Goal: Information Seeking & Learning: Learn about a topic

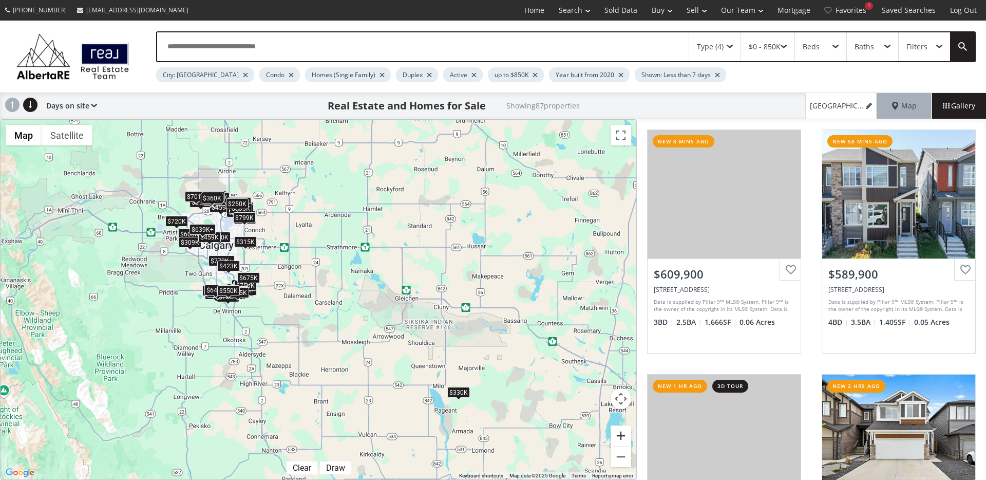
click at [621, 436] on button "Zoom in" at bounding box center [621, 435] width 21 height 21
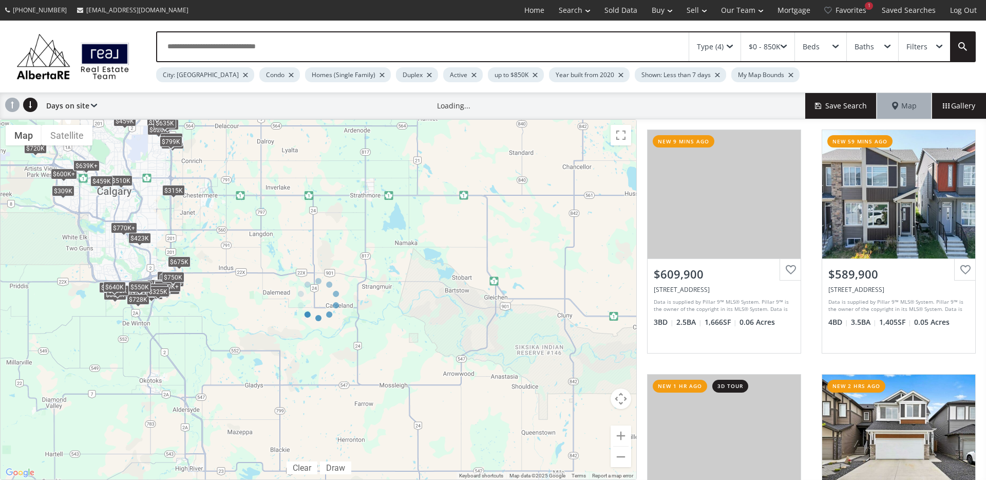
drag, startPoint x: 277, startPoint y: 366, endPoint x: 481, endPoint y: 398, distance: 205.9
click at [481, 398] on div at bounding box center [318, 299] width 637 height 361
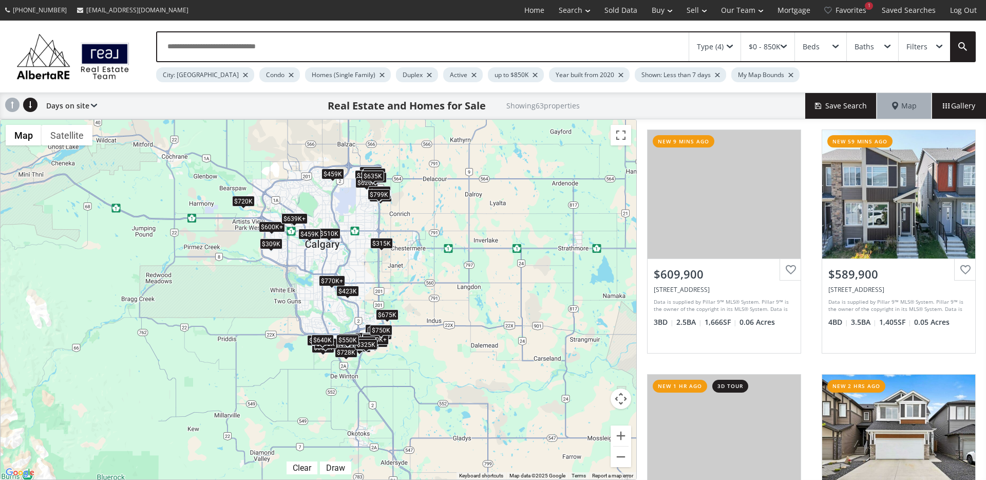
drag, startPoint x: 208, startPoint y: 311, endPoint x: 425, endPoint y: 367, distance: 224.4
click at [420, 366] on div "$610K $590K $750K $750K $705K $315K $785K $450K $770K+ $770K+ $400K $700K $770K…" at bounding box center [319, 300] width 636 height 360
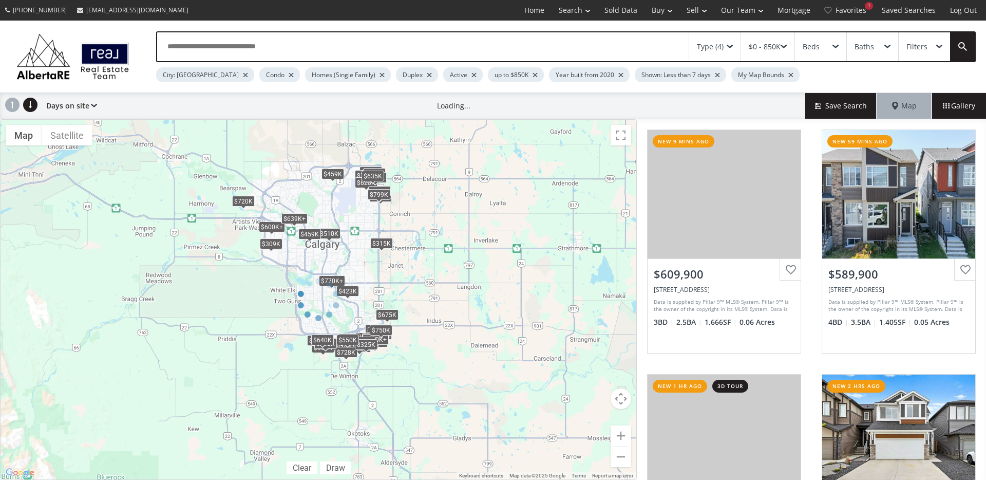
click at [617, 431] on div at bounding box center [318, 299] width 637 height 361
click at [622, 438] on div at bounding box center [318, 299] width 637 height 361
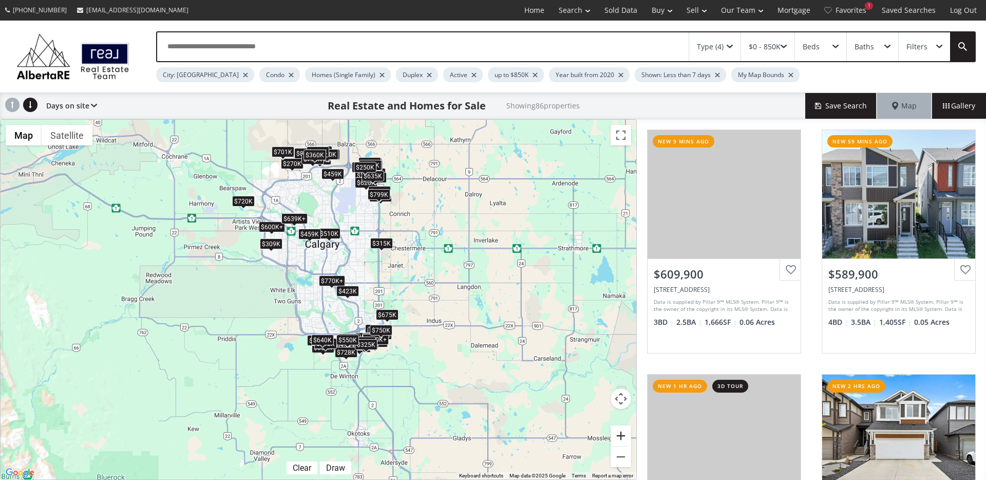
click at [622, 439] on button "Zoom in" at bounding box center [621, 435] width 21 height 21
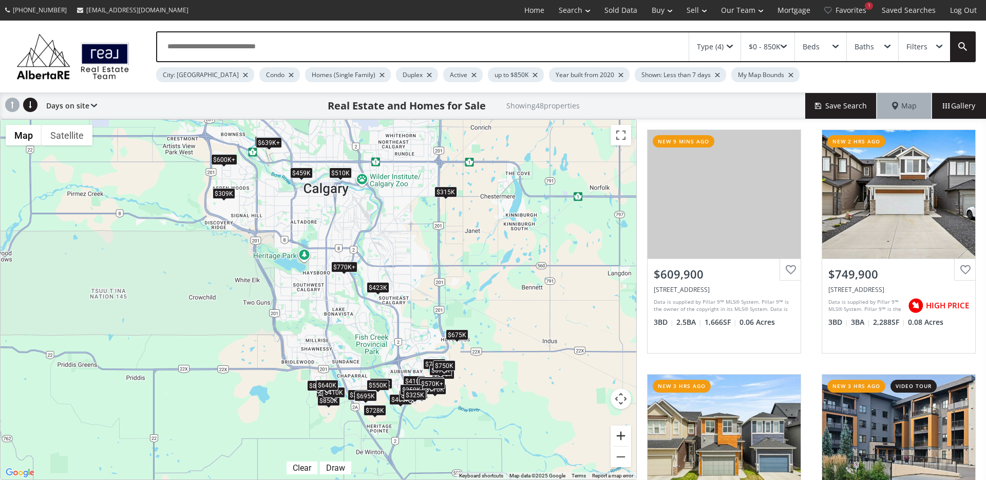
click at [622, 439] on button "Zoom in" at bounding box center [621, 435] width 21 height 21
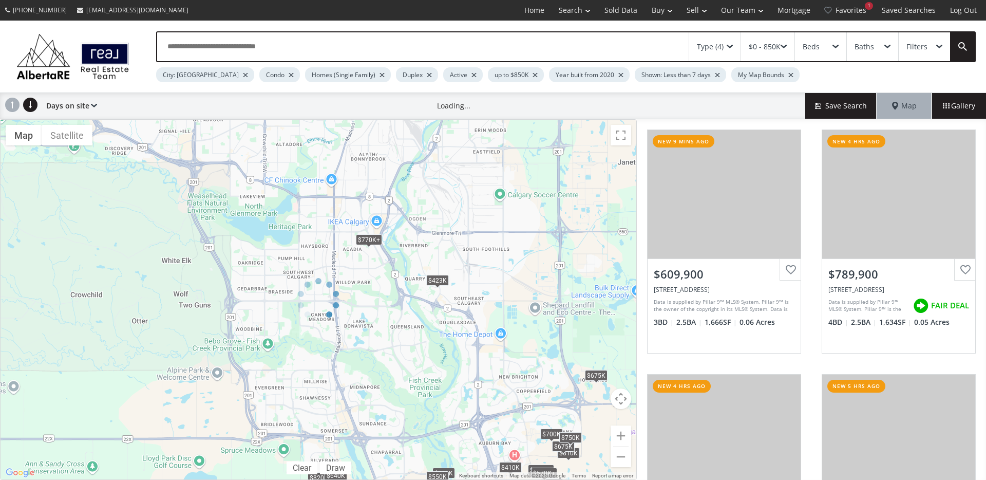
drag, startPoint x: 467, startPoint y: 328, endPoint x: 413, endPoint y: 248, distance: 96.9
click at [402, 230] on div at bounding box center [318, 299] width 637 height 361
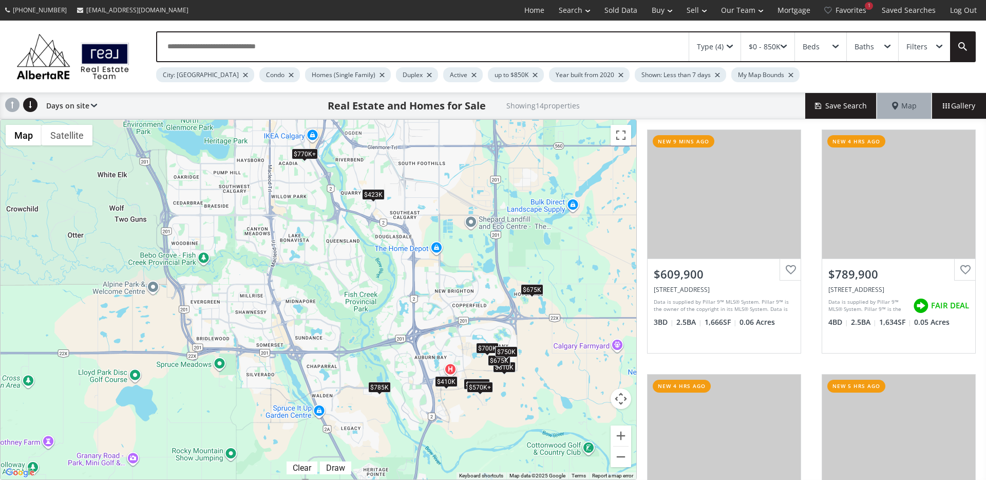
drag, startPoint x: 494, startPoint y: 363, endPoint x: 439, endPoint y: 290, distance: 91.2
click at [439, 290] on div "$610K $770K+ $770K+ $700K $675K $410K $563K+ $563K+ $570K+ $570K+ $785K $423K $…" at bounding box center [319, 300] width 636 height 360
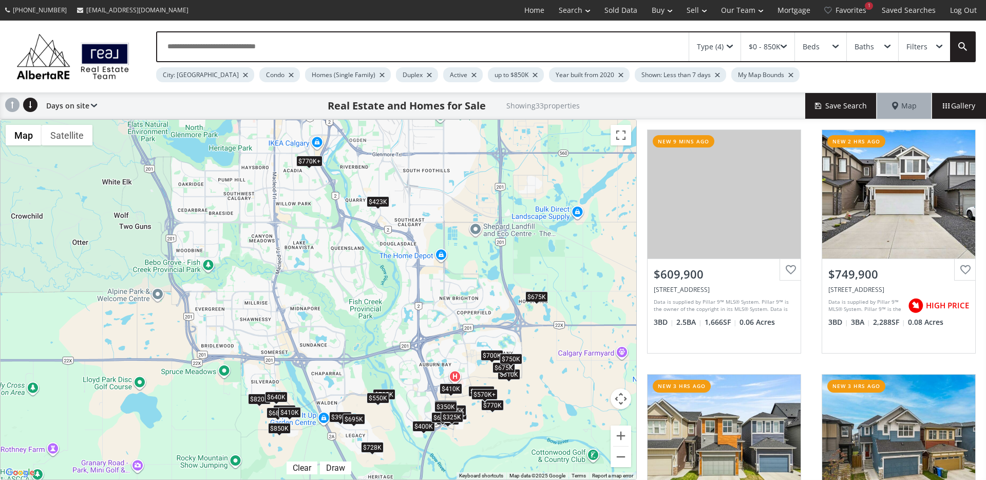
click at [376, 201] on div "$423K" at bounding box center [378, 201] width 23 height 11
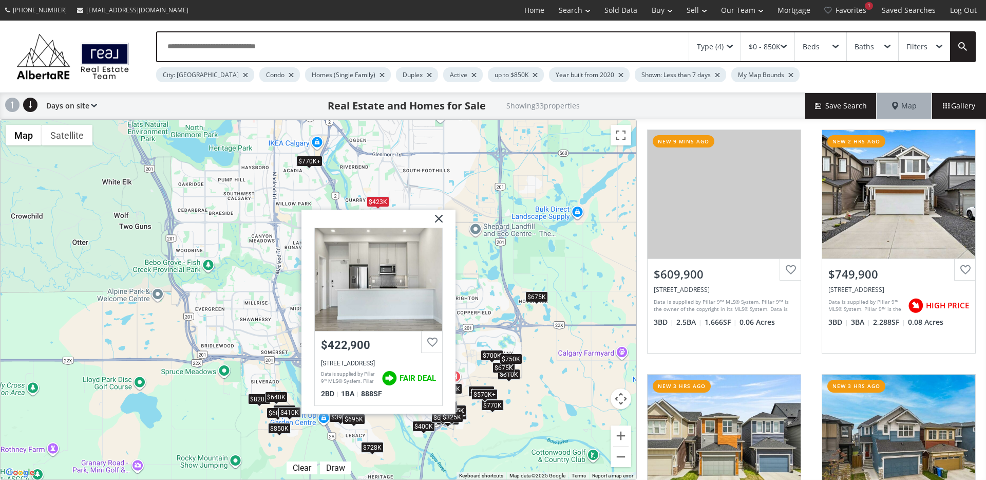
click at [312, 164] on div "$770K+" at bounding box center [309, 161] width 26 height 11
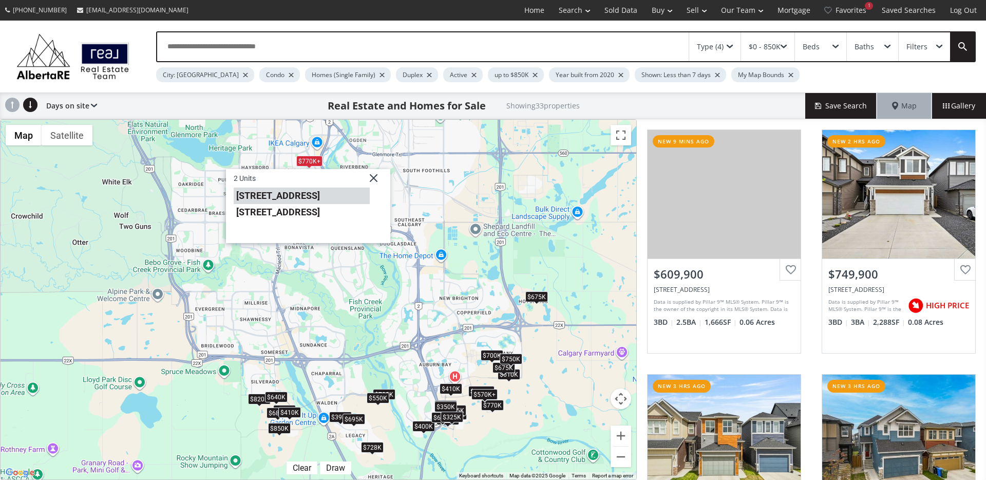
click at [282, 195] on li "8911 6 Street SE #5" at bounding box center [302, 195] width 136 height 16
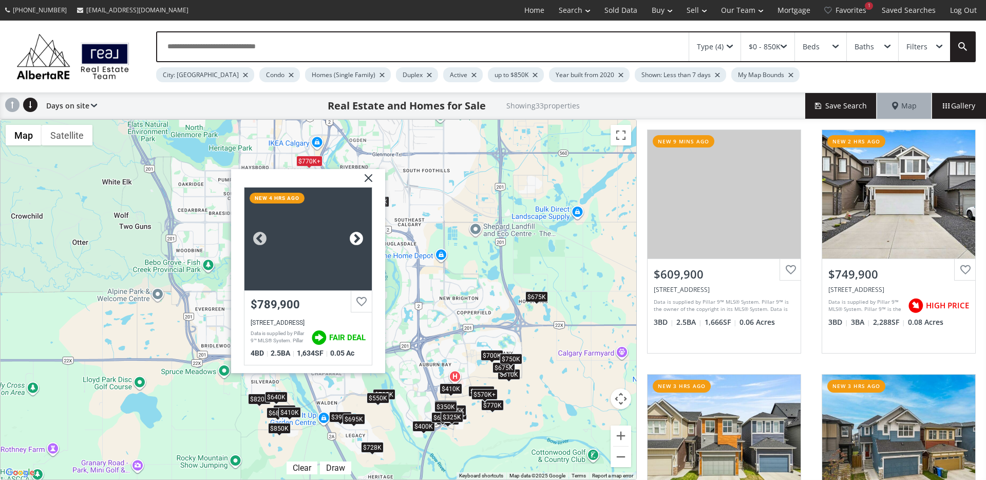
click at [361, 236] on div at bounding box center [356, 238] width 15 height 15
click at [355, 236] on div at bounding box center [356, 238] width 15 height 15
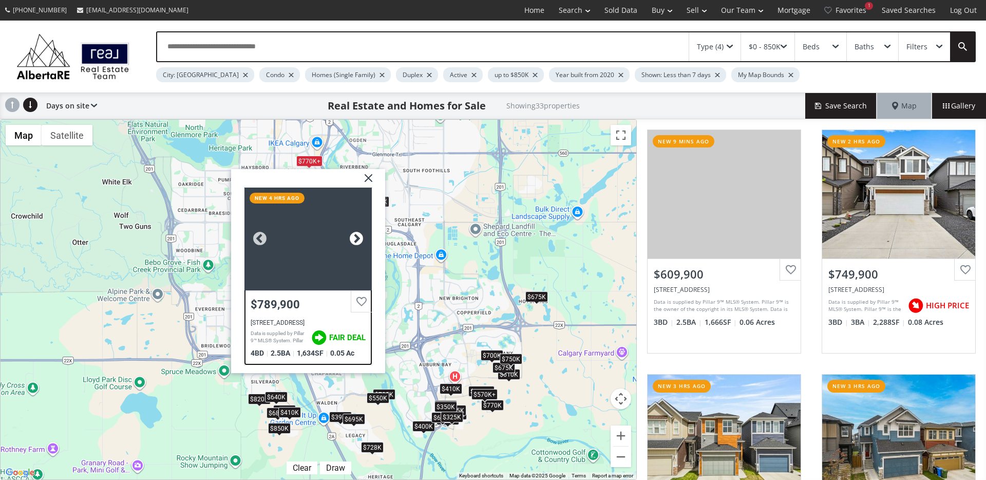
click at [355, 236] on div at bounding box center [356, 238] width 15 height 15
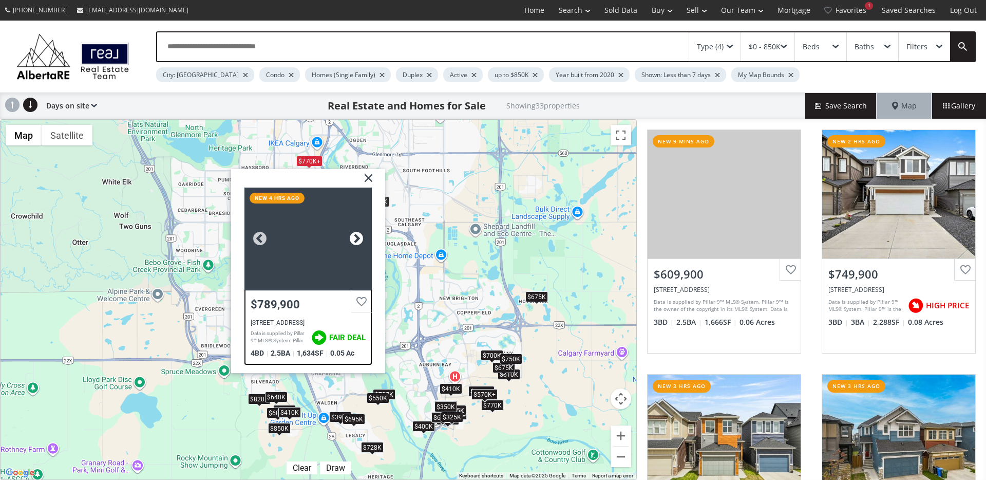
click at [355, 236] on div at bounding box center [356, 238] width 15 height 15
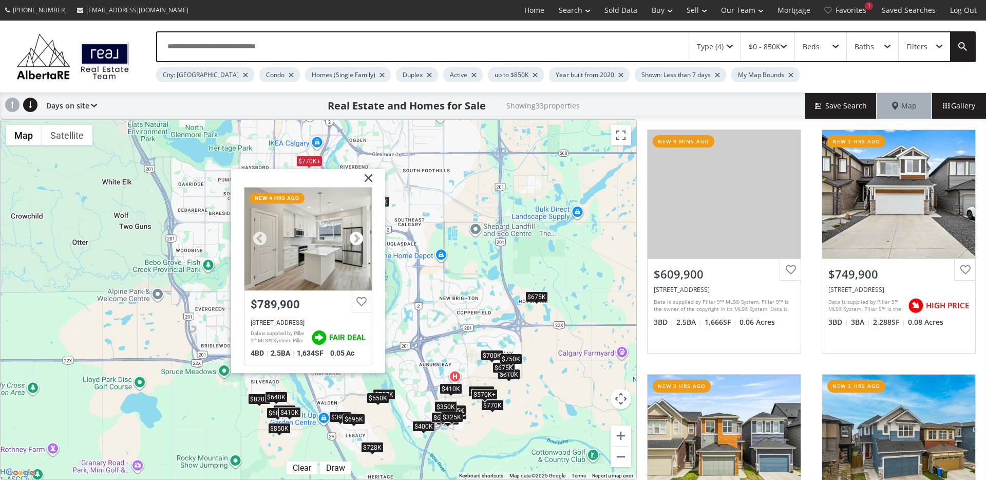
click at [355, 236] on div at bounding box center [356, 238] width 15 height 15
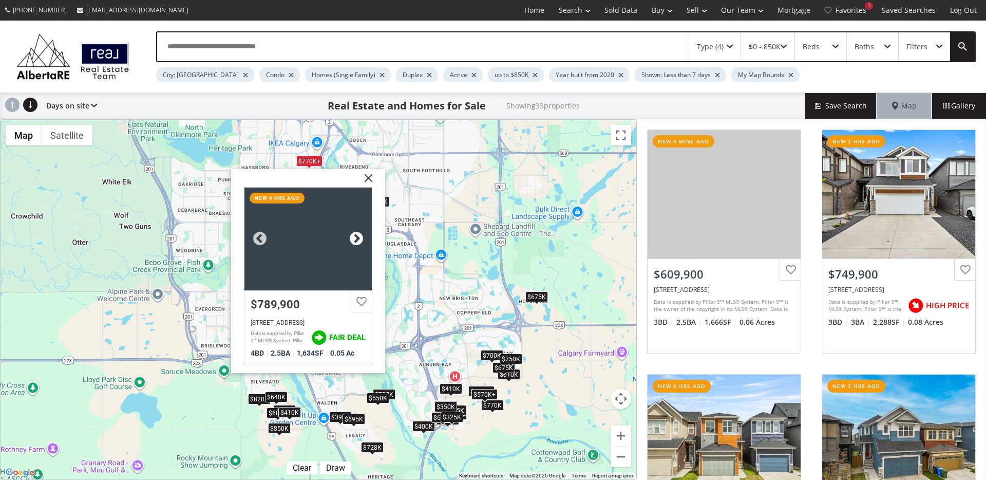
click at [355, 236] on div at bounding box center [356, 238] width 15 height 15
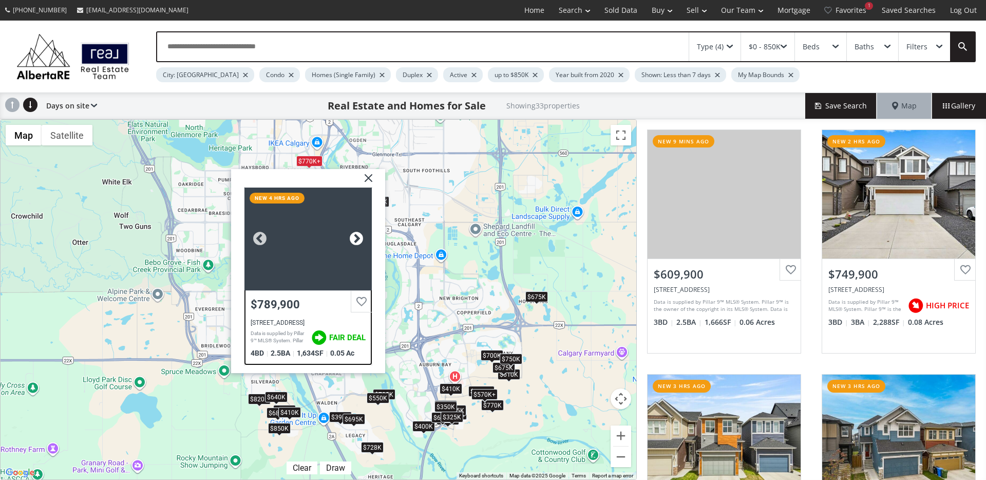
click at [355, 236] on div at bounding box center [356, 238] width 15 height 15
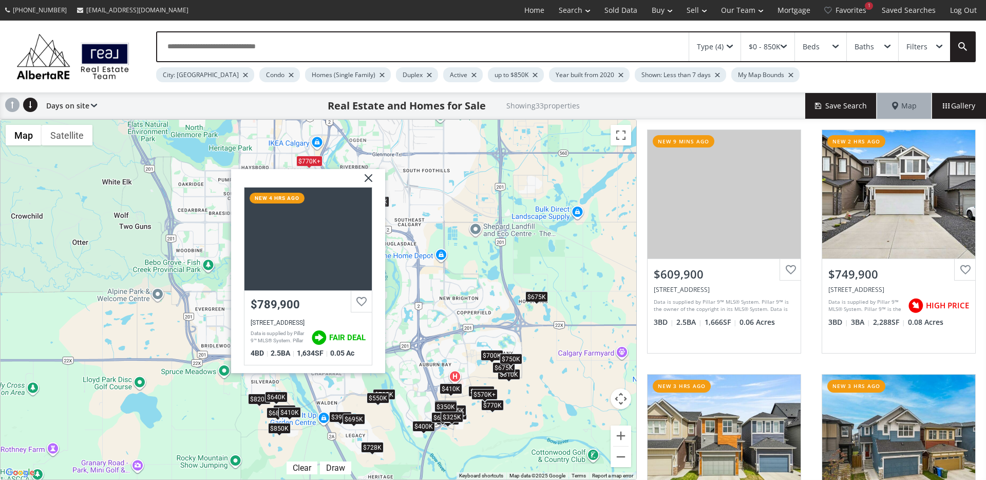
click at [365, 170] on img at bounding box center [365, 182] width 26 height 26
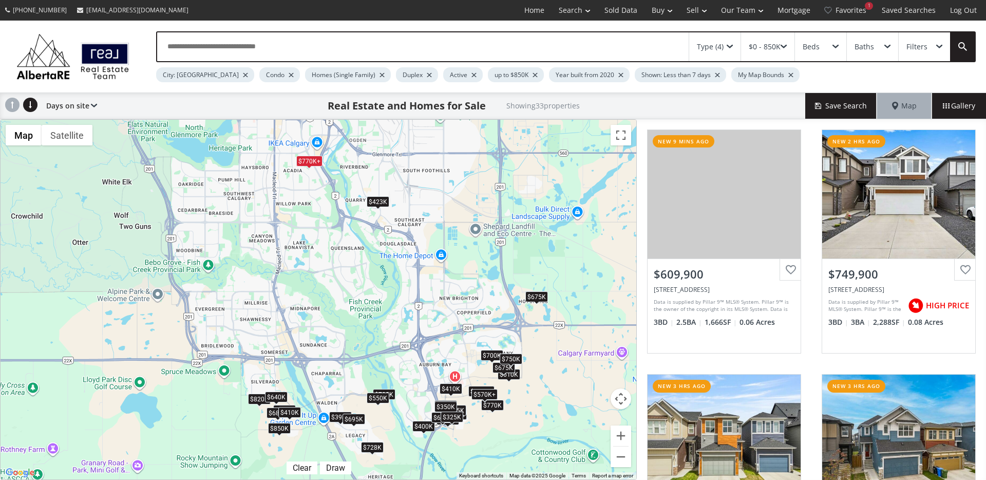
click at [308, 159] on div "$770K+" at bounding box center [309, 161] width 26 height 11
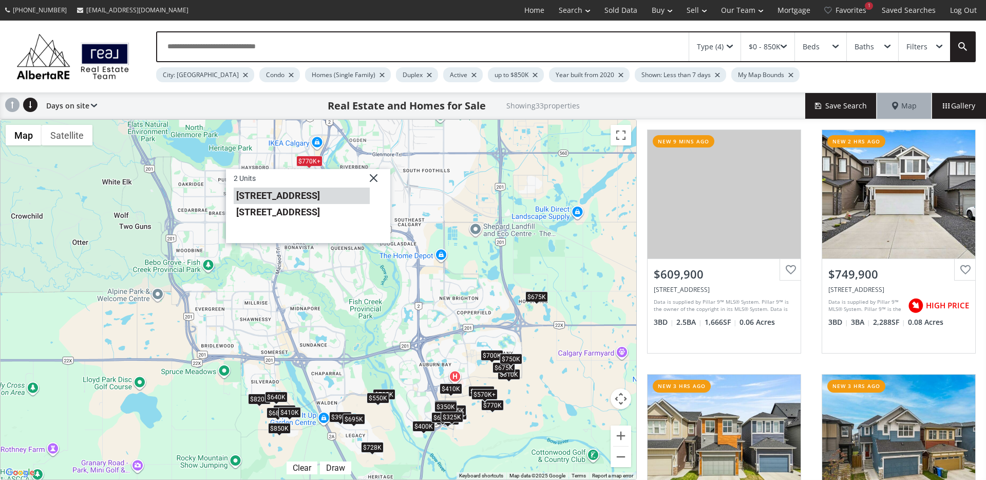
click at [299, 197] on li "8911 6 Street SE #5" at bounding box center [302, 195] width 136 height 16
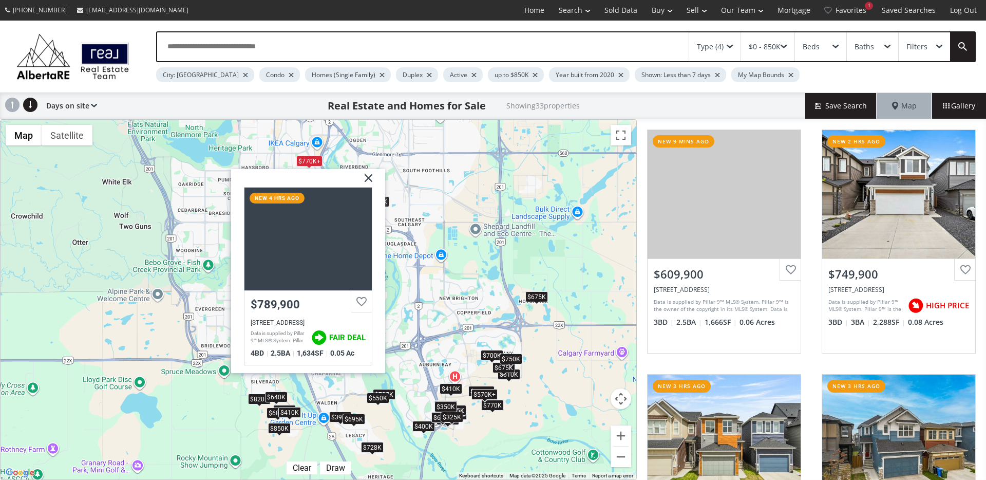
click at [367, 175] on img at bounding box center [365, 182] width 26 height 26
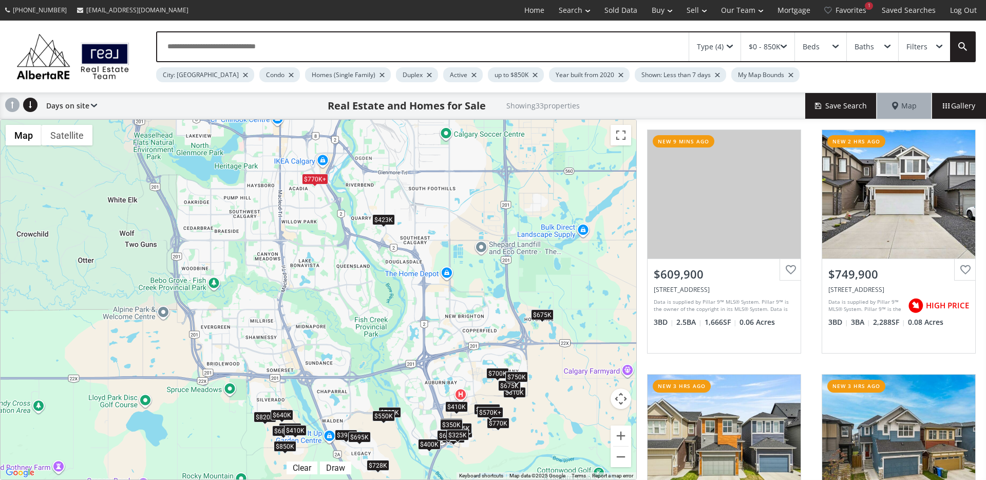
drag, startPoint x: 358, startPoint y: 255, endPoint x: 370, endPoint y: 285, distance: 32.0
click at [351, 253] on div "$610K $750K $705K $785K $450K $770K+ $770K+ $400K $700K $770K $680K $398K $675K…" at bounding box center [319, 300] width 636 height 360
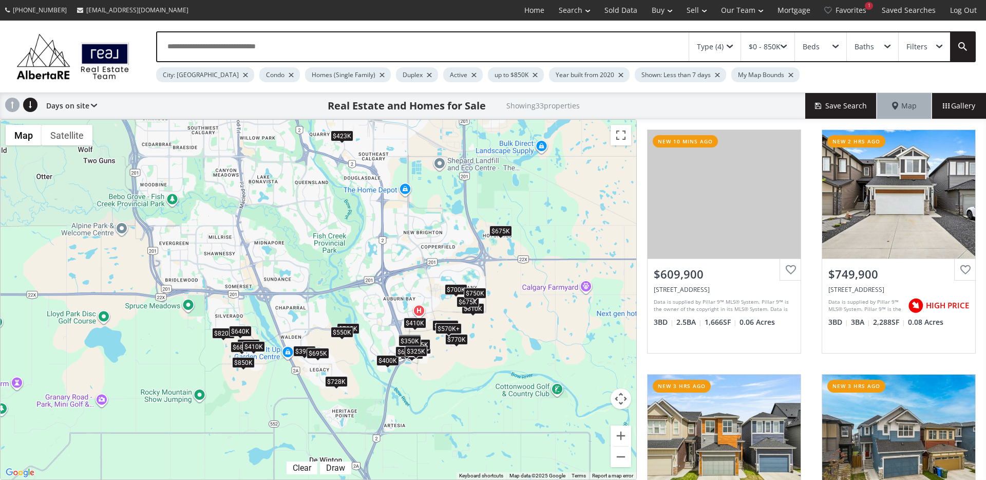
drag, startPoint x: 353, startPoint y: 328, endPoint x: 313, endPoint y: 242, distance: 94.9
click at [313, 242] on div "$610K $750K $705K $785K $450K $770K+ $770K+ $400K $700K $770K $680K $398K $675K…" at bounding box center [319, 300] width 636 height 360
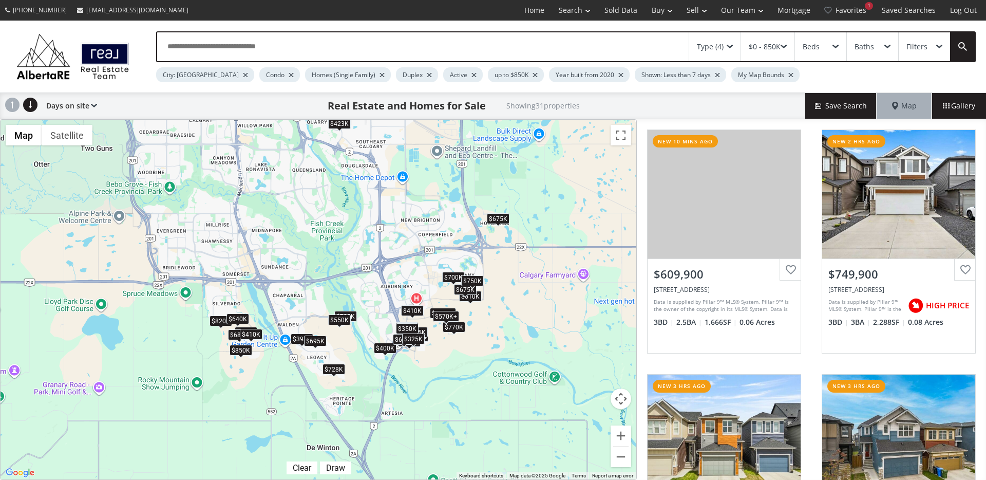
click at [474, 278] on div "$750K" at bounding box center [472, 280] width 23 height 11
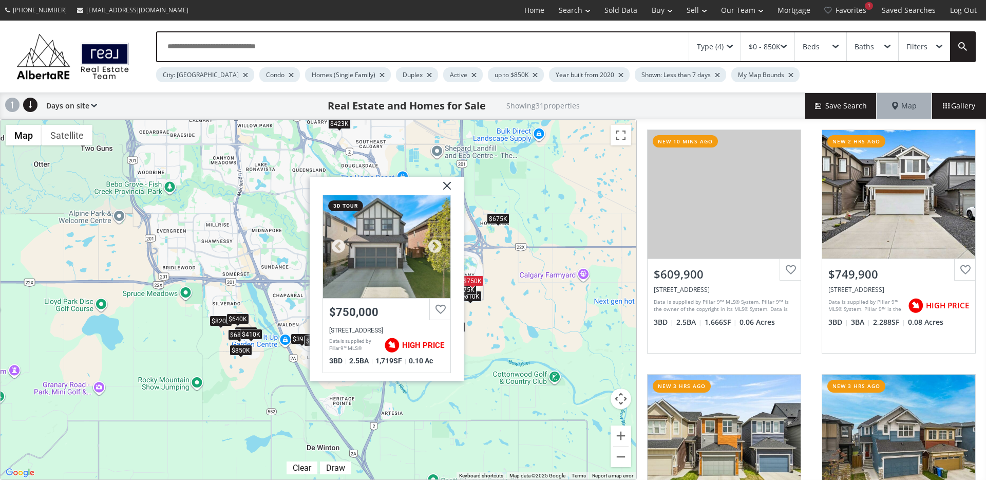
click at [418, 267] on div at bounding box center [386, 246] width 127 height 103
click at [450, 189] on img at bounding box center [443, 190] width 26 height 26
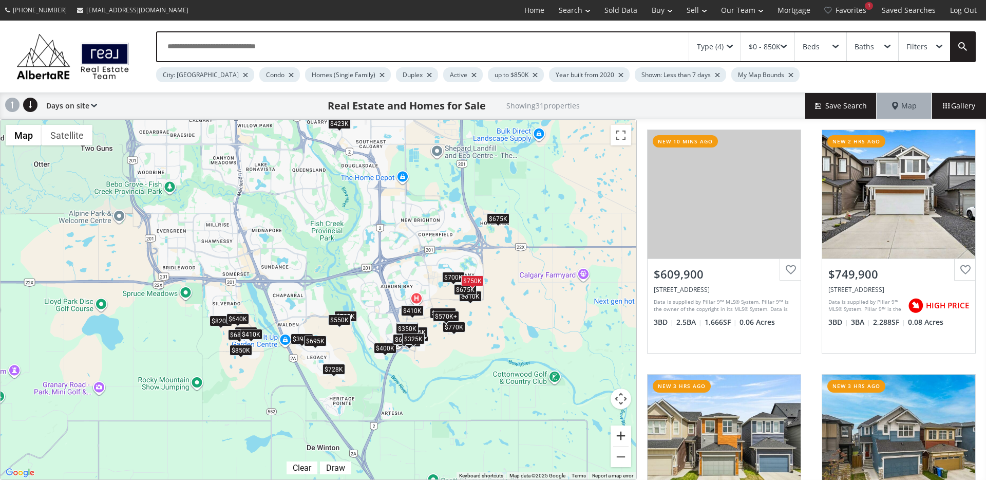
click at [626, 435] on button "Zoom in" at bounding box center [621, 435] width 21 height 21
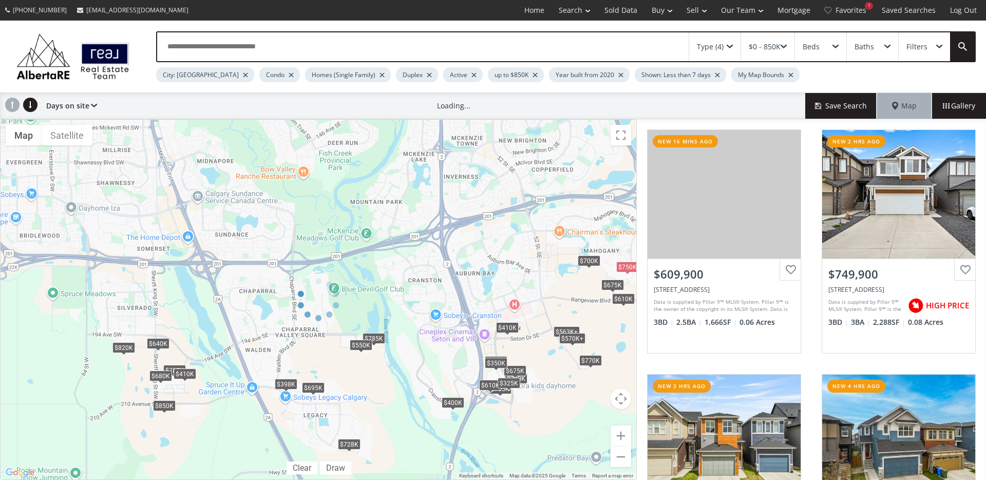
drag, startPoint x: 592, startPoint y: 323, endPoint x: 410, endPoint y: 333, distance: 182.7
click at [410, 333] on div at bounding box center [318, 299] width 637 height 361
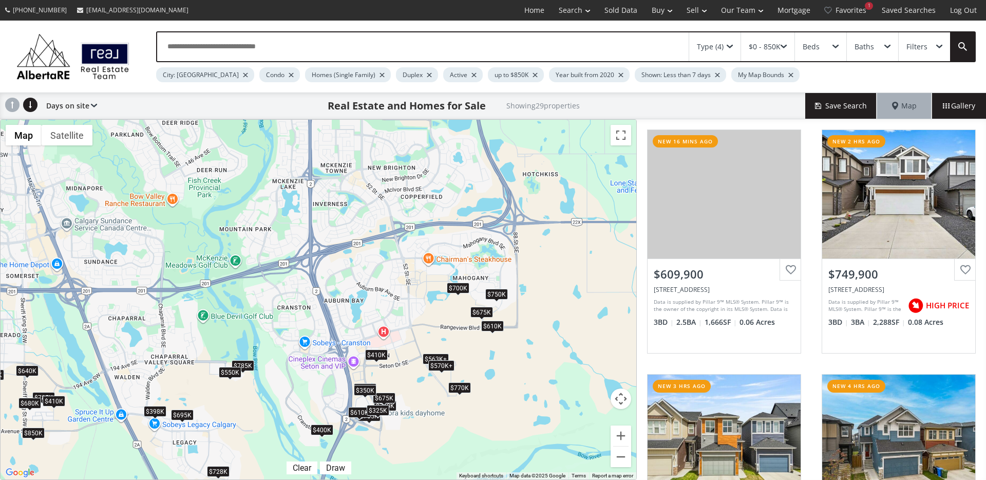
drag, startPoint x: 572, startPoint y: 305, endPoint x: 448, endPoint y: 327, distance: 126.3
click at [460, 328] on div "$610K $750K $705K $785K $450K $400K $700K $770K $680K $398K $675K $675K $695K $…" at bounding box center [319, 300] width 636 height 360
click at [622, 435] on button "Zoom in" at bounding box center [621, 435] width 21 height 21
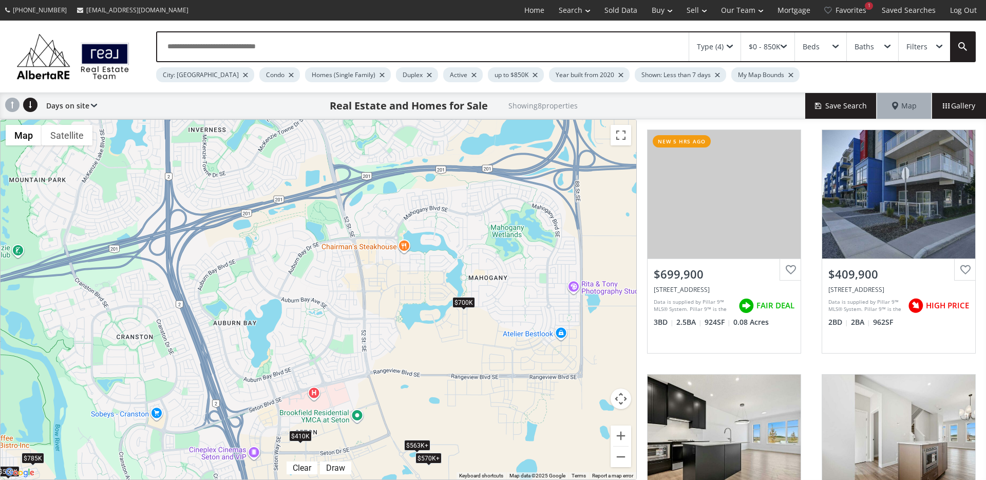
drag, startPoint x: 557, startPoint y: 396, endPoint x: 442, endPoint y: 419, distance: 116.9
click at [444, 420] on div "$700K $410K $563K+ $563K+ $570K+ $570K+ $785K $550K" at bounding box center [319, 300] width 636 height 360
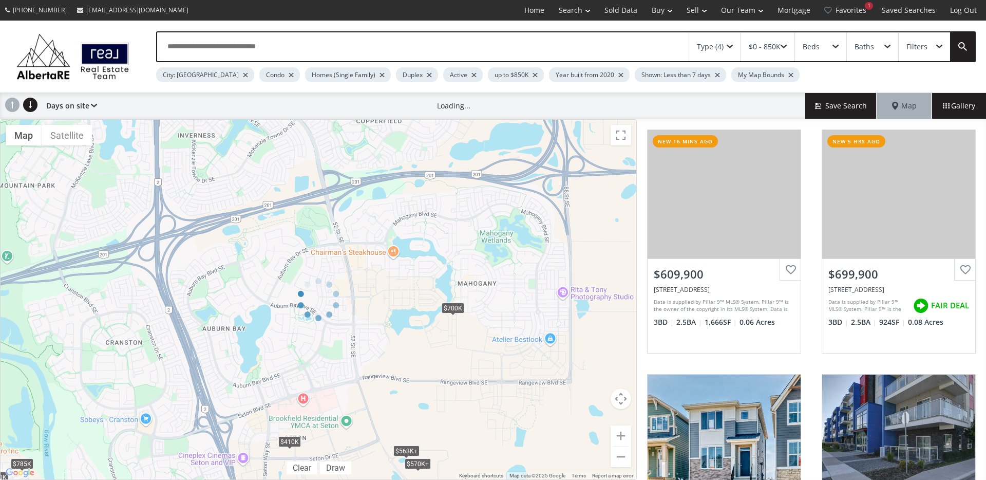
click at [458, 305] on div at bounding box center [318, 299] width 637 height 361
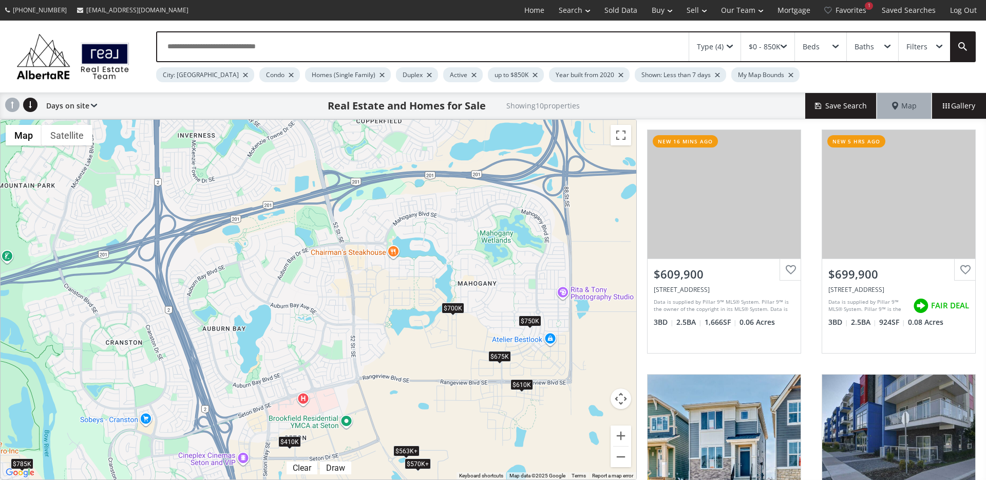
click at [453, 309] on div "$700K" at bounding box center [453, 308] width 23 height 11
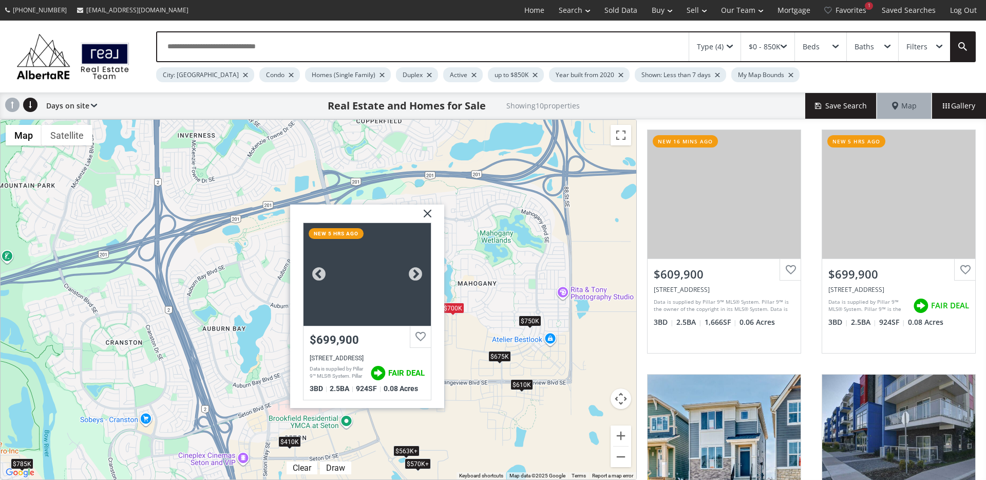
click at [379, 304] on div at bounding box center [367, 274] width 127 height 103
click at [425, 211] on img at bounding box center [424, 217] width 26 height 26
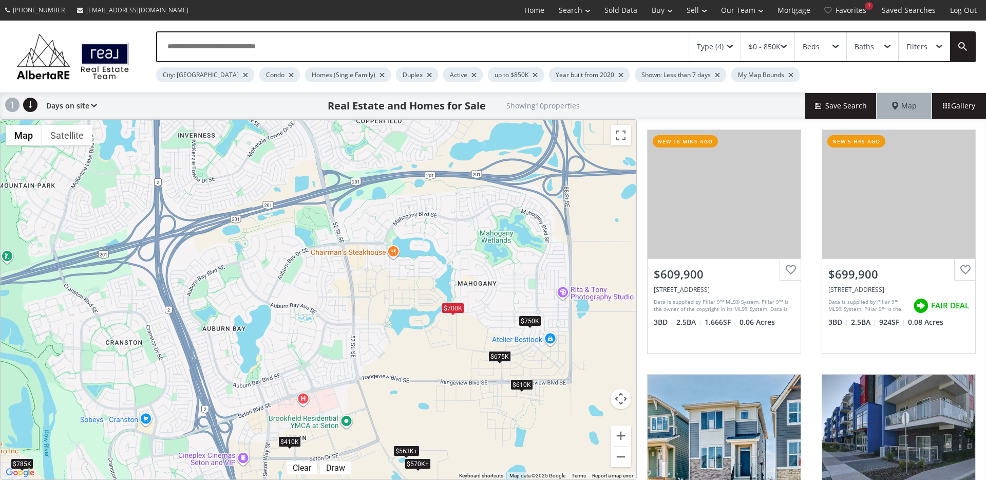
click at [501, 359] on div "$675K" at bounding box center [500, 356] width 23 height 11
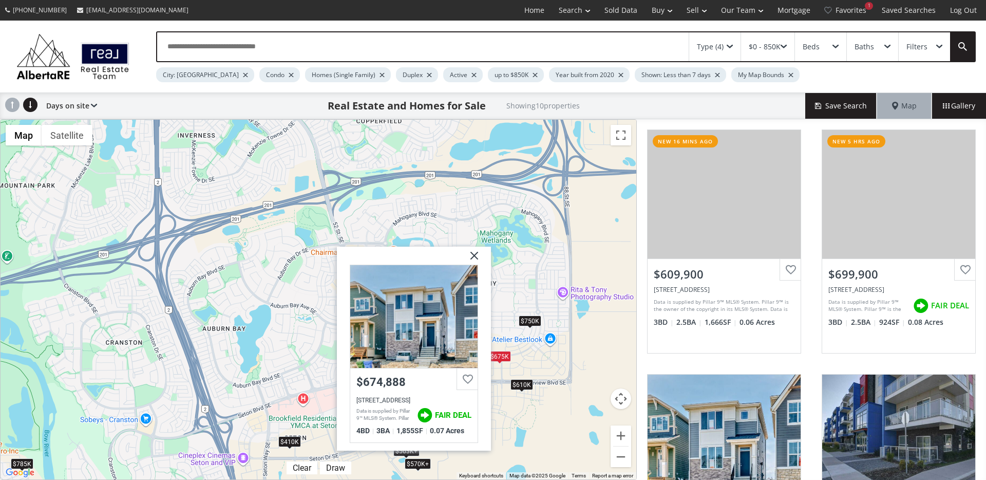
click at [520, 383] on div "$610K" at bounding box center [522, 384] width 23 height 11
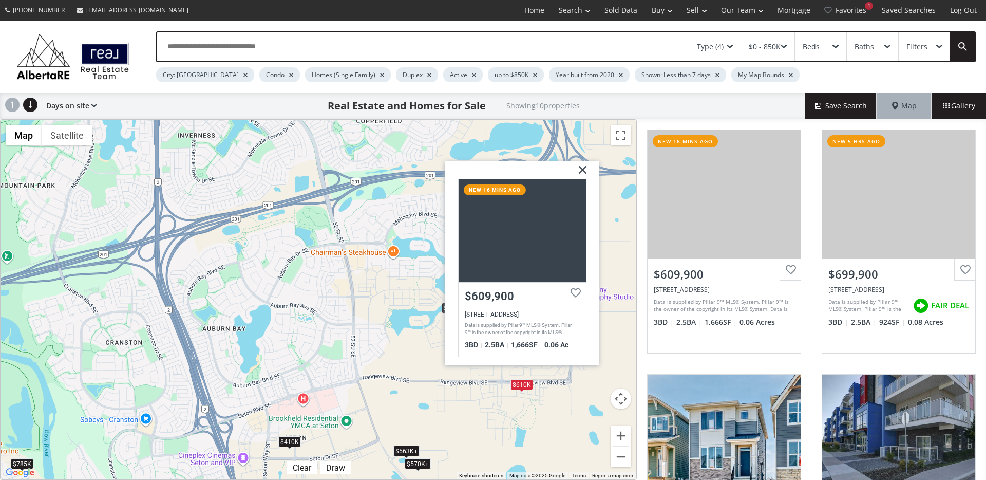
click at [582, 170] on img at bounding box center [579, 174] width 26 height 26
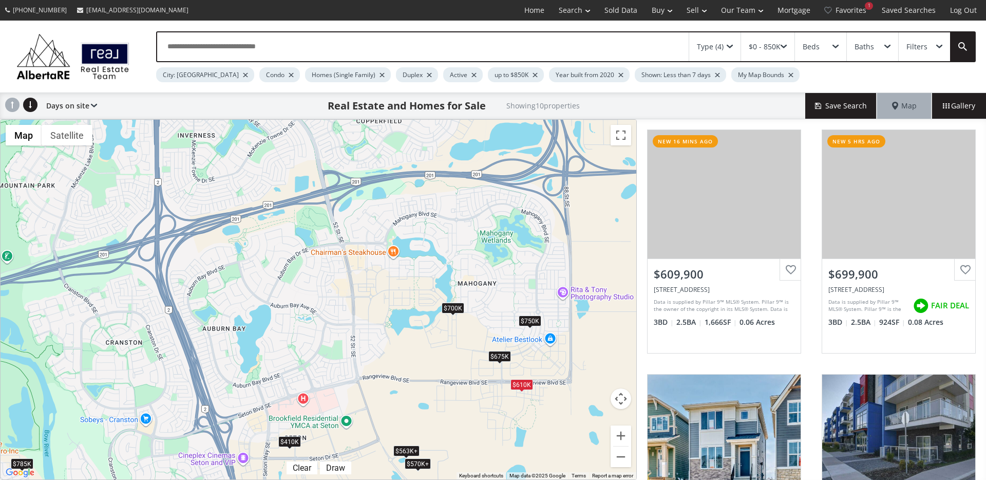
click at [459, 306] on div "$700K" at bounding box center [453, 308] width 23 height 11
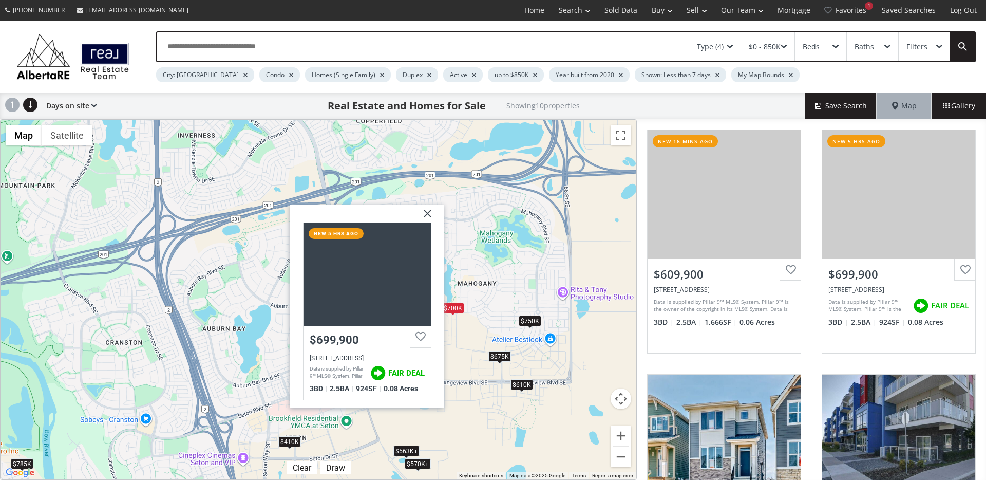
drag, startPoint x: 427, startPoint y: 212, endPoint x: 428, endPoint y: 226, distance: 13.4
click at [427, 213] on img at bounding box center [424, 217] width 26 height 26
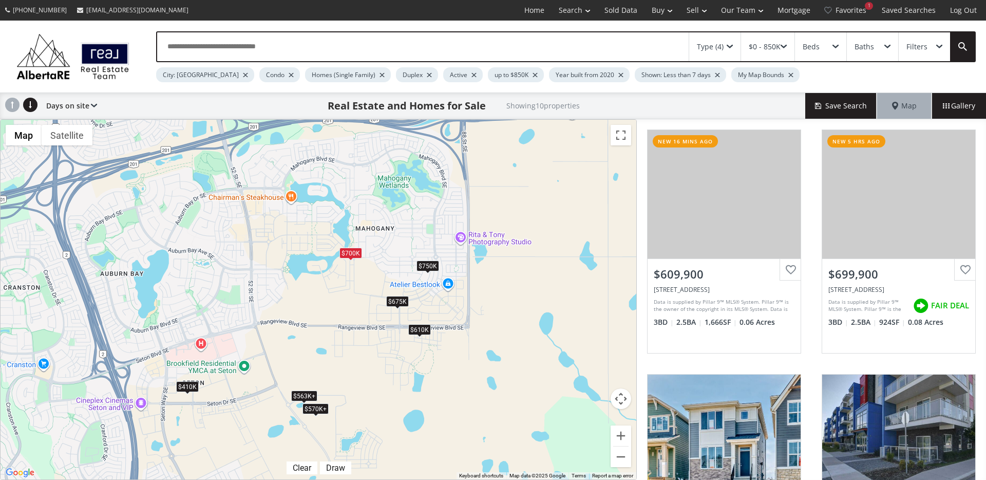
drag, startPoint x: 458, startPoint y: 404, endPoint x: 356, endPoint y: 349, distance: 116.1
click at [356, 349] on div "$610K $700K $675K $410K $563K+ $563K+ $570K+ $570K+ $785K $750K" at bounding box center [319, 300] width 636 height 360
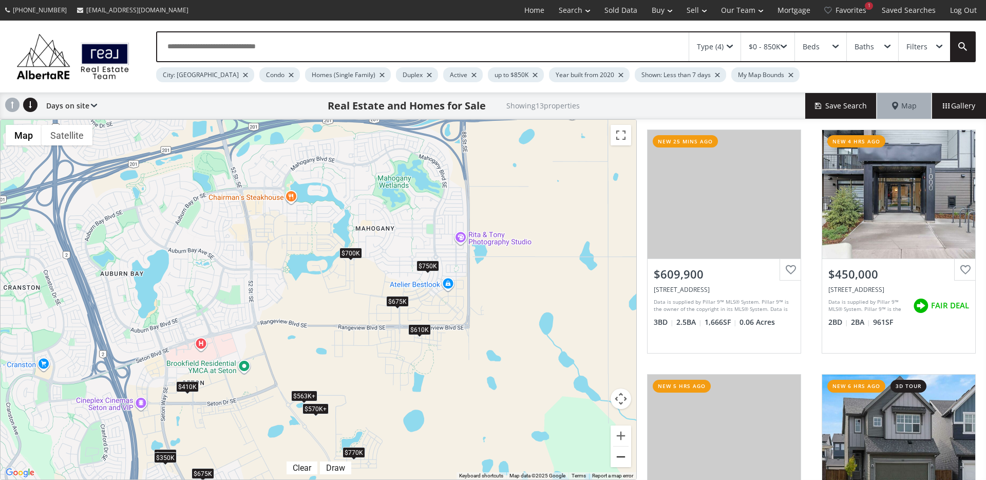
click at [624, 459] on button "Zoom out" at bounding box center [621, 456] width 21 height 21
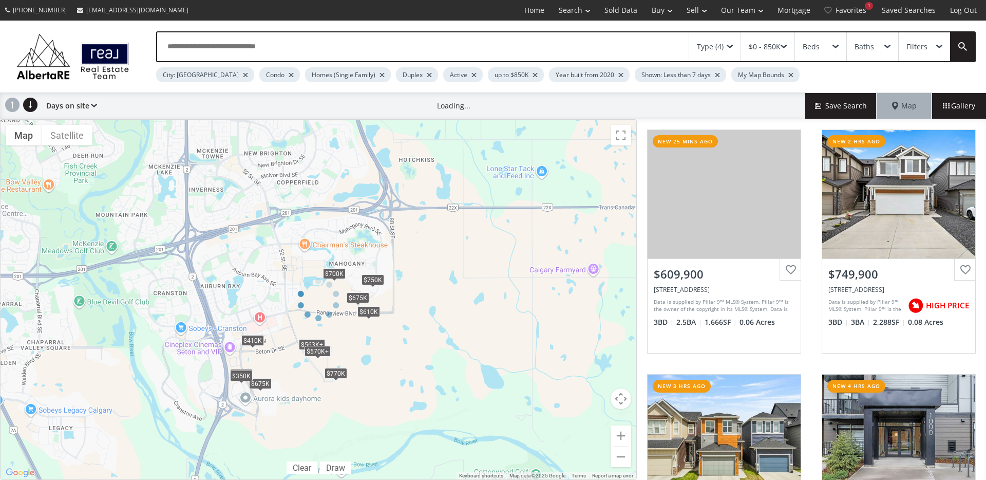
drag, startPoint x: 376, startPoint y: 344, endPoint x: 456, endPoint y: 348, distance: 79.7
click at [459, 348] on div at bounding box center [318, 299] width 637 height 361
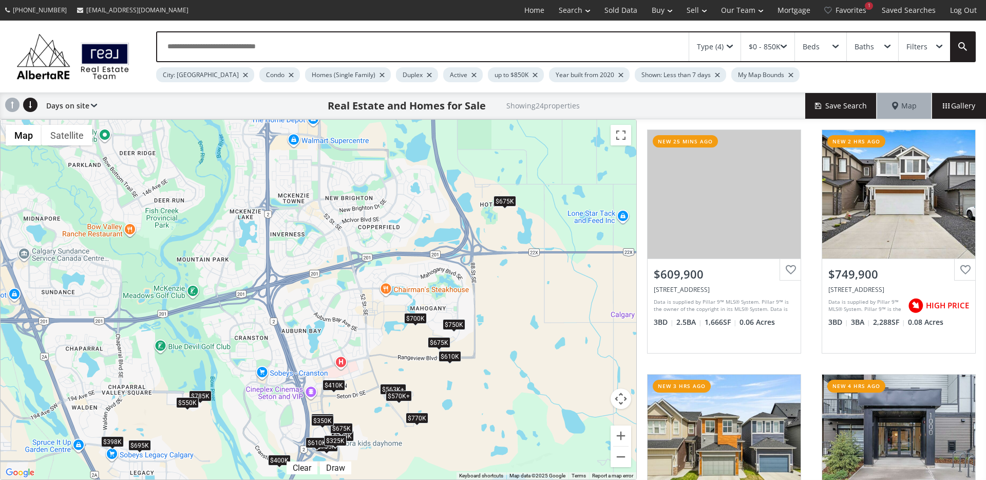
drag, startPoint x: 382, startPoint y: 338, endPoint x: 464, endPoint y: 384, distance: 94.5
click at [465, 384] on div "$610K $750K $705K $450K $400K $700K $770K $398K $675K $675K $695K $610K $410K $…" at bounding box center [319, 300] width 636 height 360
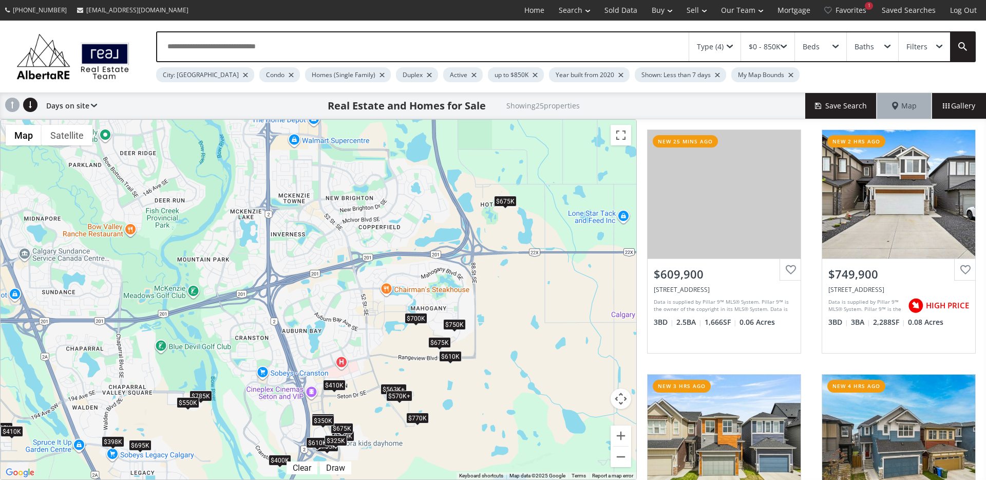
click at [509, 208] on div "$610K $750K $705K $785K $450K $400K $700K $770K $398K $675K $675K $695K $610K $…" at bounding box center [319, 300] width 636 height 360
click at [502, 202] on div "$675K" at bounding box center [505, 201] width 23 height 11
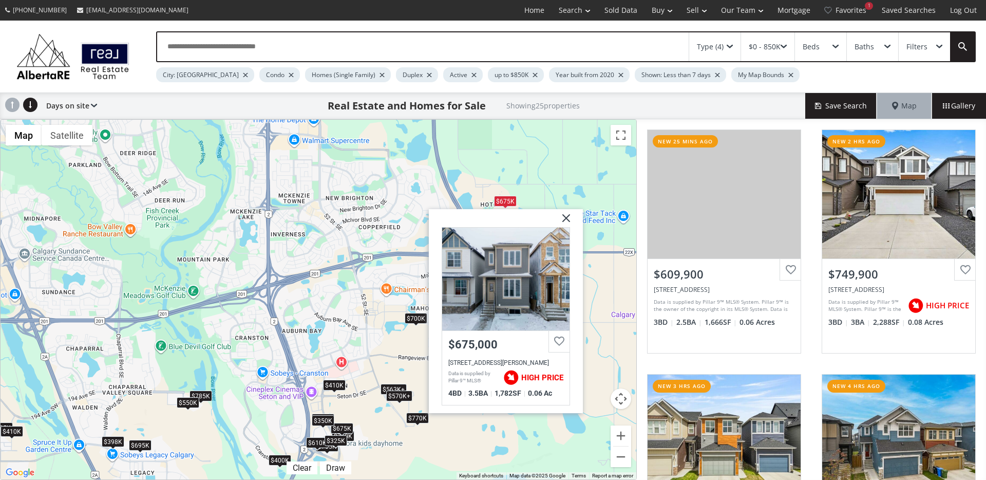
click at [566, 219] on img at bounding box center [563, 222] width 26 height 26
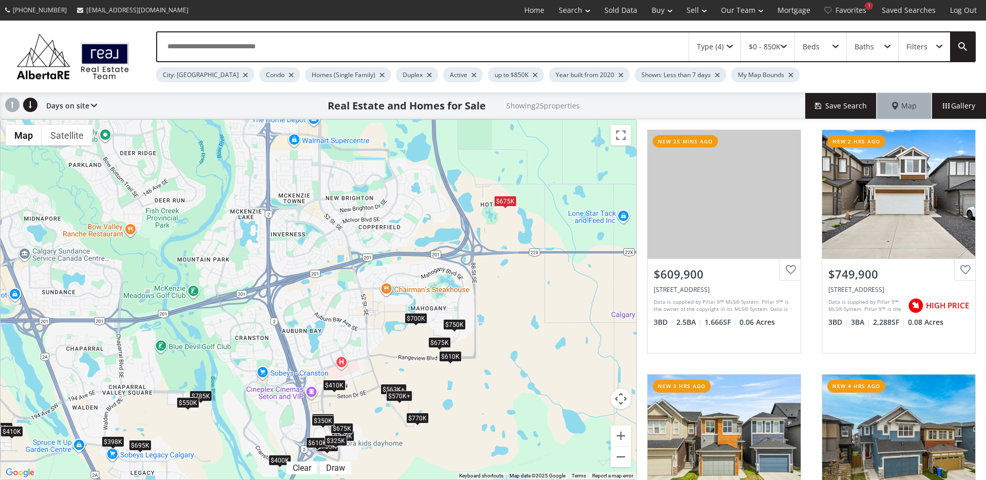
click at [416, 418] on div "$770K" at bounding box center [417, 417] width 23 height 11
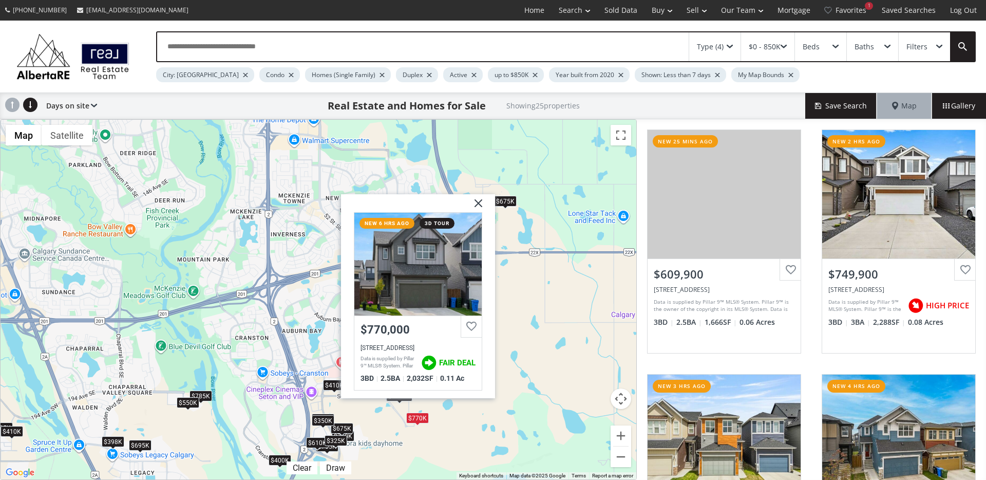
click at [330, 381] on div "$410K" at bounding box center [334, 385] width 23 height 11
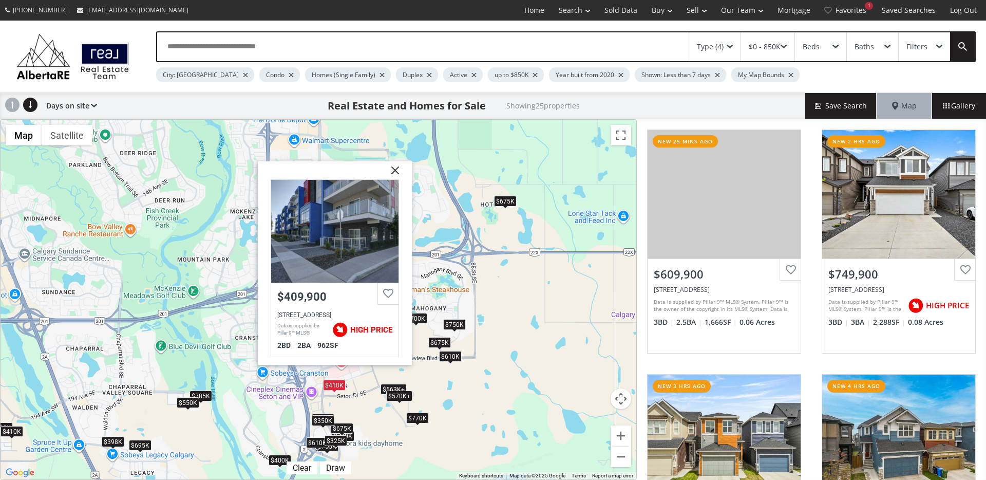
drag, startPoint x: 398, startPoint y: 174, endPoint x: 348, endPoint y: 246, distance: 87.2
click at [398, 174] on img at bounding box center [392, 174] width 26 height 26
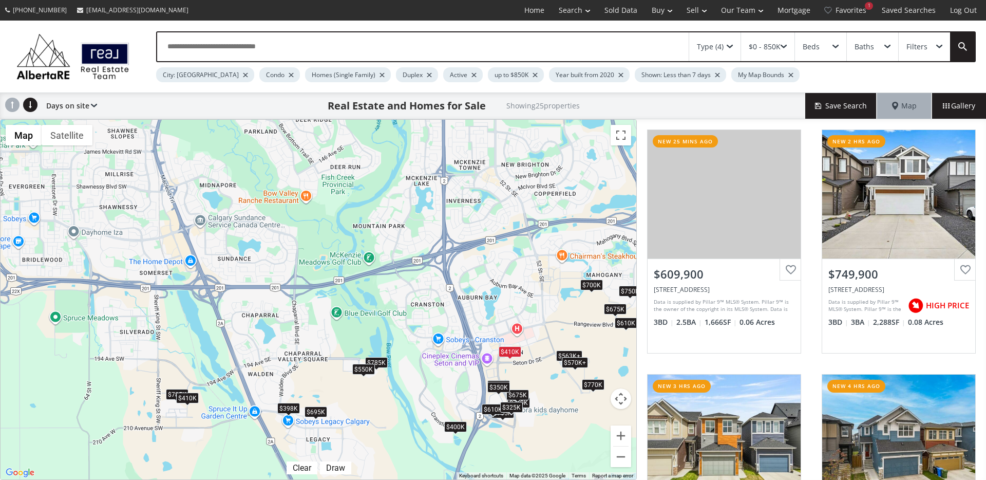
drag, startPoint x: 270, startPoint y: 340, endPoint x: 473, endPoint y: 305, distance: 205.5
click at [473, 305] on div "$610K $750K $705K $785K $450K $400K $700K $770K $398K $675K $675K $695K $610K $…" at bounding box center [319, 300] width 636 height 360
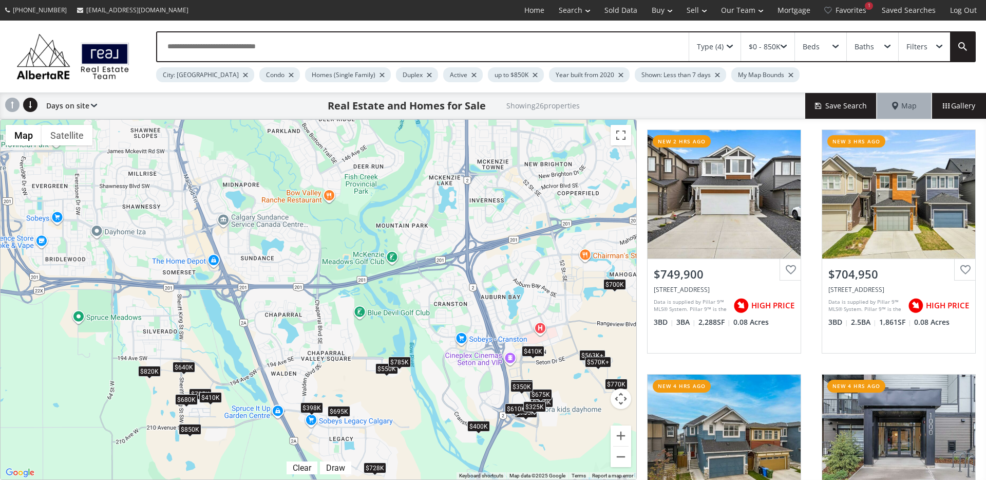
click at [404, 363] on div "$785K" at bounding box center [399, 362] width 23 height 11
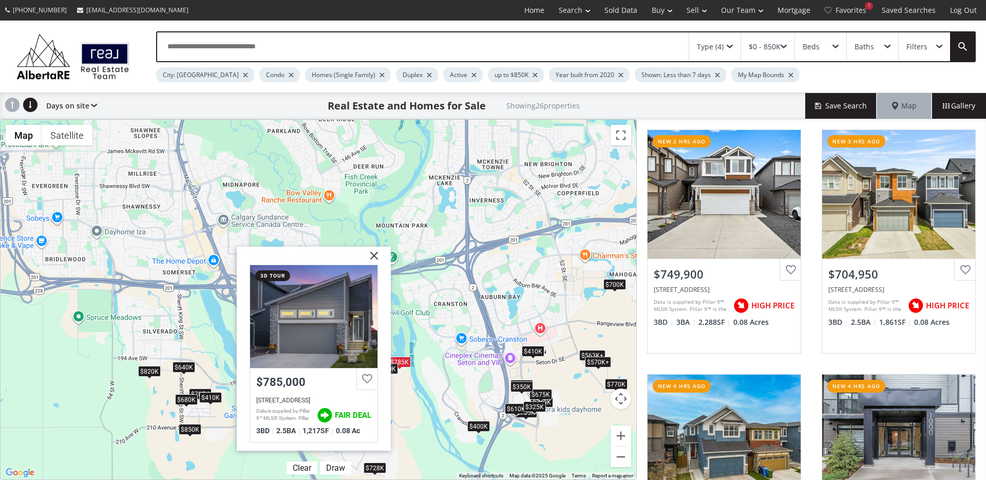
click at [395, 377] on div "$750K $705K $785K $450K $400K $700K $770K $680K $398K $675K $695K $850K $820K $…" at bounding box center [319, 300] width 636 height 360
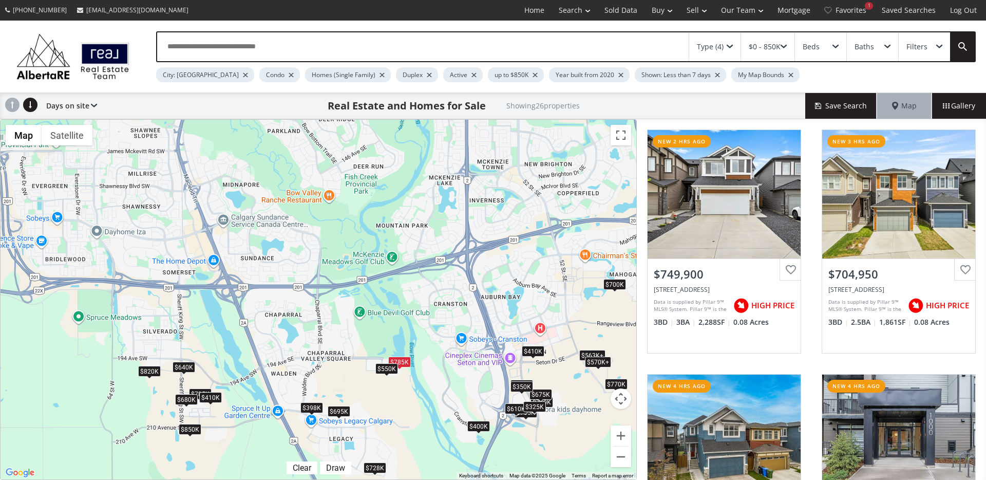
click at [390, 376] on div "$750K $705K $785K $450K $400K $700K $770K $680K $398K $675K $695K $850K $820K $…" at bounding box center [319, 300] width 636 height 360
click at [390, 373] on div "$550K" at bounding box center [387, 368] width 23 height 11
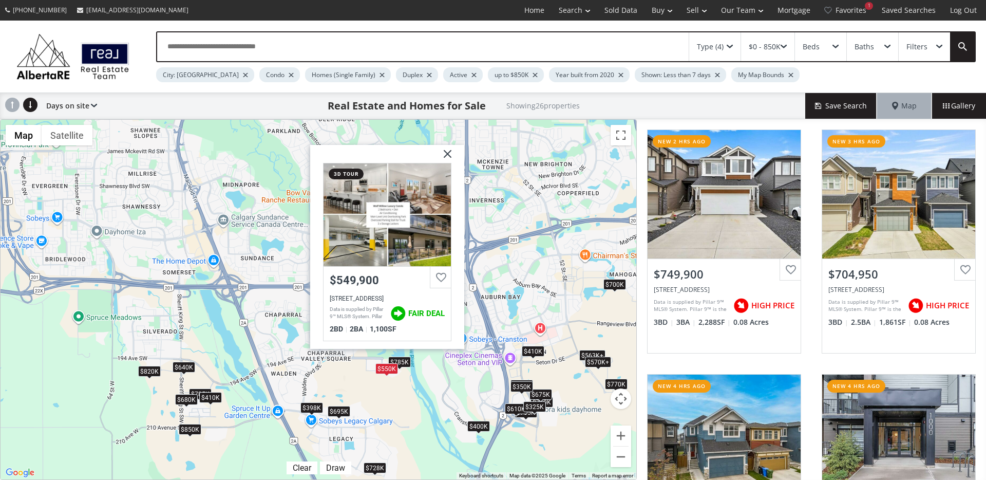
drag, startPoint x: 448, startPoint y: 155, endPoint x: 437, endPoint y: 178, distance: 25.5
click at [448, 155] on img at bounding box center [444, 158] width 26 height 26
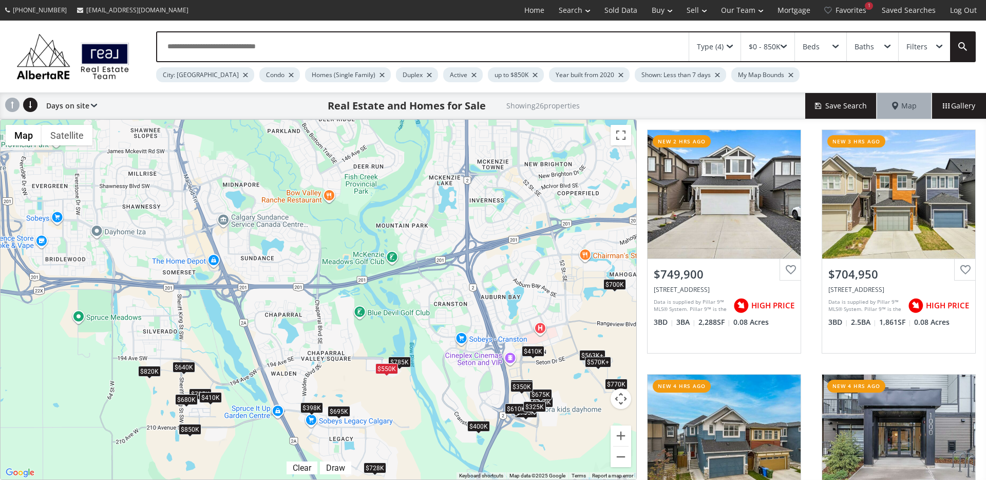
click at [343, 411] on div "$695K" at bounding box center [339, 411] width 23 height 11
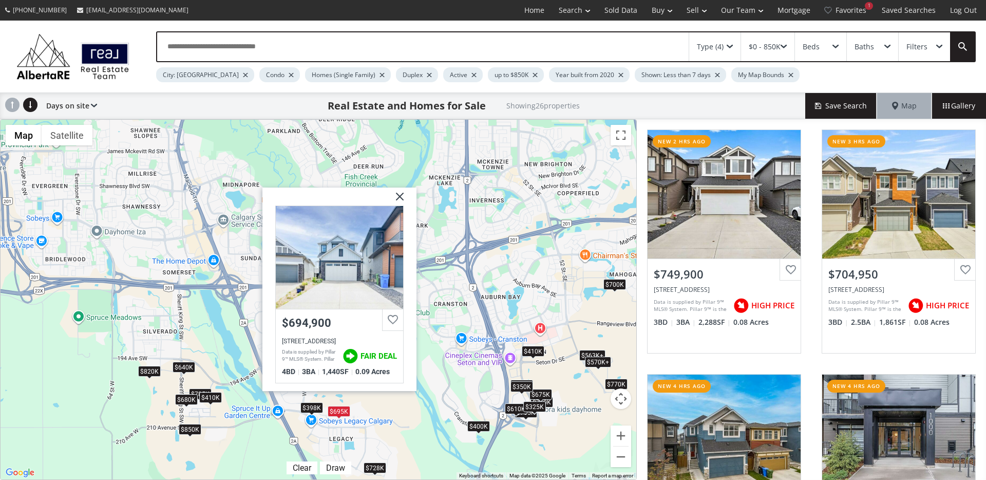
click at [313, 408] on div "$398K" at bounding box center [312, 407] width 23 height 11
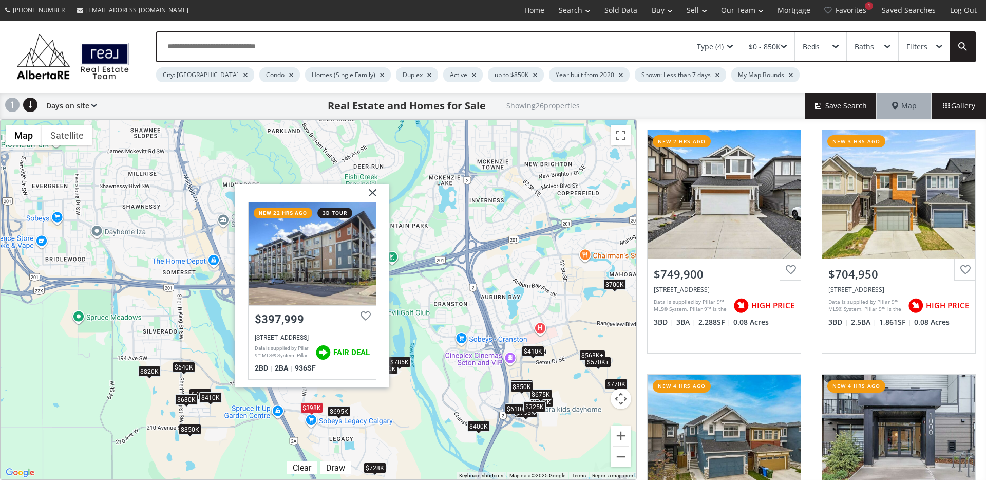
click at [406, 363] on div "$785K" at bounding box center [399, 362] width 23 height 11
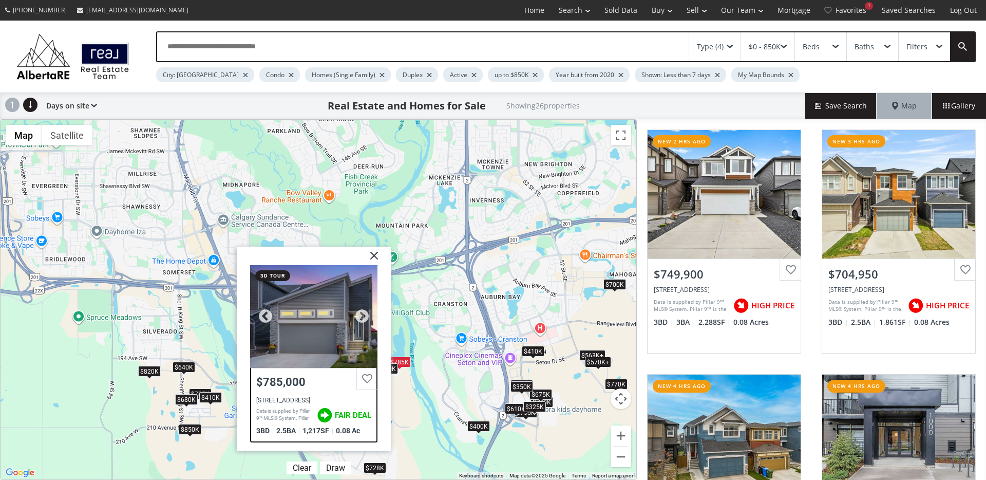
drag, startPoint x: 388, startPoint y: 352, endPoint x: 339, endPoint y: 327, distance: 55.1
click at [339, 327] on div at bounding box center [313, 316] width 127 height 103
click at [370, 255] on img at bounding box center [371, 260] width 26 height 26
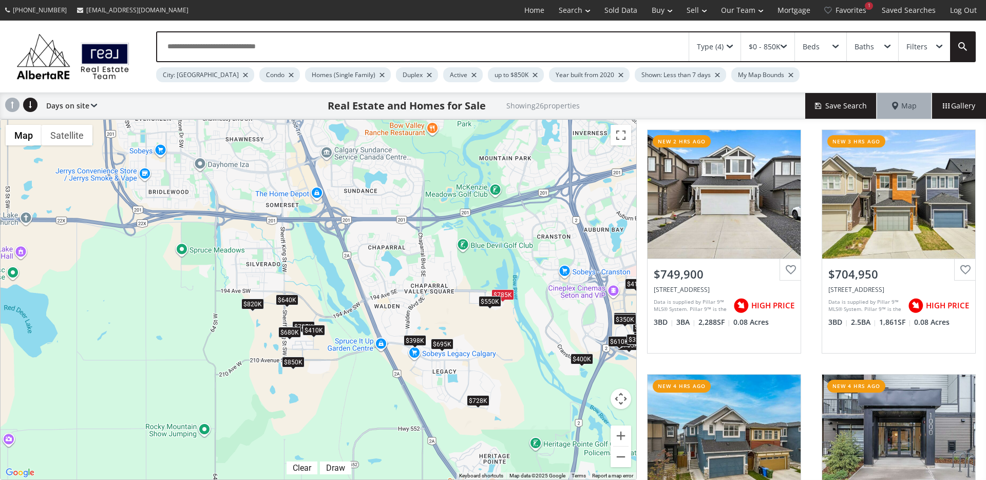
drag, startPoint x: 272, startPoint y: 354, endPoint x: 364, endPoint y: 288, distance: 113.3
click at [364, 288] on div "$750K $705K $785K $450K $400K $700K $770K $680K $398K $675K $695K $850K $820K $…" at bounding box center [319, 300] width 636 height 360
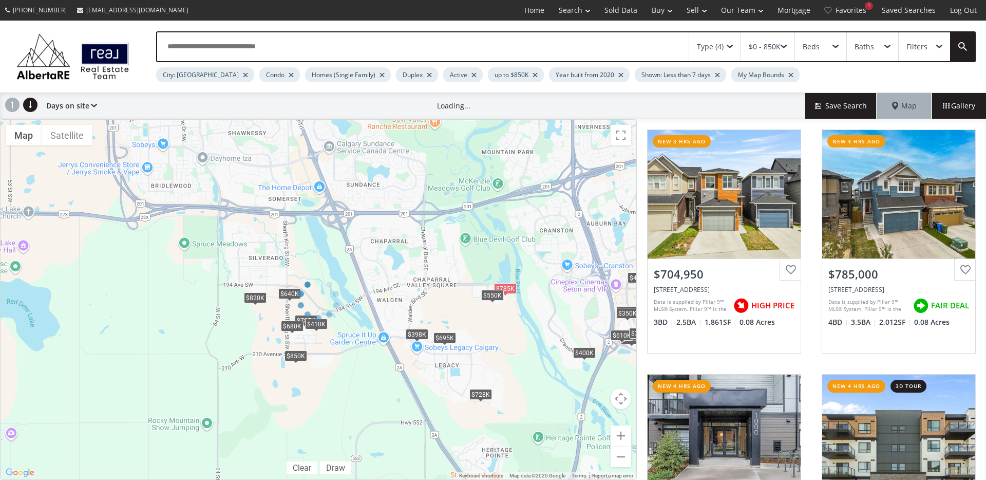
click at [441, 336] on div at bounding box center [318, 299] width 637 height 361
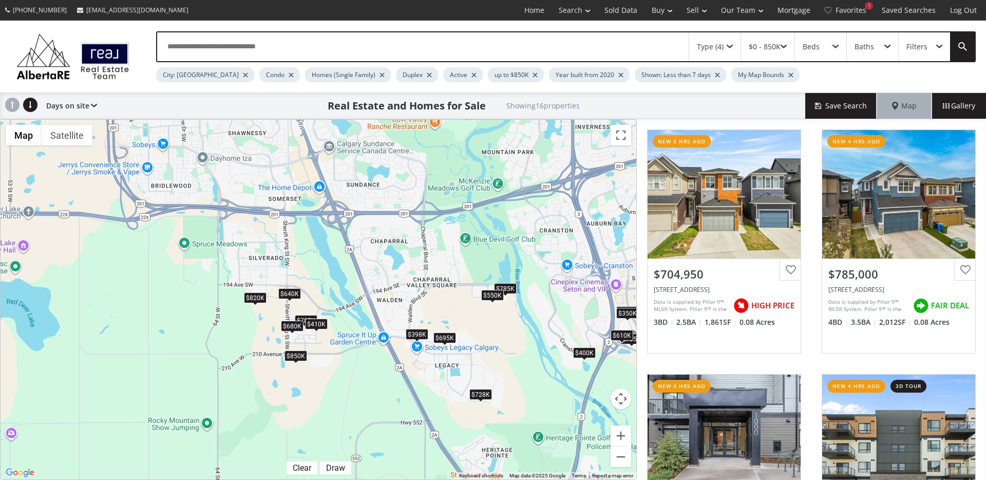
click at [441, 337] on div "$695K" at bounding box center [445, 337] width 23 height 11
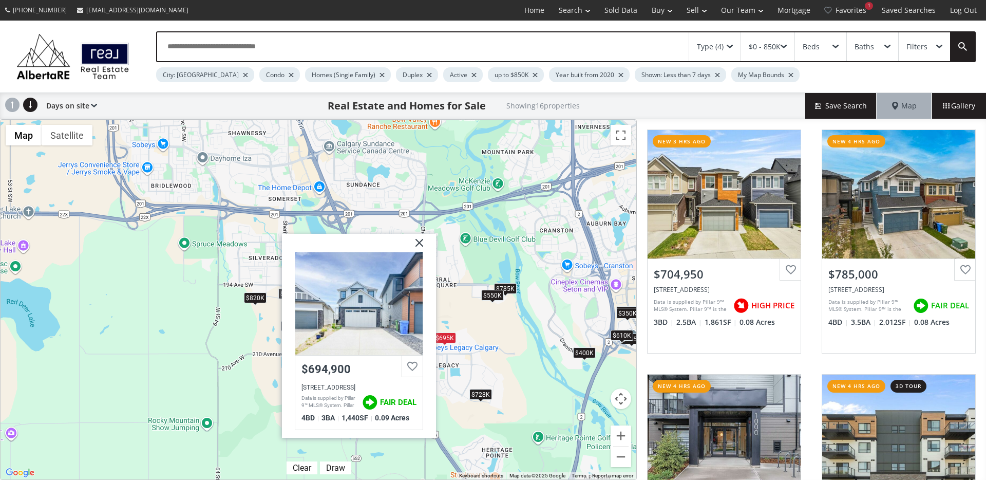
click at [420, 239] on img at bounding box center [416, 247] width 26 height 26
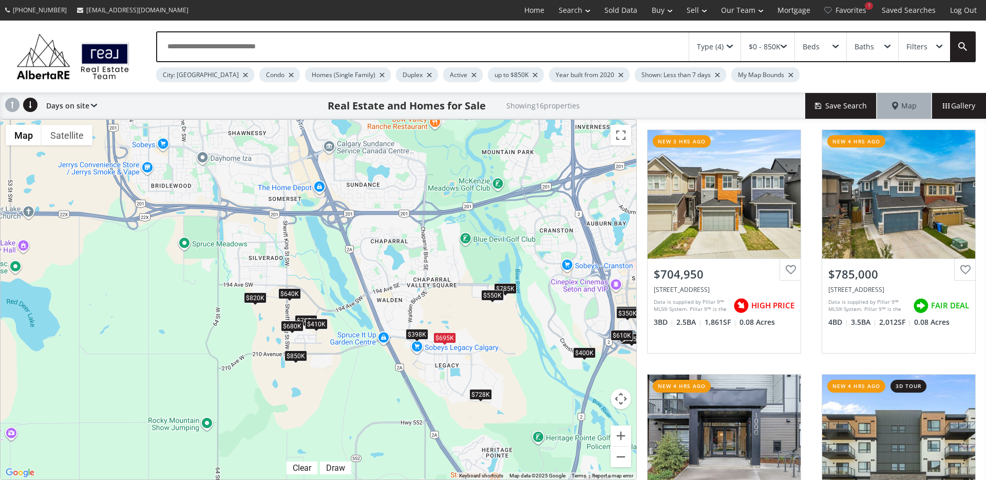
click at [286, 329] on div "$680K" at bounding box center [292, 326] width 23 height 11
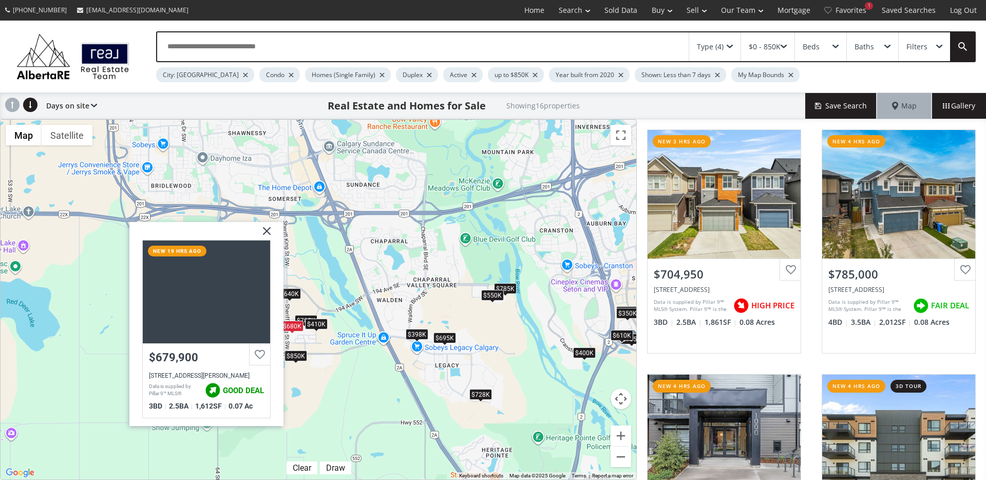
click at [293, 351] on div "$850K" at bounding box center [296, 355] width 23 height 11
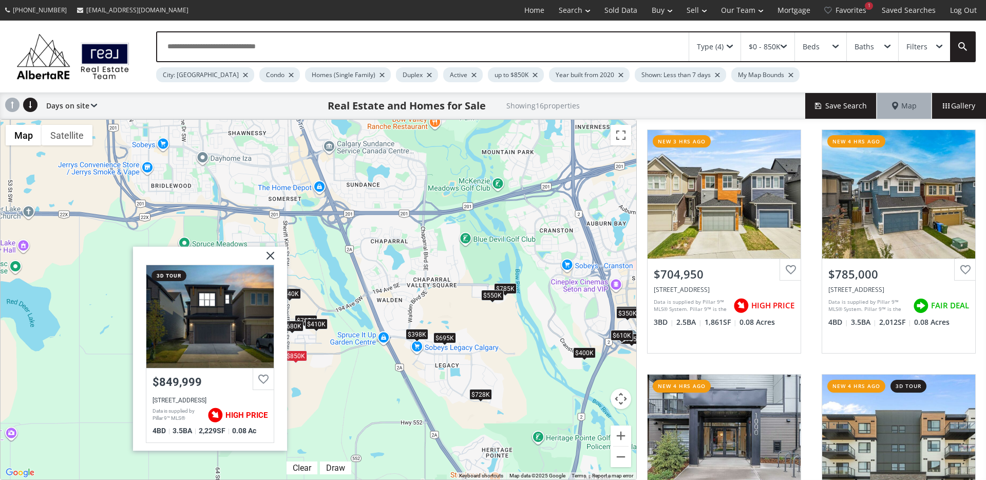
click at [270, 254] on img at bounding box center [267, 260] width 26 height 26
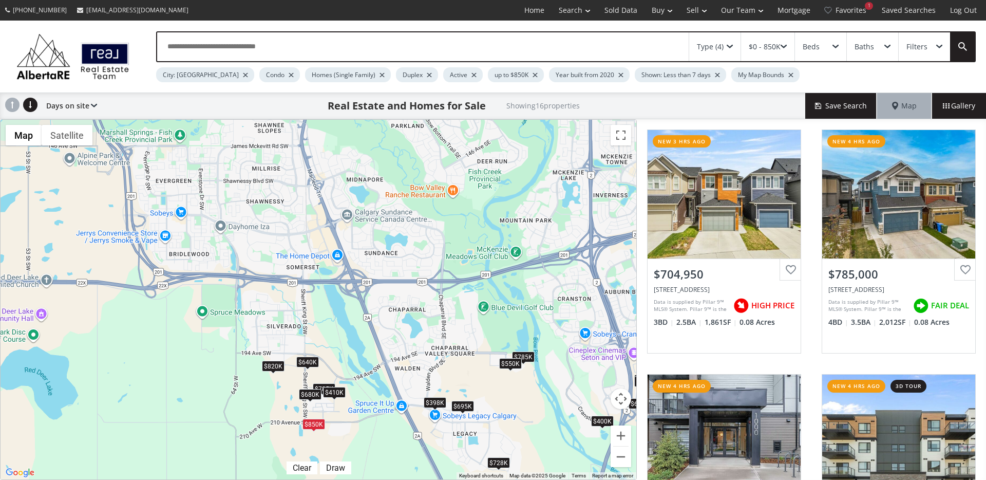
drag, startPoint x: 313, startPoint y: 280, endPoint x: 322, endPoint y: 344, distance: 64.3
click at [328, 339] on div "$705K $785K $450K $400K $680K $398K $695K $850K $820K $610K $785K $728K $410K $…" at bounding box center [319, 300] width 636 height 360
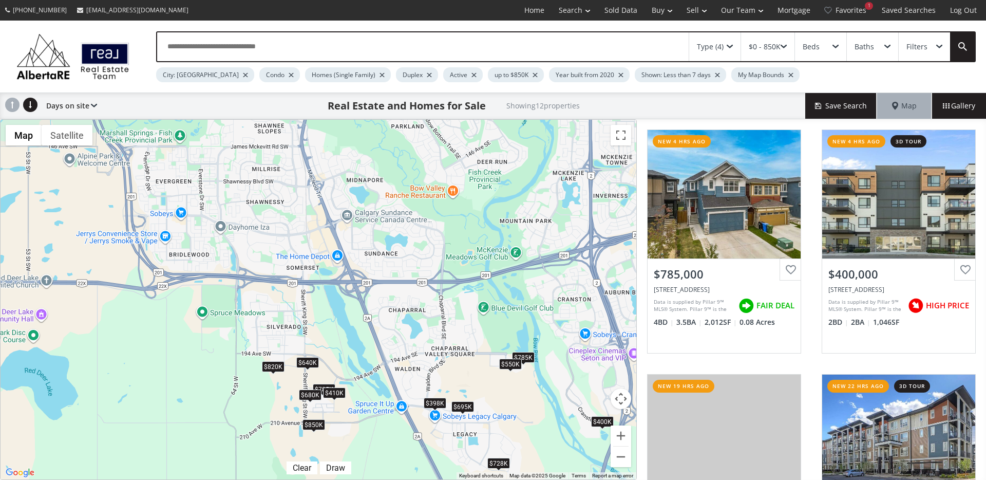
click at [273, 368] on div "$820K" at bounding box center [273, 366] width 23 height 11
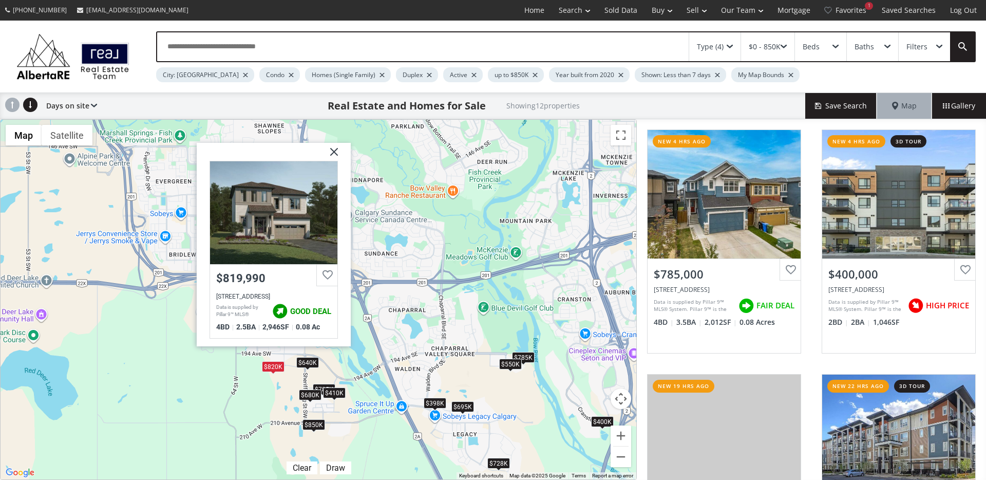
click at [335, 154] on img at bounding box center [330, 156] width 26 height 26
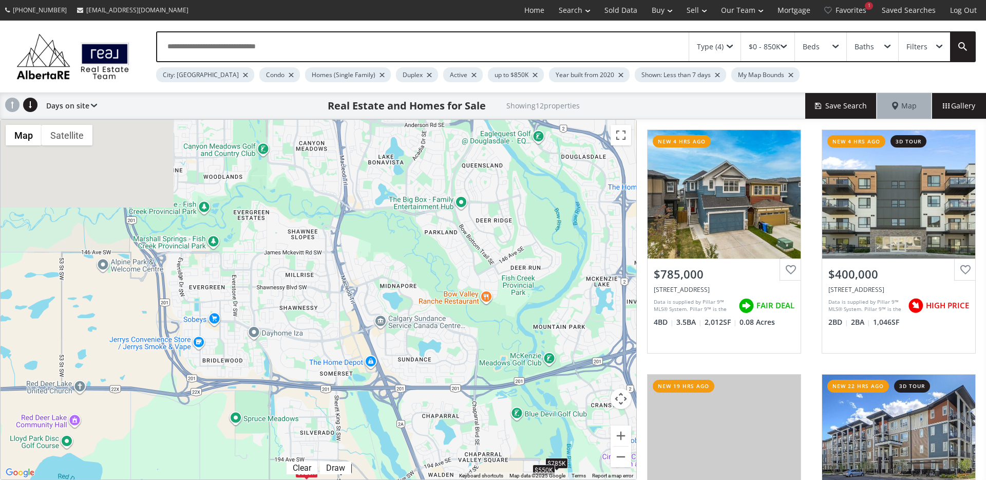
drag, startPoint x: 376, startPoint y: 247, endPoint x: 416, endPoint y: 388, distance: 146.3
click at [416, 388] on div "$785K $400K $680K $398K $695K $850K $820K $785K $728K $410K $640K $550K" at bounding box center [319, 300] width 636 height 360
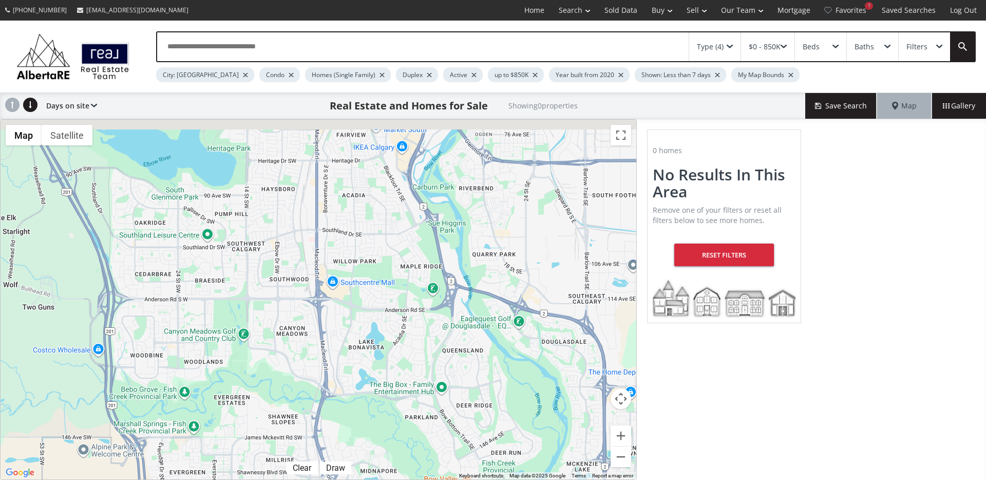
drag, startPoint x: 413, startPoint y: 241, endPoint x: 385, endPoint y: 370, distance: 132.0
click at [385, 370] on div at bounding box center [319, 300] width 636 height 360
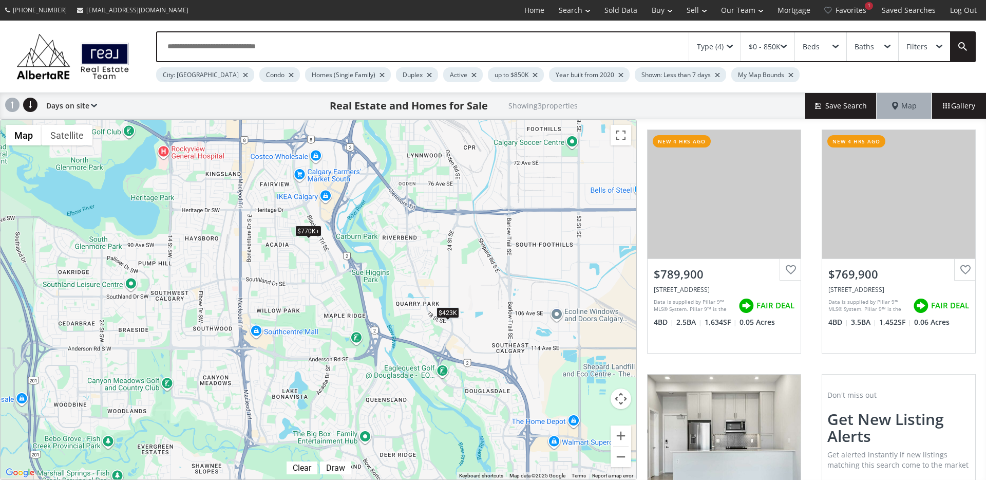
drag, startPoint x: 522, startPoint y: 311, endPoint x: 446, endPoint y: 360, distance: 89.9
click at [446, 360] on div "$770K+ $770K+ $423K" at bounding box center [319, 300] width 636 height 360
click at [304, 232] on div "$770K+" at bounding box center [308, 231] width 26 height 11
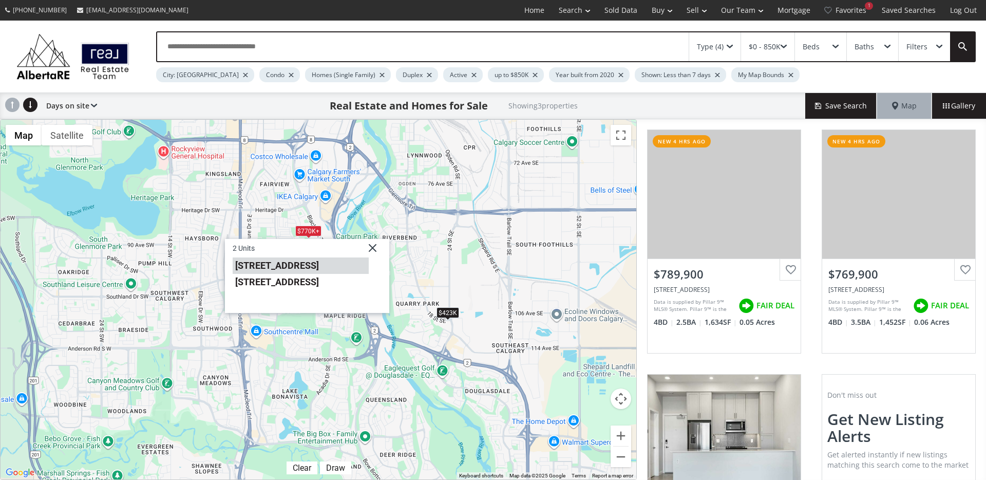
click at [299, 265] on li "8911 6 Street SE #5" at bounding box center [301, 265] width 136 height 16
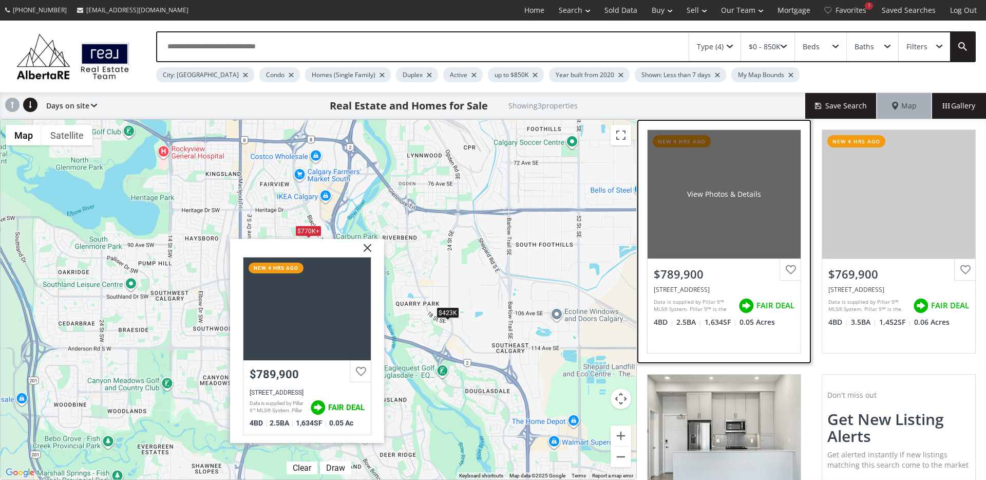
click at [716, 226] on div "View Photos & Details" at bounding box center [724, 194] width 153 height 128
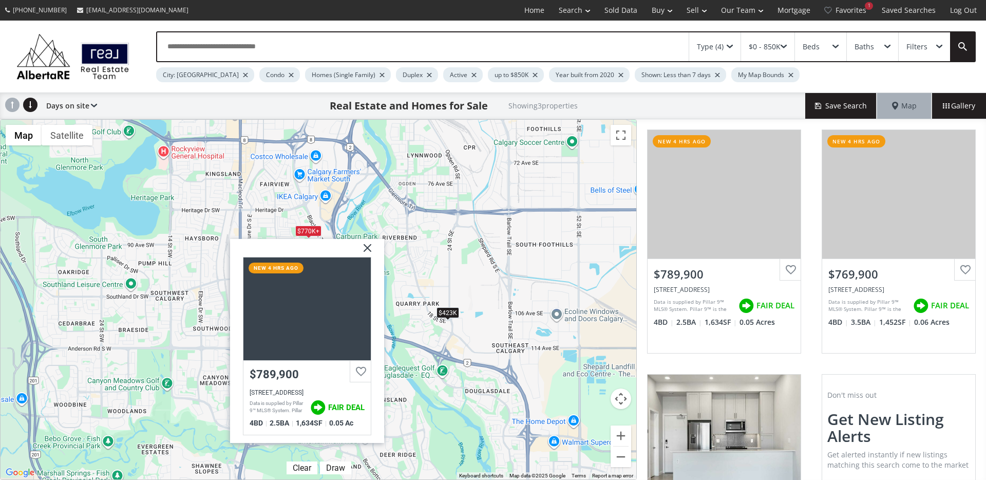
click at [368, 247] on img at bounding box center [364, 252] width 26 height 26
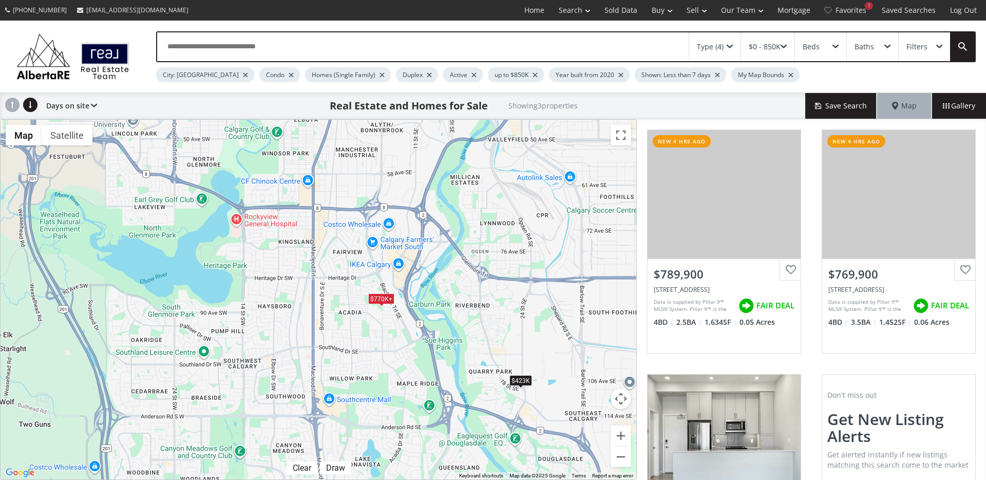
drag, startPoint x: 297, startPoint y: 275, endPoint x: 370, endPoint y: 344, distance: 100.7
click at [370, 344] on div "$770K+ $770K+ $423K" at bounding box center [319, 300] width 636 height 360
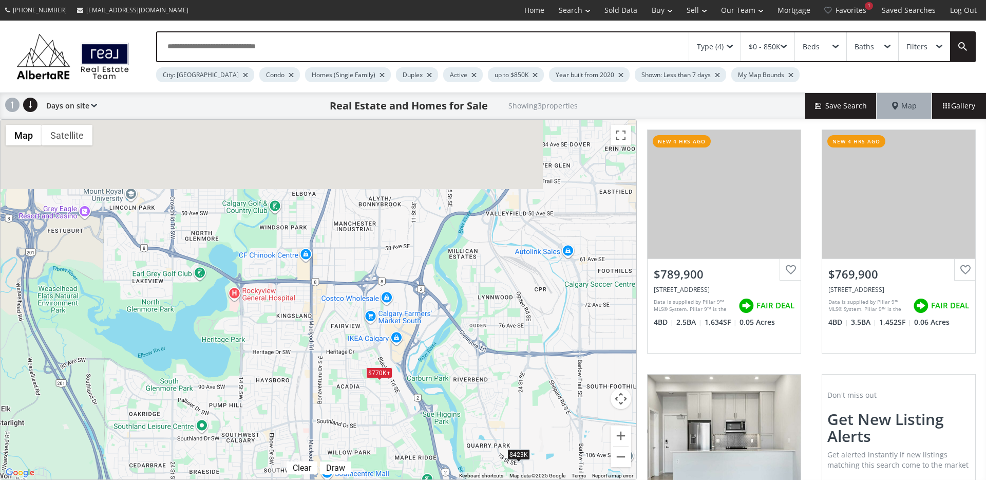
drag, startPoint x: 351, startPoint y: 198, endPoint x: 348, endPoint y: 281, distance: 82.8
click at [348, 280] on div "$770K+ $770K+ $423K" at bounding box center [319, 300] width 636 height 360
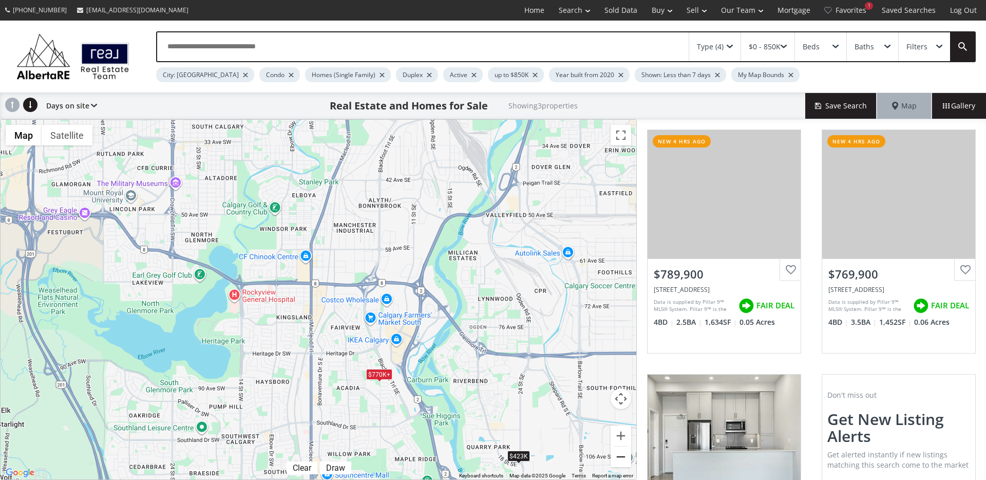
click at [620, 460] on button "Zoom out" at bounding box center [621, 456] width 21 height 21
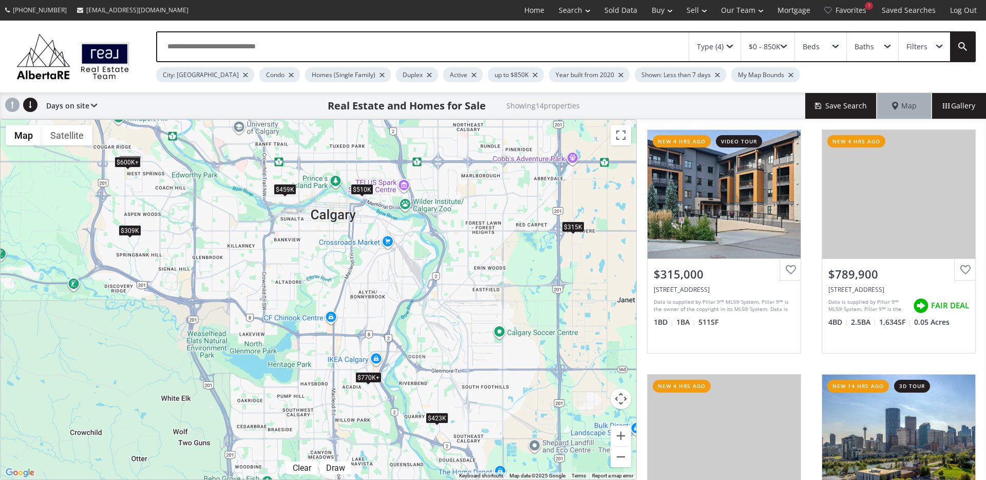
drag, startPoint x: 462, startPoint y: 320, endPoint x: 476, endPoint y: 353, distance: 36.6
click at [476, 353] on div "$315K $770K+ $770K+ $510K $600K+ $710K $600K+ $360K $600K+ $423K $315K $309K $6…" at bounding box center [319, 300] width 636 height 360
click at [362, 194] on span at bounding box center [362, 196] width 4 height 4
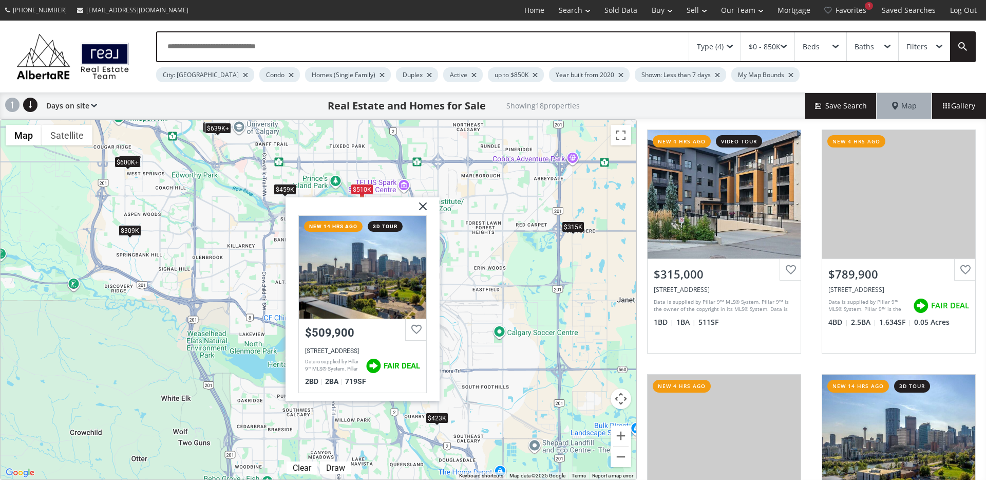
click at [284, 187] on div "$459K" at bounding box center [285, 189] width 23 height 11
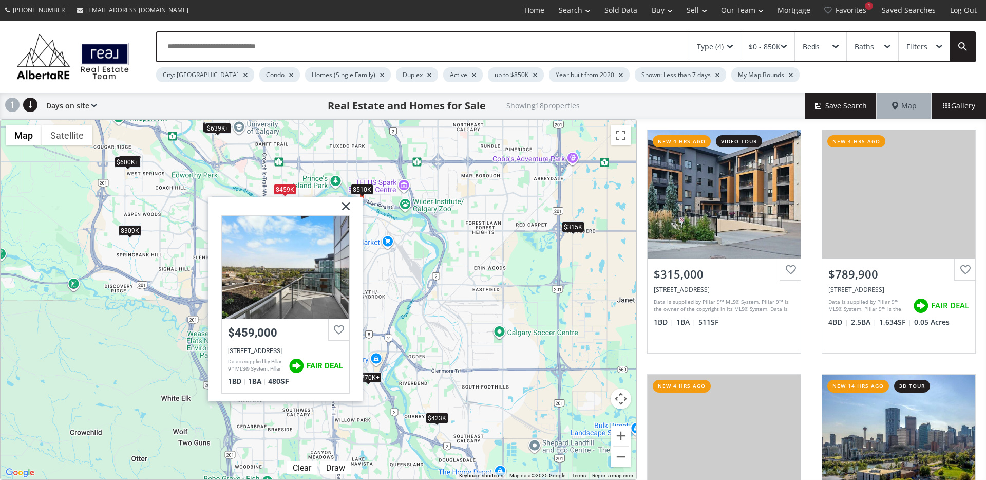
click at [120, 234] on div "$309K" at bounding box center [130, 230] width 23 height 11
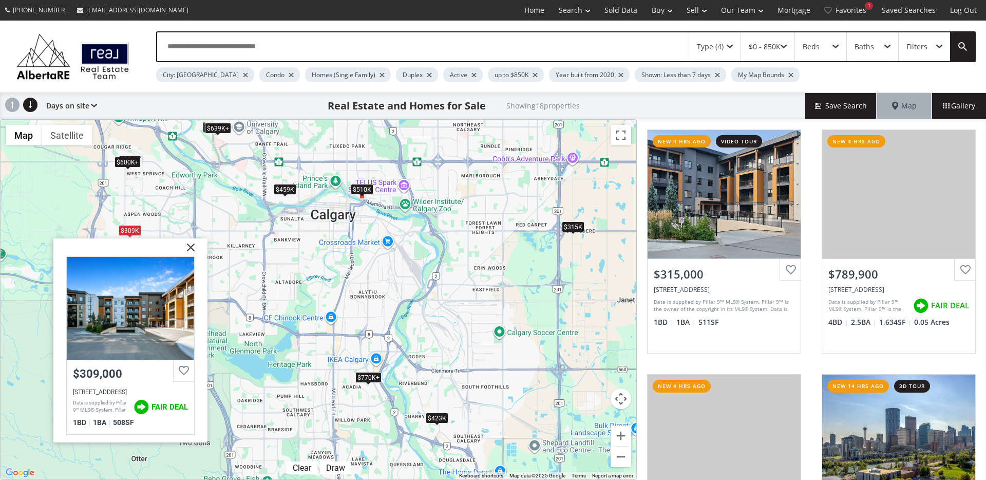
click at [122, 164] on div "$600K+" at bounding box center [128, 162] width 26 height 11
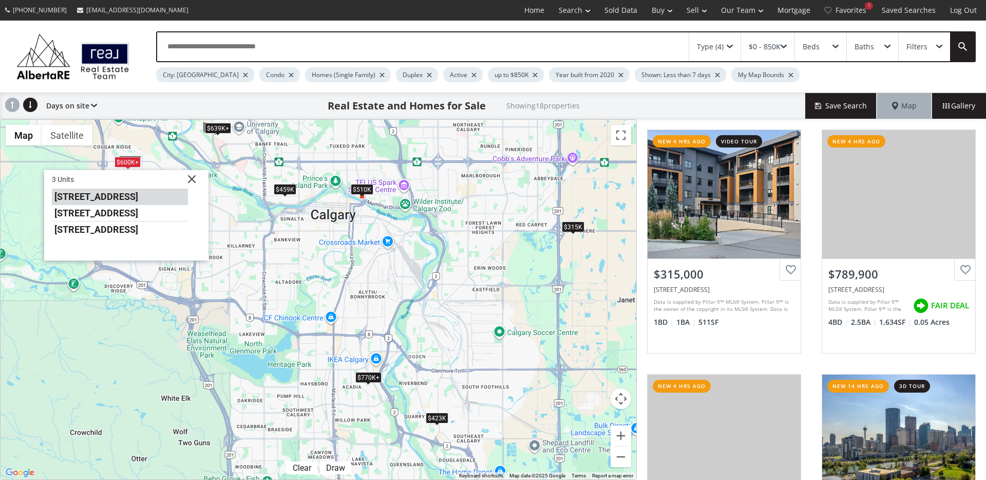
click at [118, 197] on li "8505 Broadcast Avenue SW #114" at bounding box center [120, 197] width 136 height 16
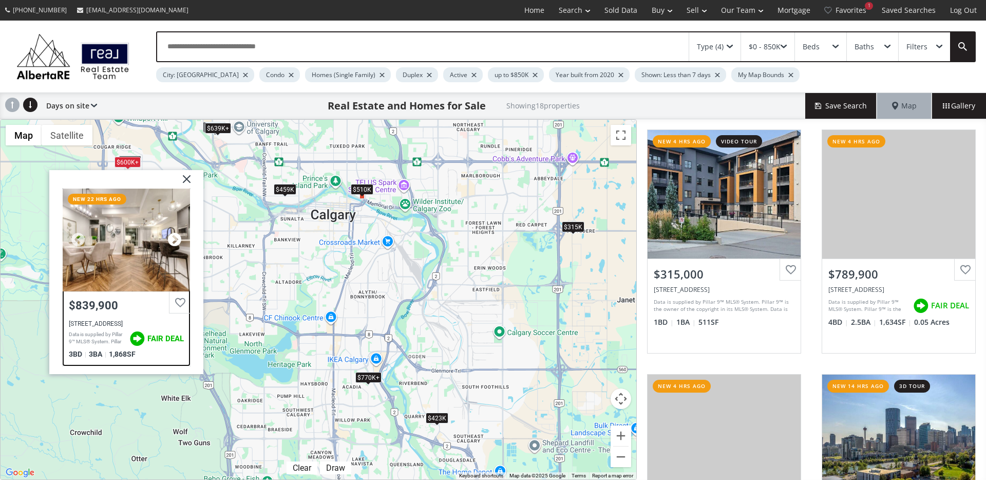
click at [170, 237] on div at bounding box center [174, 239] width 15 height 15
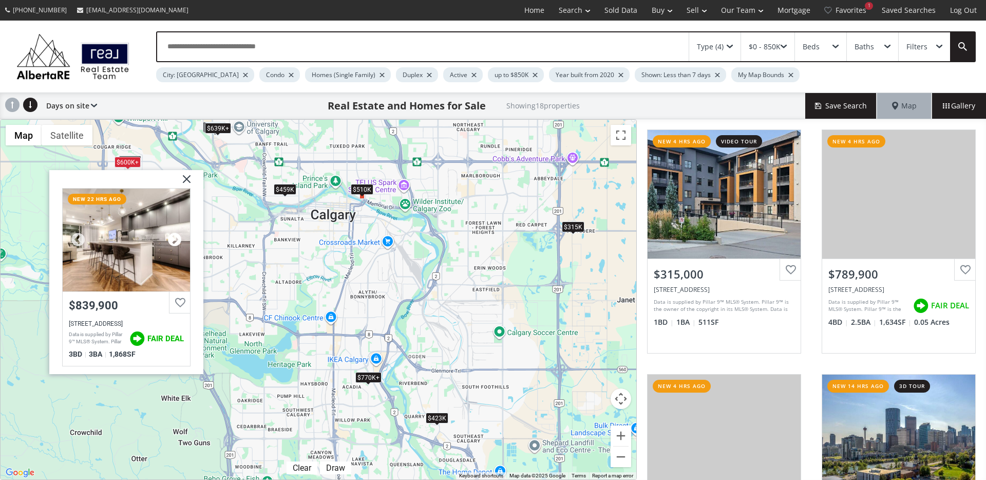
click at [170, 237] on div at bounding box center [174, 239] width 15 height 15
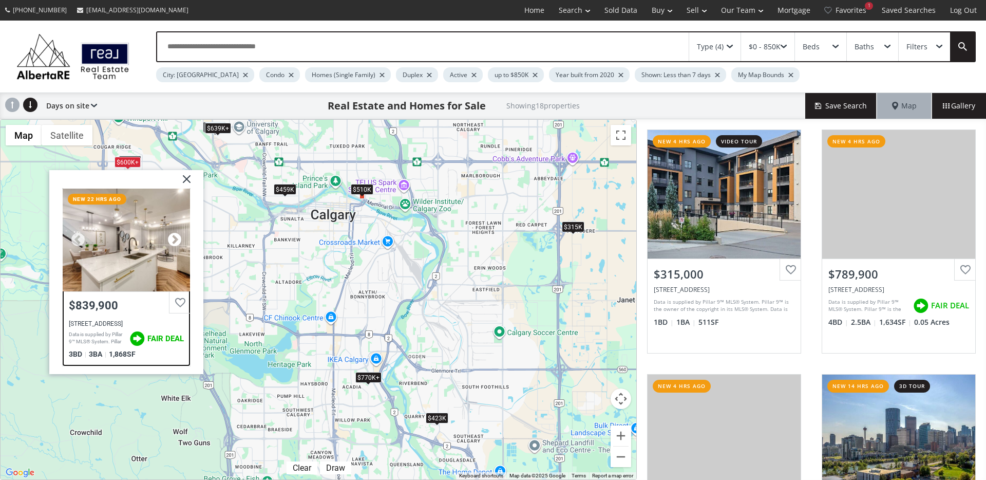
click at [170, 237] on div at bounding box center [174, 239] width 15 height 15
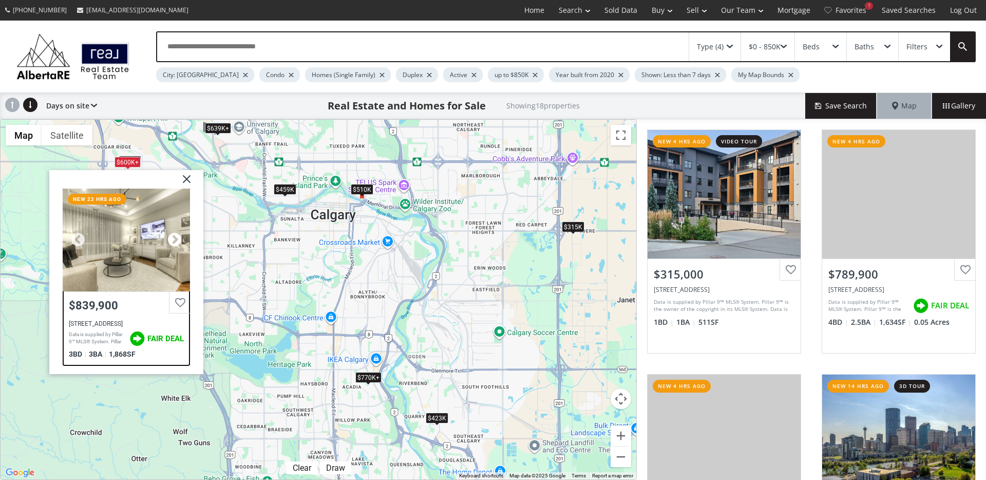
click at [170, 237] on div at bounding box center [174, 239] width 15 height 15
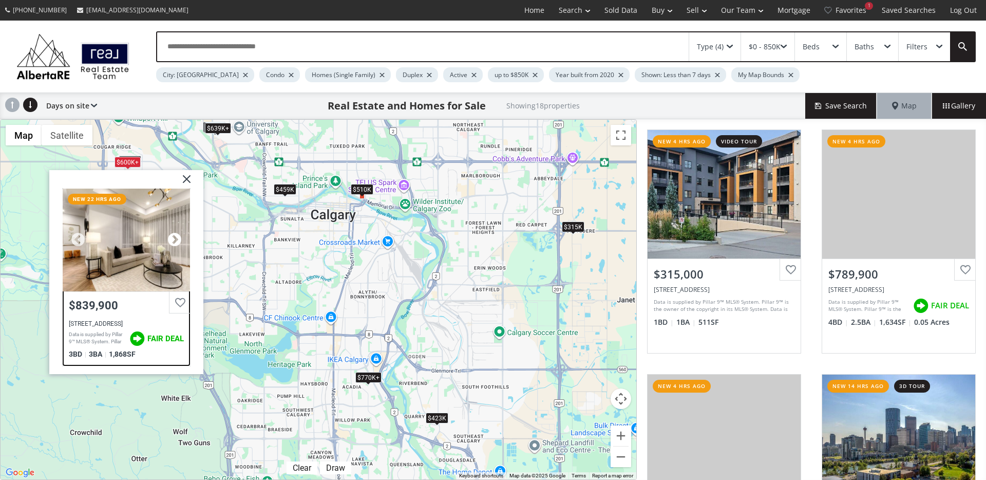
click at [170, 237] on div at bounding box center [174, 239] width 15 height 15
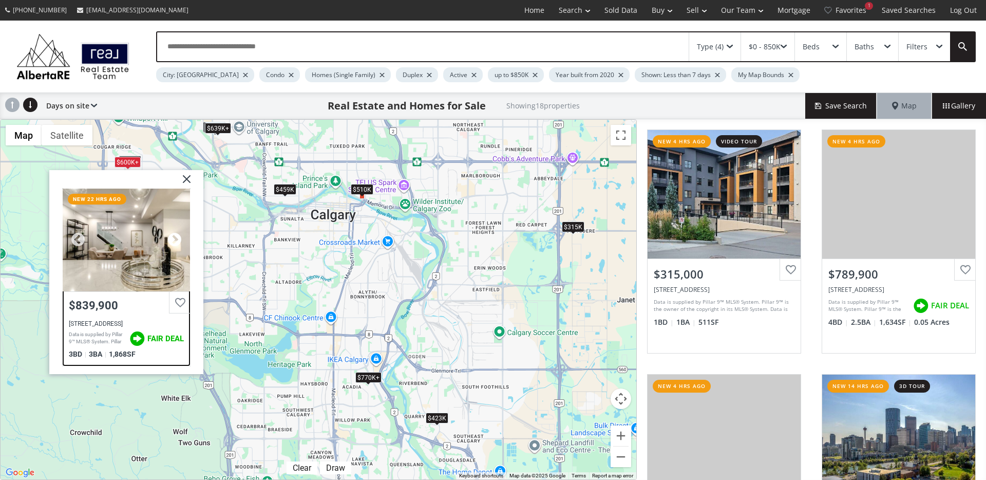
click at [170, 237] on div at bounding box center [174, 239] width 15 height 15
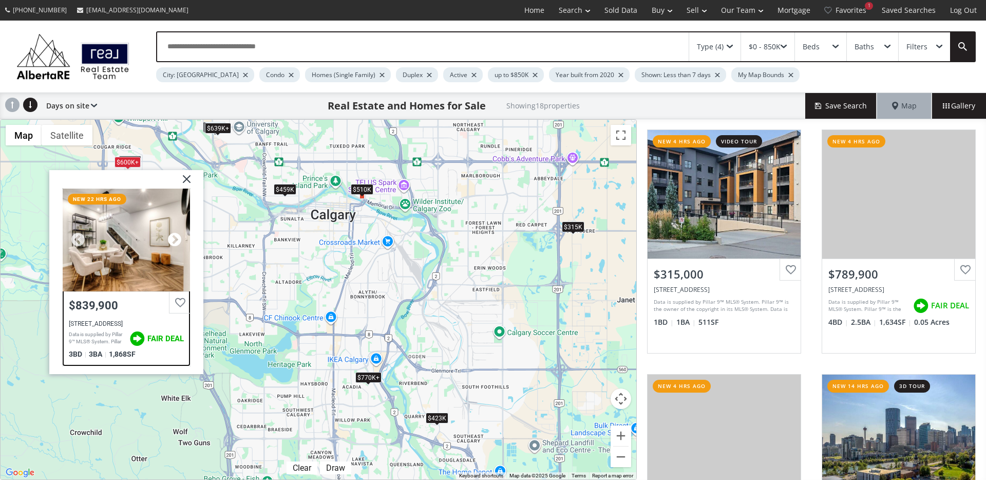
click at [170, 237] on div at bounding box center [174, 239] width 15 height 15
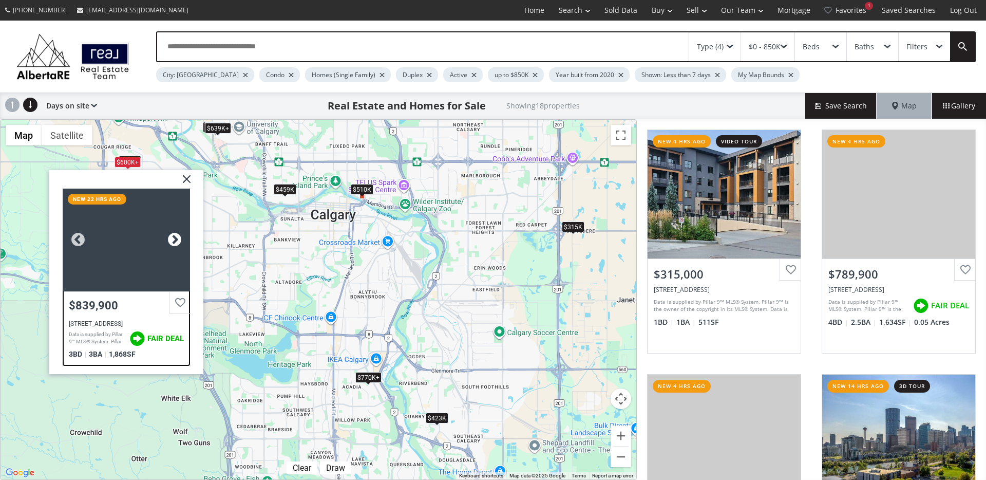
click at [170, 237] on div at bounding box center [174, 239] width 15 height 15
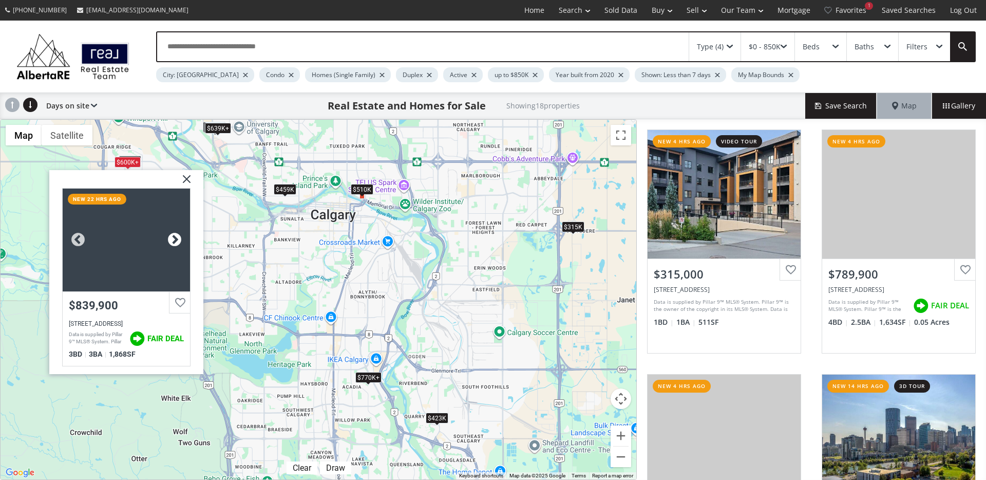
click at [174, 239] on div at bounding box center [174, 239] width 15 height 15
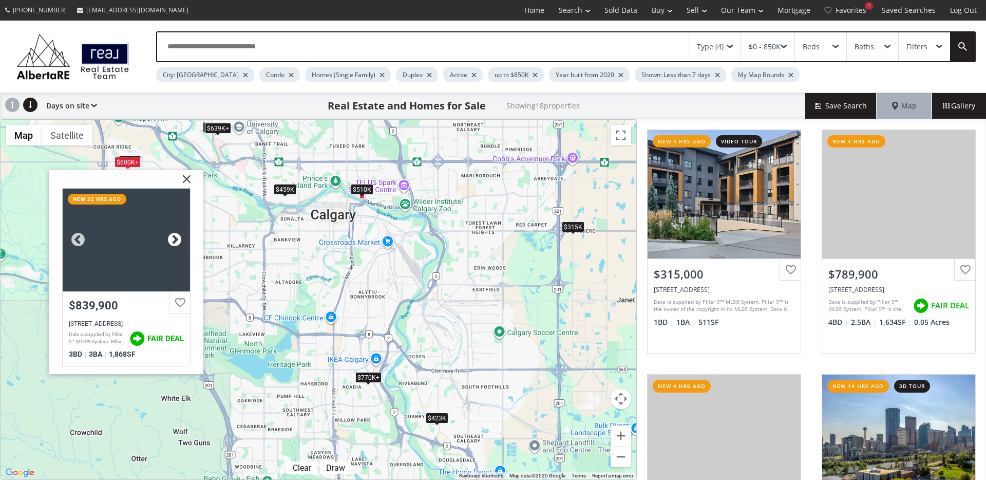
click at [174, 239] on div at bounding box center [174, 239] width 15 height 15
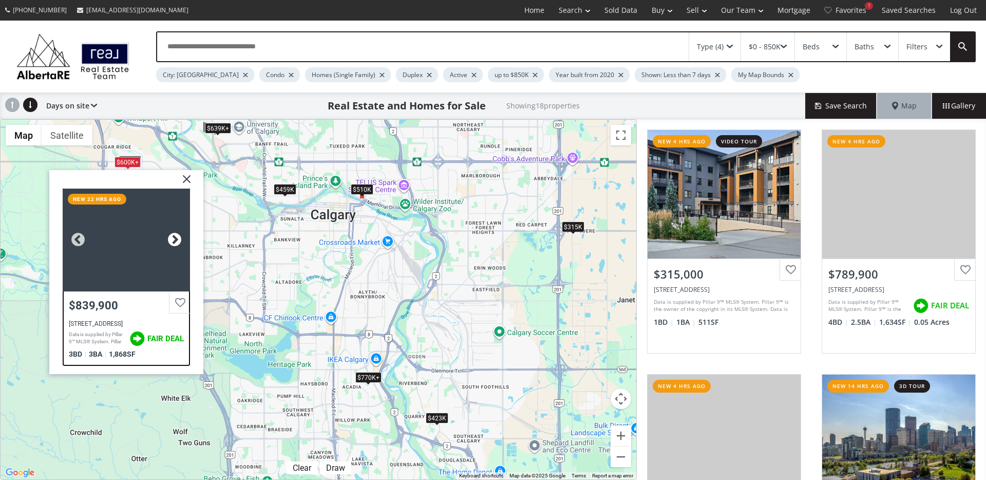
click at [174, 239] on div at bounding box center [174, 239] width 15 height 15
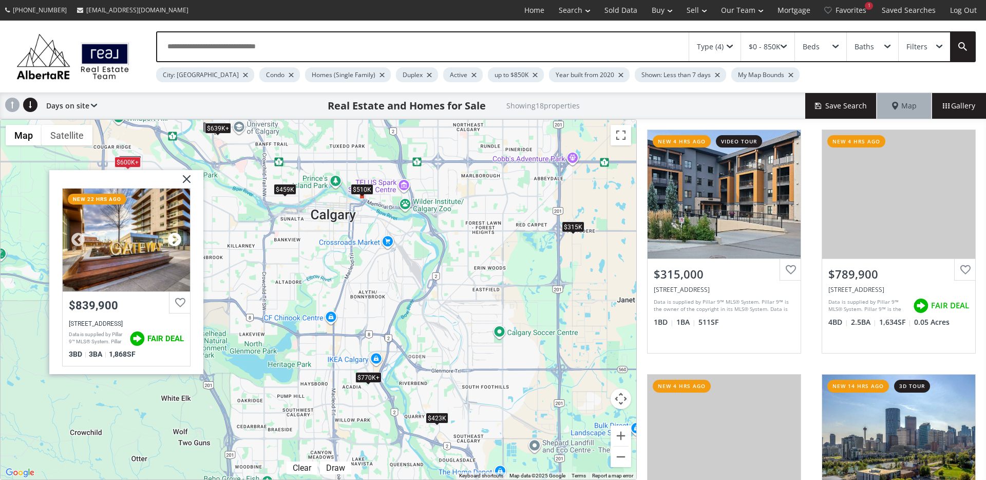
click at [174, 239] on div at bounding box center [174, 239] width 15 height 15
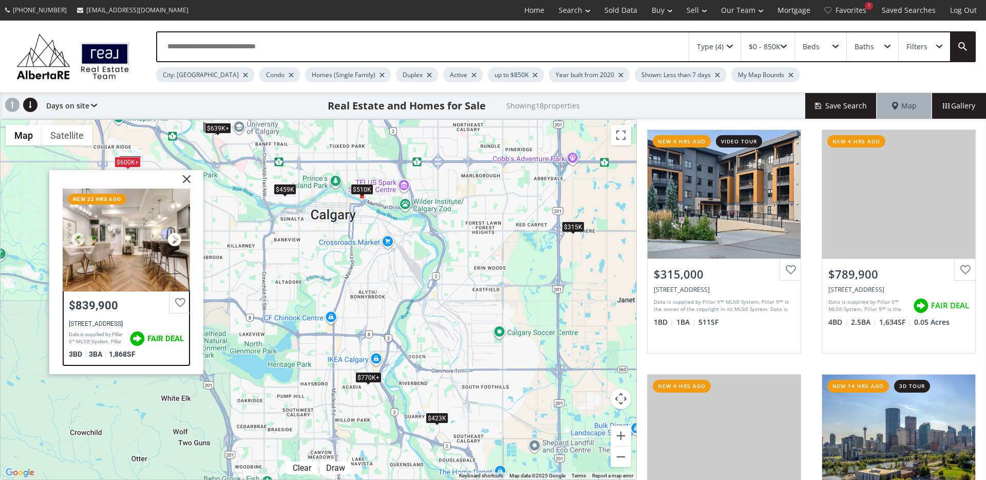
click at [182, 239] on div at bounding box center [174, 239] width 15 height 15
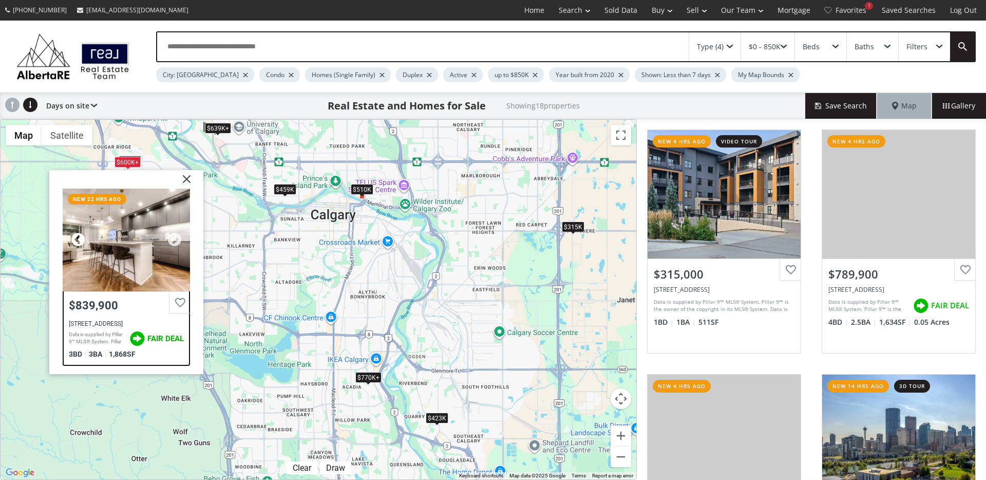
click at [74, 240] on div at bounding box center [77, 239] width 15 height 15
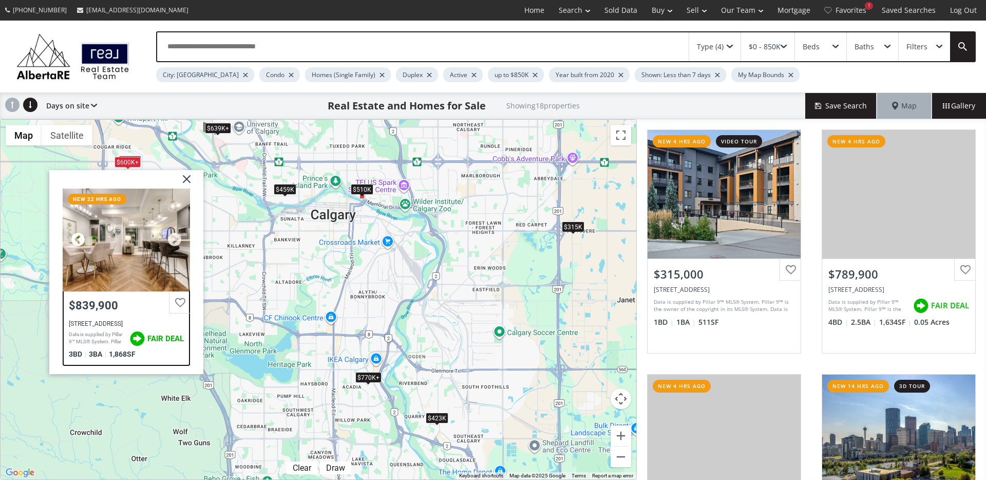
click at [75, 239] on div at bounding box center [77, 239] width 15 height 15
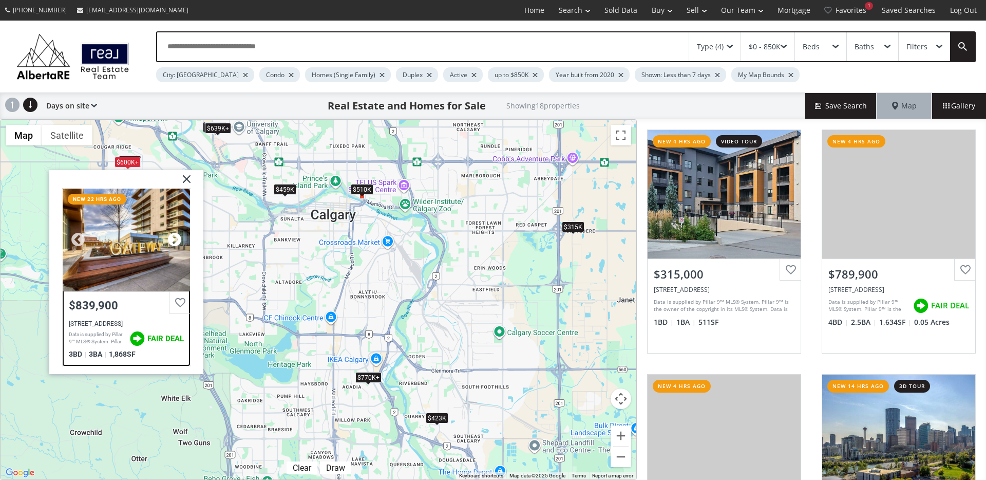
click at [171, 240] on div at bounding box center [174, 239] width 15 height 15
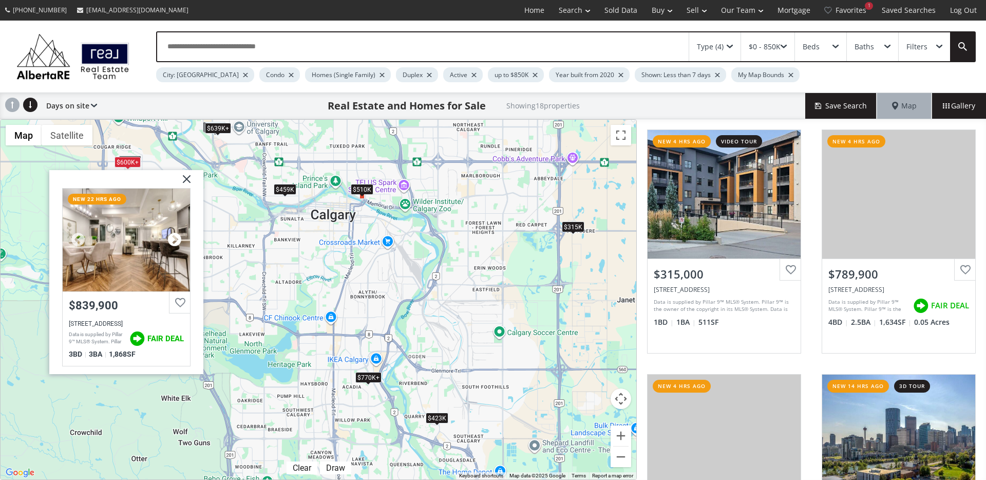
click at [171, 240] on div at bounding box center [174, 239] width 15 height 15
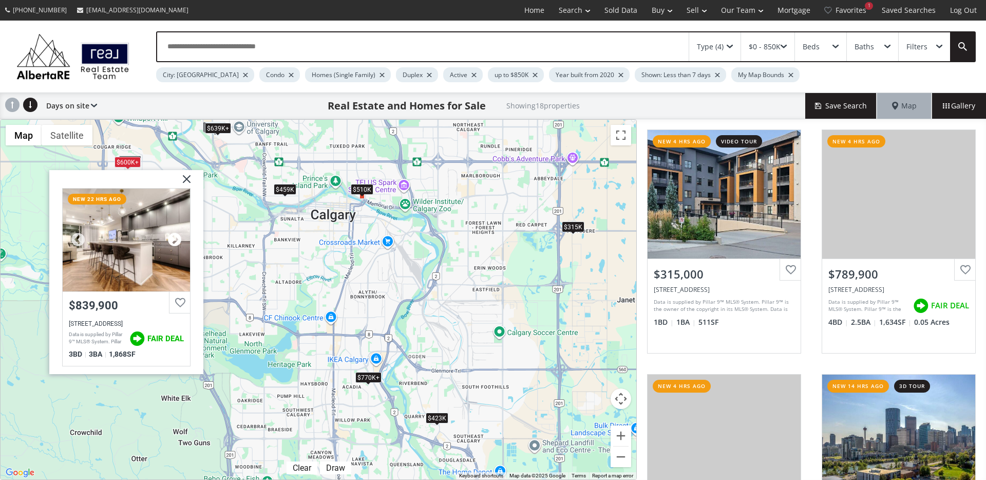
click at [171, 240] on div at bounding box center [174, 239] width 15 height 15
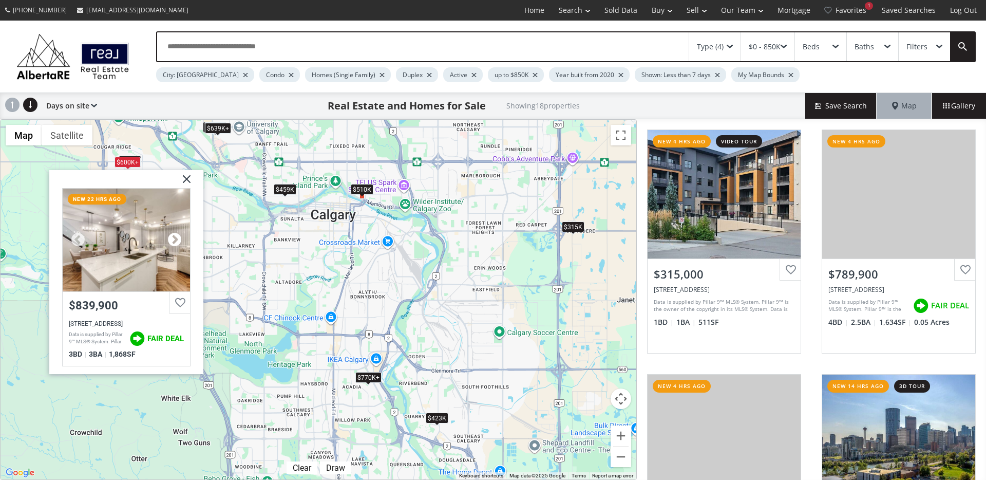
click at [171, 240] on div at bounding box center [174, 239] width 15 height 15
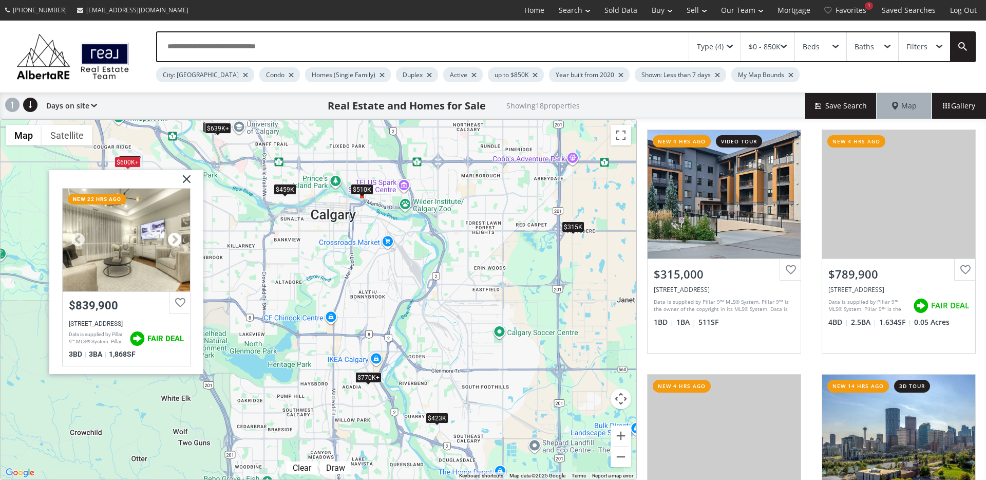
click at [171, 240] on div at bounding box center [174, 239] width 15 height 15
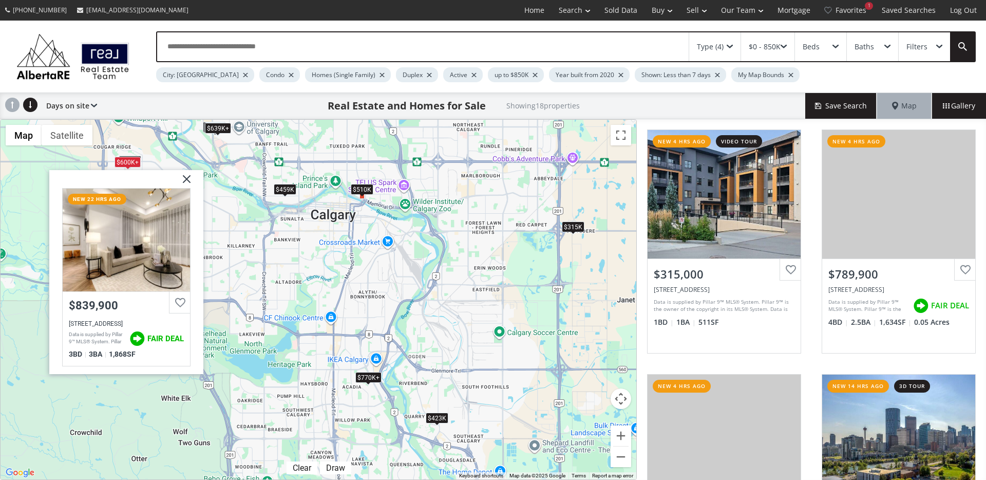
click at [184, 180] on img at bounding box center [183, 183] width 26 height 26
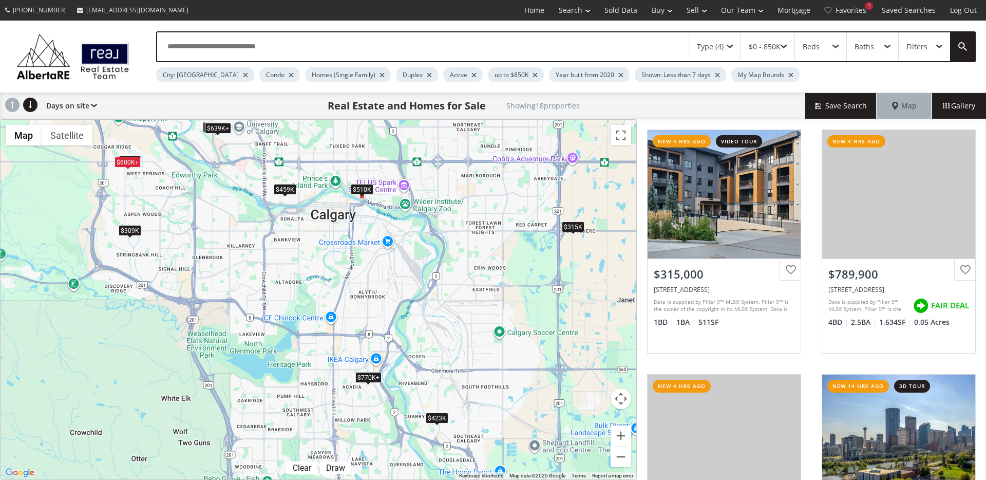
click at [126, 162] on div "$600K+" at bounding box center [128, 162] width 26 height 11
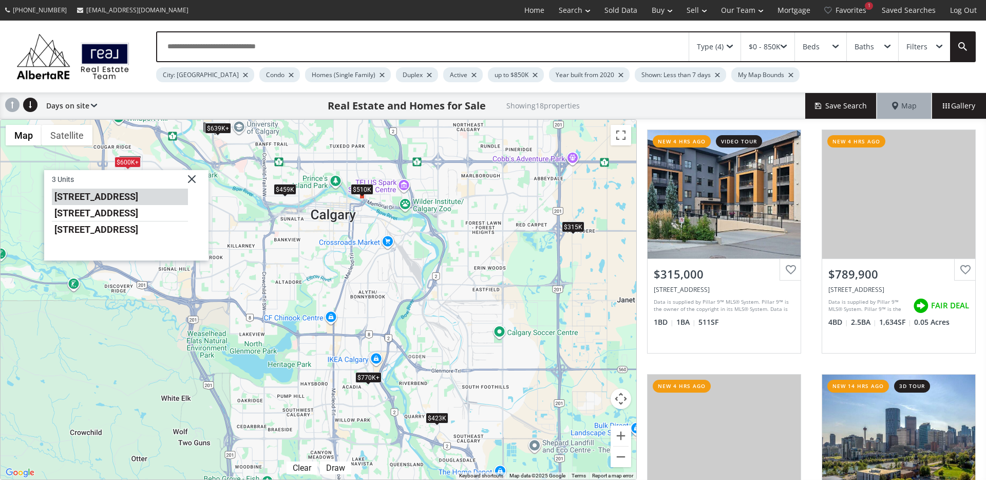
click at [125, 199] on li "8505 Broadcast Avenue SW #114" at bounding box center [120, 197] width 136 height 16
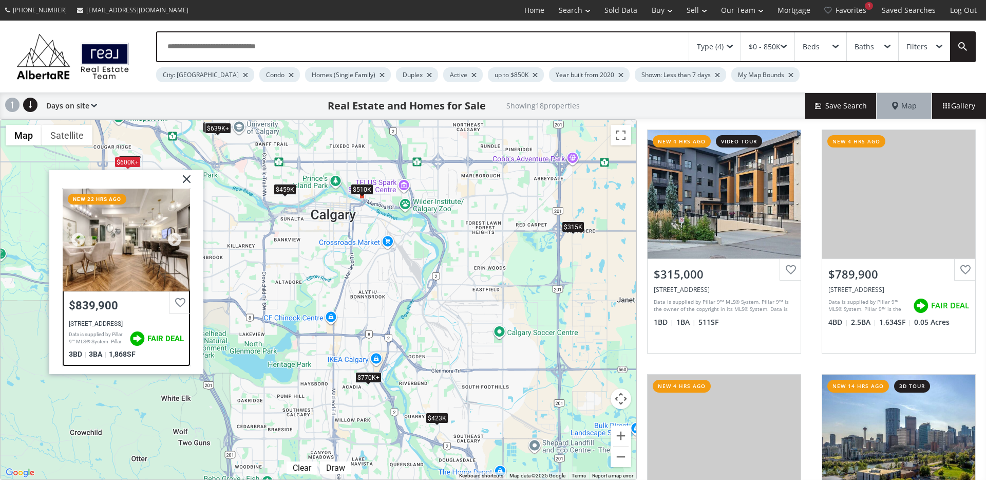
click at [116, 226] on div at bounding box center [126, 240] width 127 height 103
click at [190, 178] on img at bounding box center [183, 183] width 26 height 26
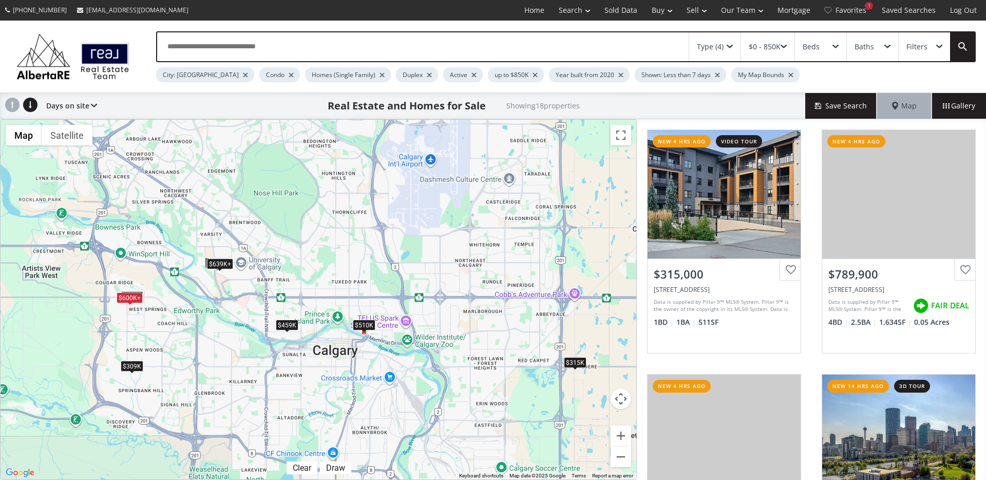
drag, startPoint x: 315, startPoint y: 214, endPoint x: 317, endPoint y: 349, distance: 135.1
click at [317, 350] on div "$315K $770K+ $770K+ $510K $400K $600K+ $710K $600K+ $360K $600K+ $423K $639K+ $…" at bounding box center [319, 300] width 636 height 360
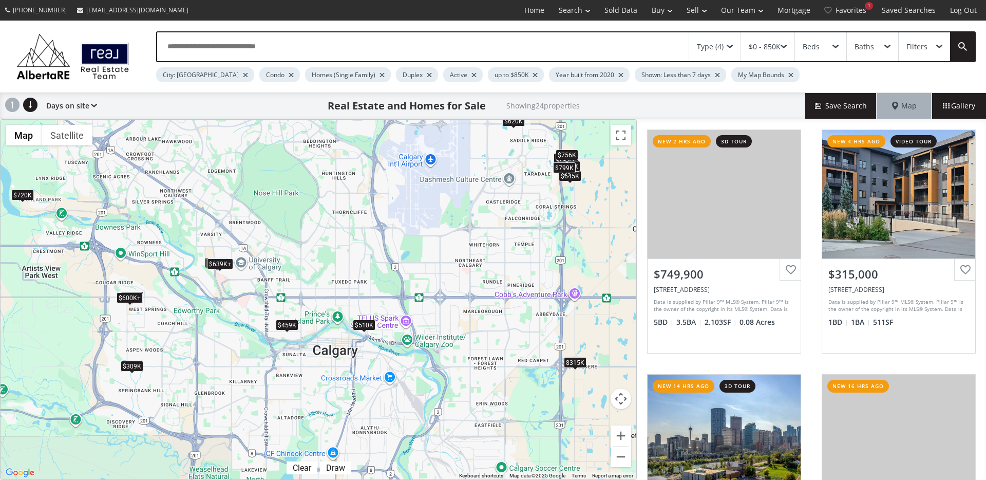
click at [220, 267] on div "$639K+" at bounding box center [220, 263] width 26 height 11
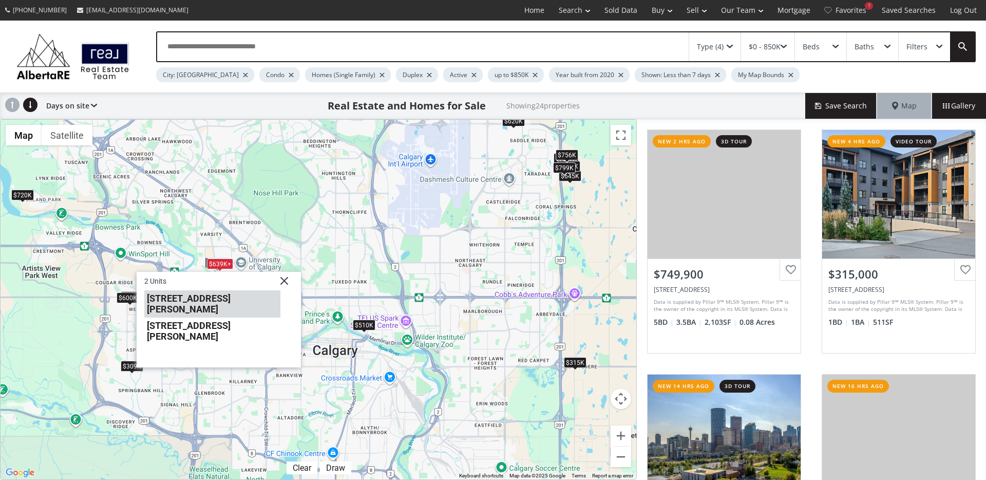
click at [212, 298] on li "4275 Norford Avenue NW #421" at bounding box center [212, 303] width 136 height 27
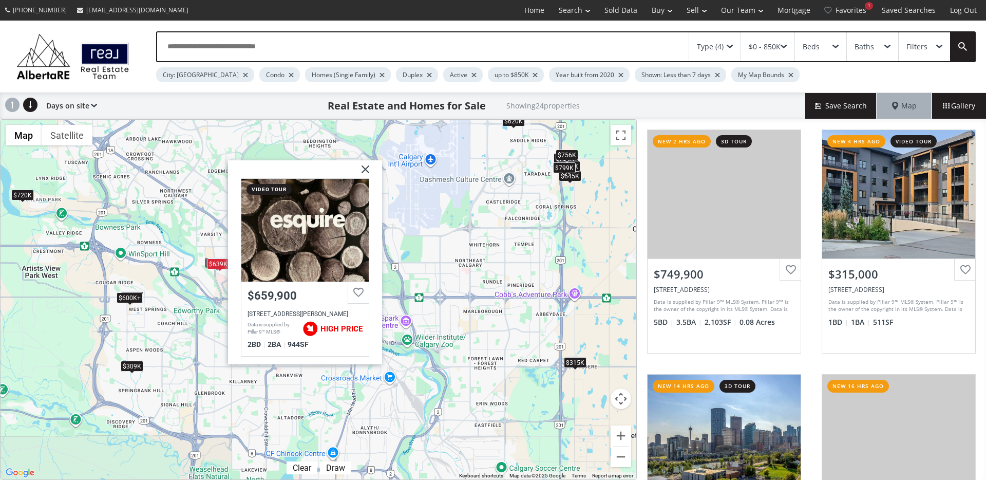
click at [370, 168] on img at bounding box center [362, 173] width 26 height 26
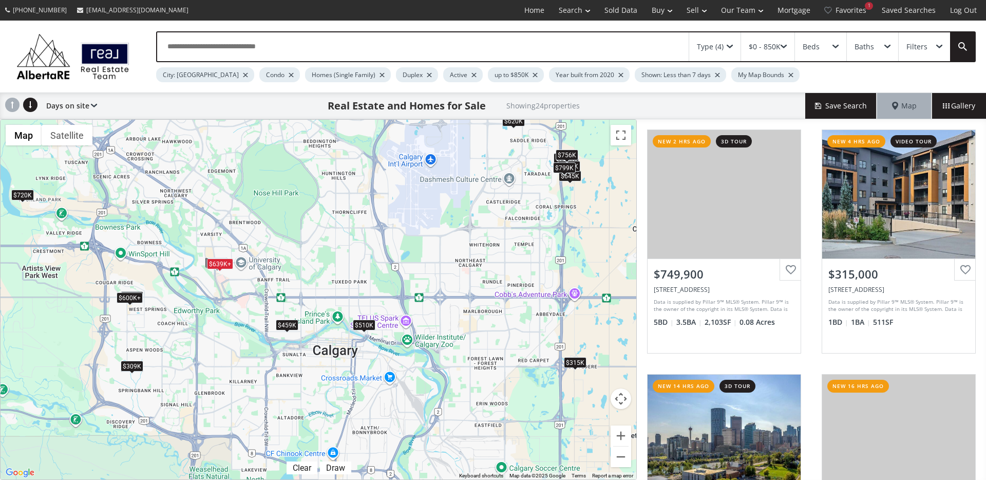
click at [18, 195] on div "$720K" at bounding box center [22, 195] width 23 height 11
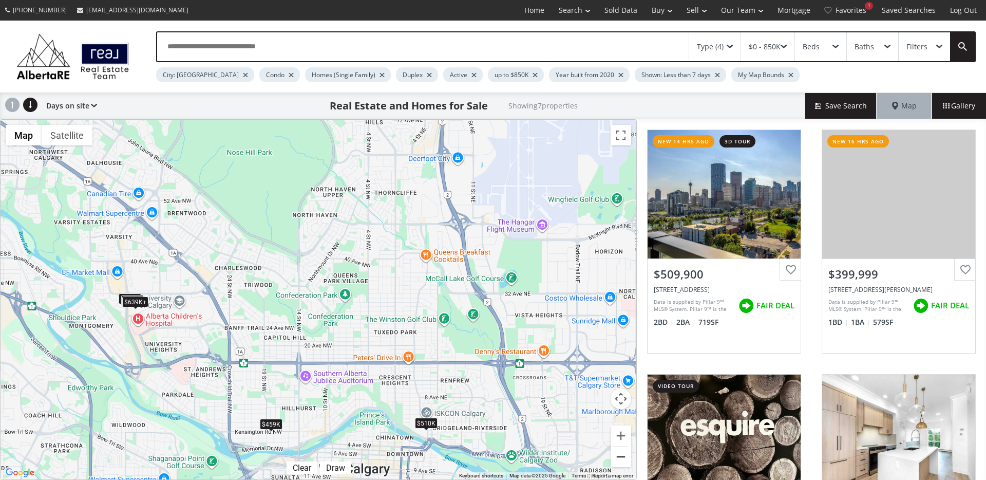
click at [628, 461] on button "Zoom out" at bounding box center [621, 456] width 21 height 21
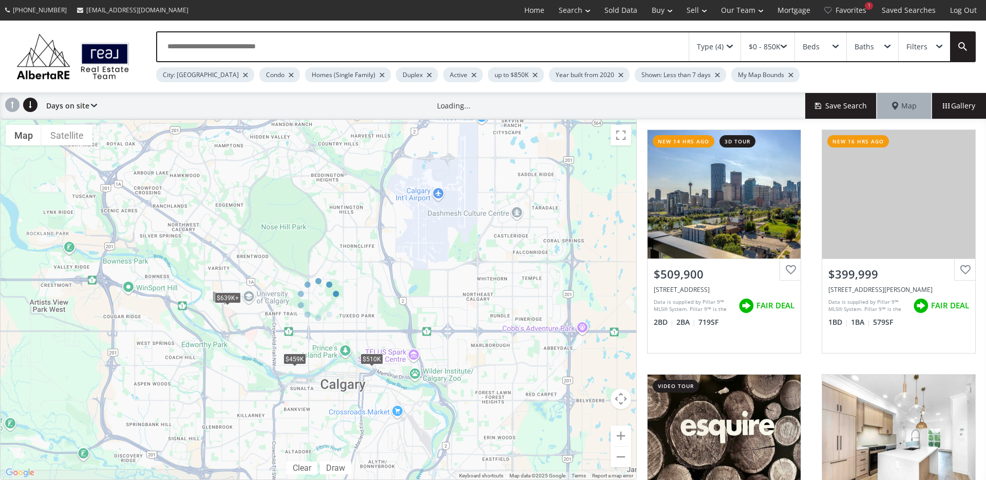
click at [623, 454] on div at bounding box center [318, 299] width 637 height 361
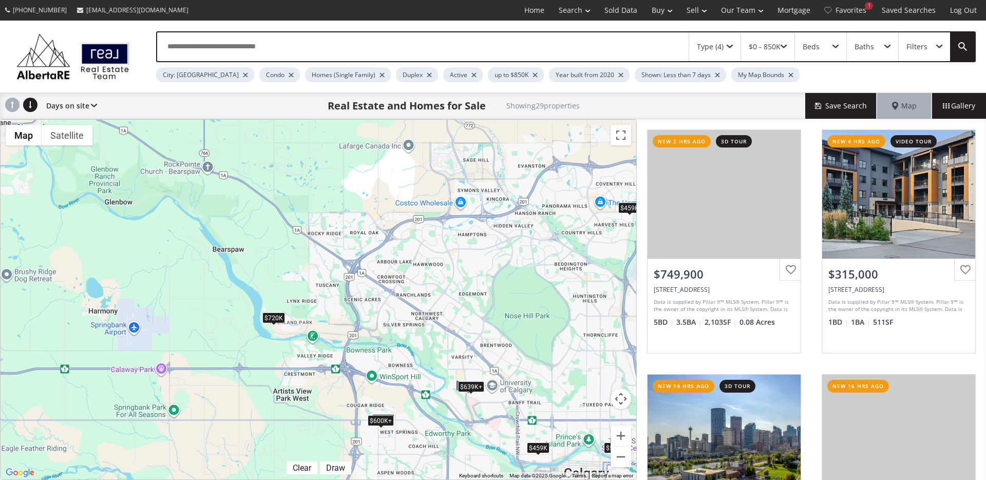
drag, startPoint x: 143, startPoint y: 246, endPoint x: 388, endPoint y: 334, distance: 260.5
click at [388, 335] on div "$750K $315K $510K $400K $369K $459K $600K+ $780K $710K $600K+ $360K $645K $600K…" at bounding box center [319, 300] width 636 height 360
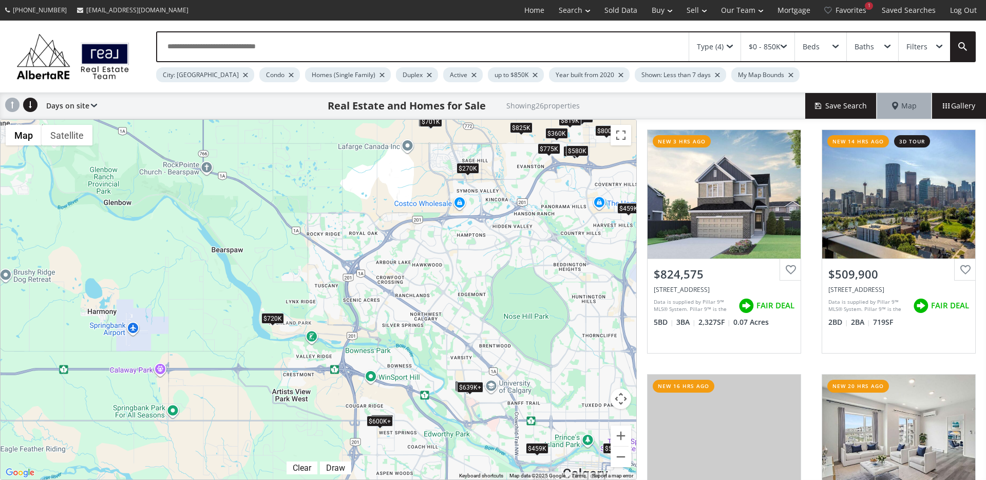
click at [270, 319] on div "$720K" at bounding box center [272, 318] width 23 height 11
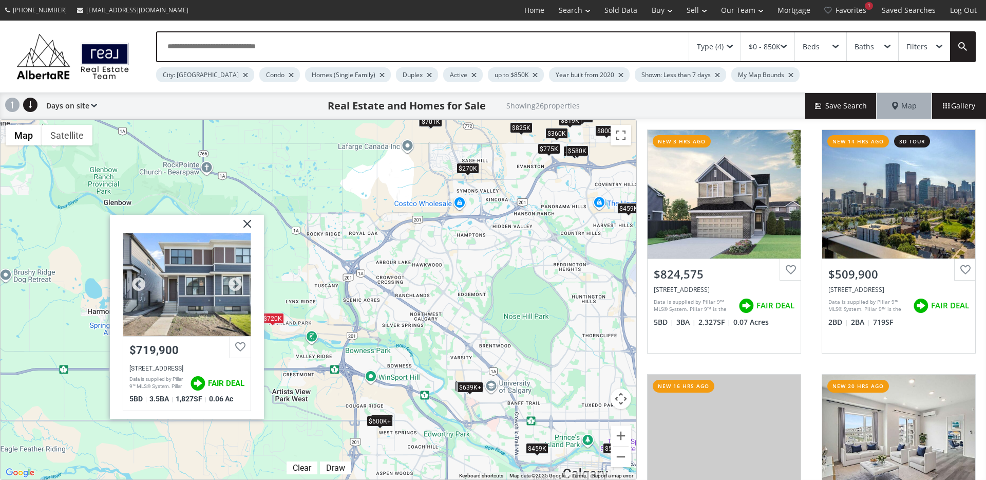
click at [178, 284] on div at bounding box center [186, 284] width 127 height 103
click at [251, 226] on img at bounding box center [244, 228] width 26 height 26
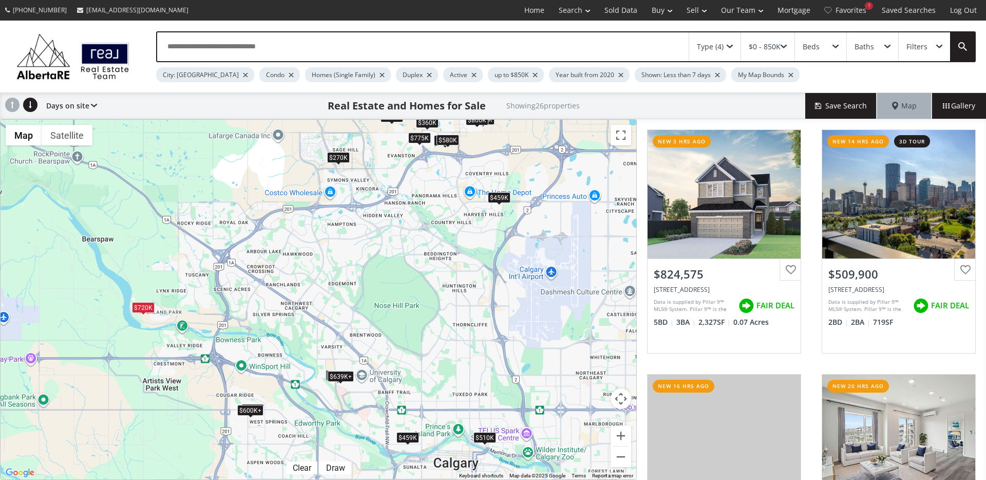
drag, startPoint x: 418, startPoint y: 264, endPoint x: 347, endPoint y: 285, distance: 74.6
click at [339, 259] on div "$825K $510K $400K $459K $600K+ $270K $820K $710K $600K+ $360K $800K $580K $789K…" at bounding box center [319, 300] width 636 height 360
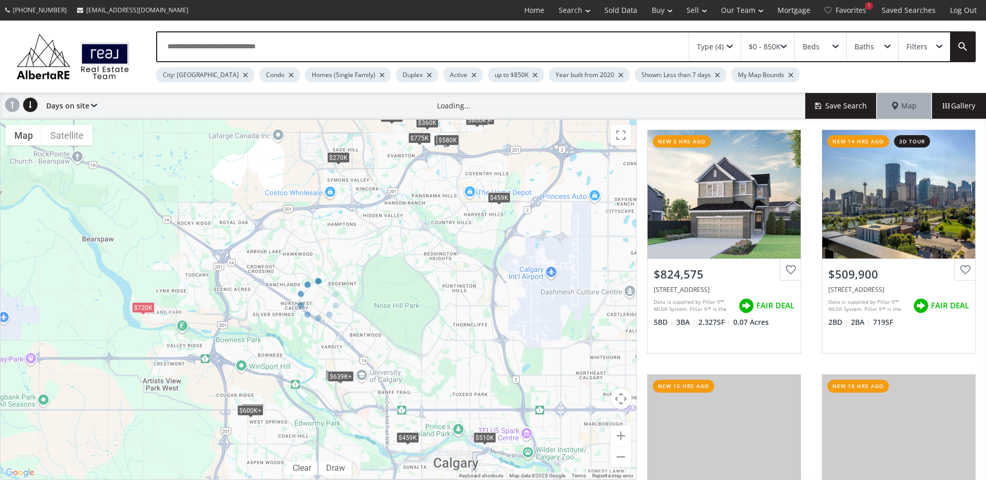
drag, startPoint x: 411, startPoint y: 390, endPoint x: 412, endPoint y: 316, distance: 74.5
click at [412, 316] on div at bounding box center [318, 299] width 637 height 361
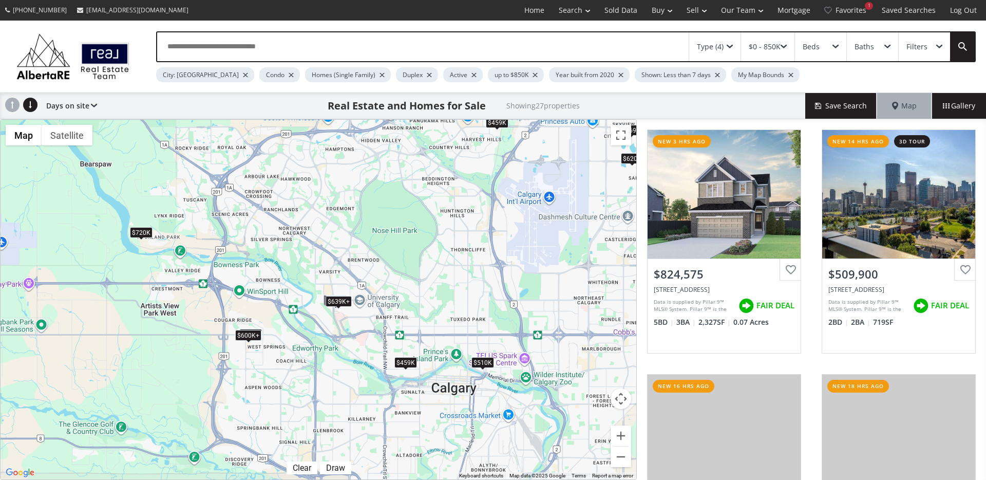
drag, startPoint x: 421, startPoint y: 370, endPoint x: 419, endPoint y: 294, distance: 75.5
click at [419, 294] on div "$825K $510K $400K $369K $459K $600K+ $270K $710K $600K+ $340K+ $360K $800K $340…" at bounding box center [319, 300] width 636 height 360
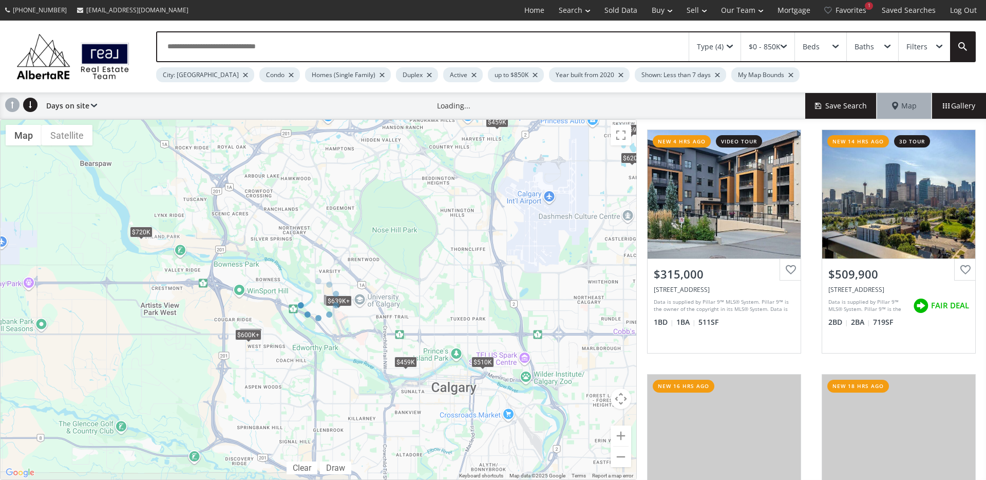
click at [621, 436] on div at bounding box center [318, 299] width 637 height 361
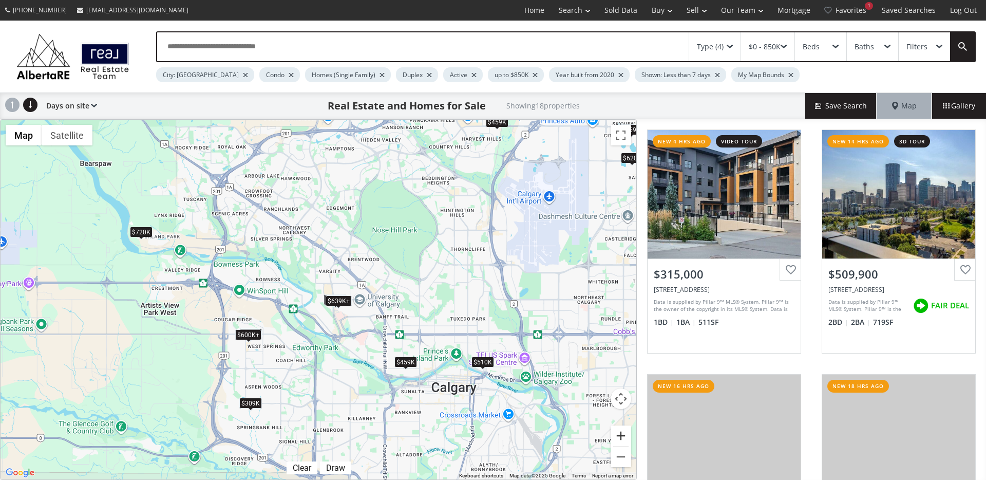
click at [621, 435] on button "Zoom in" at bounding box center [621, 435] width 21 height 21
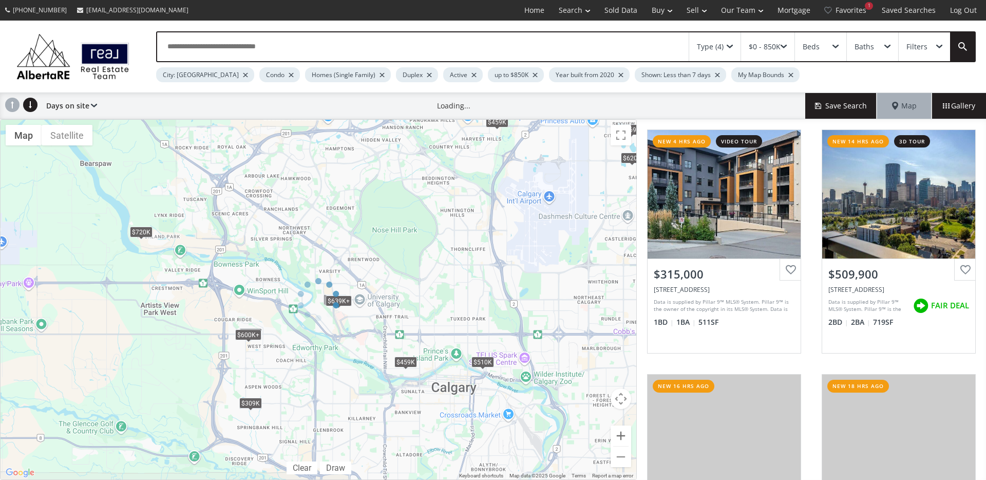
click at [621, 435] on div at bounding box center [318, 299] width 637 height 361
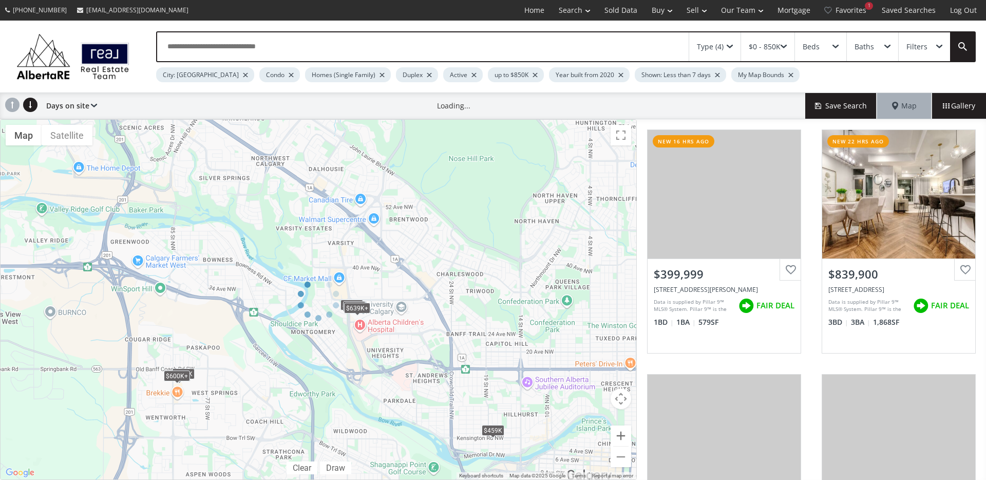
click at [621, 435] on div at bounding box center [318, 299] width 637 height 361
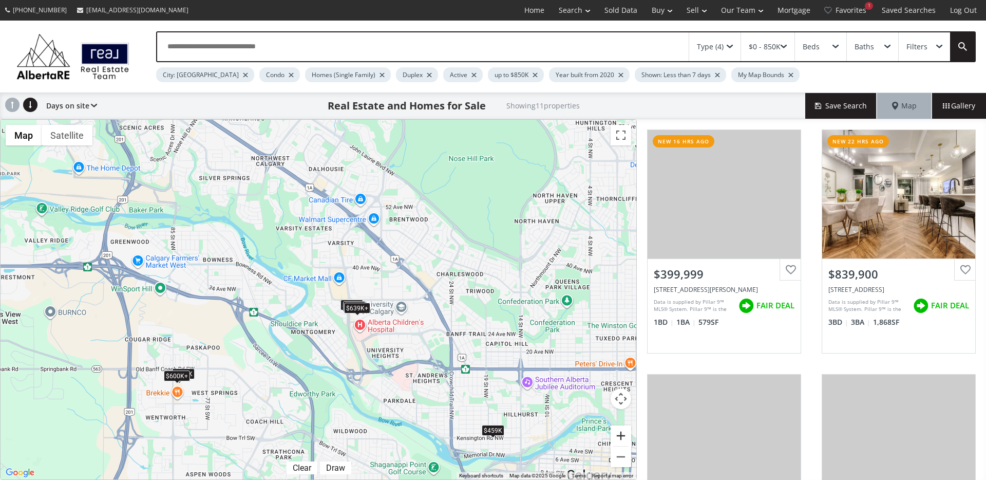
click at [621, 435] on button "Zoom in" at bounding box center [621, 435] width 21 height 21
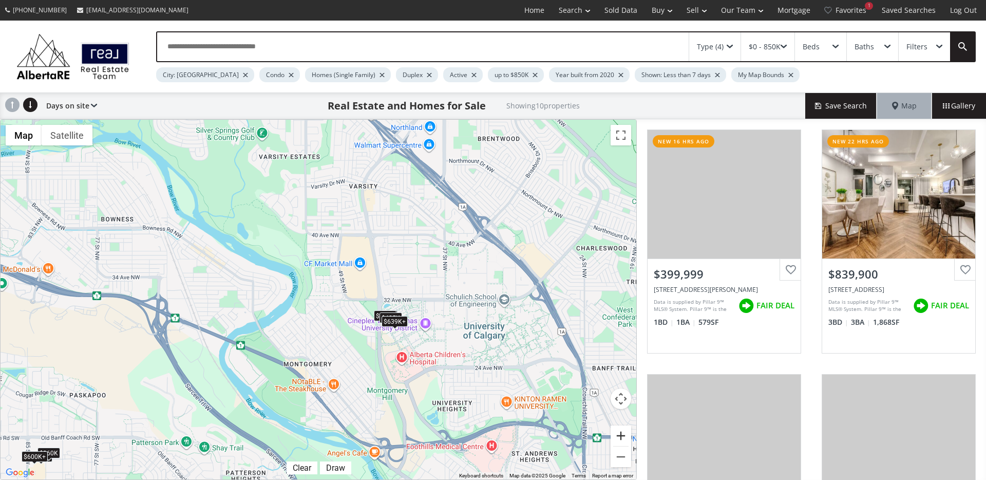
click at [621, 435] on button "Zoom in" at bounding box center [621, 435] width 21 height 21
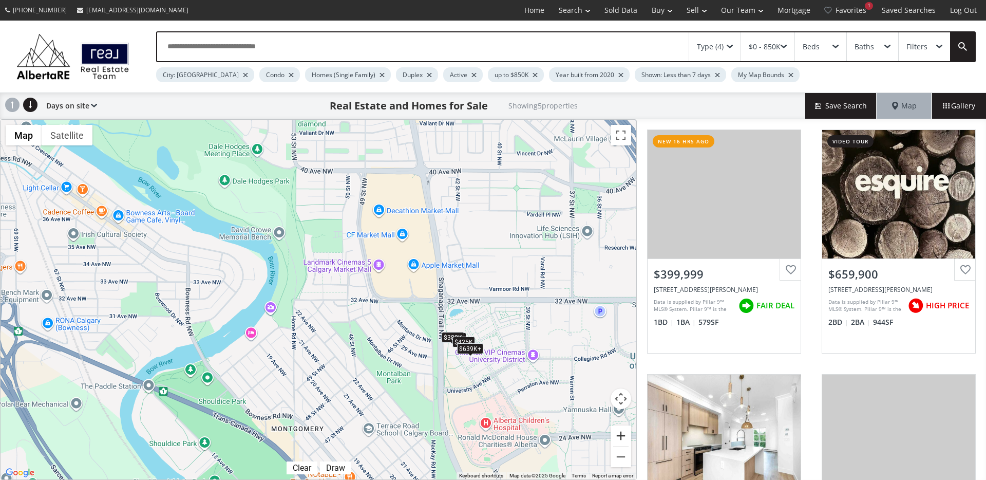
click at [628, 434] on button "Zoom in" at bounding box center [621, 435] width 21 height 21
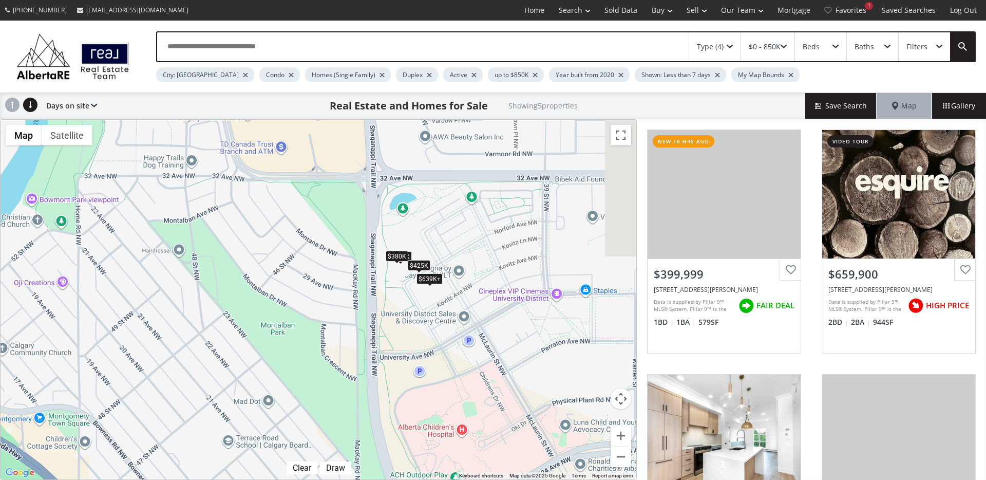
drag, startPoint x: 468, startPoint y: 408, endPoint x: 271, endPoint y: 283, distance: 233.4
click at [271, 283] on div "$400K $639K+ $380K $425K $639K+" at bounding box center [319, 300] width 636 height 360
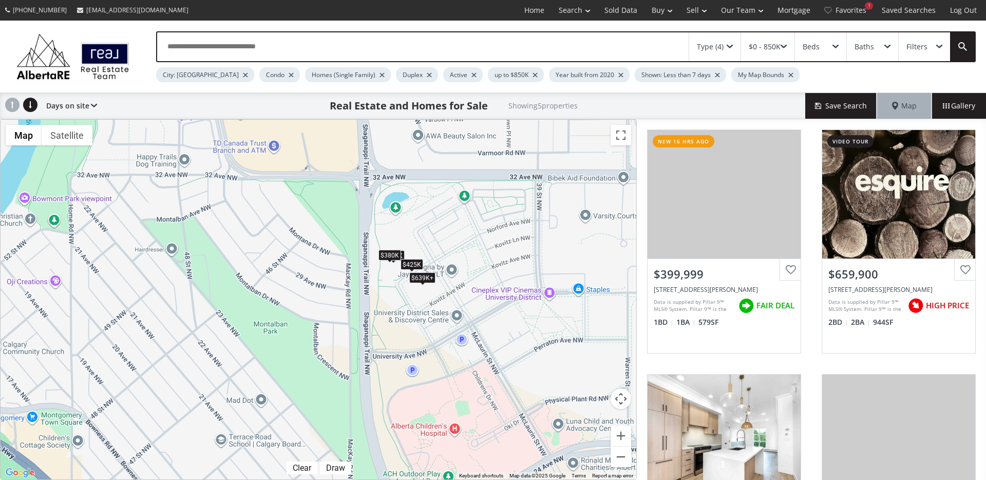
click at [425, 278] on div "$639K+" at bounding box center [422, 277] width 26 height 11
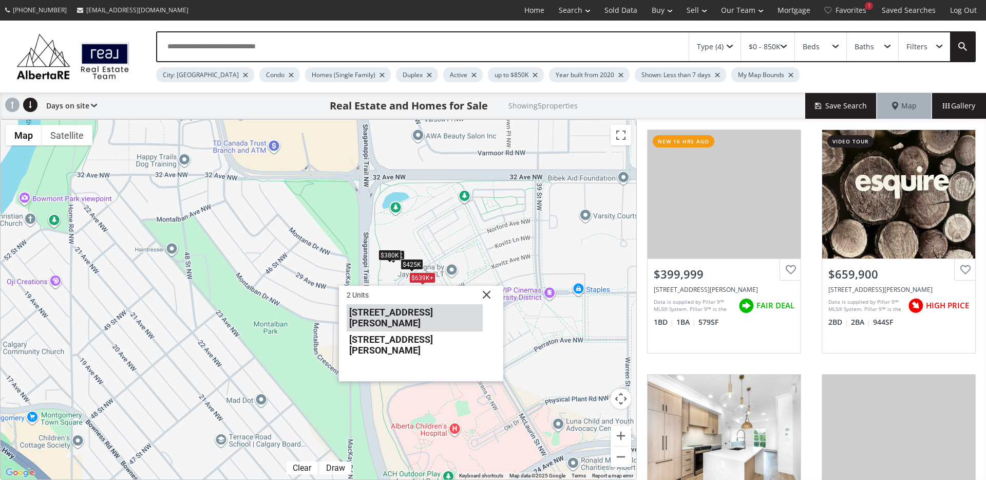
click at [421, 314] on li "4275 Norford Avenue NW #421" at bounding box center [415, 317] width 136 height 27
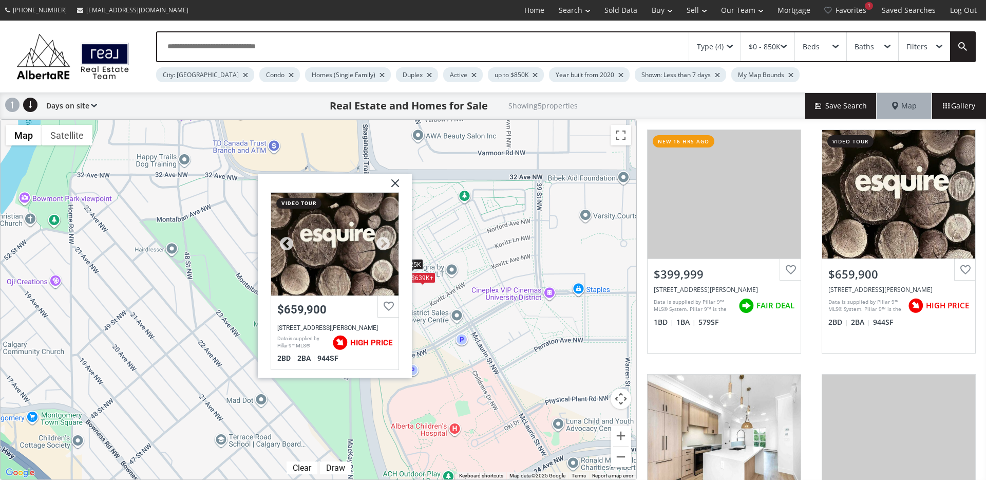
click at [371, 252] on div at bounding box center [334, 244] width 127 height 103
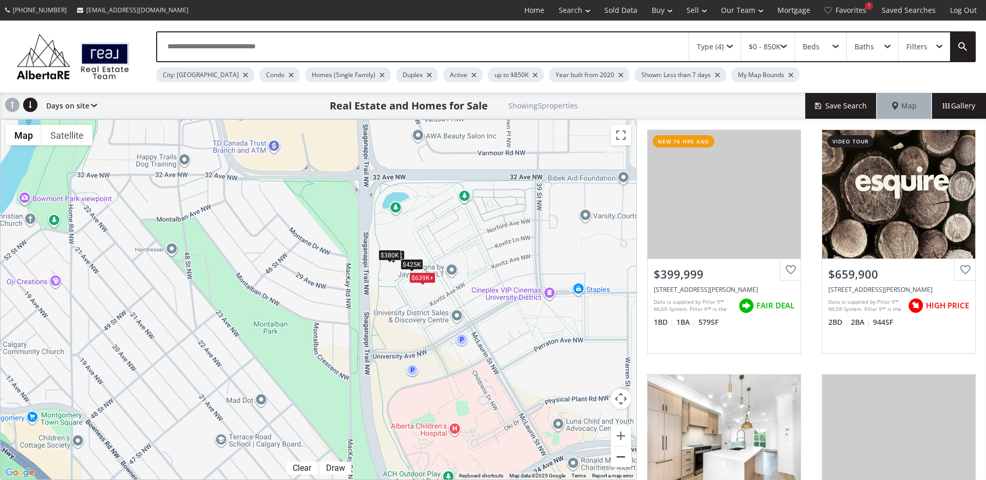
click at [625, 463] on button "Zoom out" at bounding box center [621, 456] width 21 height 21
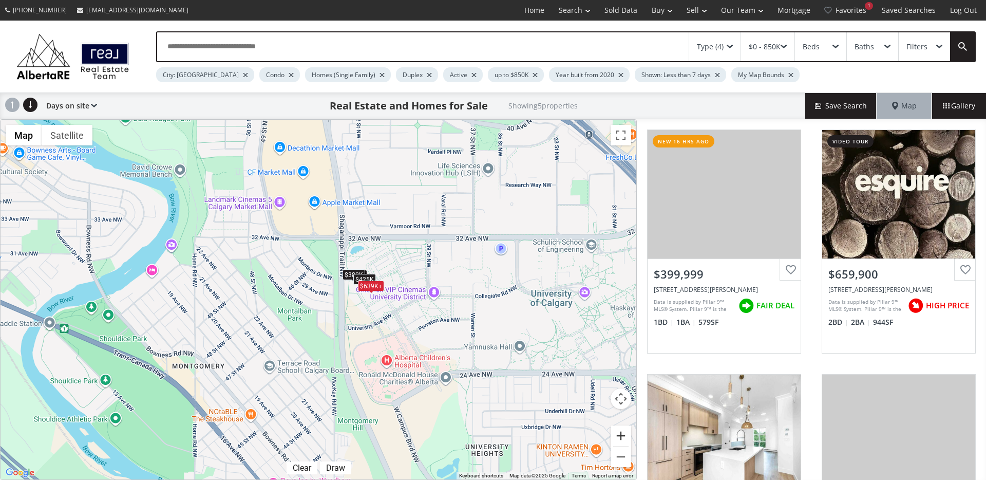
click at [623, 435] on button "Zoom in" at bounding box center [621, 435] width 21 height 21
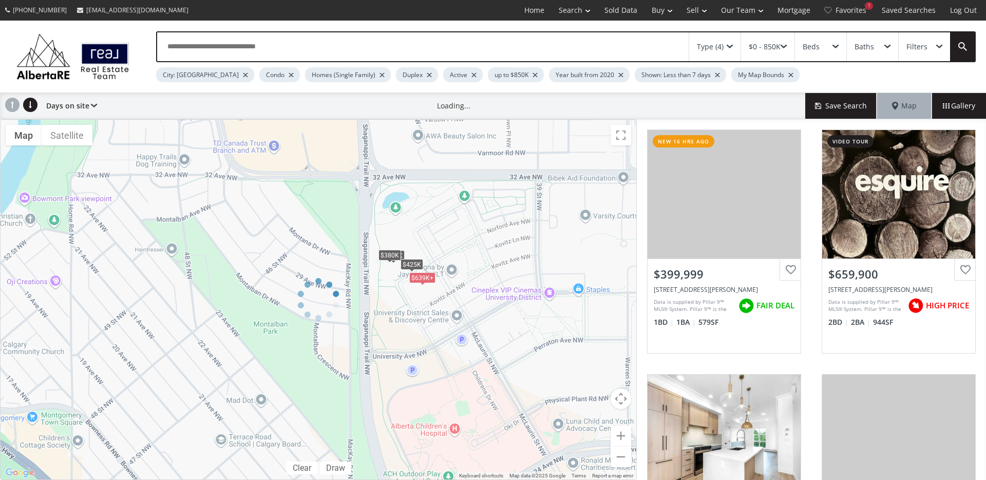
click at [623, 435] on div at bounding box center [318, 299] width 637 height 361
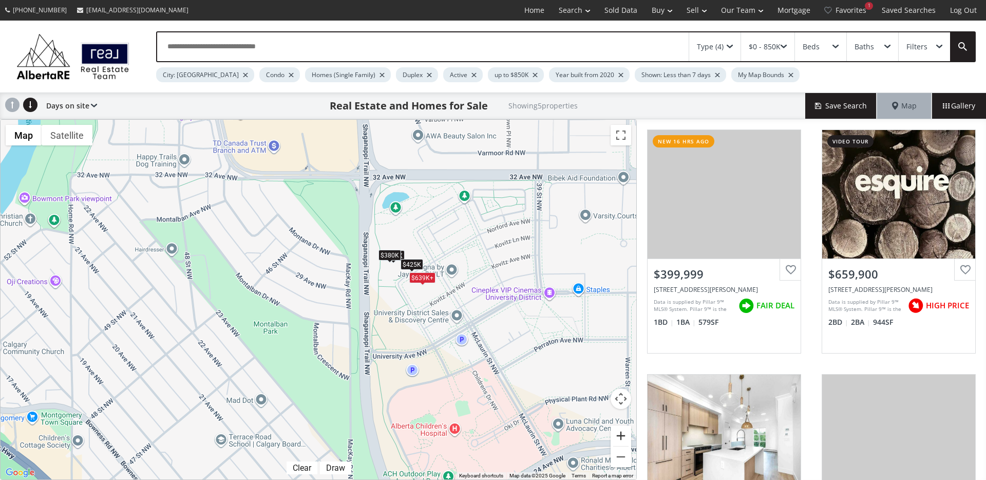
click at [623, 435] on button "Zoom in" at bounding box center [621, 435] width 21 height 21
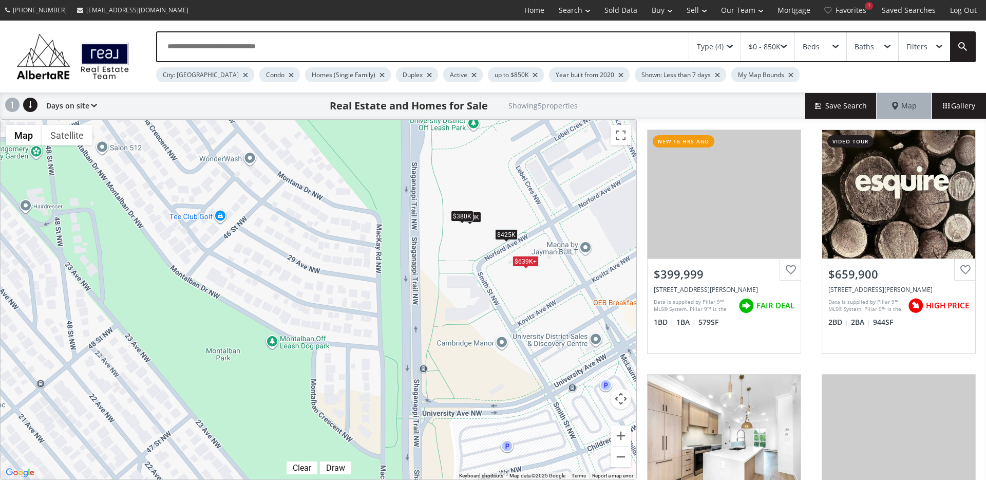
drag, startPoint x: 485, startPoint y: 330, endPoint x: 395, endPoint y: 353, distance: 93.4
click at [395, 354] on div "← Move left → Move right ↑ Move up ↓ Move down + Zoom in - Zoom out Home Jump l…" at bounding box center [318, 299] width 637 height 361
click at [476, 219] on div "$400K" at bounding box center [470, 217] width 23 height 11
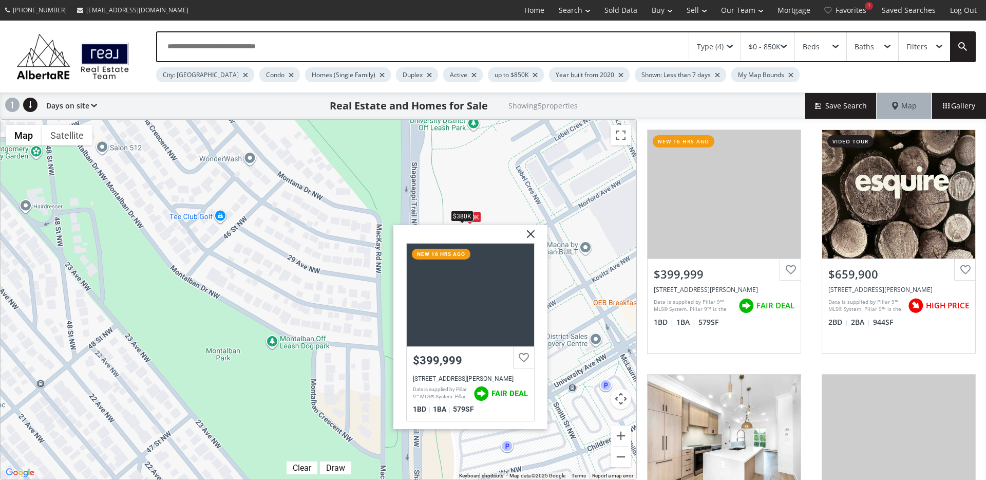
click at [531, 238] on img at bounding box center [527, 238] width 26 height 26
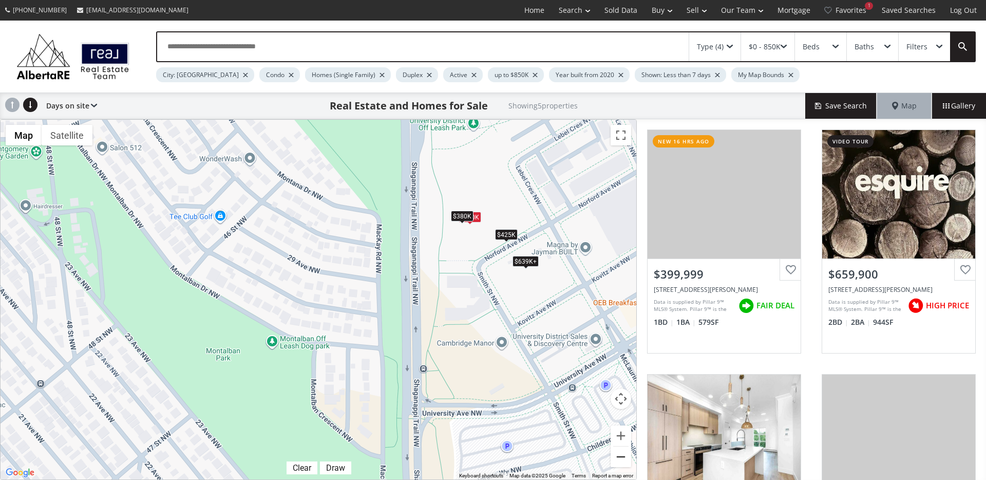
click at [624, 456] on button "Zoom out" at bounding box center [621, 456] width 21 height 21
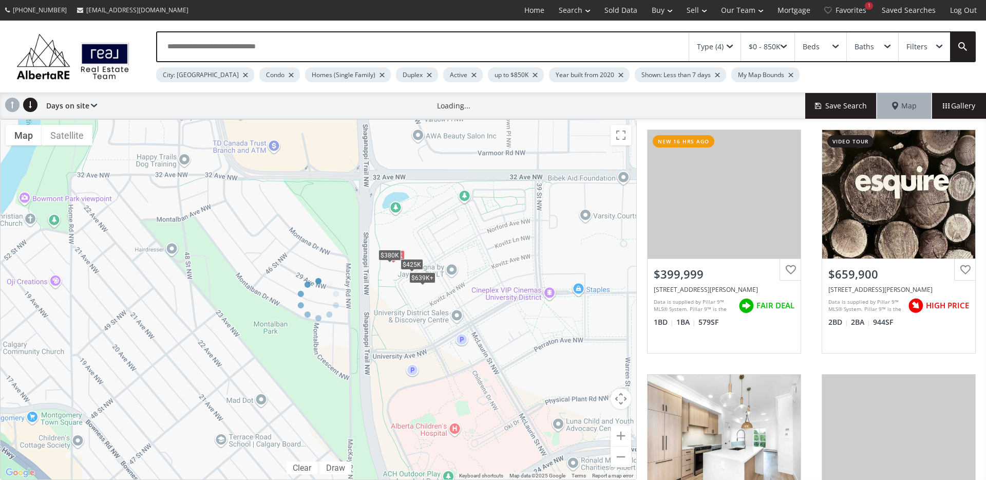
click at [624, 456] on div at bounding box center [318, 299] width 637 height 361
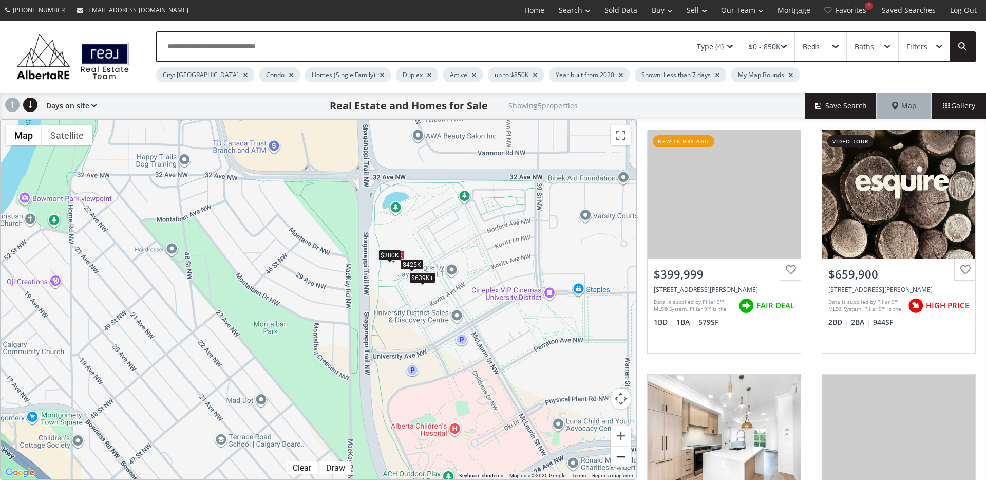
click at [624, 456] on button "Zoom out" at bounding box center [621, 456] width 21 height 21
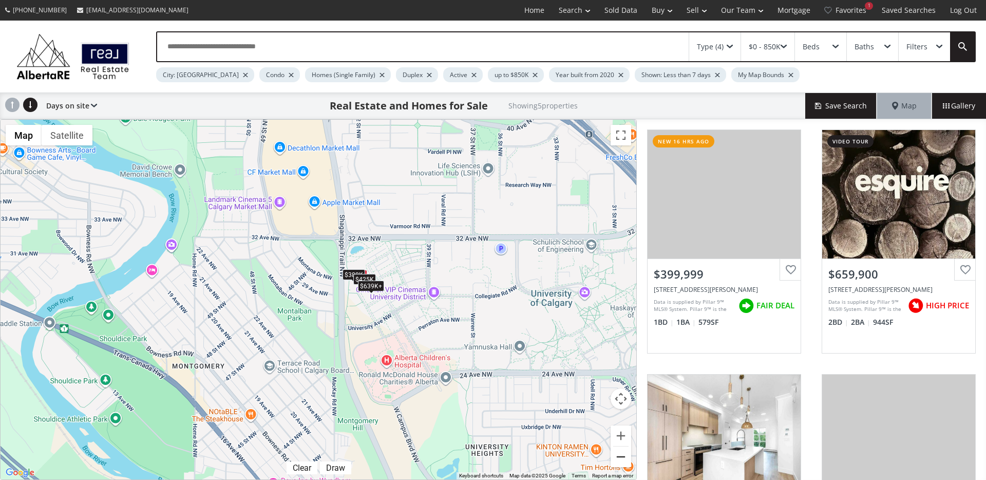
click at [624, 456] on button "Zoom out" at bounding box center [621, 456] width 21 height 21
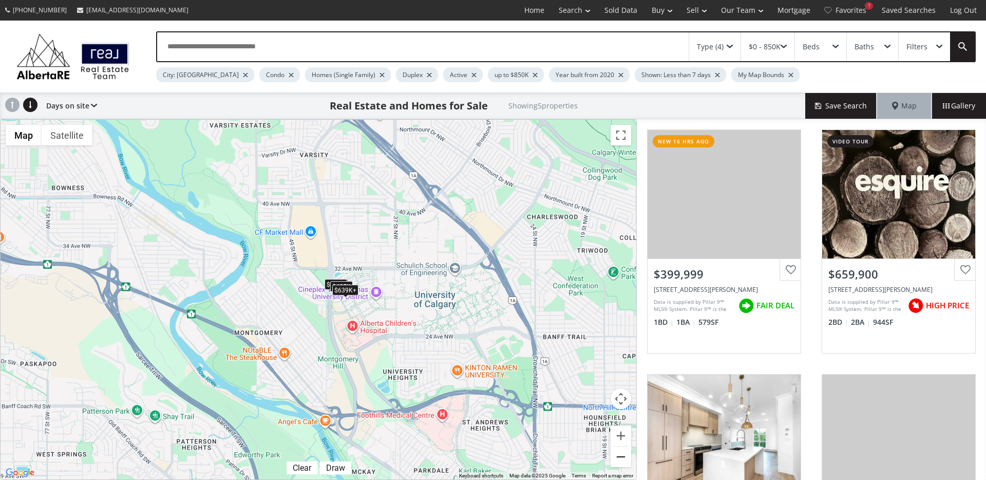
click at [624, 456] on button "Zoom out" at bounding box center [621, 456] width 21 height 21
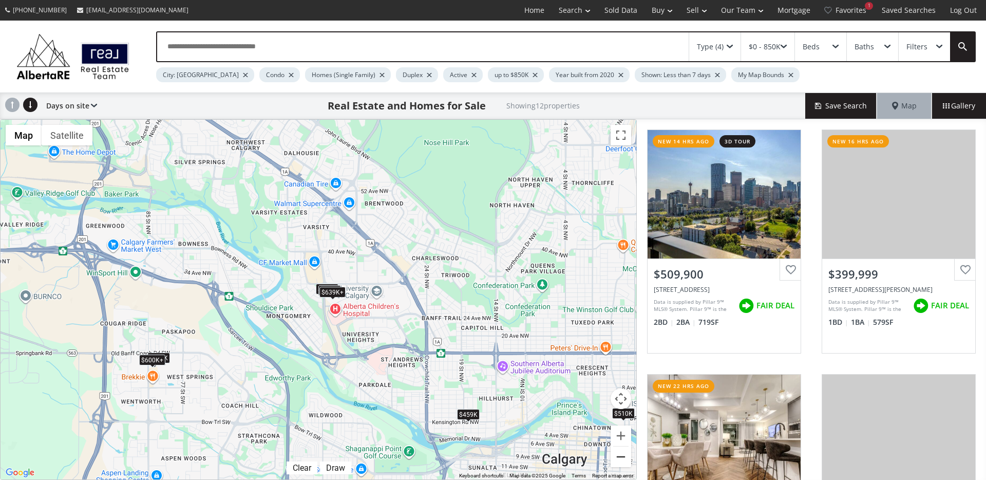
click at [624, 456] on button "Zoom out" at bounding box center [621, 456] width 21 height 21
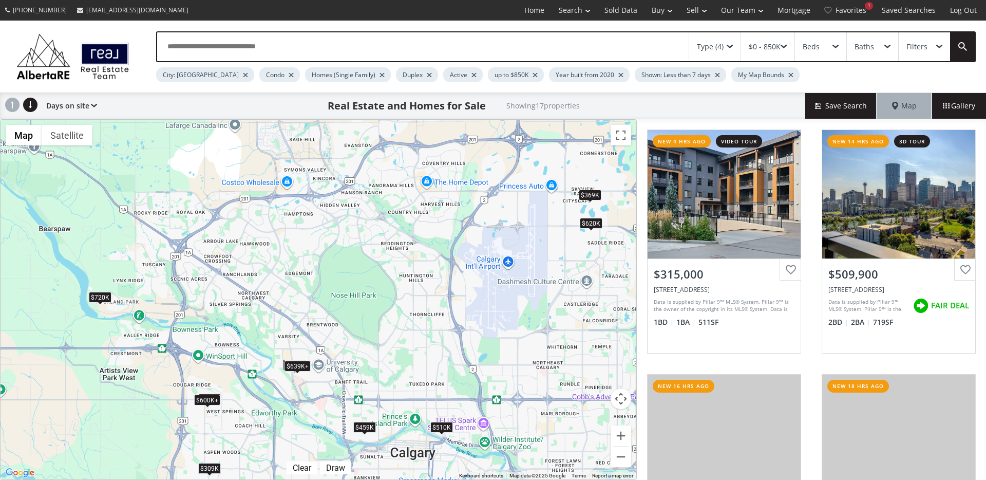
drag, startPoint x: 494, startPoint y: 295, endPoint x: 463, endPoint y: 370, distance: 81.6
click at [463, 370] on div "$315K $510K $400K $369K $600K+ $710K $600K+ $360K $600K+ $620K $639K+ $309K $38…" at bounding box center [319, 300] width 636 height 360
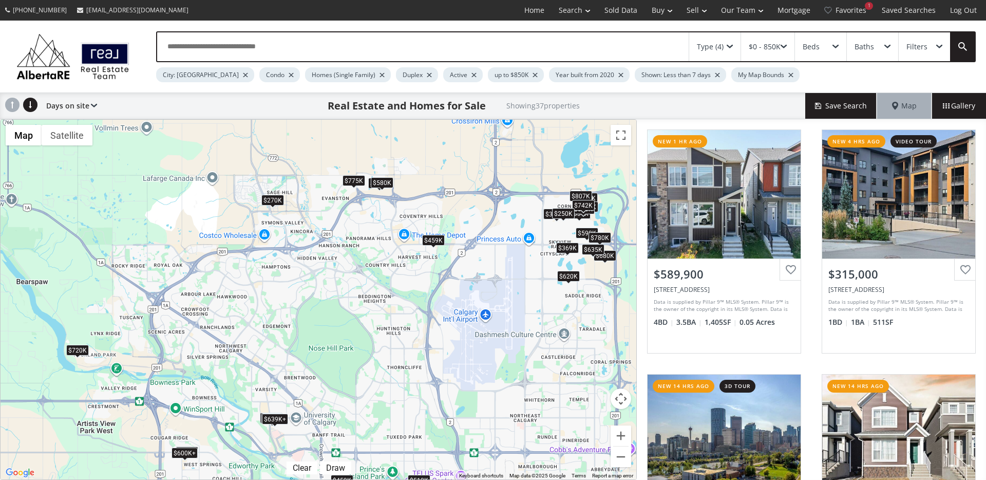
drag, startPoint x: 425, startPoint y: 312, endPoint x: 402, endPoint y: 367, distance: 60.3
click at [402, 367] on div "$590K $315K $510K $670K $400K $369K $459K $600K+ $270K $780K $710K $600K+ $340K…" at bounding box center [319, 300] width 636 height 360
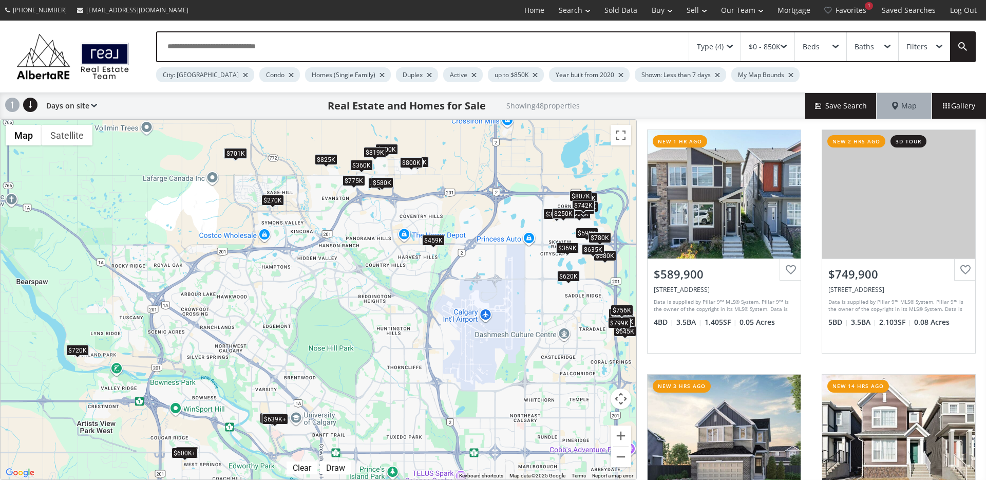
click at [435, 240] on div "$459K" at bounding box center [433, 240] width 23 height 11
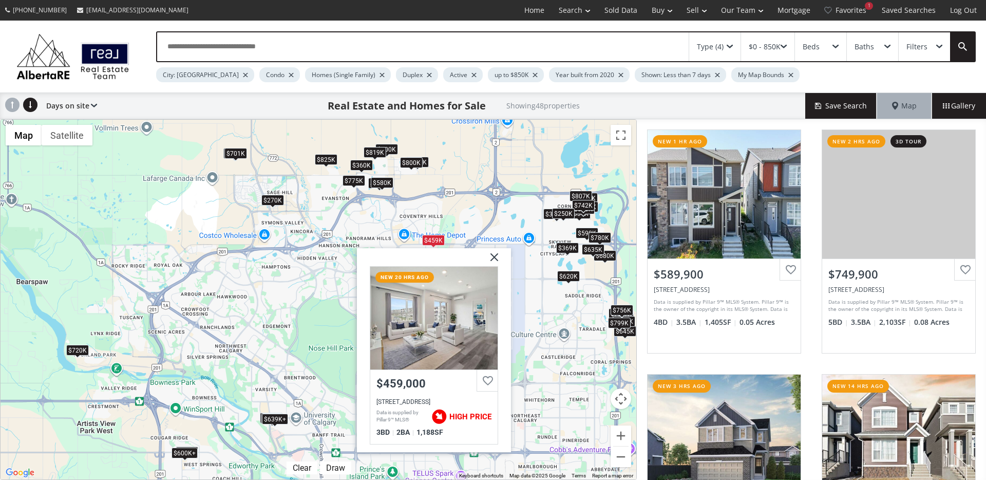
click at [494, 254] on img at bounding box center [491, 261] width 26 height 26
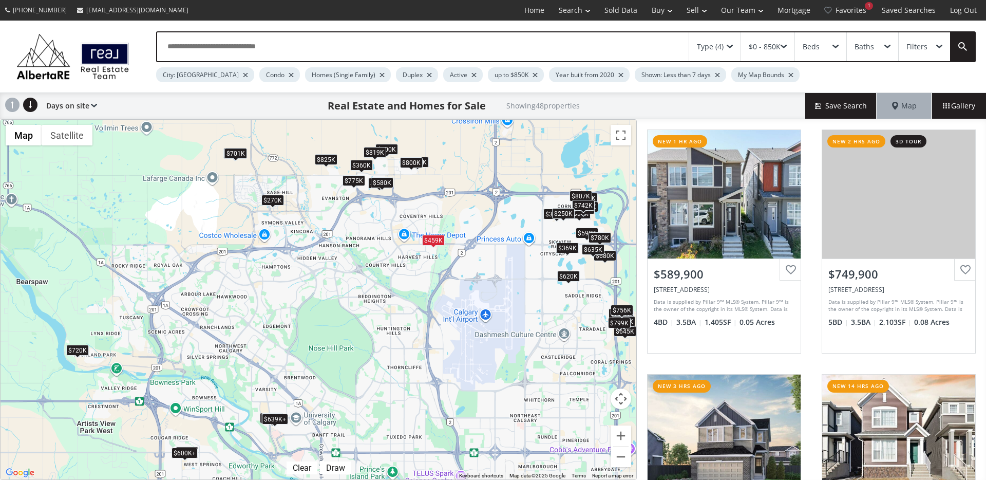
click at [352, 181] on div "$775K" at bounding box center [354, 180] width 23 height 11
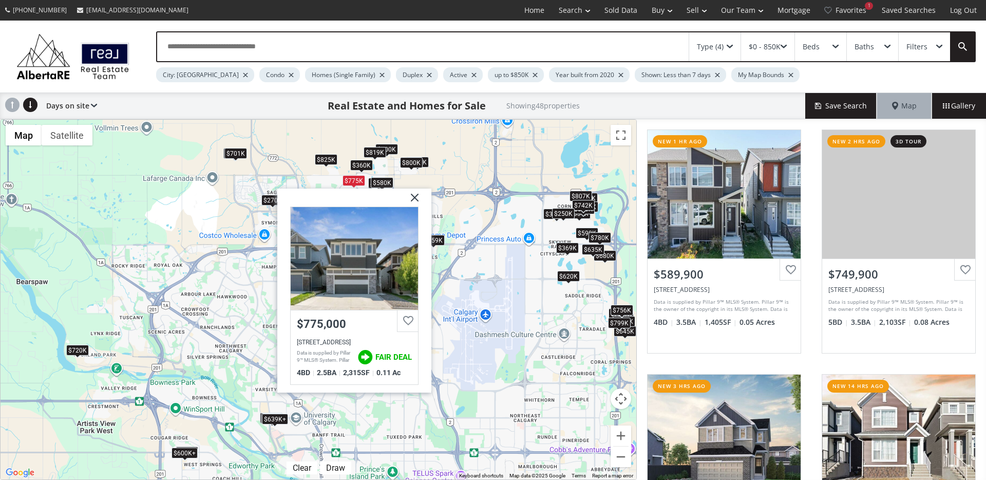
click at [412, 197] on img at bounding box center [411, 202] width 26 height 26
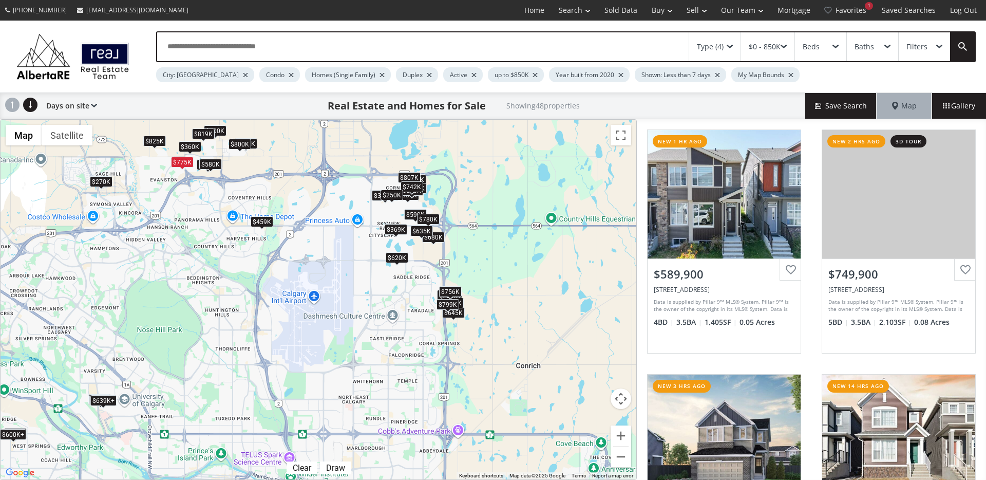
drag, startPoint x: 498, startPoint y: 265, endPoint x: 326, endPoint y: 246, distance: 172.6
click at [326, 246] on div "$590K $750K $825K $670K $400K $369K $459K $600K+ $270K $820K $780K $710K $600K+…" at bounding box center [319, 300] width 636 height 360
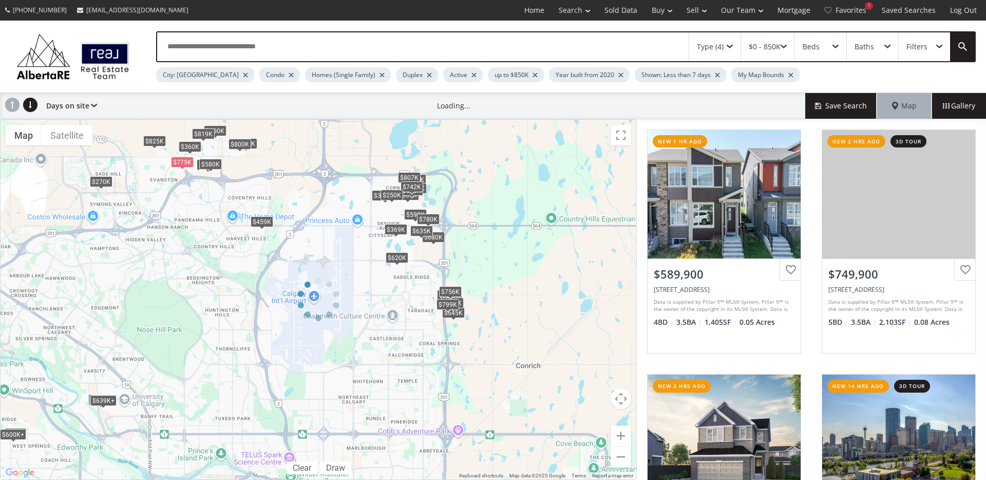
click at [417, 177] on div at bounding box center [318, 299] width 637 height 361
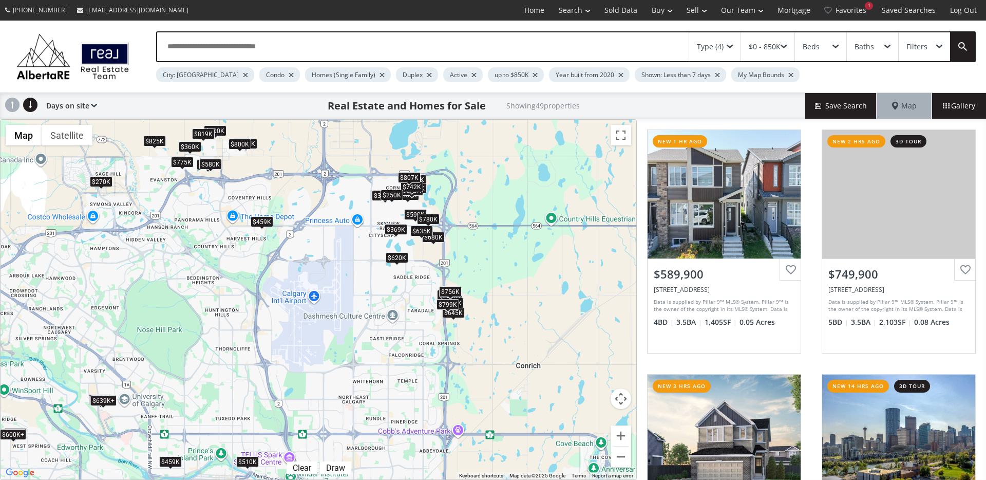
click at [408, 177] on div "$807K" at bounding box center [409, 177] width 23 height 11
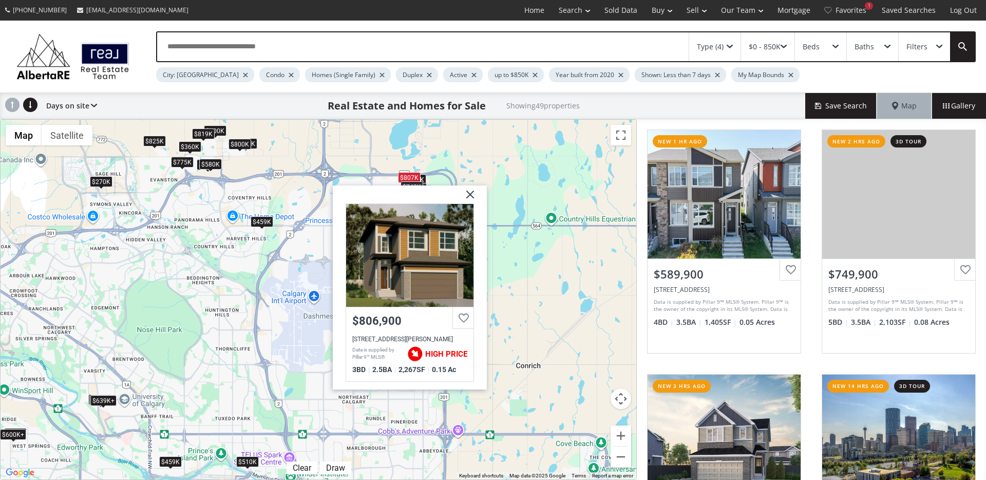
click at [474, 196] on img at bounding box center [467, 198] width 26 height 26
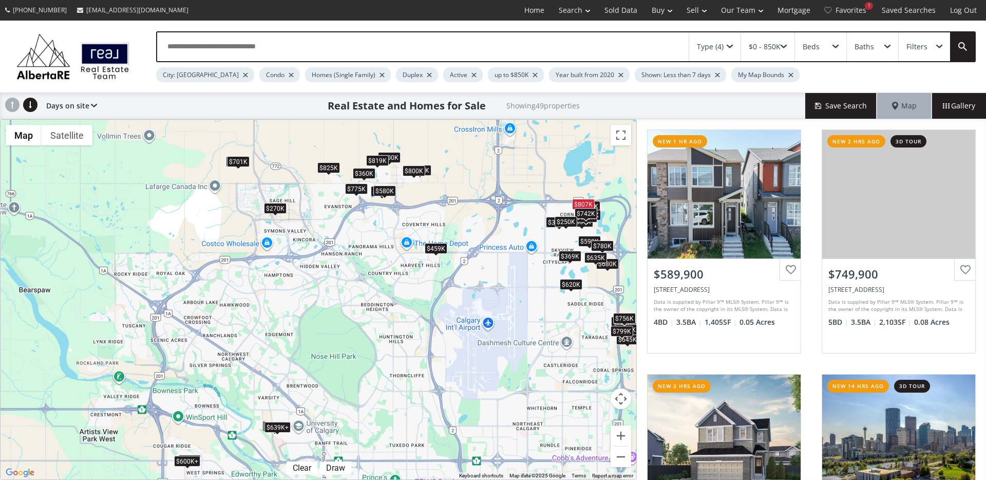
drag, startPoint x: 144, startPoint y: 235, endPoint x: 328, endPoint y: 265, distance: 186.7
click at [328, 265] on div "$590K $750K $825K $510K $670K $400K $369K $459K $600K+ $270K $820K $780K $710K …" at bounding box center [319, 300] width 636 height 360
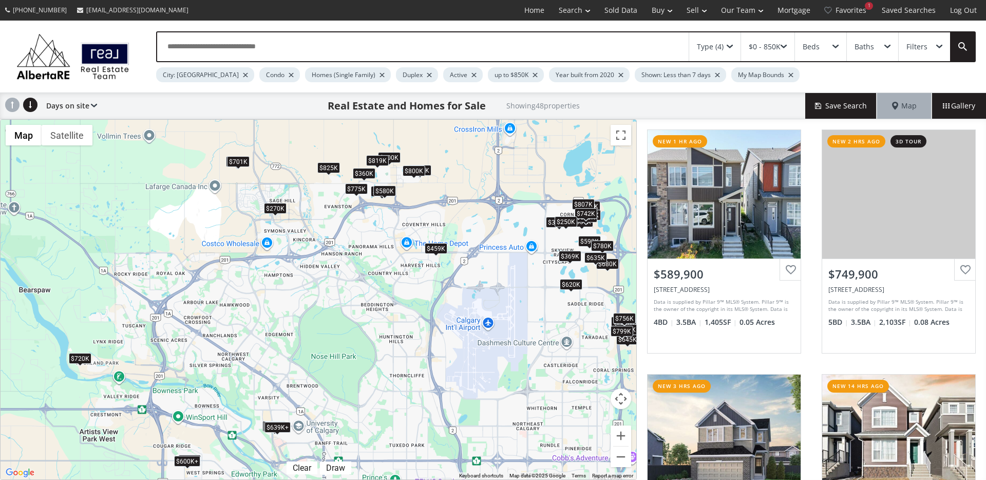
click at [411, 170] on div "$800K" at bounding box center [414, 170] width 23 height 11
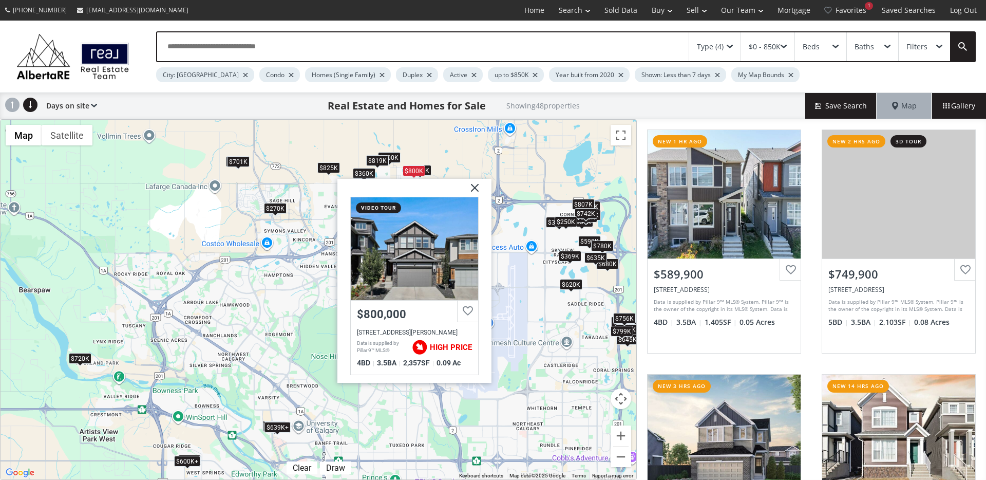
click at [476, 190] on img at bounding box center [471, 192] width 26 height 26
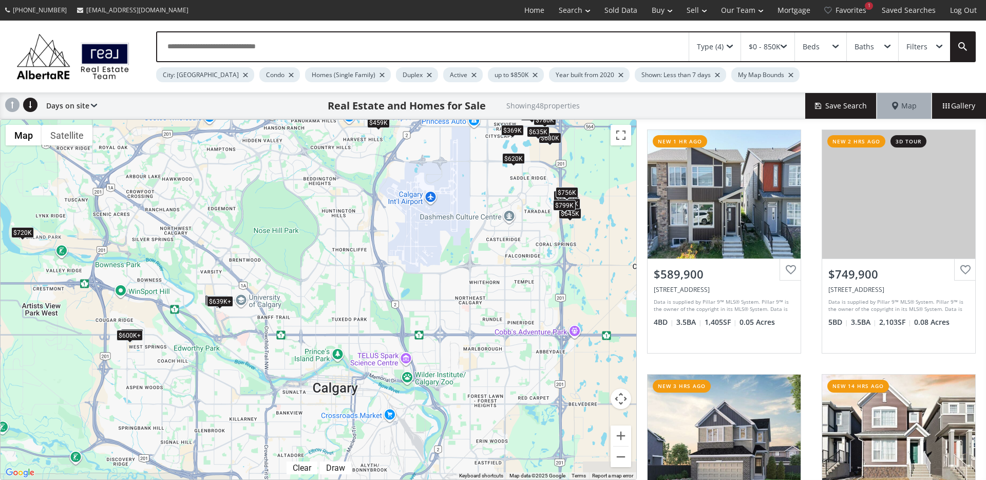
drag, startPoint x: 260, startPoint y: 380, endPoint x: 205, endPoint y: 251, distance: 139.7
click at [205, 251] on div "$590K $750K $825K $670K $400K $369K $459K $600K+ $270K $820K $780K $710K $600K+…" at bounding box center [319, 300] width 636 height 360
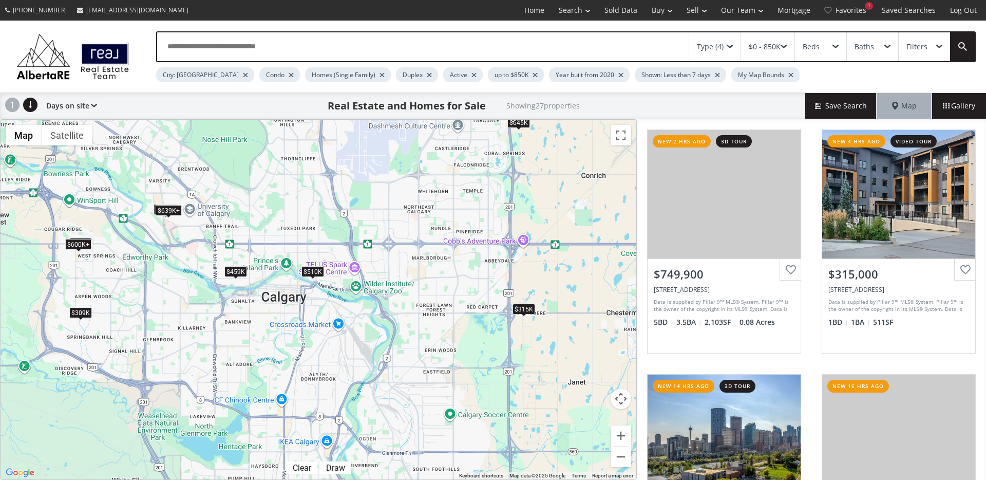
drag, startPoint x: 404, startPoint y: 316, endPoint x: 272, endPoint y: 110, distance: 245.1
click at [272, 110] on div "Type (4) $0 - 850K Beds Baths Filters City: Calgary Condo Homes (Single Family)…" at bounding box center [493, 250] width 986 height 459
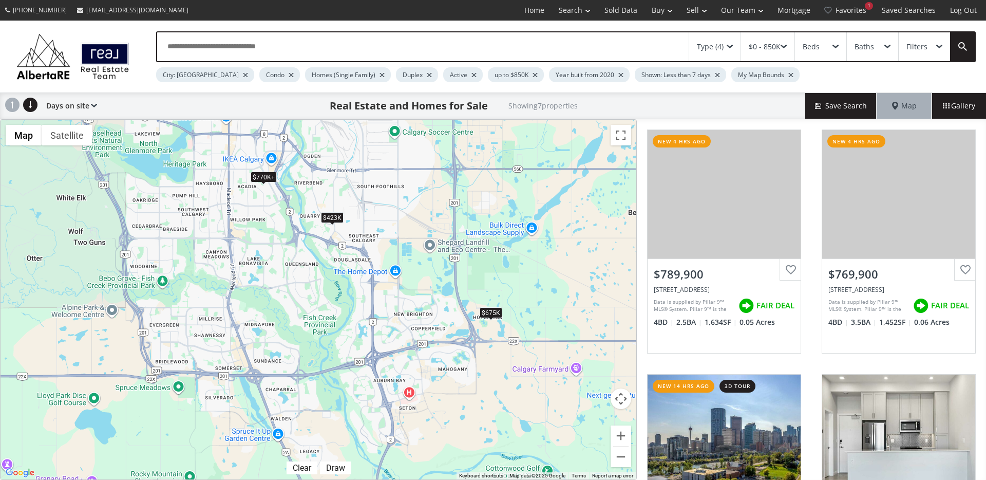
drag, startPoint x: 366, startPoint y: 410, endPoint x: 392, endPoint y: 235, distance: 177.7
click at [392, 235] on div "$770K+ $770K+ $510K $423K $315K $675K $459K" at bounding box center [319, 300] width 636 height 360
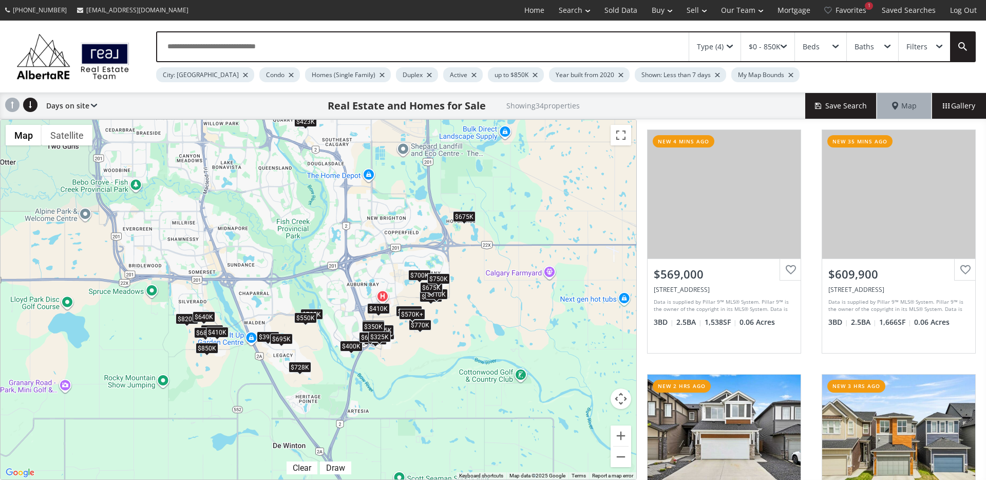
drag, startPoint x: 414, startPoint y: 351, endPoint x: 389, endPoint y: 288, distance: 67.3
click at [389, 288] on div "$569K $610K $750K $705K $785K $450K $770K+ $770K+ $400K $700K $770K $680K $398K…" at bounding box center [319, 300] width 636 height 360
click at [621, 434] on button "Zoom in" at bounding box center [621, 435] width 21 height 21
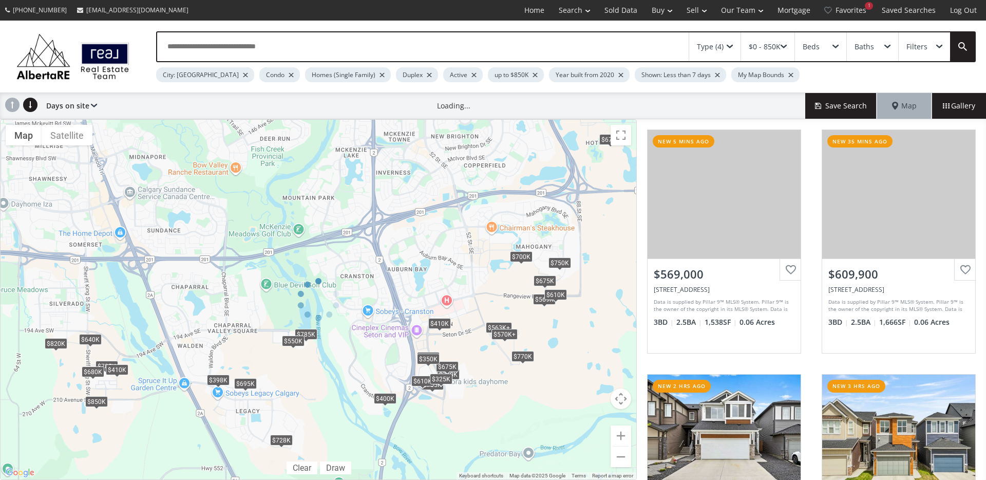
drag, startPoint x: 569, startPoint y: 407, endPoint x: 511, endPoint y: 416, distance: 58.2
click at [512, 416] on div at bounding box center [318, 299] width 637 height 361
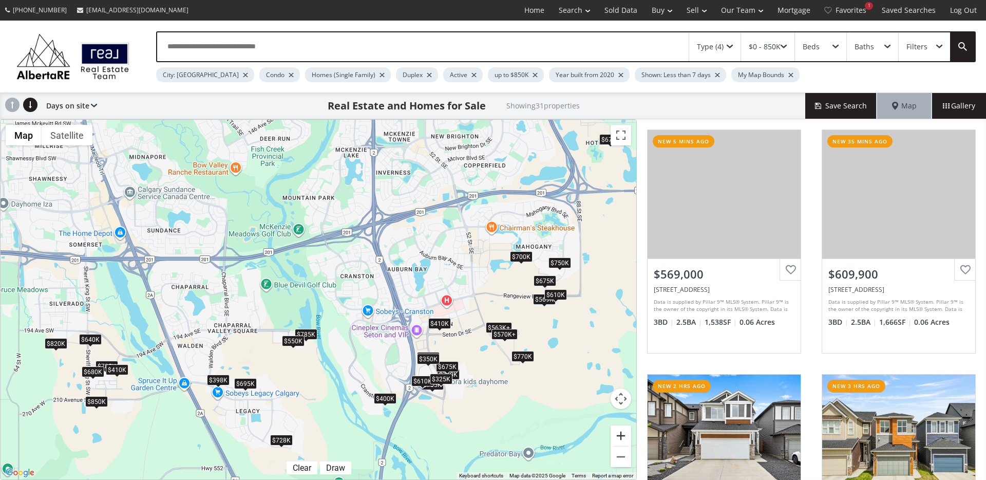
click at [617, 432] on button "Zoom in" at bounding box center [621, 435] width 21 height 21
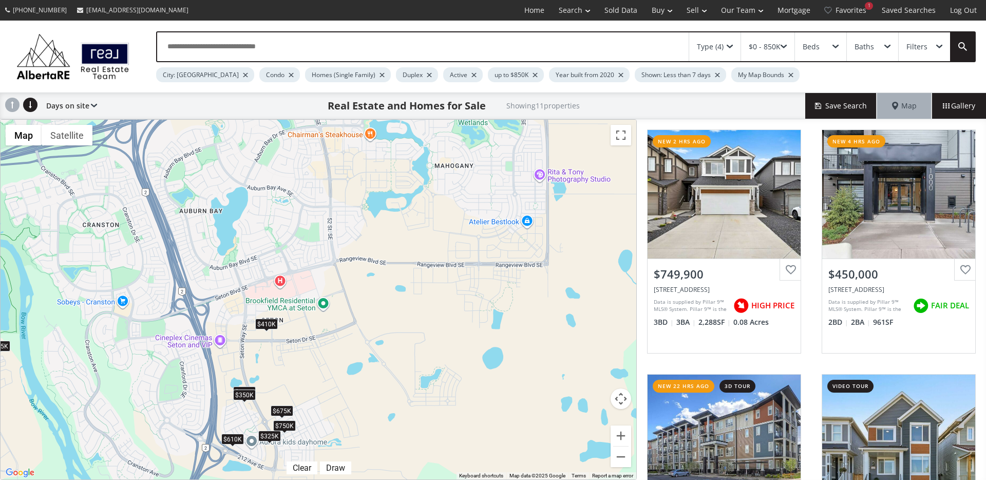
drag, startPoint x: 564, startPoint y: 380, endPoint x: 277, endPoint y: 353, distance: 287.9
click at [275, 353] on div "$750K $450K $398K $675K $695K $610K $410K $785K $350K $325K $550K" at bounding box center [319, 300] width 636 height 360
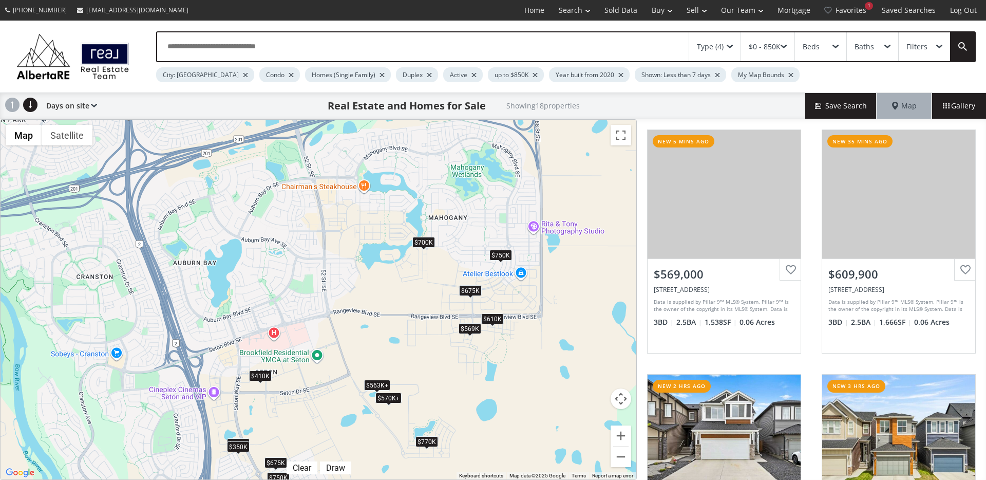
drag, startPoint x: 456, startPoint y: 287, endPoint x: 450, endPoint y: 339, distance: 52.2
click at [451, 339] on div "$569K $610K $750K $705K $450K $700K $770K $675K $675K $610K $410K $563K+ $563K+…" at bounding box center [319, 300] width 636 height 360
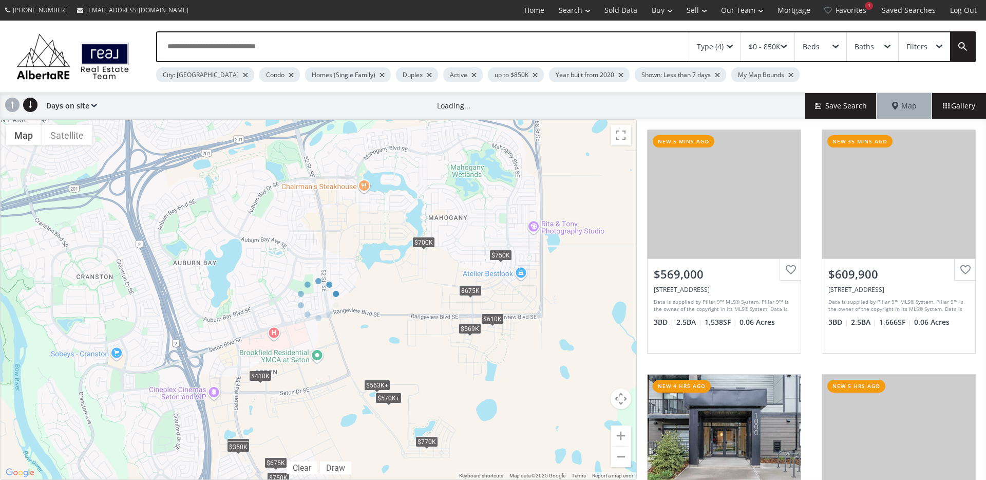
click at [425, 442] on div at bounding box center [318, 299] width 637 height 361
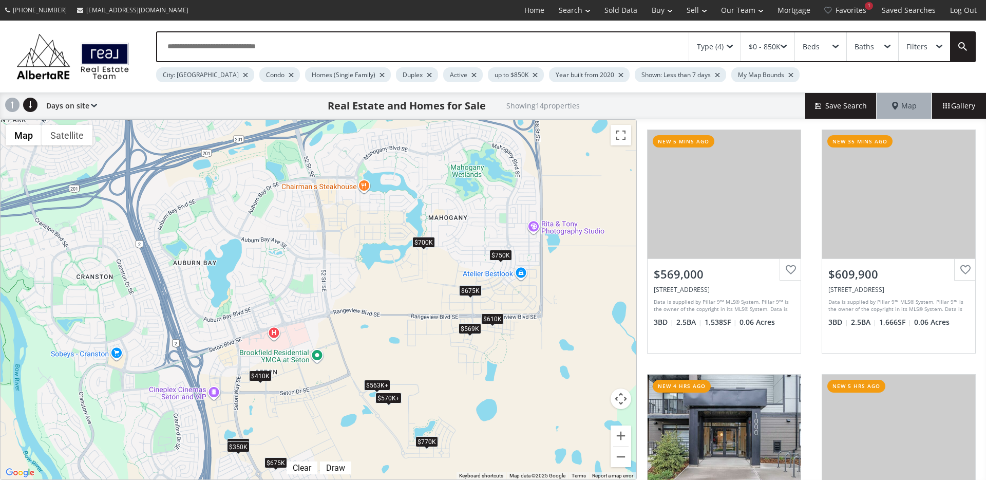
click at [423, 443] on div "$770K" at bounding box center [427, 441] width 23 height 11
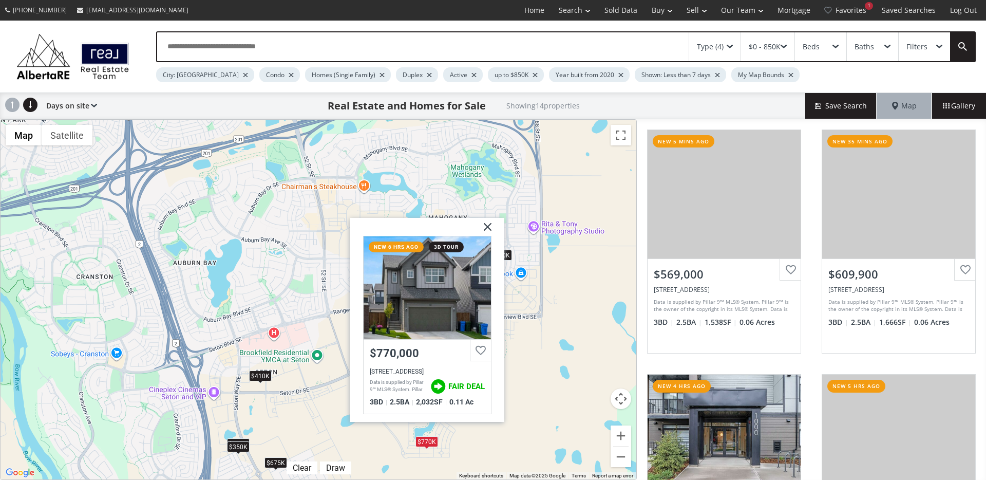
click at [485, 227] on img at bounding box center [484, 231] width 26 height 26
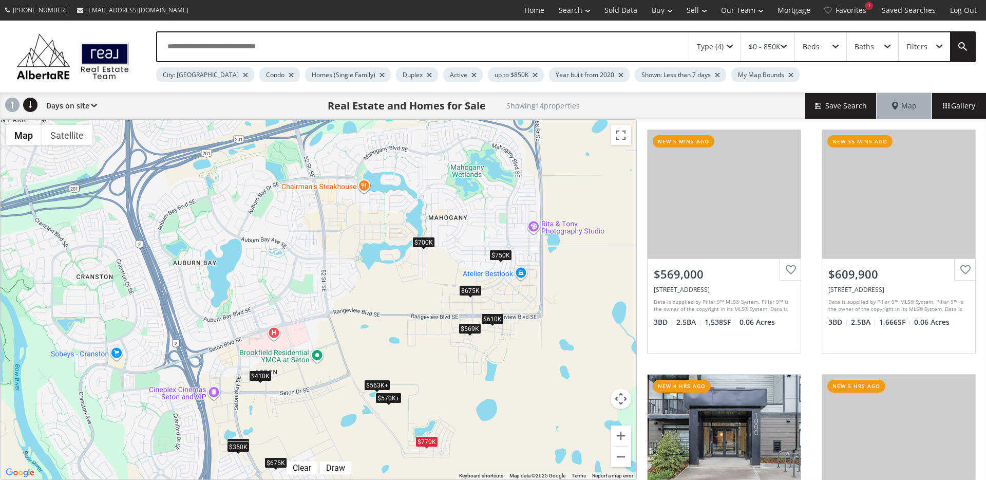
click at [490, 319] on div "$610K" at bounding box center [492, 318] width 23 height 11
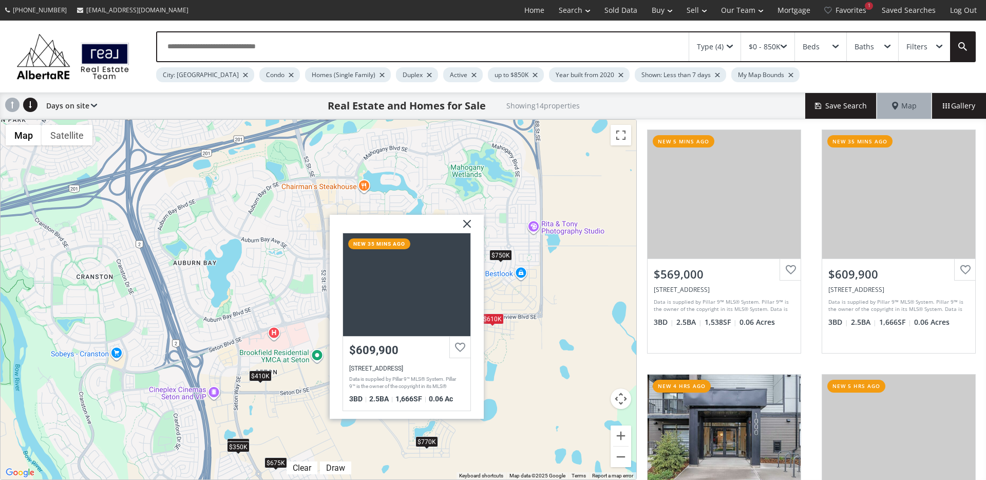
click at [468, 226] on img at bounding box center [464, 228] width 26 height 26
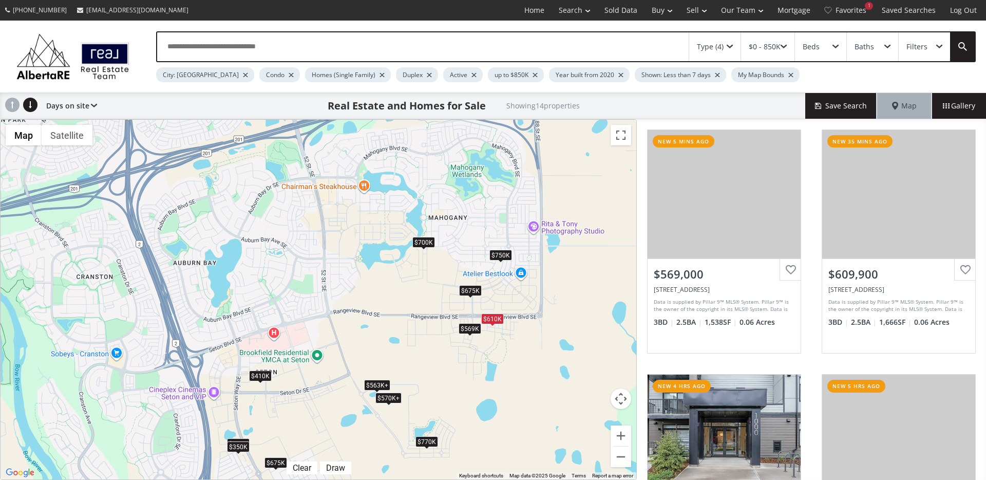
click at [504, 259] on div "$750K" at bounding box center [501, 255] width 23 height 11
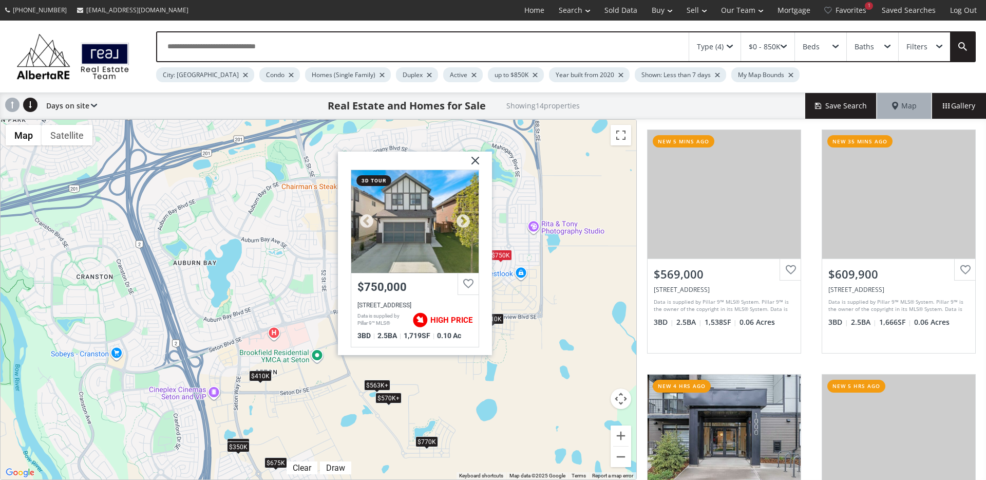
click at [449, 228] on div at bounding box center [414, 221] width 127 height 103
click at [477, 156] on img at bounding box center [472, 165] width 26 height 26
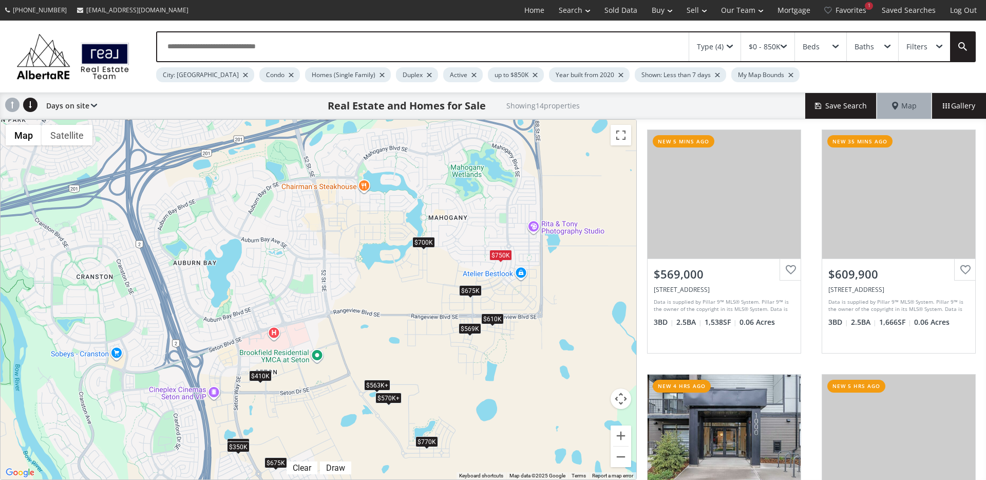
click at [466, 292] on div "$675K" at bounding box center [470, 290] width 23 height 11
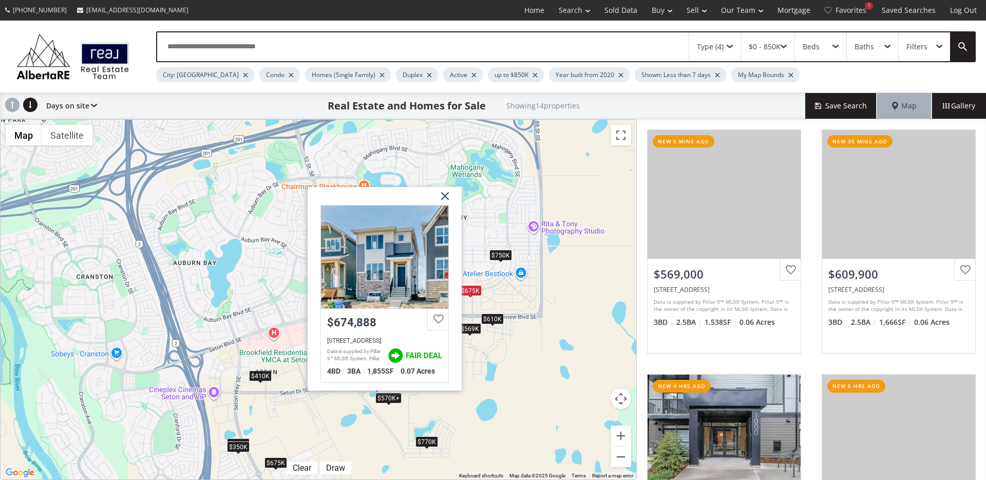
click at [446, 195] on img at bounding box center [441, 200] width 26 height 26
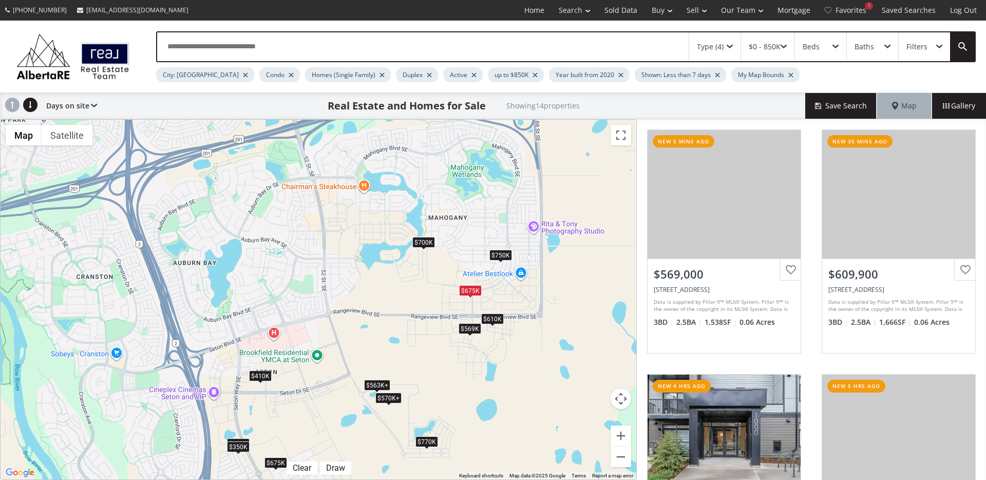
click at [424, 247] on div "$700K" at bounding box center [423, 242] width 23 height 11
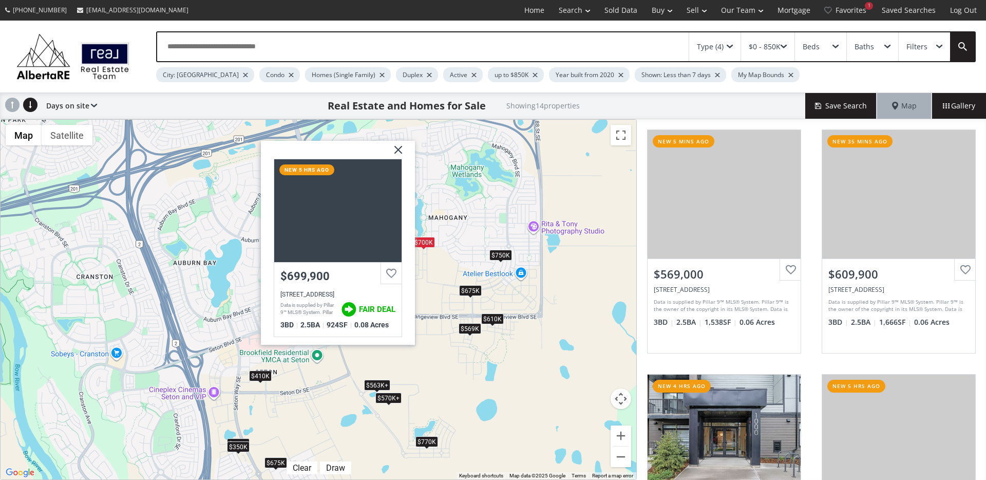
drag, startPoint x: 399, startPoint y: 150, endPoint x: 407, endPoint y: 190, distance: 40.4
click at [399, 150] on img at bounding box center [395, 154] width 26 height 26
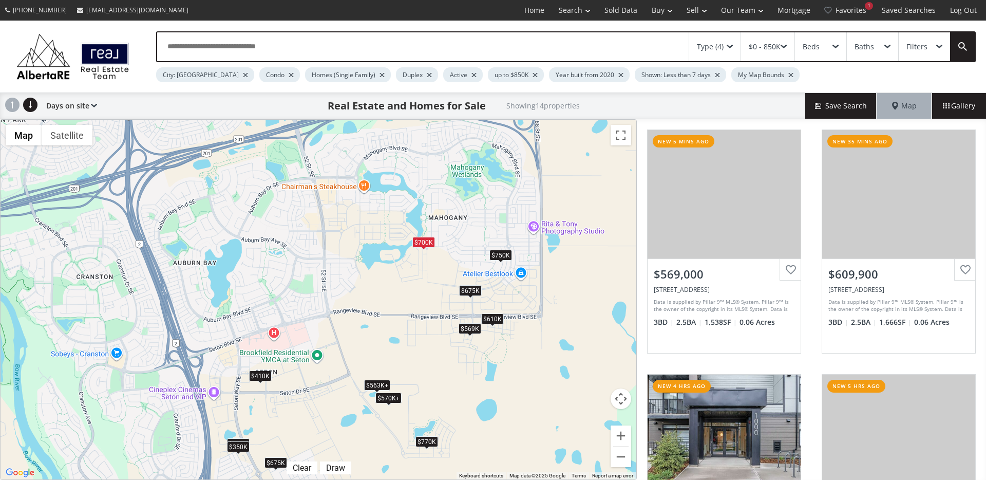
click at [491, 316] on div "$610K" at bounding box center [492, 318] width 23 height 11
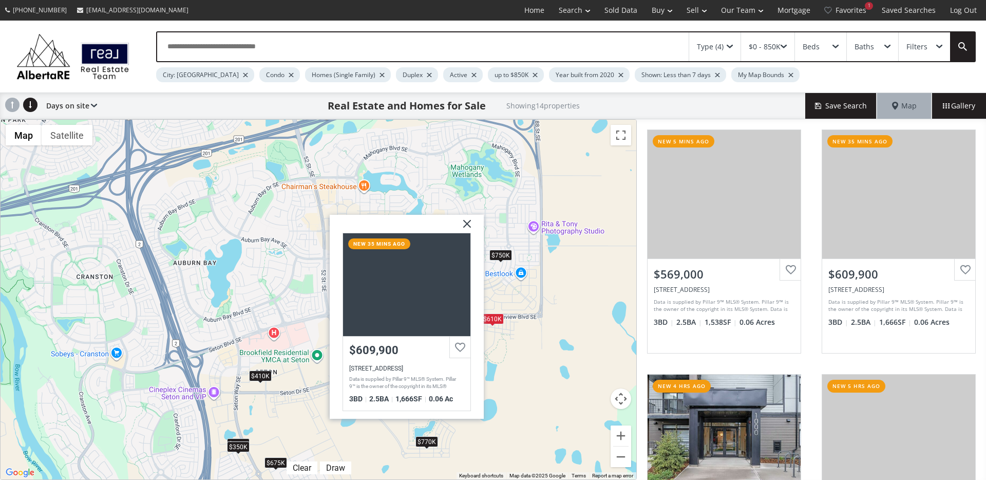
click at [462, 220] on img at bounding box center [464, 228] width 26 height 26
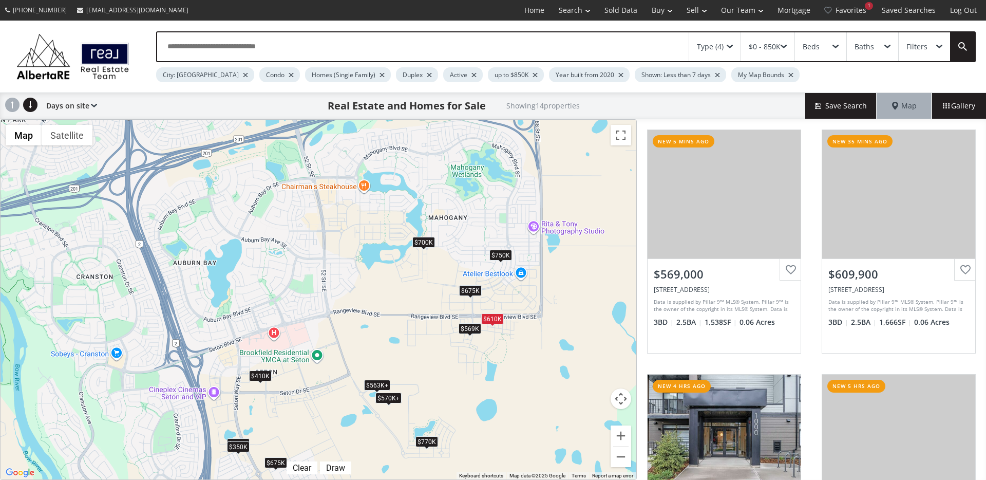
click at [463, 329] on div "$569K" at bounding box center [470, 328] width 23 height 11
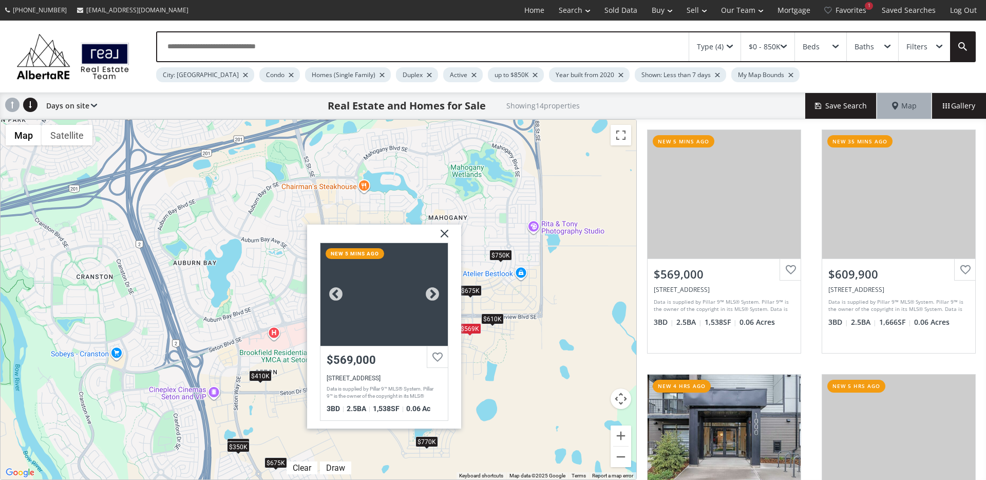
click at [398, 296] on div at bounding box center [384, 294] width 127 height 103
click at [487, 318] on div "$610K" at bounding box center [492, 318] width 23 height 11
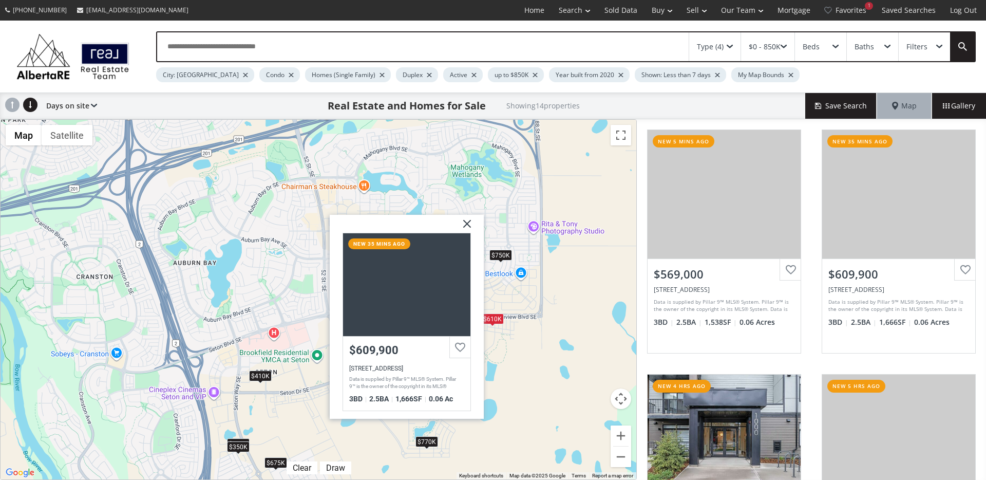
click at [503, 255] on div "$750K" at bounding box center [501, 255] width 23 height 11
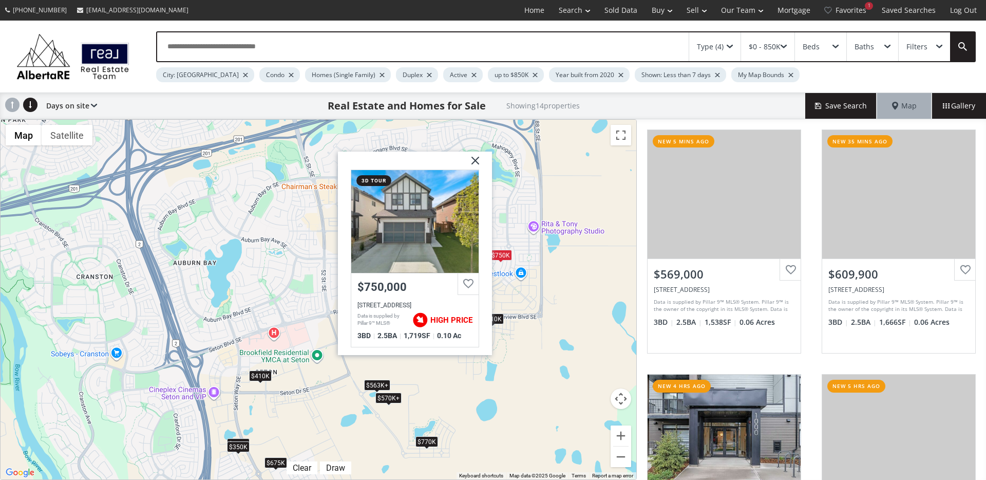
click at [476, 161] on img at bounding box center [472, 165] width 26 height 26
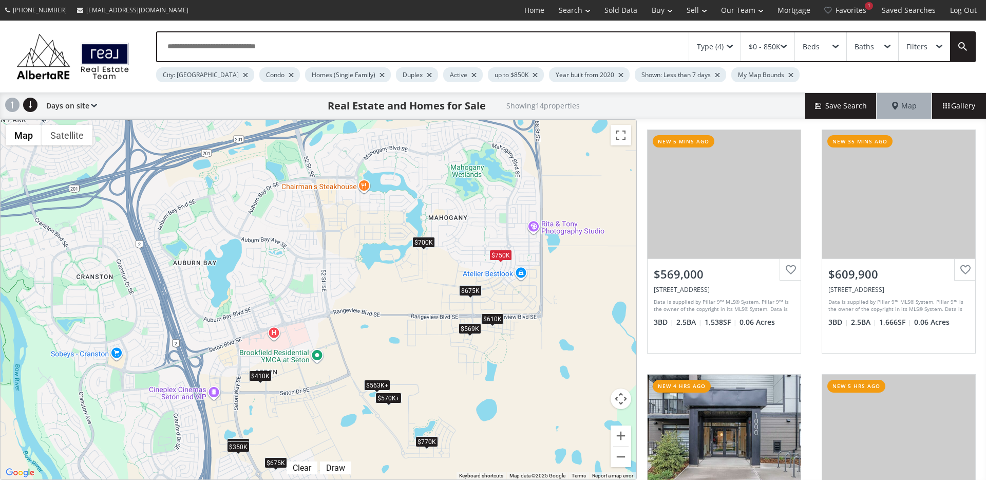
click at [465, 292] on div "$675K" at bounding box center [470, 290] width 23 height 11
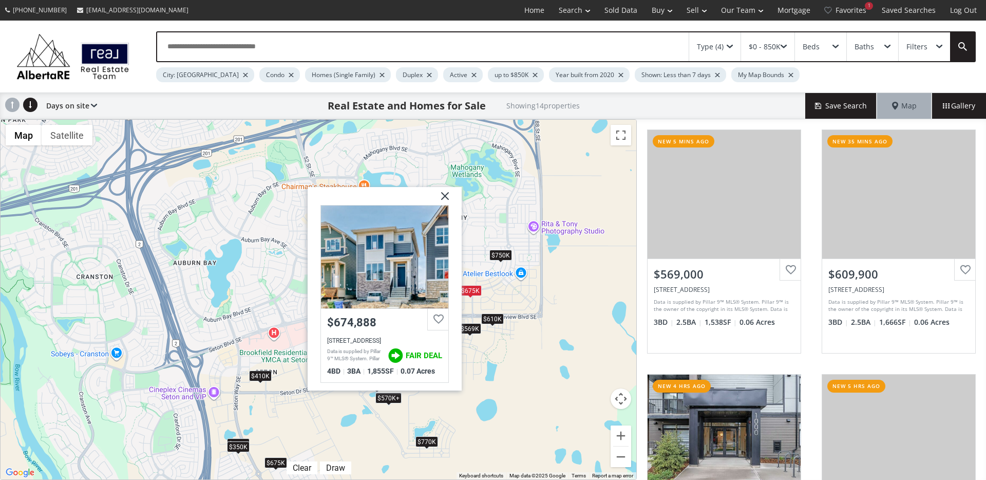
click at [505, 252] on div "$750K" at bounding box center [501, 255] width 23 height 11
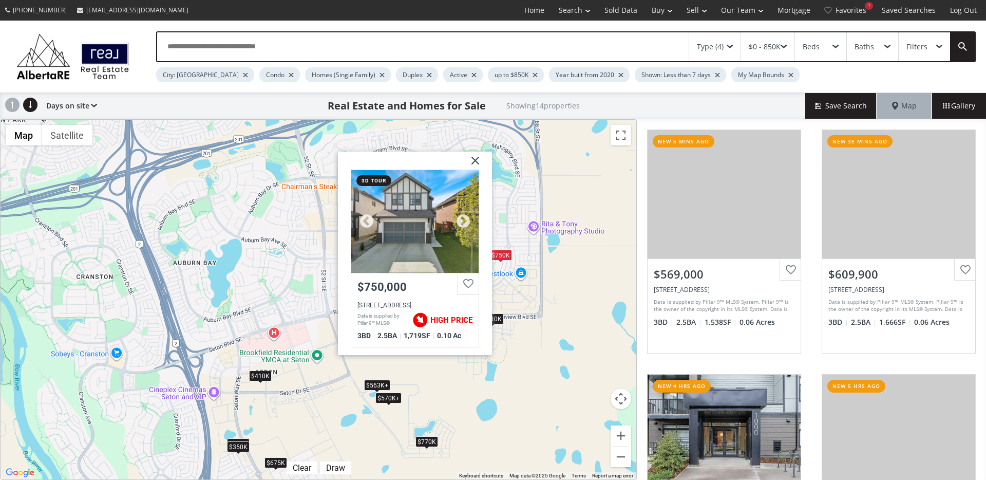
click at [450, 250] on div at bounding box center [414, 221] width 127 height 103
click at [509, 297] on div "$569K $610K $450K $700K $770K $675K $675K $410K $563K+ $563K+ $570K+ $570K+ $75…" at bounding box center [319, 300] width 636 height 360
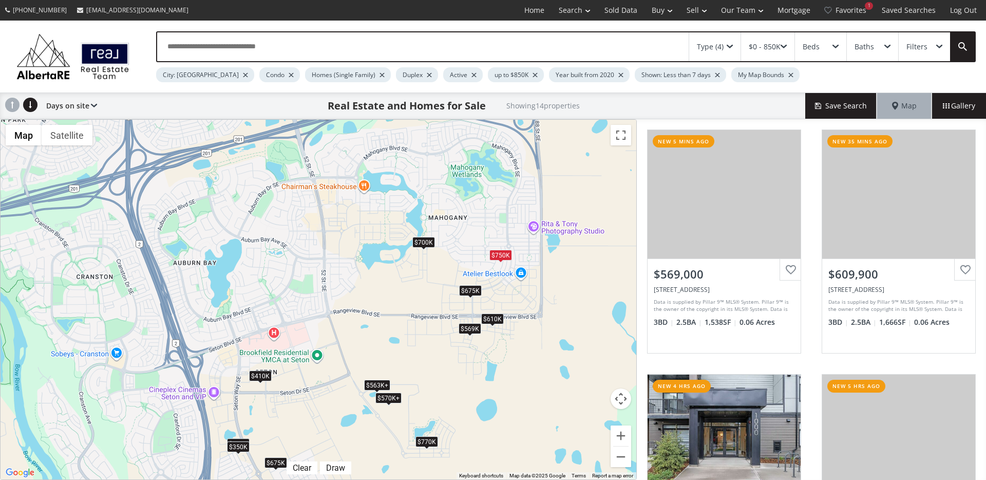
click at [518, 275] on div "$569K $610K $450K $700K $770K $675K $675K $410K $563K+ $563K+ $570K+ $570K+ $75…" at bounding box center [319, 300] width 636 height 360
click at [523, 276] on div "$569K $610K $450K $700K $770K $675K $675K $410K $563K+ $563K+ $570K+ $570K+ $75…" at bounding box center [319, 300] width 636 height 360
click at [501, 276] on div "$569K $610K $450K $700K $770K $675K $675K $410K $563K+ $563K+ $570K+ $570K+ $75…" at bounding box center [319, 300] width 636 height 360
click at [503, 257] on div "$750K" at bounding box center [501, 255] width 23 height 11
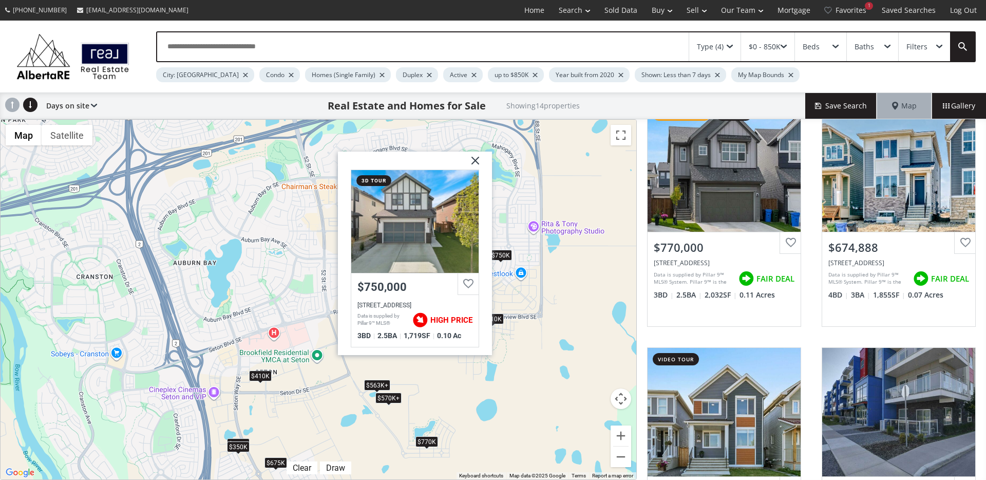
scroll to position [532, 0]
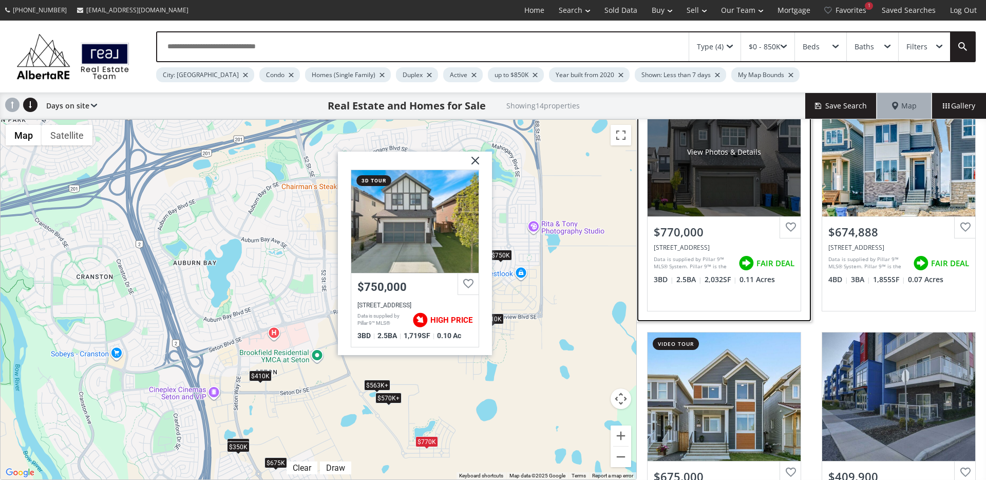
click at [725, 188] on div "View Photos & Details" at bounding box center [724, 152] width 153 height 128
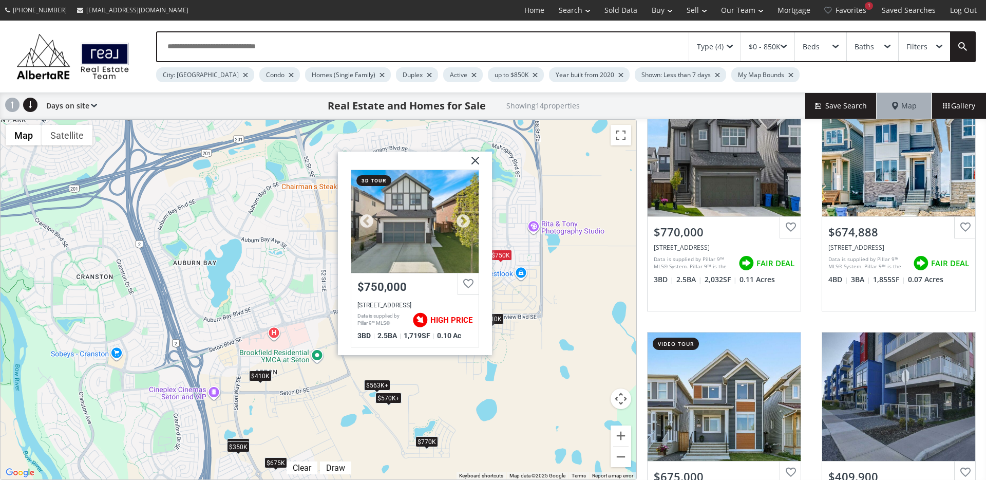
click at [424, 198] on div at bounding box center [414, 221] width 127 height 103
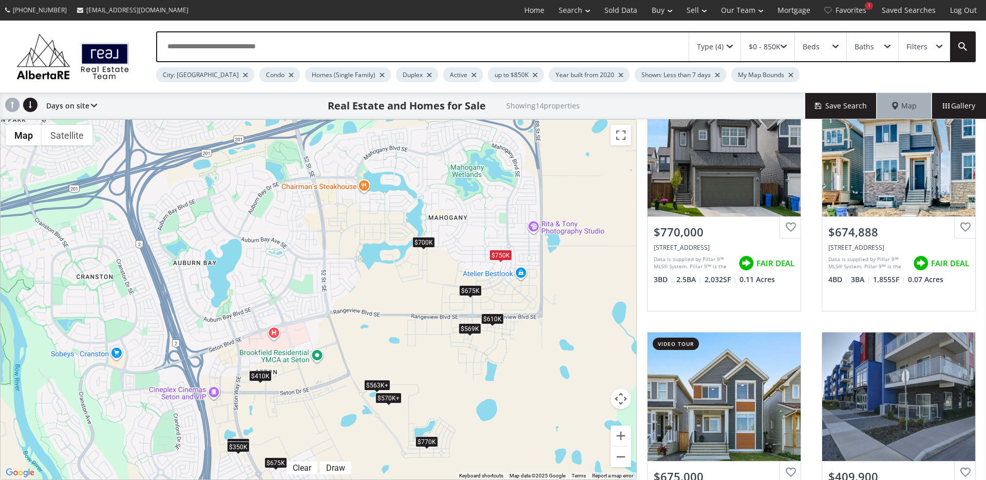
click at [465, 328] on div "$569K" at bounding box center [470, 328] width 23 height 11
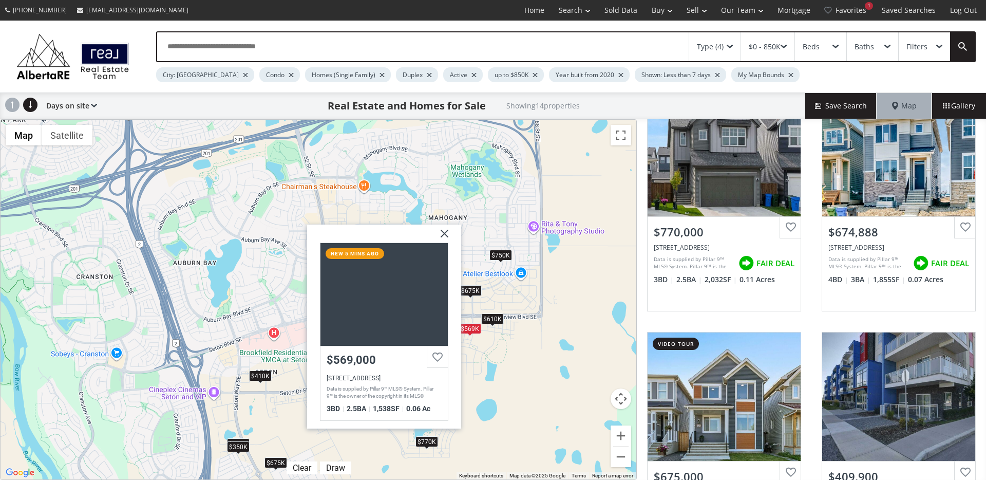
click at [445, 238] on img at bounding box center [441, 237] width 26 height 26
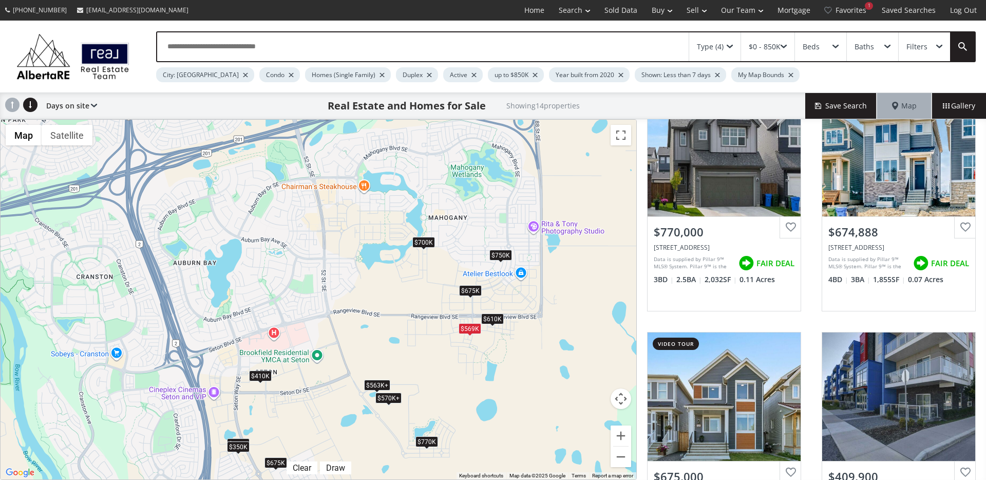
click at [420, 250] on div "$569K $610K $450K $700K $770K $675K $675K $410K $563K+ $563K+ $570K+ $570K+ $75…" at bounding box center [319, 300] width 636 height 360
click at [422, 246] on div "$700K" at bounding box center [423, 242] width 23 height 11
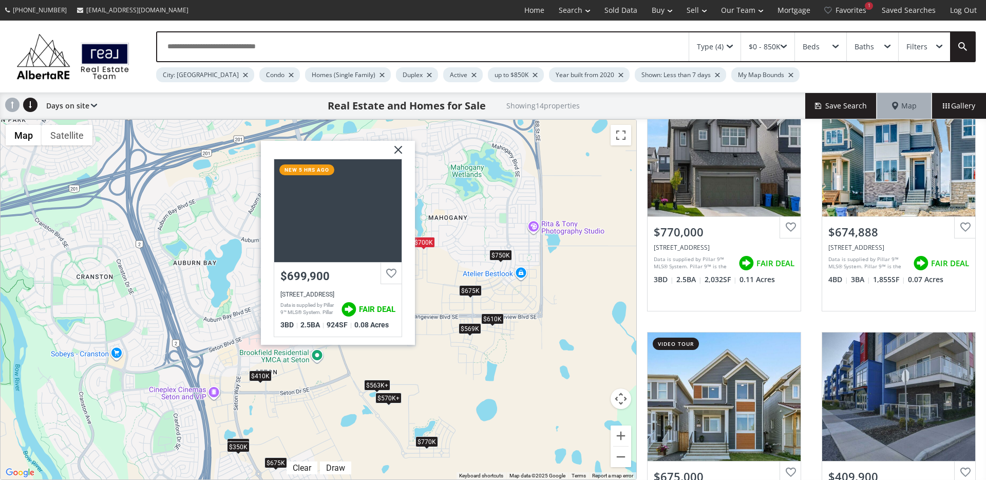
click at [397, 153] on img at bounding box center [395, 154] width 26 height 26
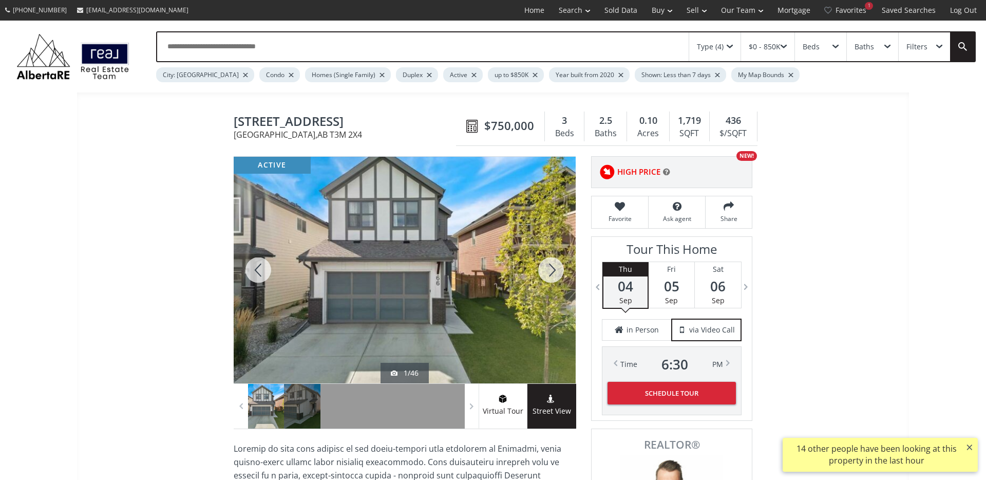
click at [550, 267] on div at bounding box center [551, 270] width 49 height 227
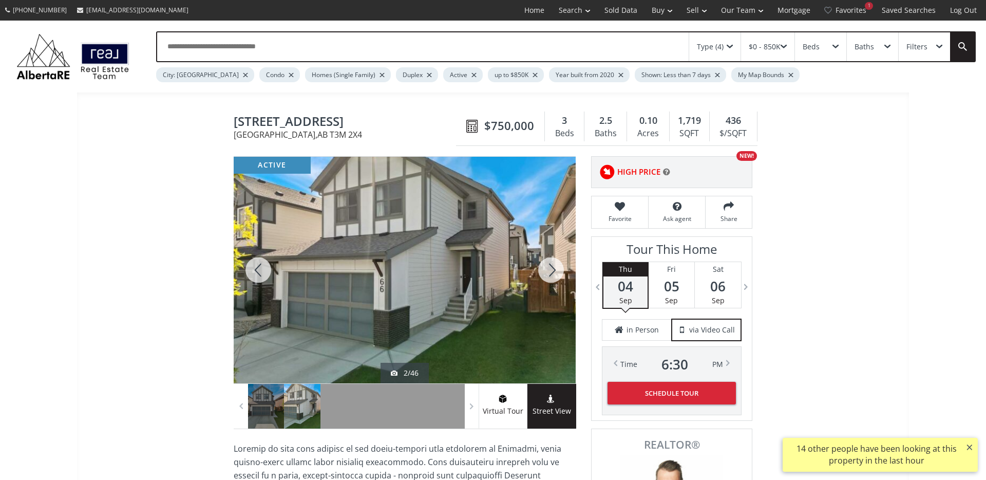
click at [550, 267] on div at bounding box center [551, 270] width 49 height 227
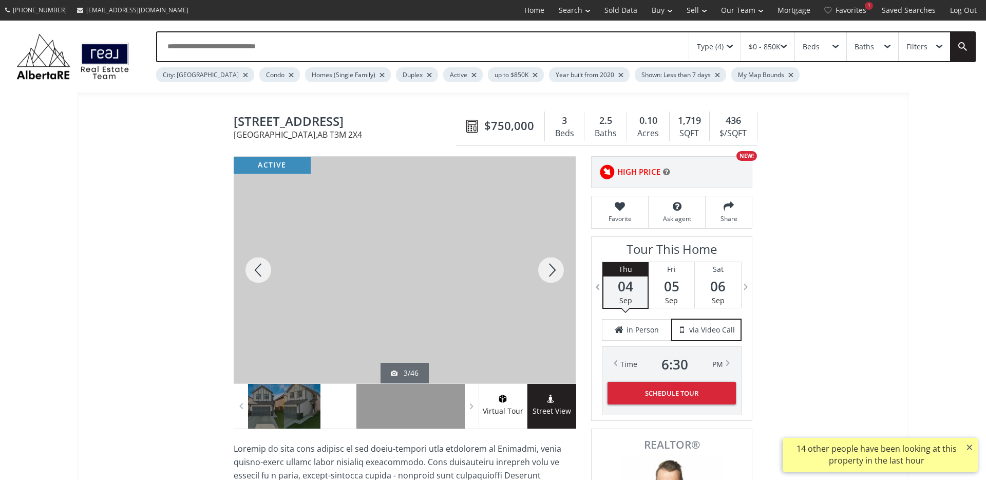
click at [556, 268] on div at bounding box center [551, 270] width 49 height 227
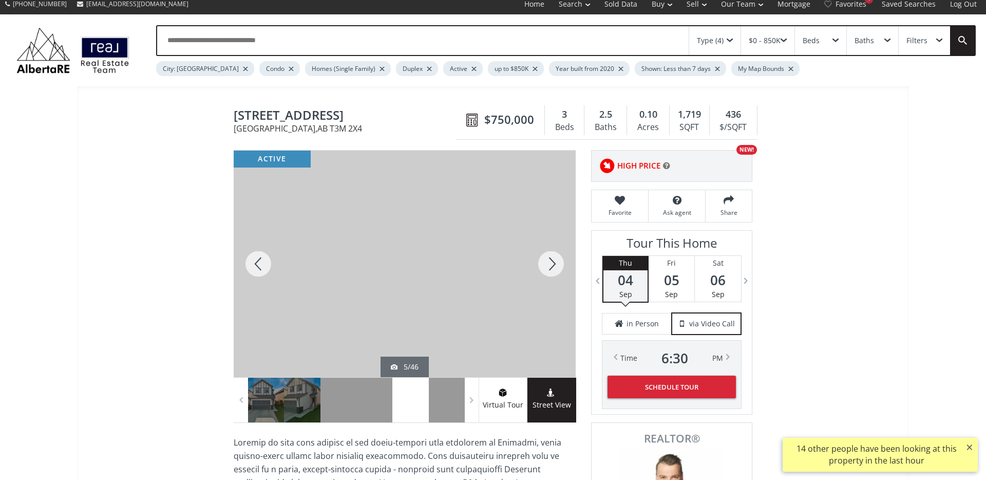
click at [556, 268] on div at bounding box center [551, 264] width 49 height 227
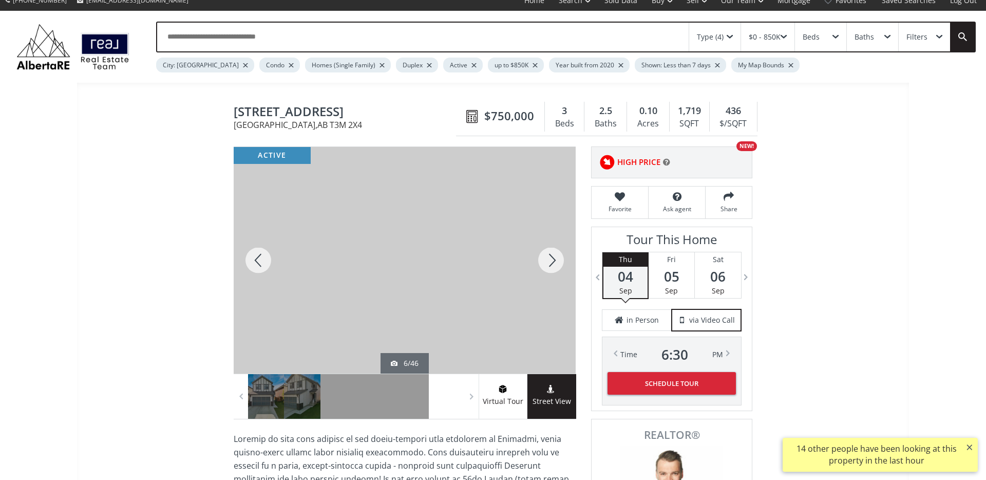
scroll to position [10, 0]
click at [556, 268] on div at bounding box center [551, 260] width 49 height 227
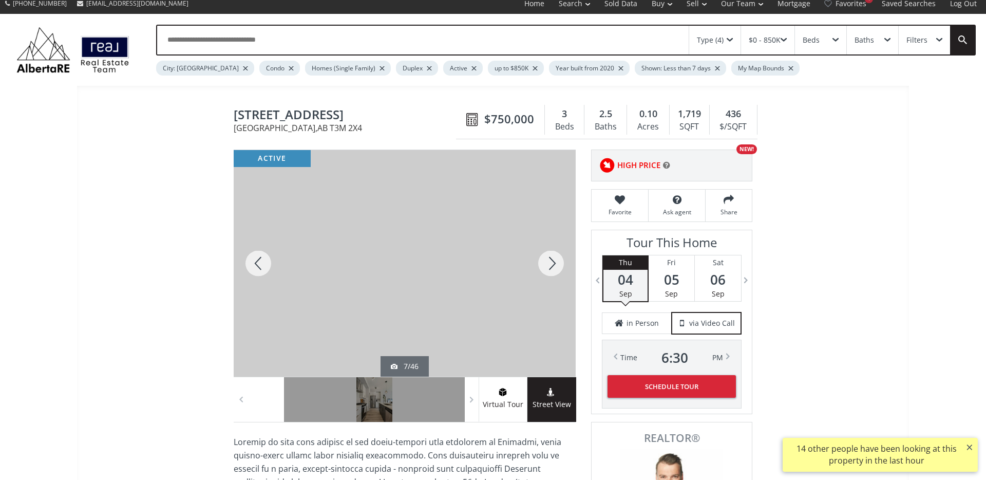
click at [556, 268] on div at bounding box center [551, 263] width 49 height 227
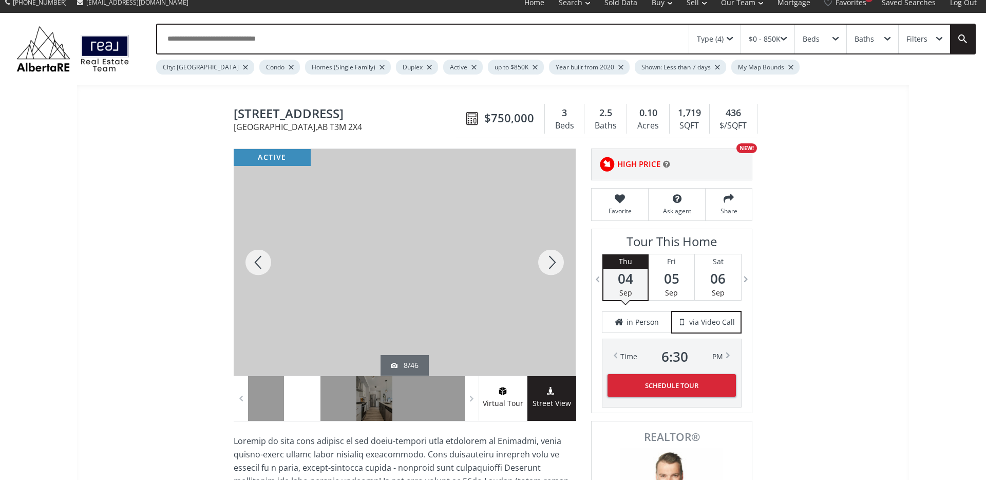
click at [553, 265] on div at bounding box center [551, 262] width 49 height 227
click at [255, 261] on div at bounding box center [258, 262] width 49 height 227
click at [554, 262] on div at bounding box center [551, 262] width 49 height 227
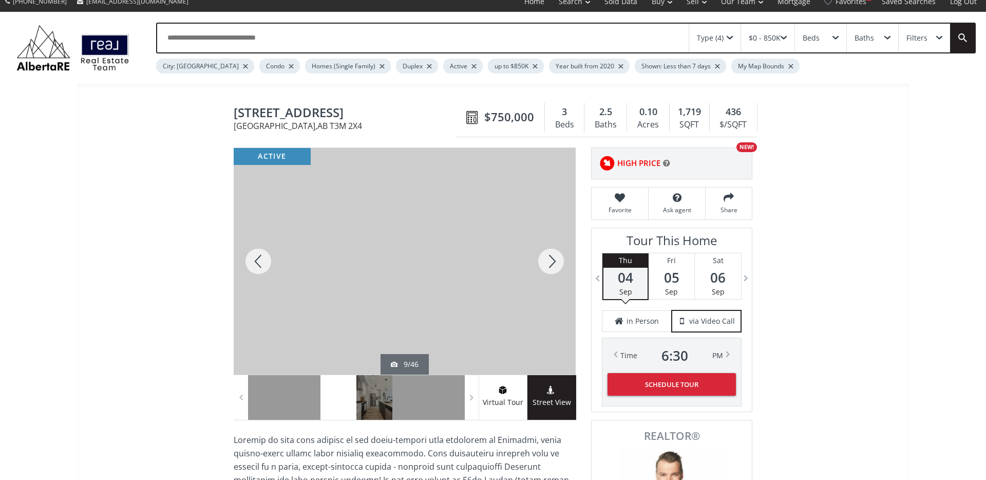
click at [554, 262] on div at bounding box center [551, 261] width 49 height 227
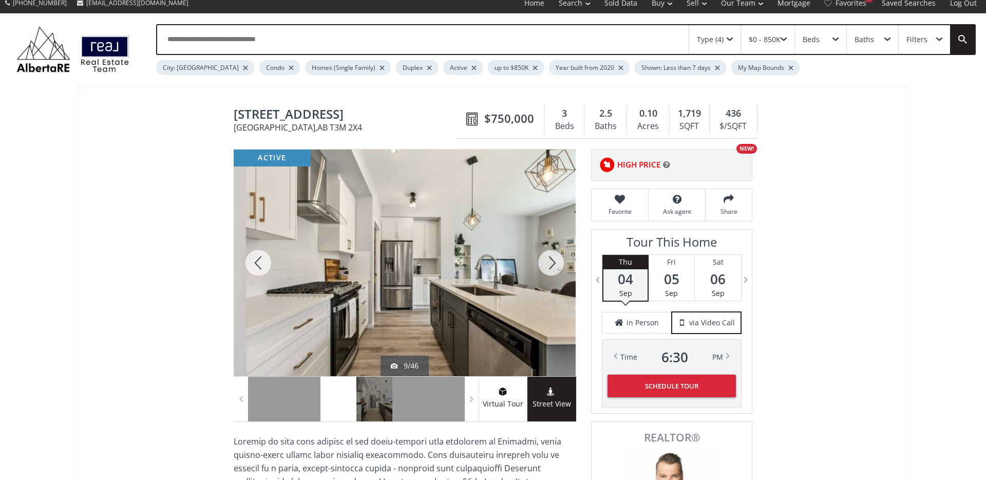
scroll to position [10, 0]
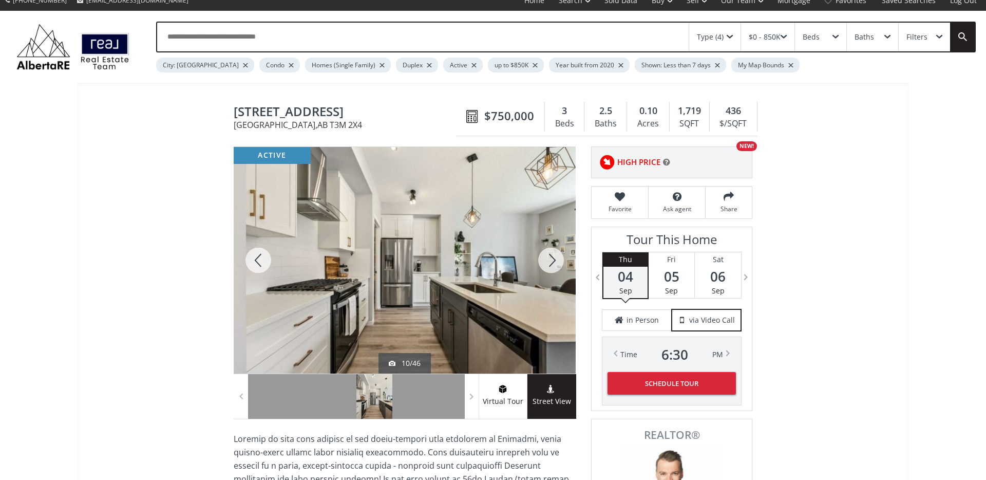
click at [547, 258] on div at bounding box center [551, 260] width 49 height 227
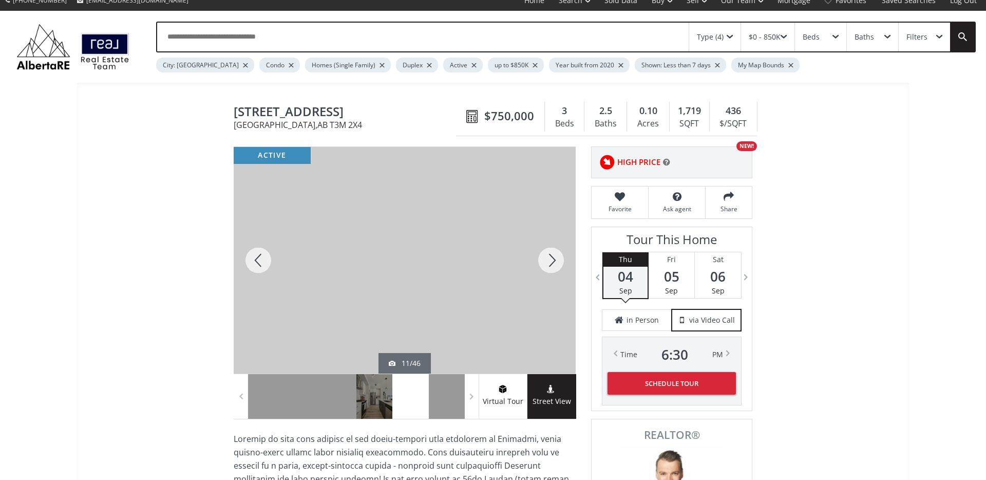
click at [553, 266] on div at bounding box center [551, 260] width 49 height 227
click at [331, 107] on span "66 Magnolia Terrace SE" at bounding box center [348, 113] width 228 height 16
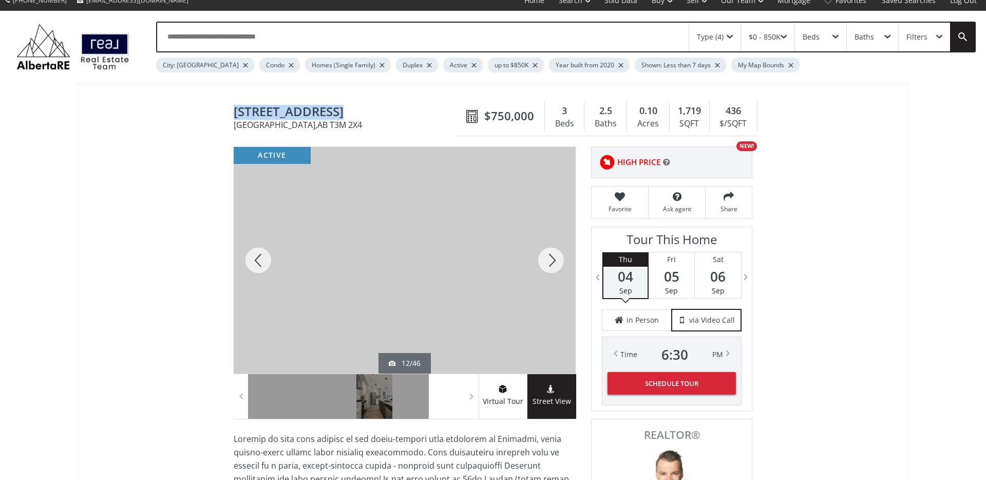
click at [331, 107] on span "66 Magnolia Terrace SE" at bounding box center [348, 113] width 228 height 16
copy span "66 Magnolia Terrace SE"
click at [551, 262] on div at bounding box center [551, 260] width 49 height 227
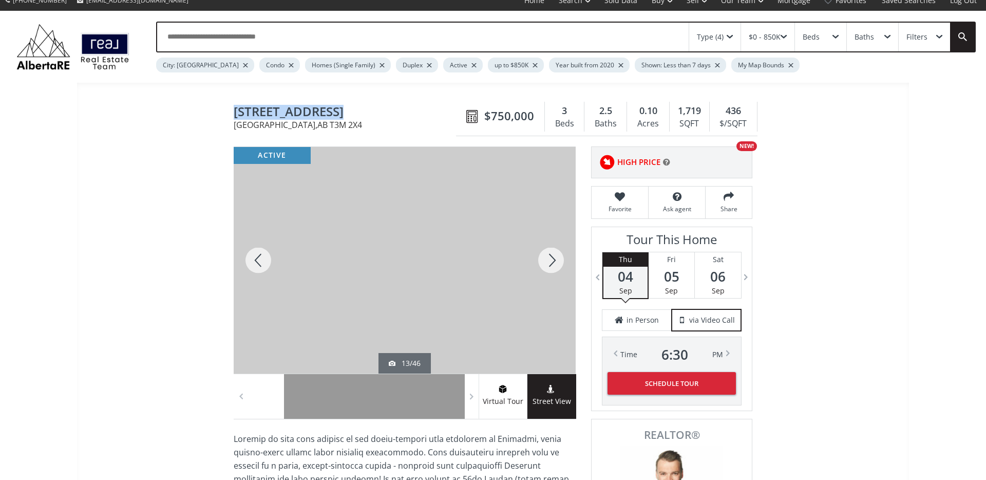
click at [550, 262] on div at bounding box center [551, 260] width 49 height 227
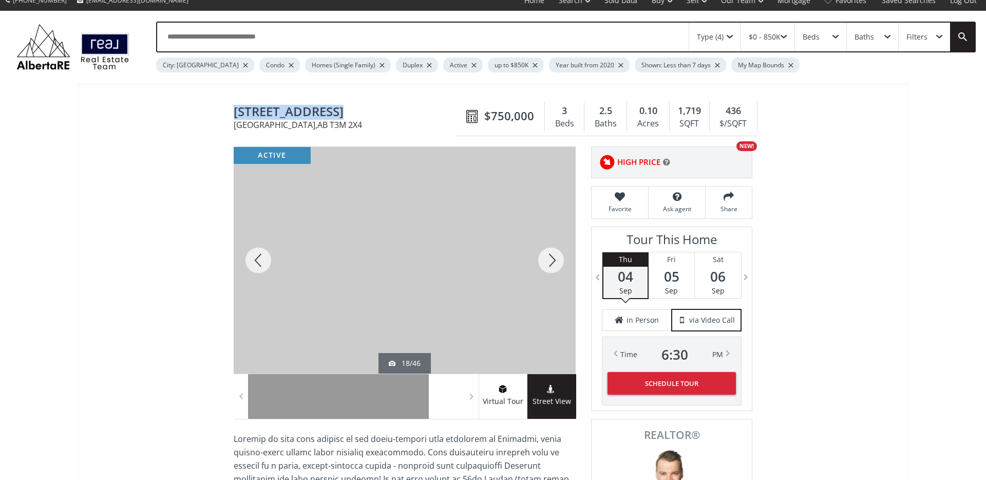
click at [550, 262] on div at bounding box center [551, 260] width 49 height 227
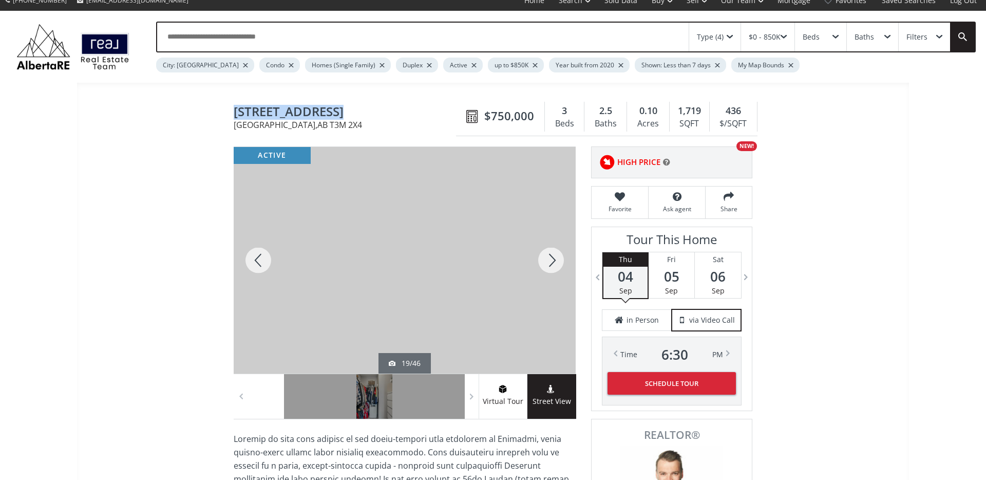
click at [550, 262] on div at bounding box center [551, 260] width 49 height 227
click at [551, 262] on div at bounding box center [551, 260] width 49 height 227
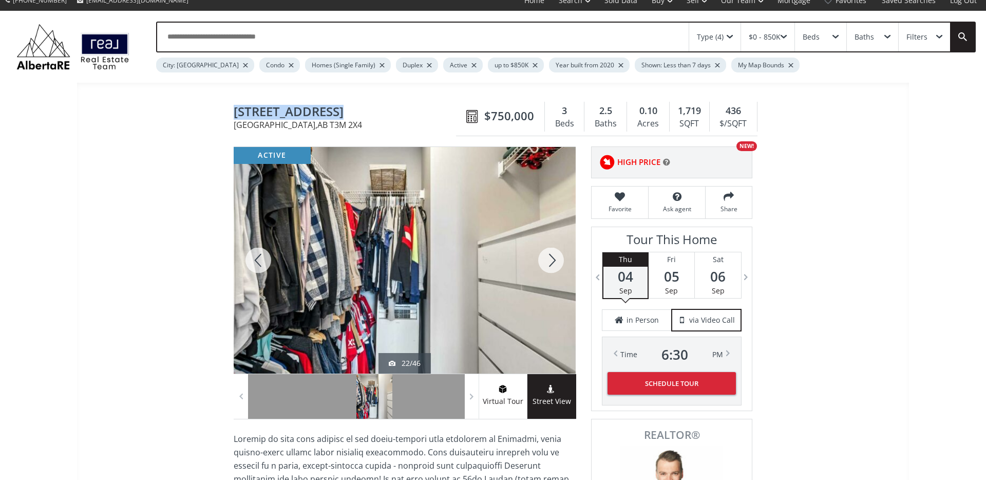
click at [551, 262] on div at bounding box center [551, 260] width 49 height 227
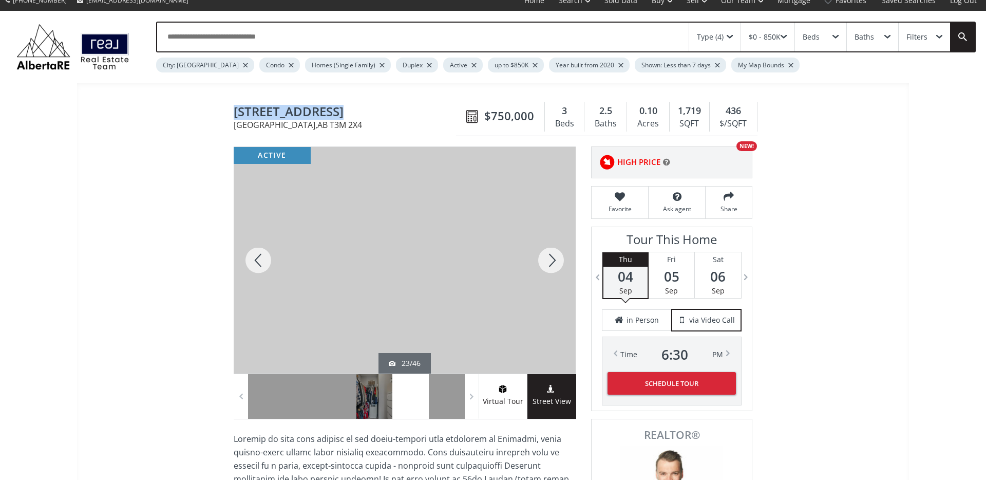
click at [551, 262] on div at bounding box center [551, 260] width 49 height 227
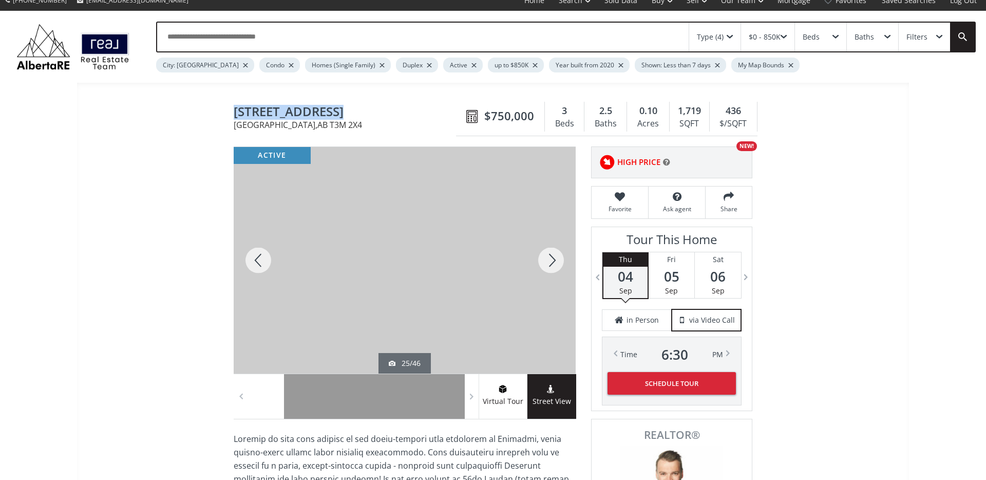
click at [551, 262] on div at bounding box center [551, 260] width 49 height 227
click at [250, 265] on div at bounding box center [258, 260] width 49 height 227
click at [552, 258] on div at bounding box center [551, 260] width 49 height 227
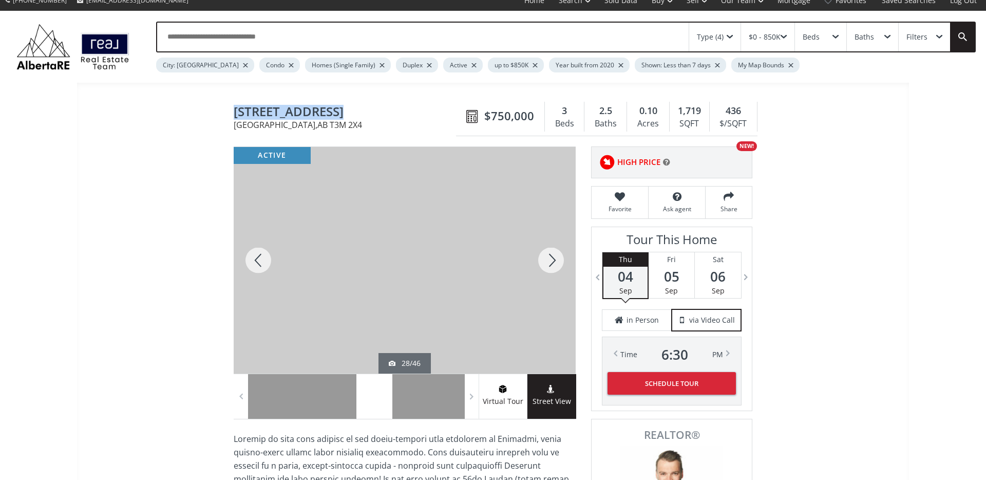
click at [552, 258] on div at bounding box center [551, 260] width 49 height 227
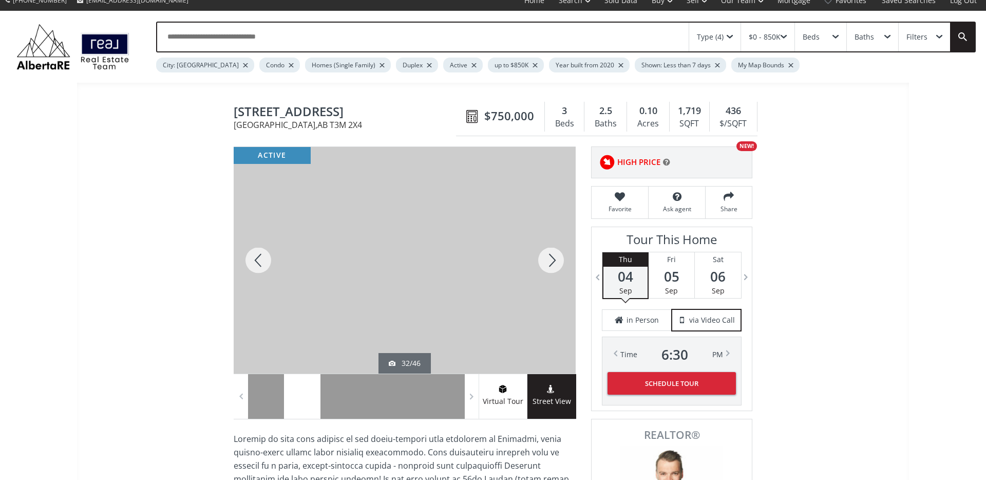
click at [664, 162] on icon at bounding box center [666, 162] width 7 height 8
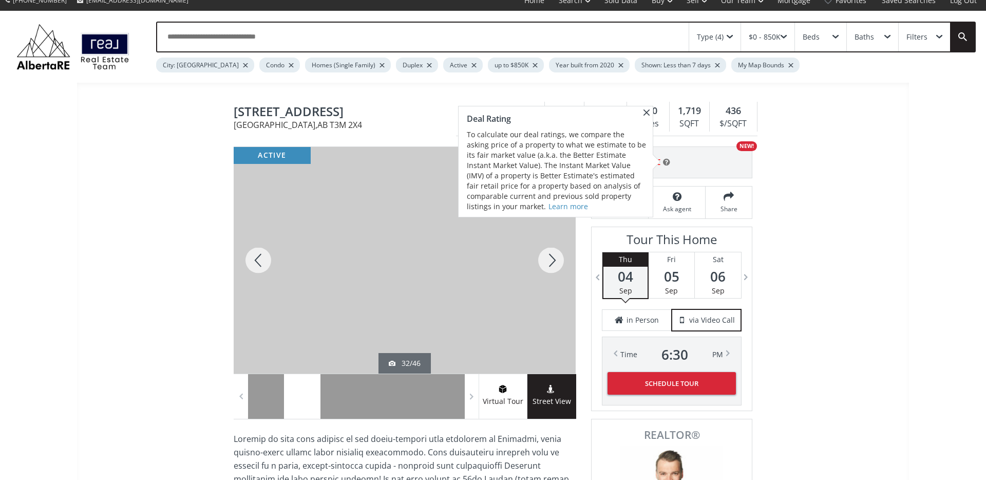
click at [644, 112] on span at bounding box center [647, 112] width 12 height 12
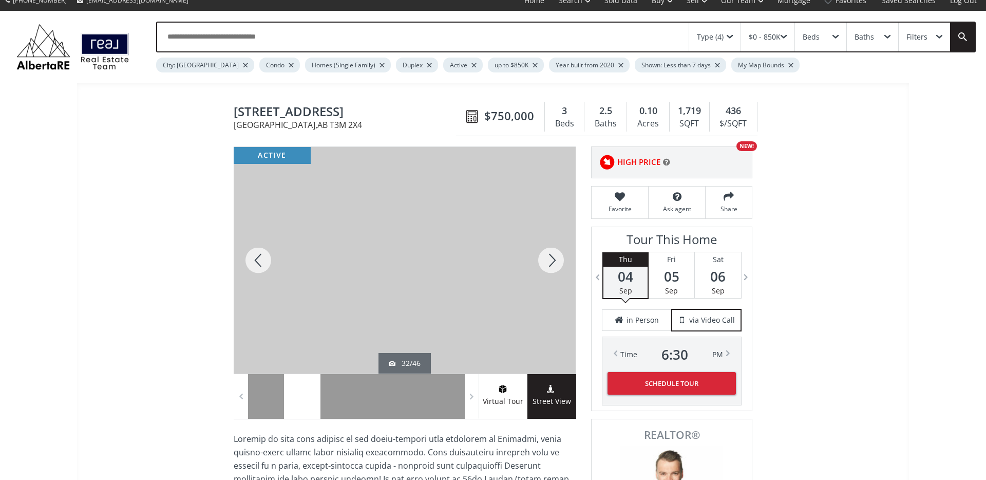
click at [557, 261] on div at bounding box center [551, 260] width 49 height 227
click at [551, 259] on div at bounding box center [551, 260] width 49 height 227
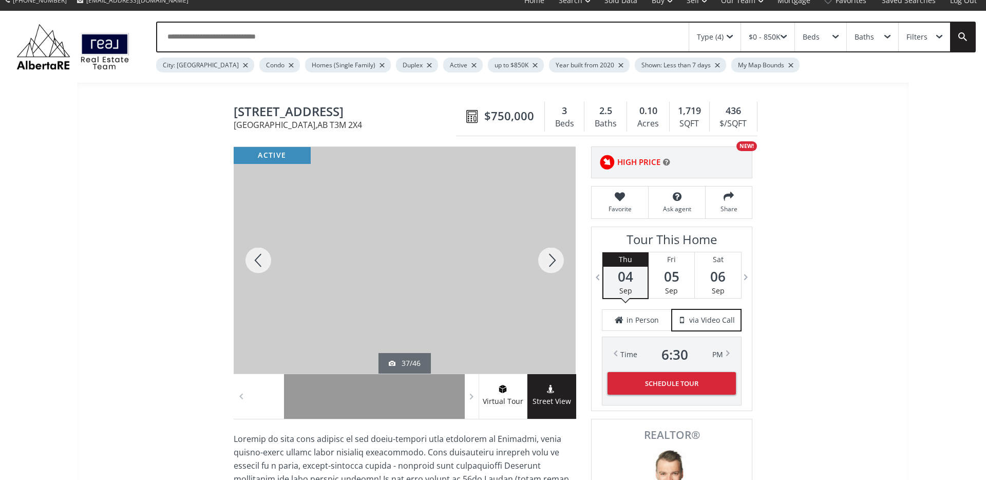
click at [551, 259] on div at bounding box center [551, 260] width 49 height 227
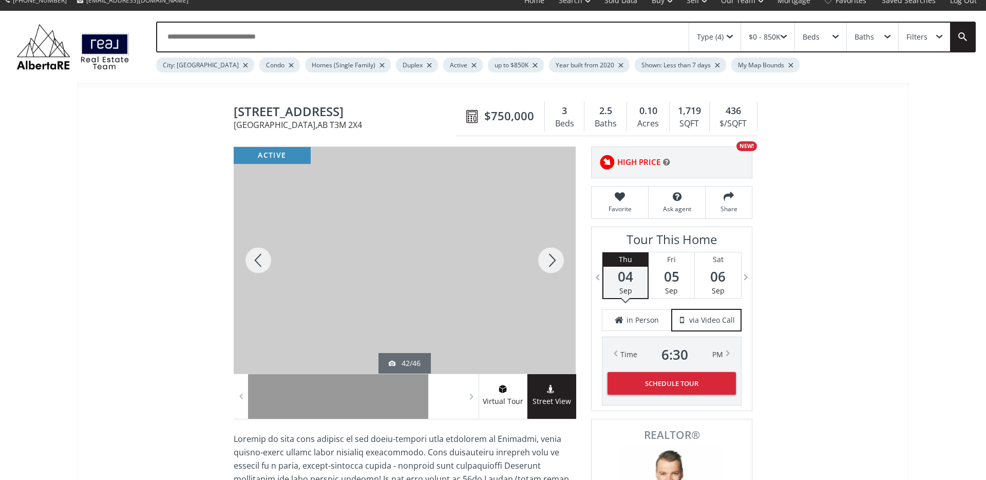
click at [551, 259] on div at bounding box center [551, 260] width 49 height 227
click at [255, 258] on div at bounding box center [258, 260] width 49 height 227
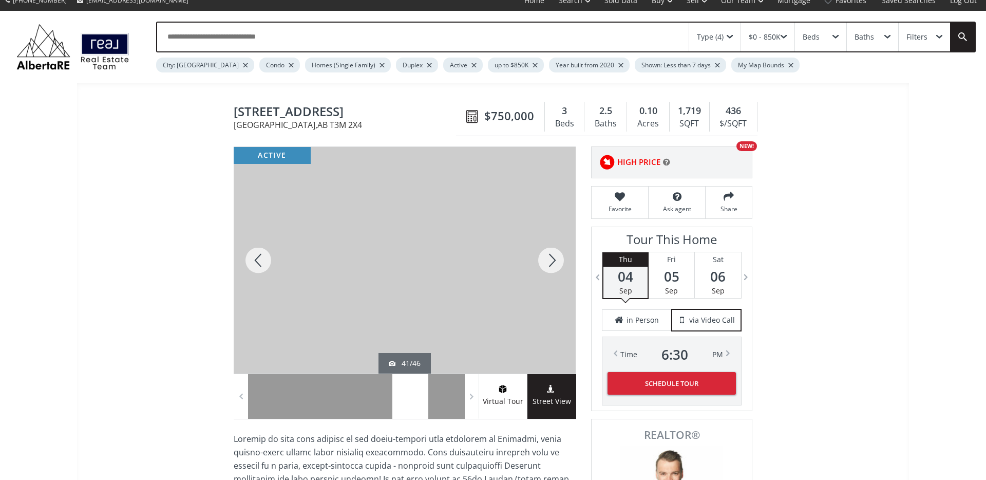
click at [552, 257] on div at bounding box center [551, 260] width 49 height 227
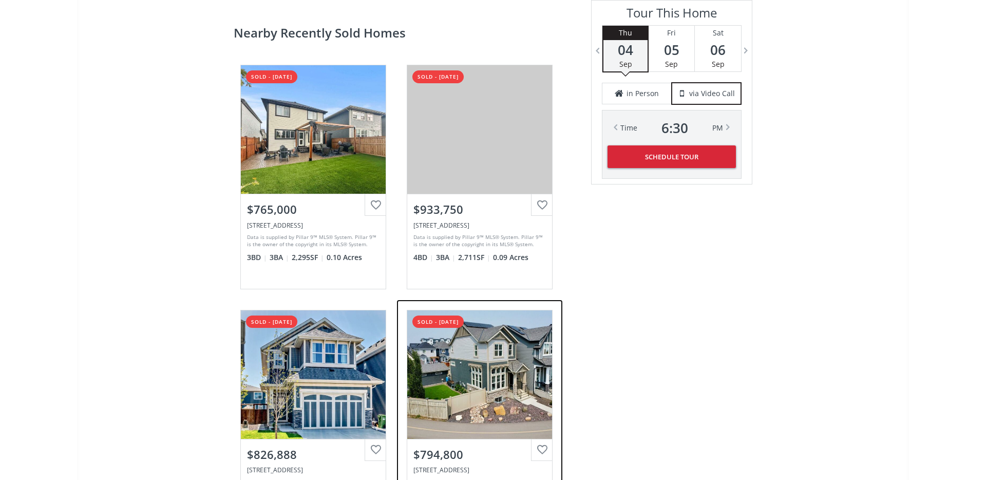
scroll to position [2361, 0]
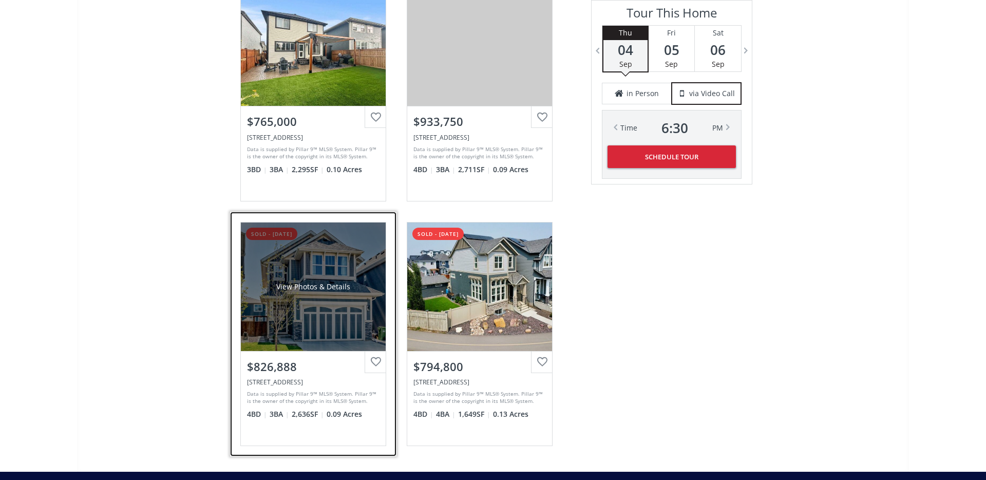
click at [277, 280] on div "View Photos & Details" at bounding box center [313, 286] width 145 height 128
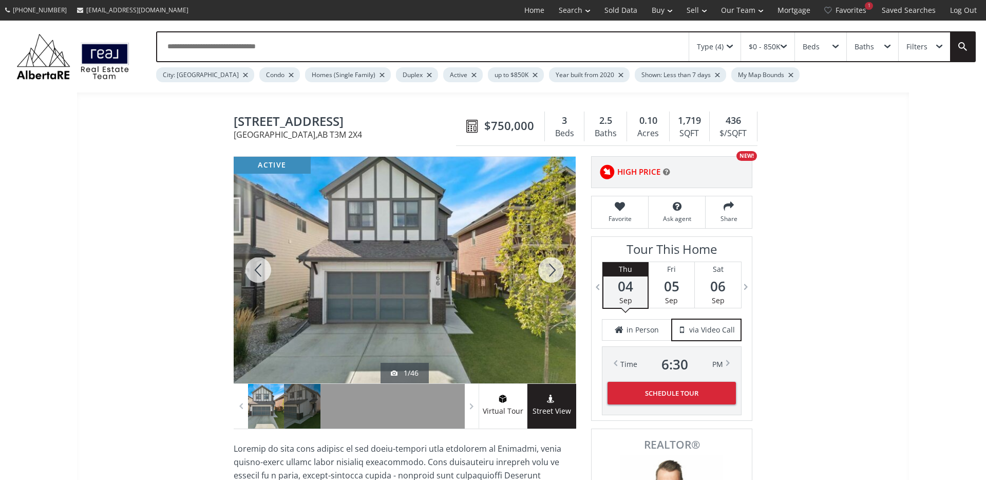
click at [551, 266] on div at bounding box center [551, 270] width 49 height 227
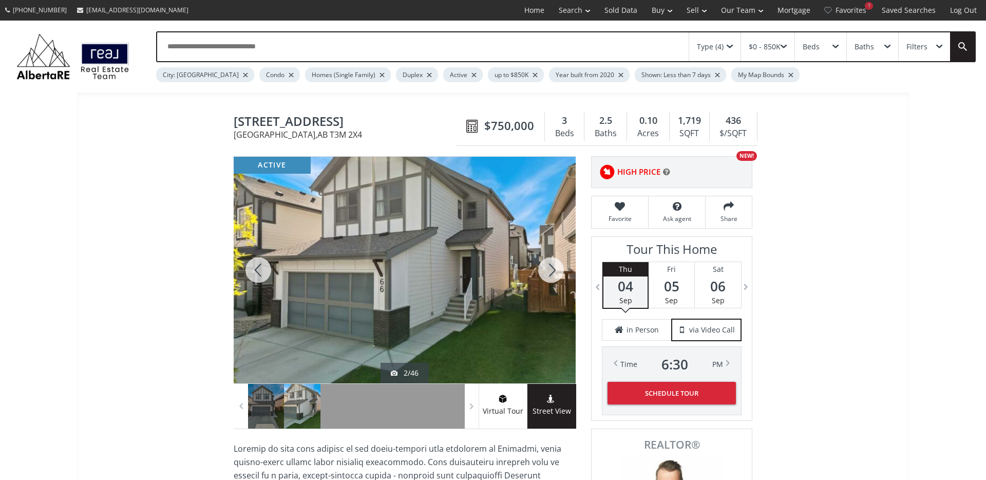
click at [552, 267] on div at bounding box center [551, 270] width 49 height 227
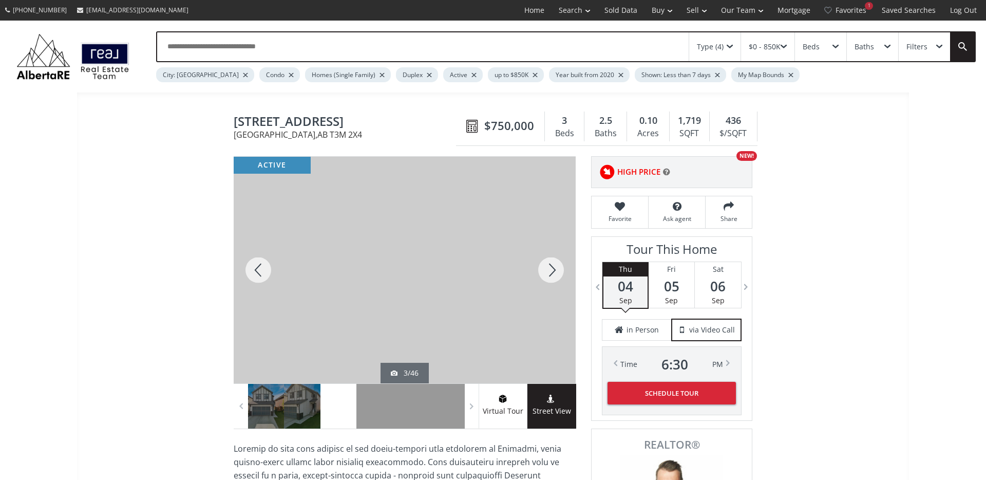
click at [552, 268] on div at bounding box center [551, 270] width 49 height 227
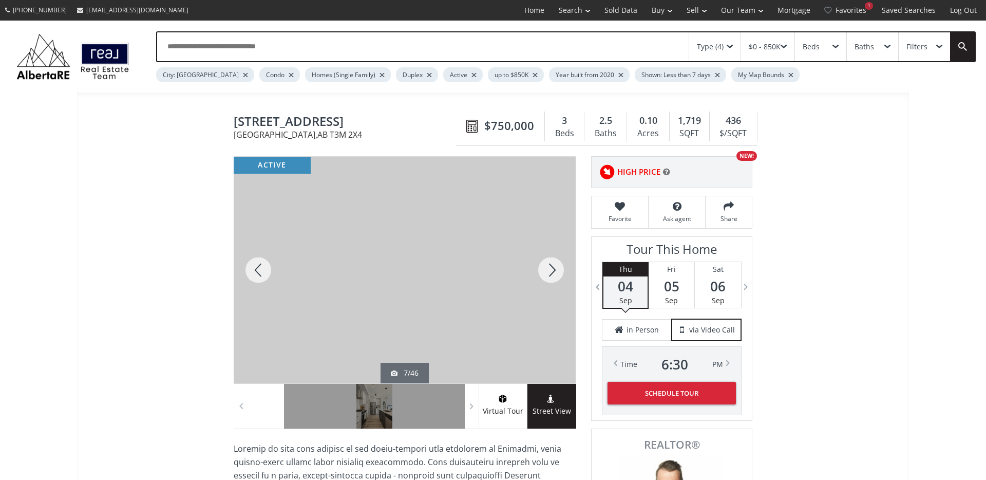
click at [552, 268] on div at bounding box center [551, 270] width 49 height 227
click at [267, 274] on div at bounding box center [258, 270] width 49 height 227
click at [555, 266] on div at bounding box center [551, 270] width 49 height 227
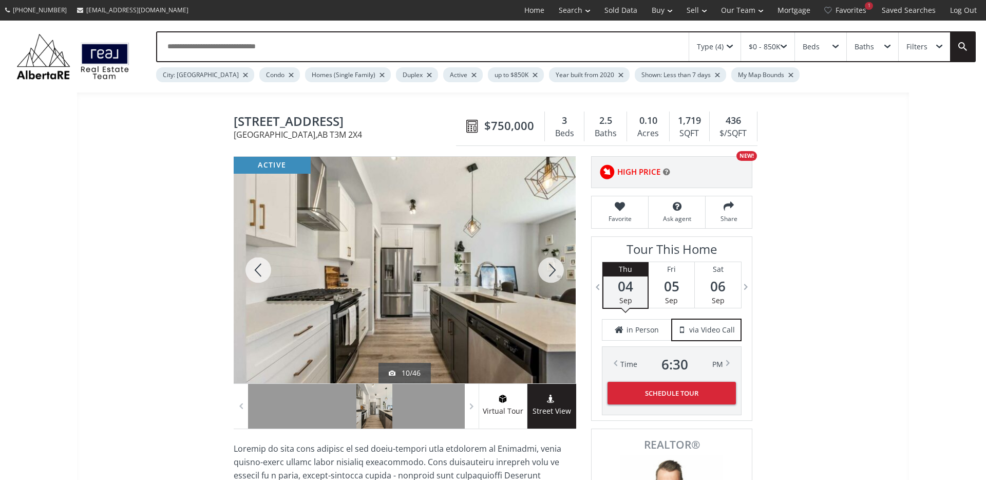
click at [558, 267] on div at bounding box center [551, 270] width 49 height 227
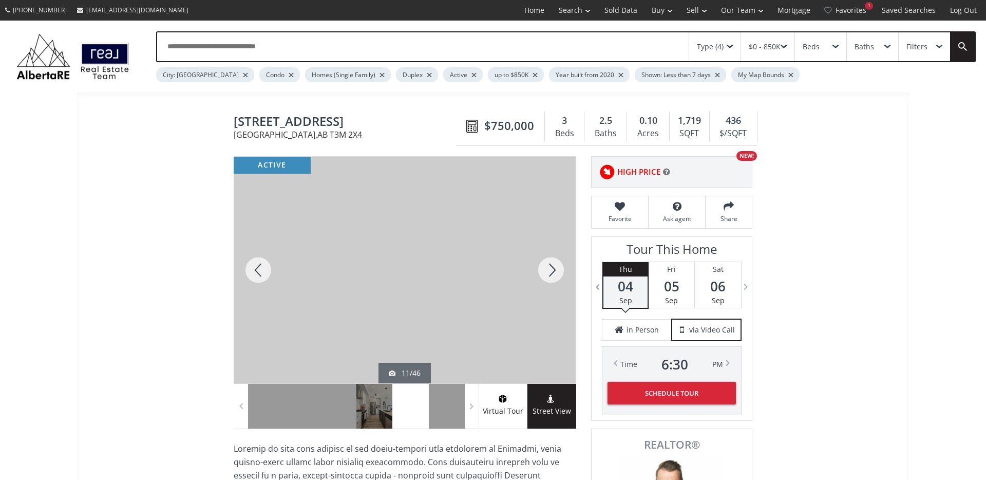
click at [558, 267] on div at bounding box center [551, 270] width 49 height 227
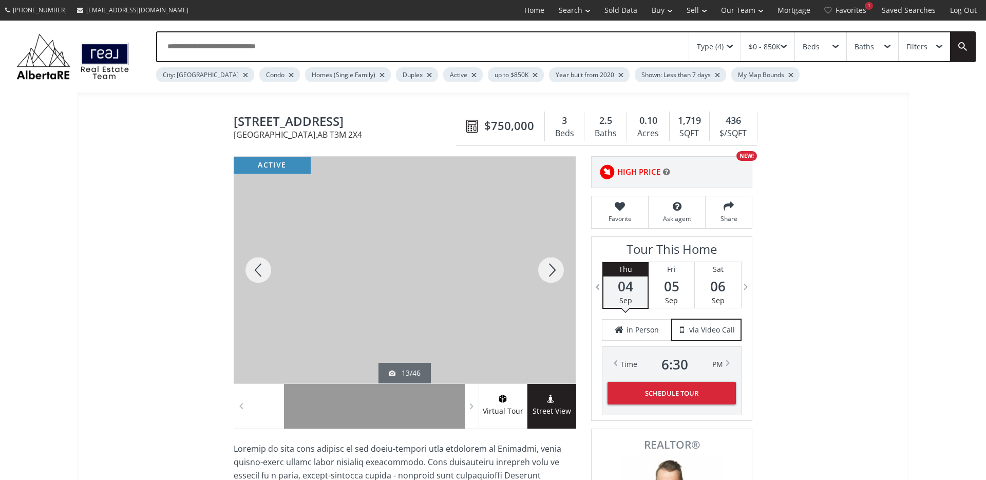
click at [558, 267] on div at bounding box center [551, 270] width 49 height 227
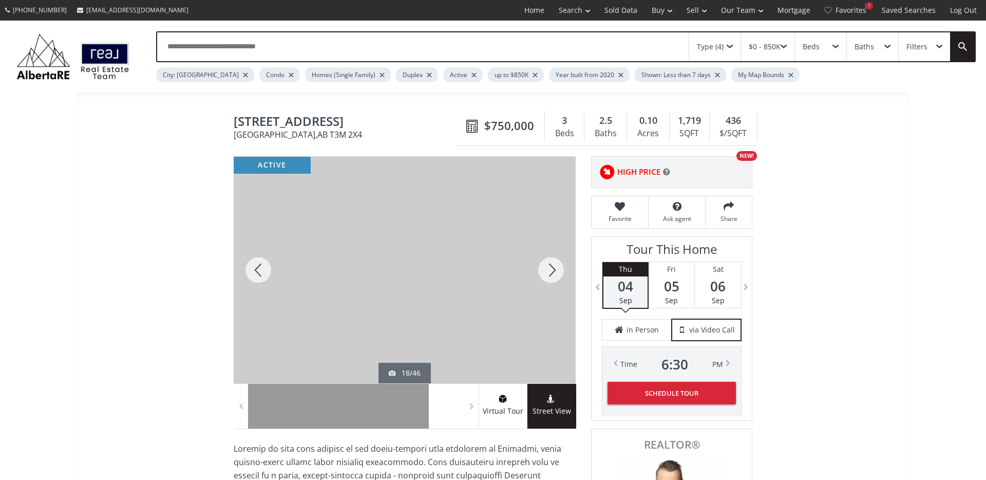
click at [558, 267] on div at bounding box center [551, 270] width 49 height 227
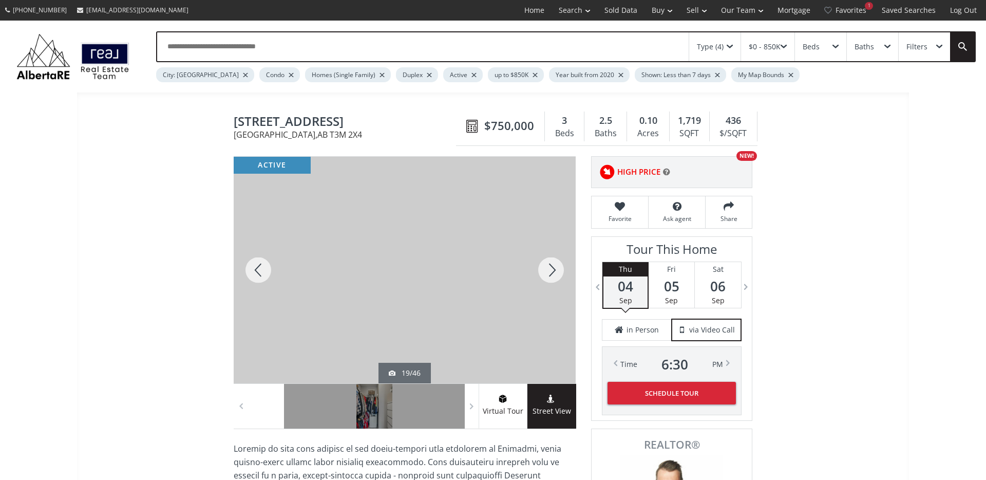
click at [558, 267] on div at bounding box center [551, 270] width 49 height 227
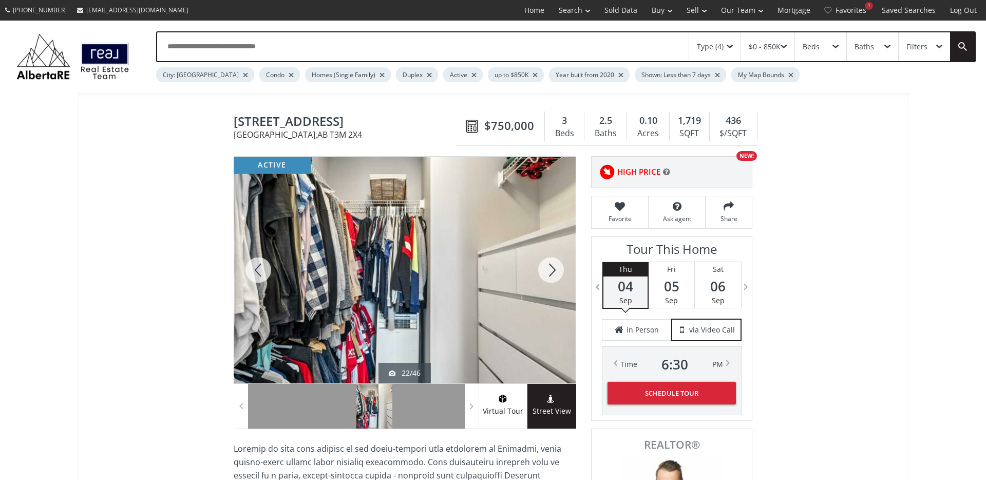
click at [558, 267] on div at bounding box center [551, 270] width 49 height 227
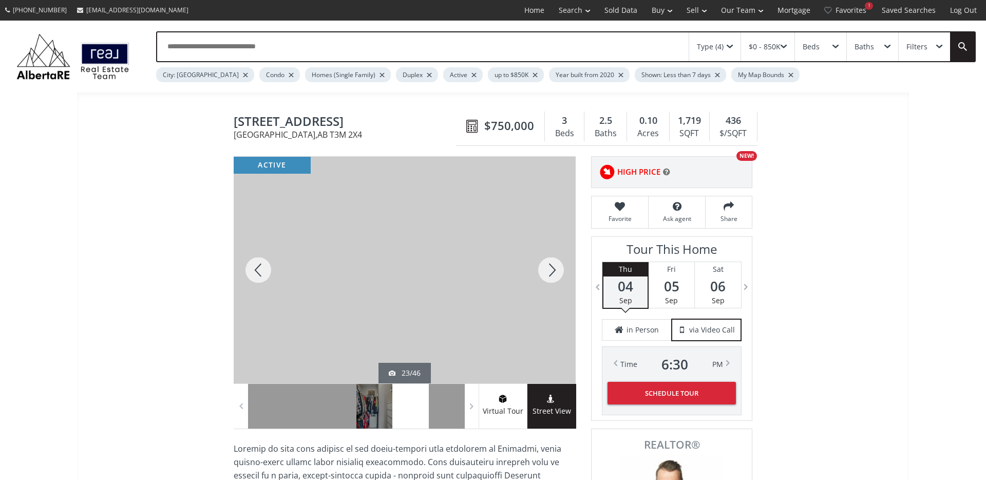
click at [558, 267] on div at bounding box center [551, 270] width 49 height 227
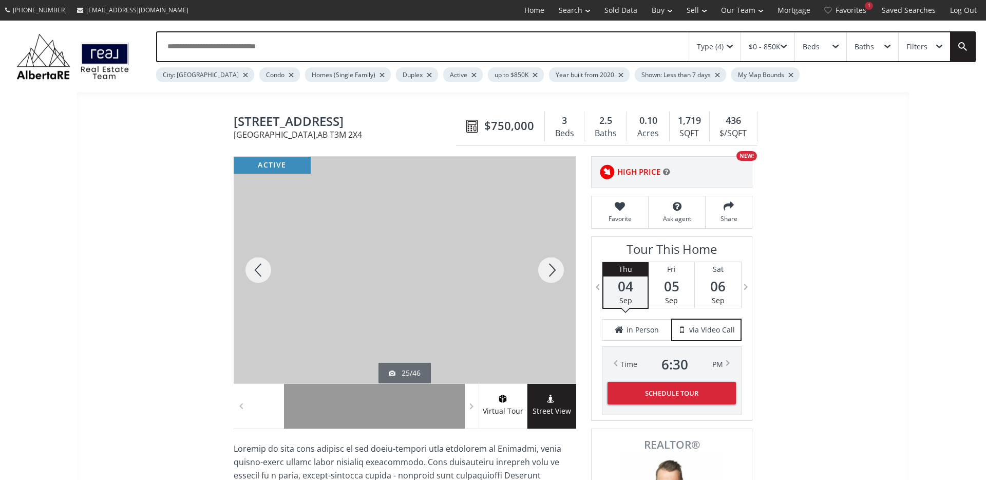
click at [558, 267] on div at bounding box center [551, 270] width 49 height 227
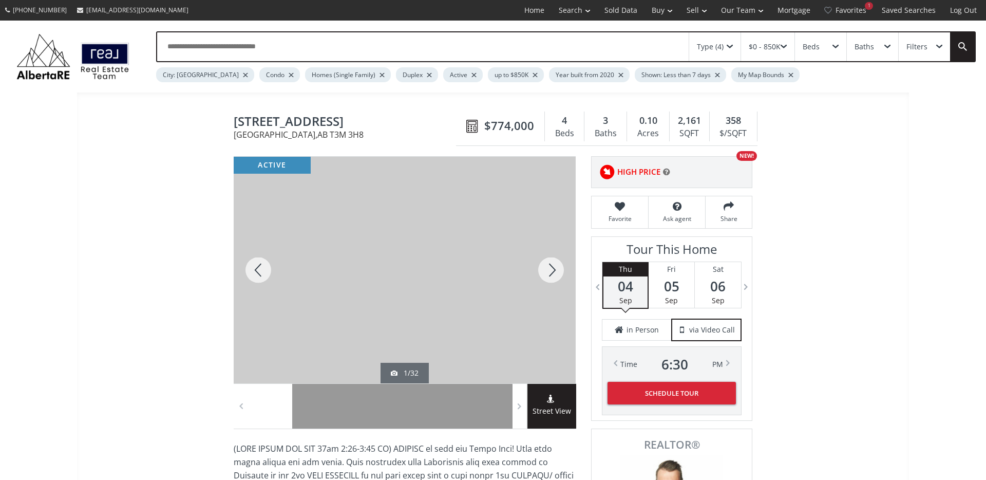
click at [546, 267] on div at bounding box center [551, 270] width 49 height 227
click at [550, 269] on div at bounding box center [551, 270] width 49 height 227
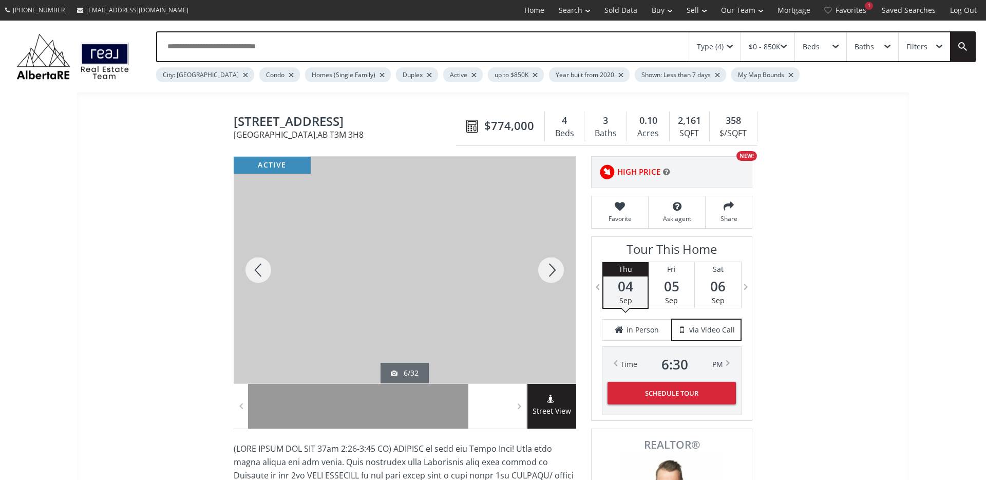
click at [550, 269] on div at bounding box center [551, 270] width 49 height 227
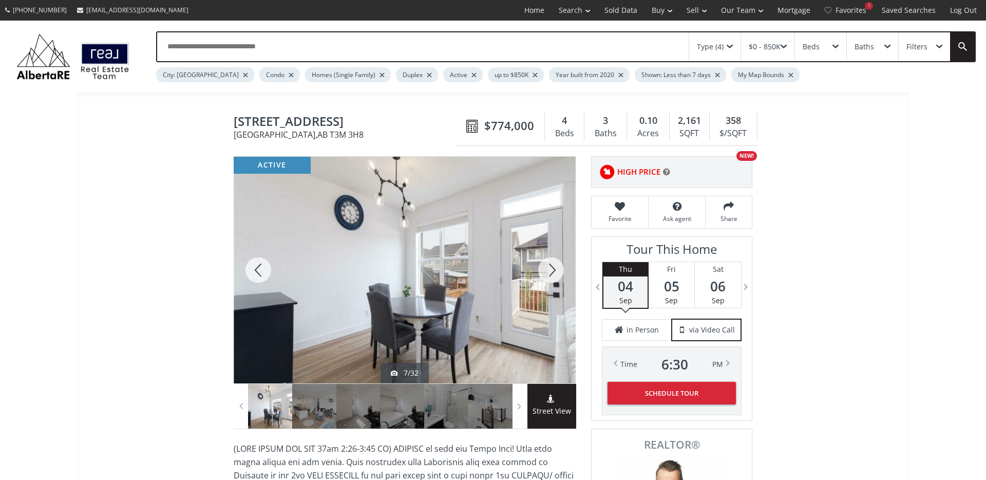
click at [550, 269] on div at bounding box center [551, 270] width 49 height 227
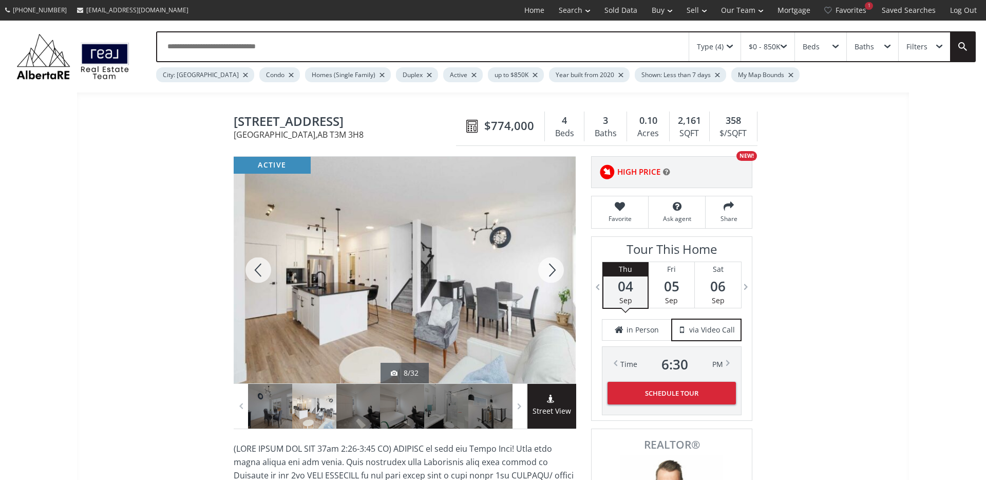
click at [550, 269] on div at bounding box center [551, 270] width 49 height 227
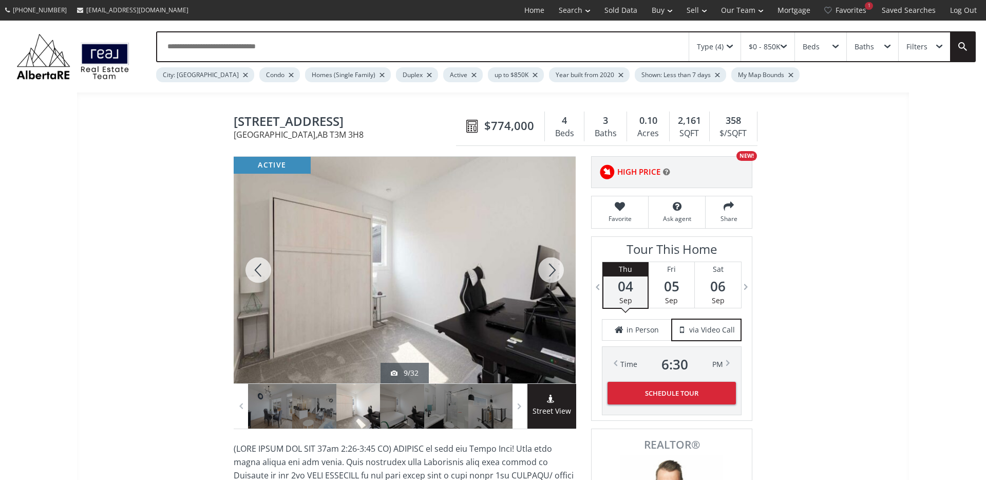
click at [550, 269] on div at bounding box center [551, 270] width 49 height 227
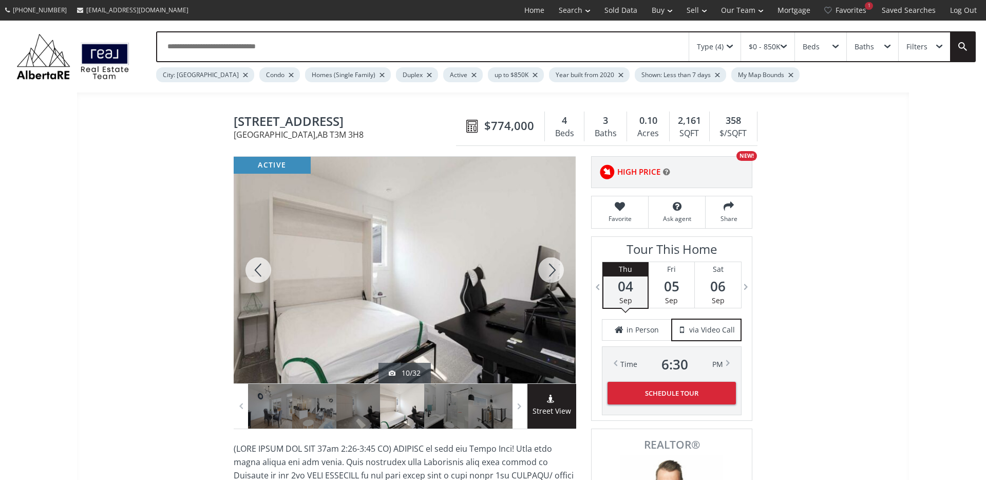
click at [550, 269] on div at bounding box center [551, 270] width 49 height 227
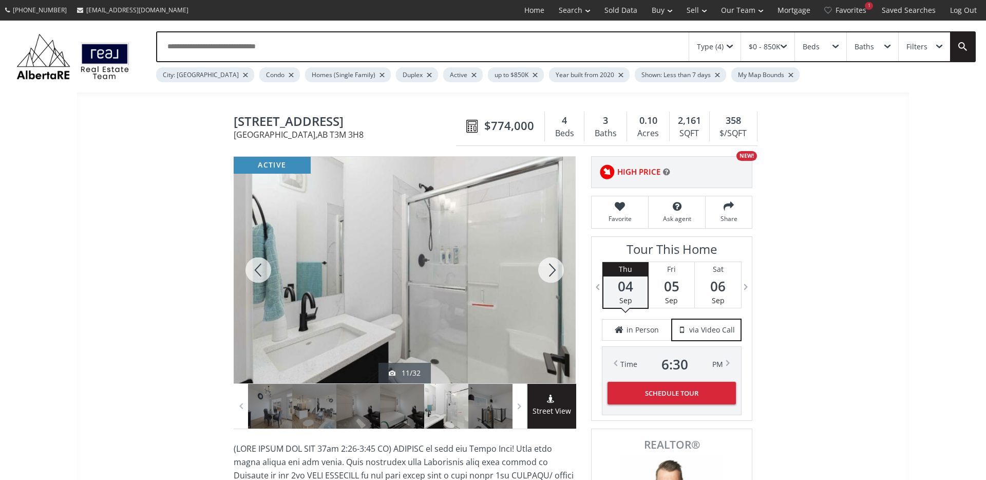
click at [550, 269] on div at bounding box center [551, 270] width 49 height 227
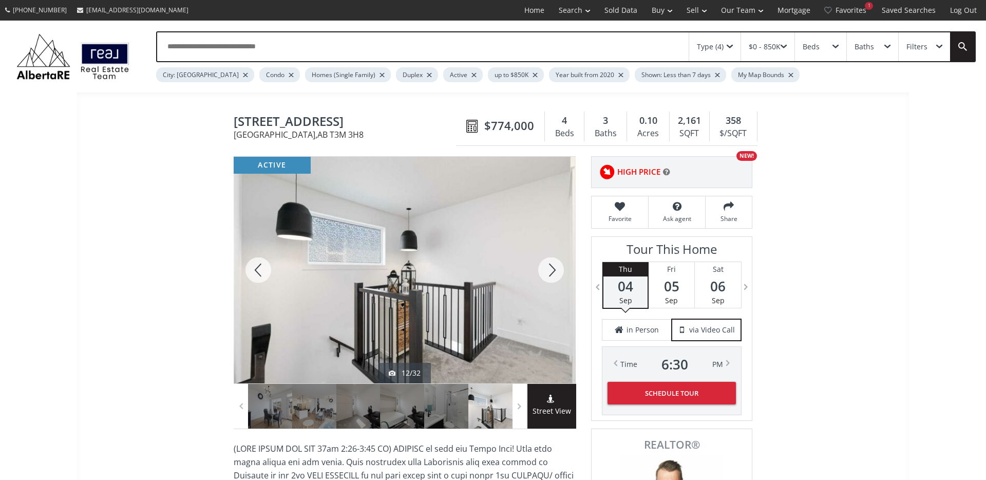
click at [550, 269] on div at bounding box center [551, 270] width 49 height 227
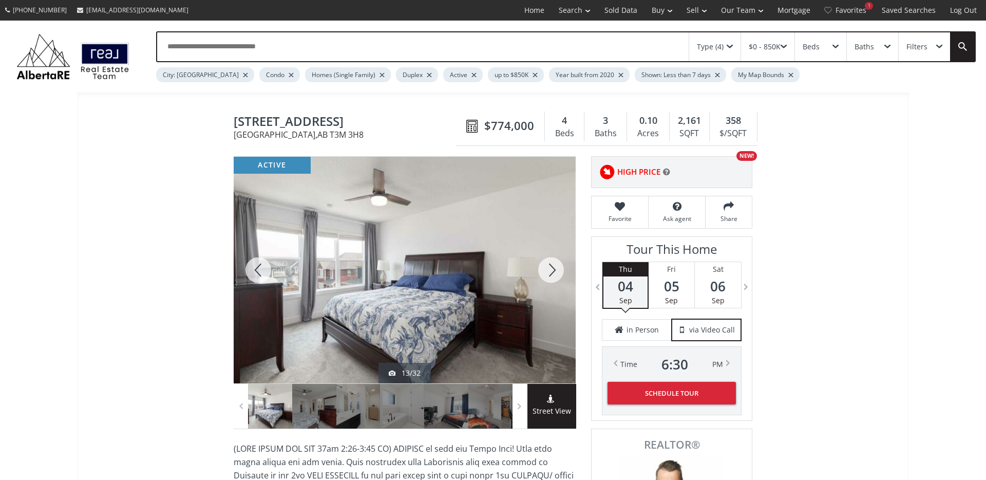
click at [550, 269] on div at bounding box center [551, 270] width 49 height 227
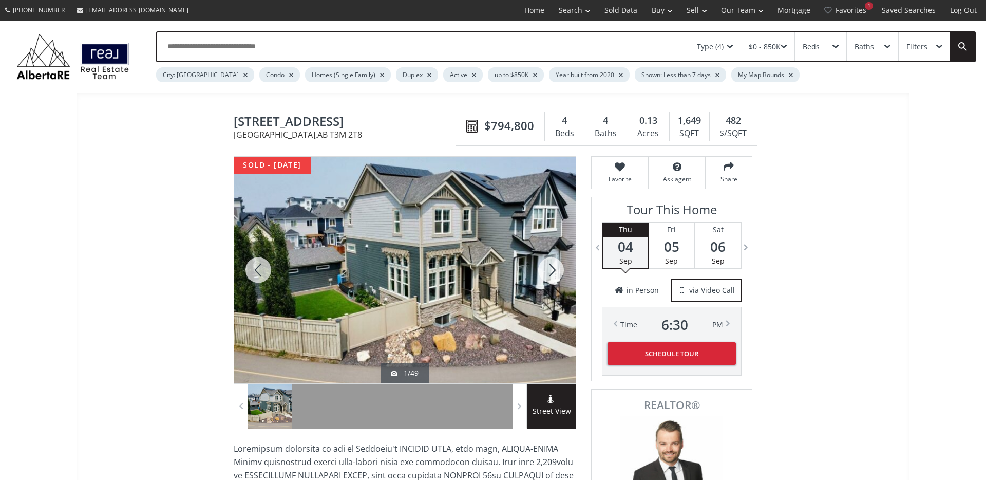
click at [553, 270] on div at bounding box center [551, 270] width 49 height 227
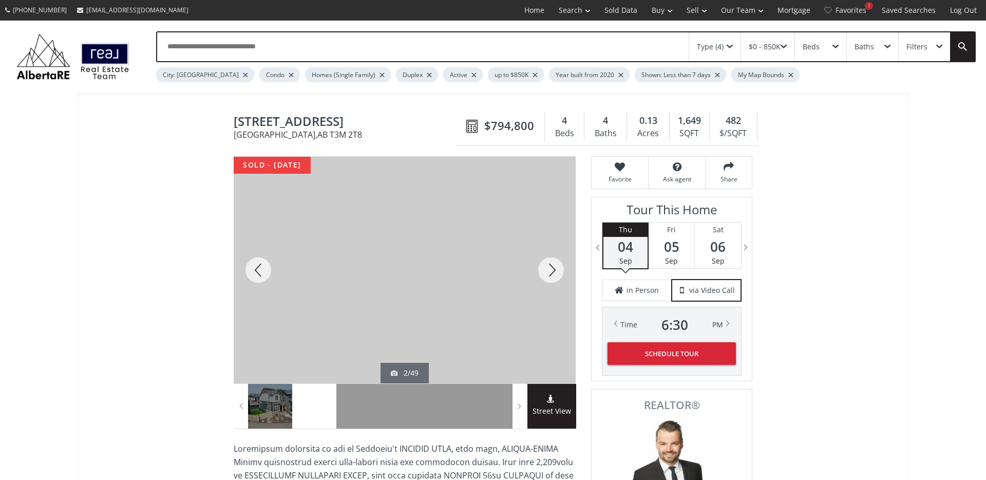
click at [552, 270] on div at bounding box center [551, 270] width 49 height 227
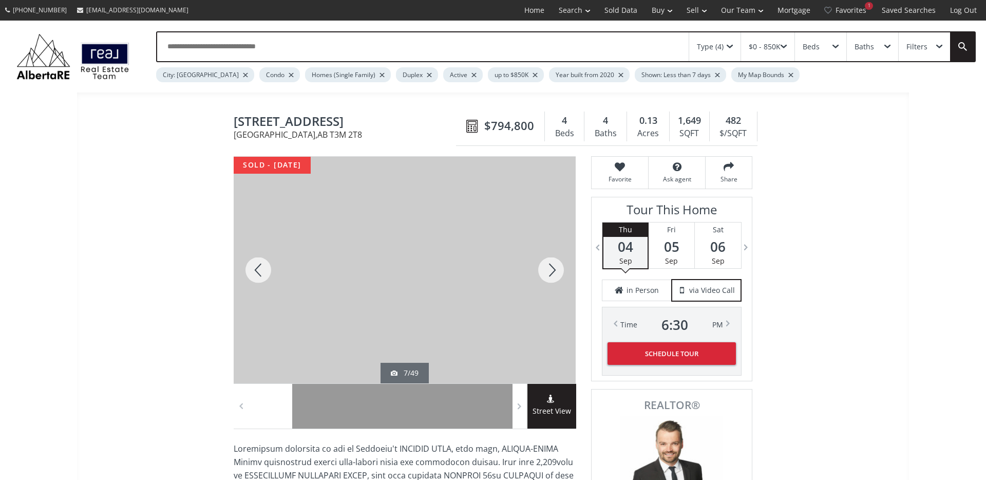
click at [552, 270] on div at bounding box center [551, 270] width 49 height 227
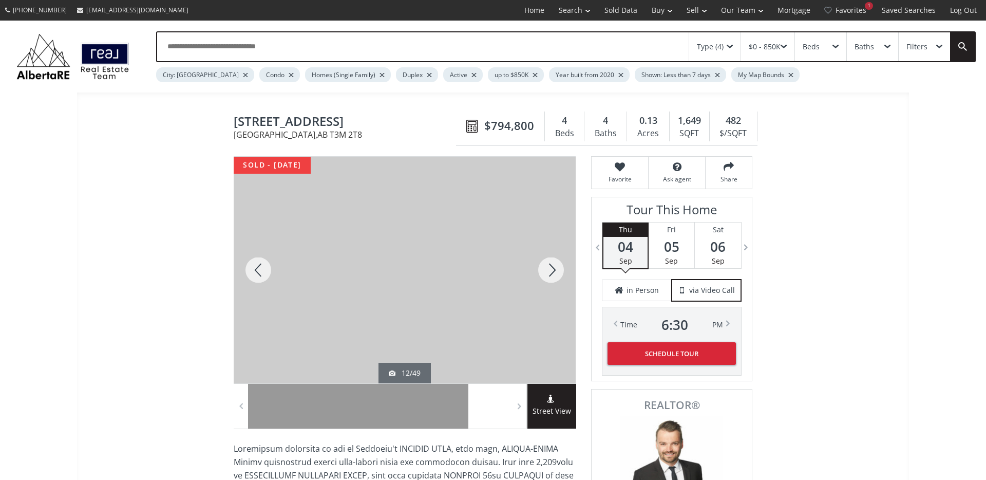
click at [552, 270] on div at bounding box center [551, 270] width 49 height 227
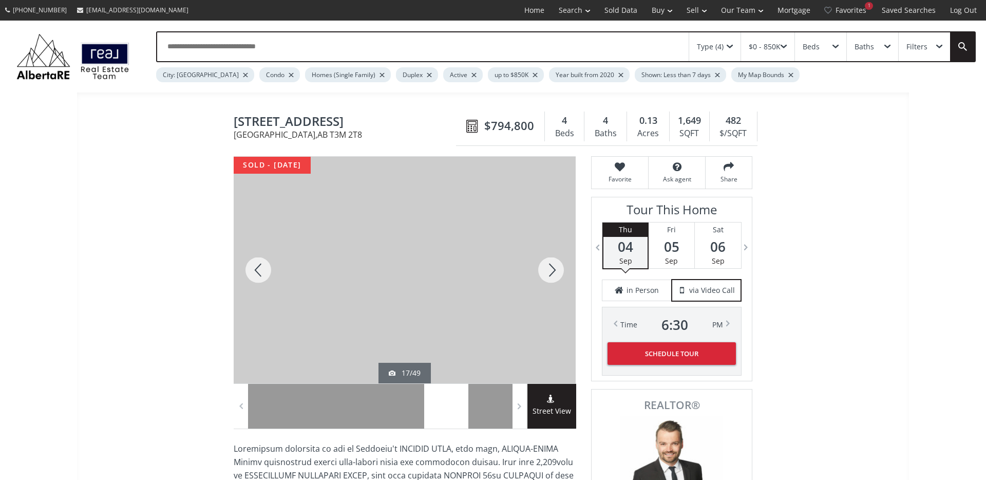
click at [552, 270] on div at bounding box center [551, 270] width 49 height 227
click at [539, 276] on div at bounding box center [551, 270] width 49 height 227
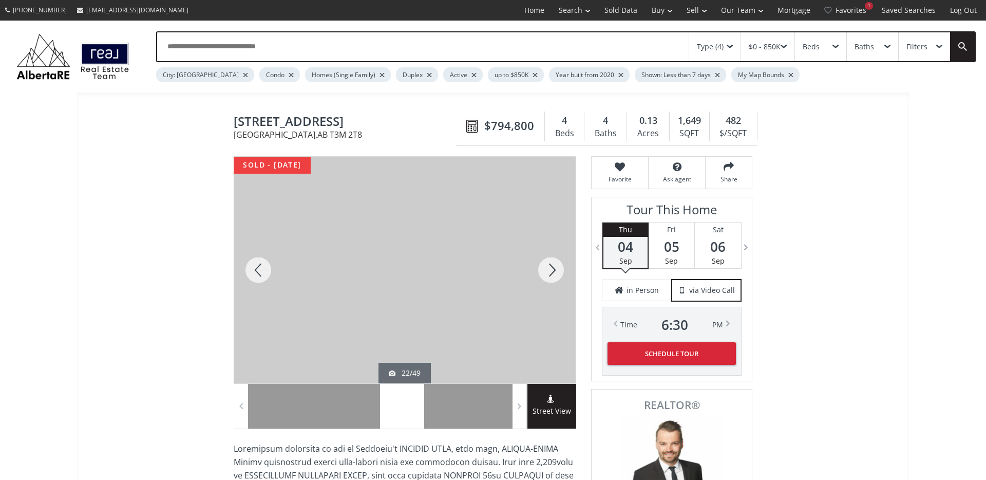
click at [548, 275] on div at bounding box center [551, 270] width 49 height 227
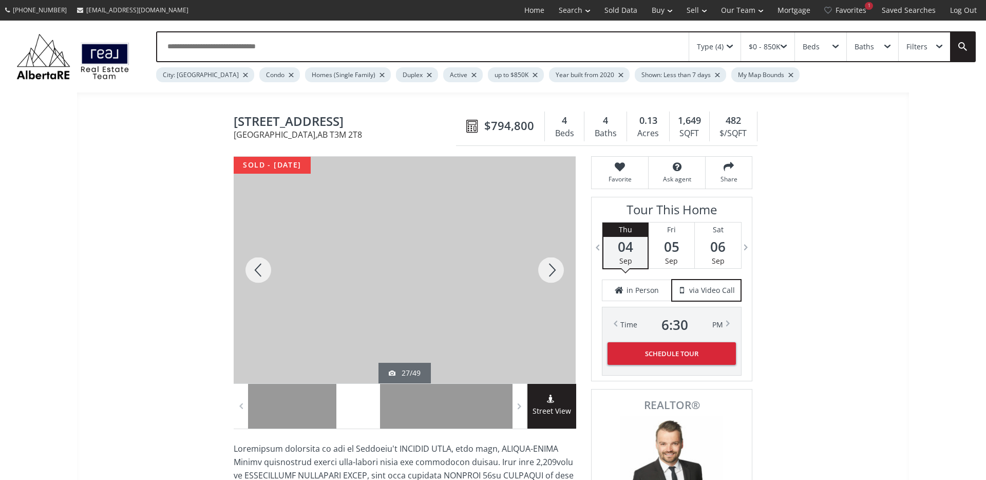
click at [558, 272] on div at bounding box center [551, 270] width 49 height 227
click at [554, 272] on div at bounding box center [551, 270] width 49 height 227
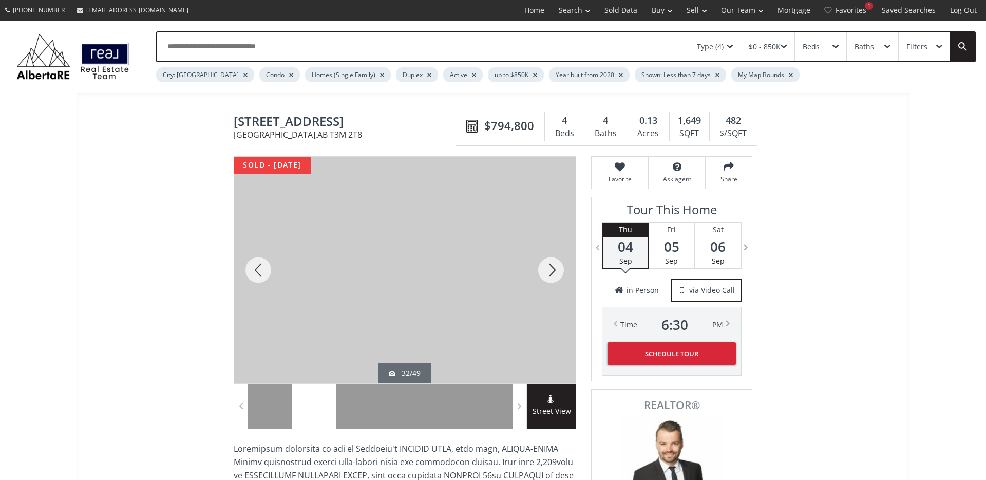
click at [554, 272] on div at bounding box center [551, 270] width 49 height 227
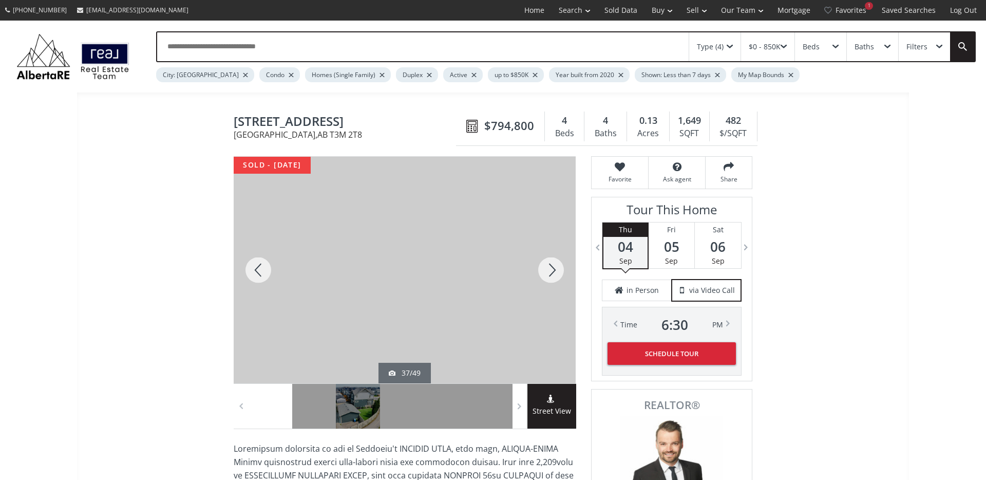
click at [551, 271] on div at bounding box center [551, 270] width 49 height 227
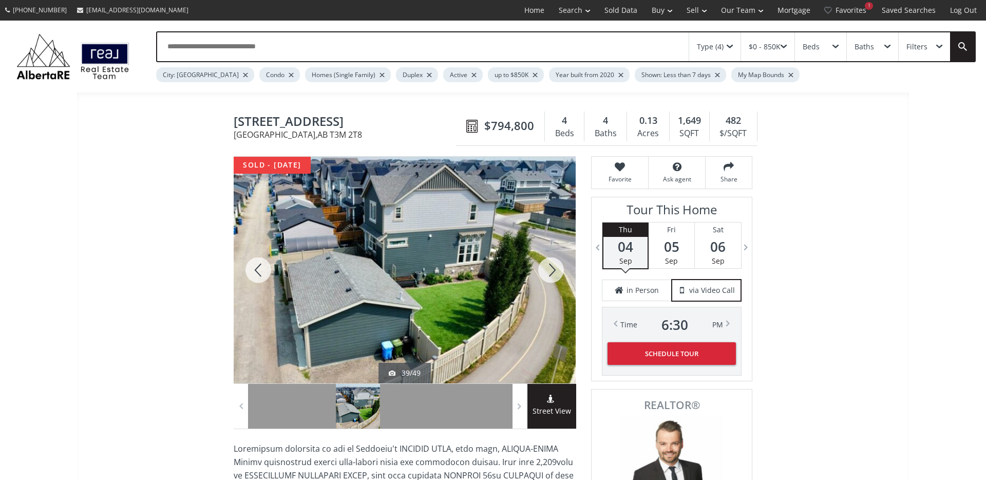
click at [551, 271] on div at bounding box center [551, 270] width 49 height 227
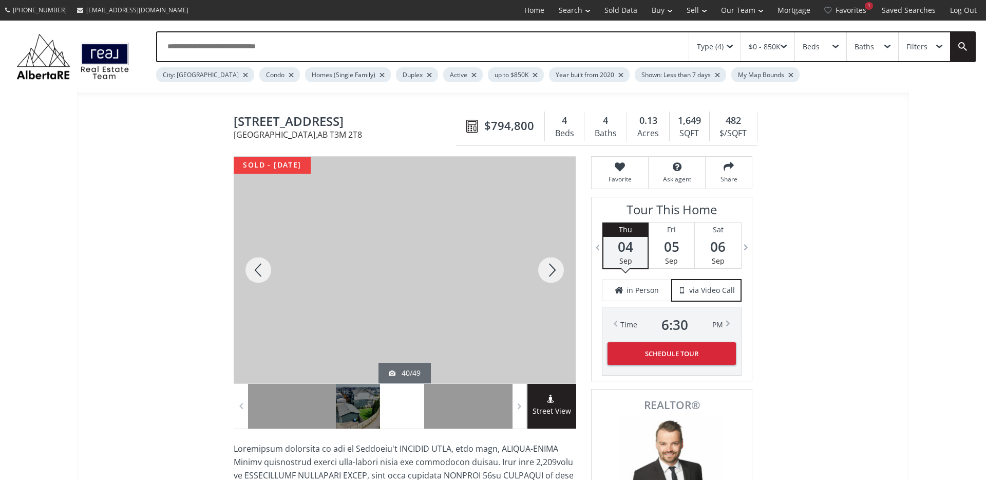
click at [551, 271] on div at bounding box center [551, 270] width 49 height 227
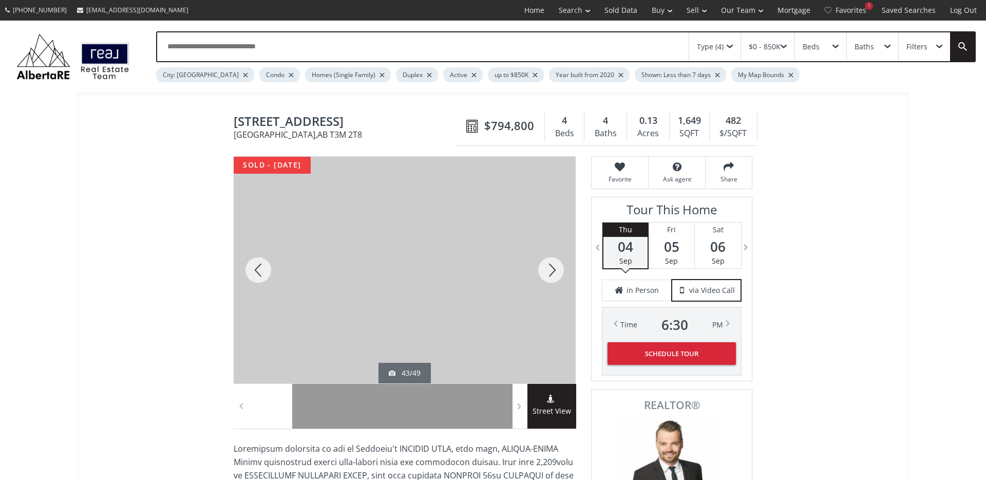
click at [551, 271] on div at bounding box center [551, 270] width 49 height 227
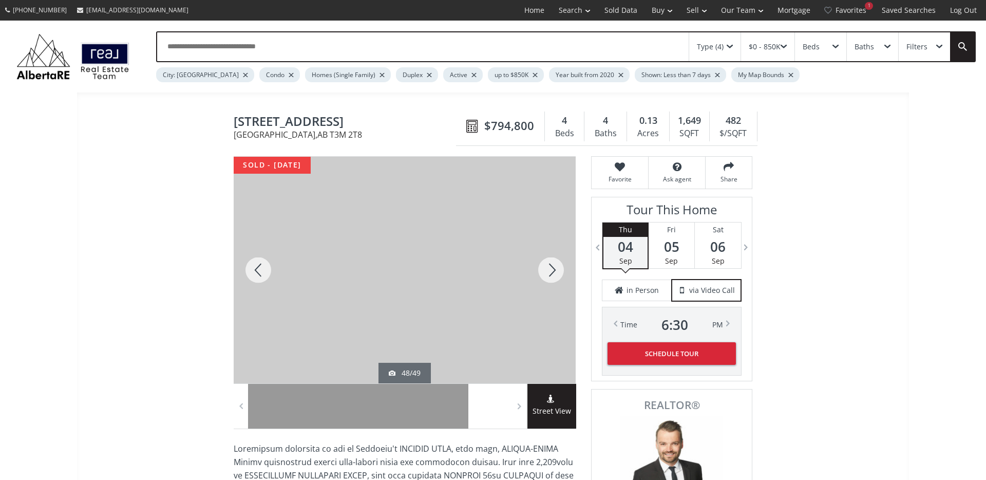
click at [308, 125] on span "492 Masters Road SE" at bounding box center [348, 123] width 228 height 16
click at [308, 124] on span "492 Masters Road SE" at bounding box center [348, 123] width 228 height 16
copy span "492 Masters Road SE"
click at [546, 276] on div at bounding box center [551, 270] width 49 height 227
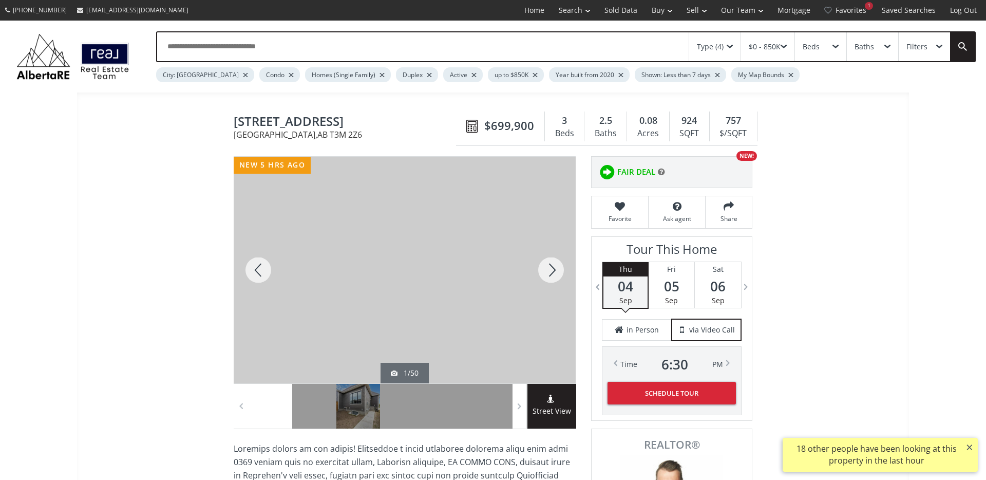
click at [552, 271] on div at bounding box center [551, 270] width 49 height 227
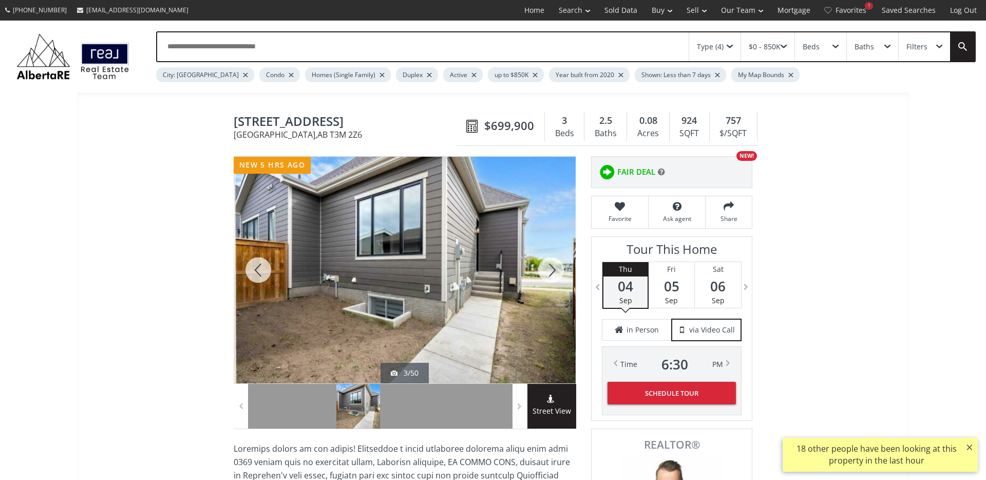
click at [552, 271] on div at bounding box center [551, 270] width 49 height 227
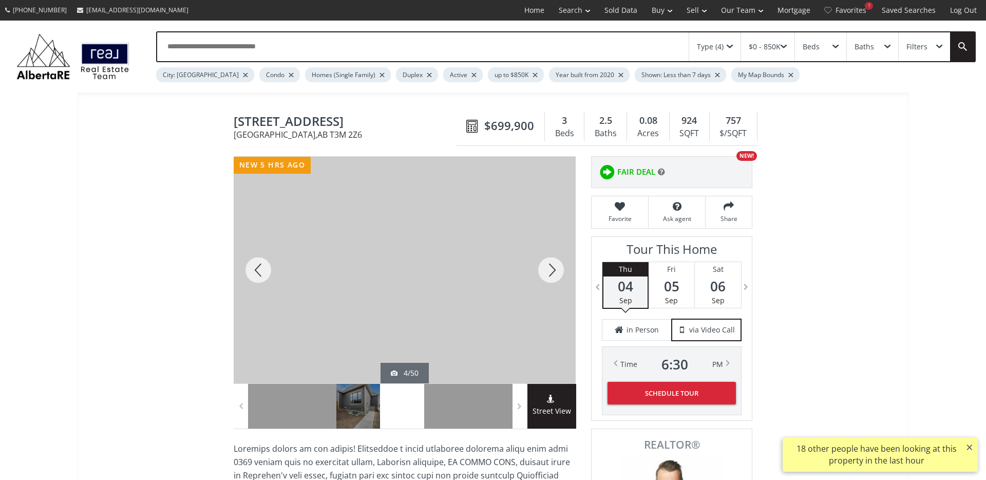
click at [552, 271] on div at bounding box center [551, 270] width 49 height 227
click at [551, 272] on div at bounding box center [551, 270] width 49 height 227
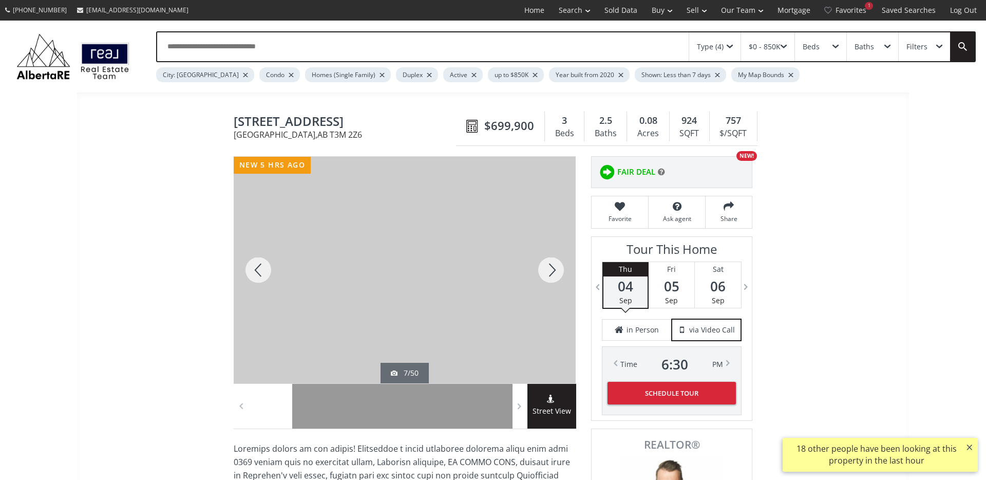
click at [551, 272] on div at bounding box center [551, 270] width 49 height 227
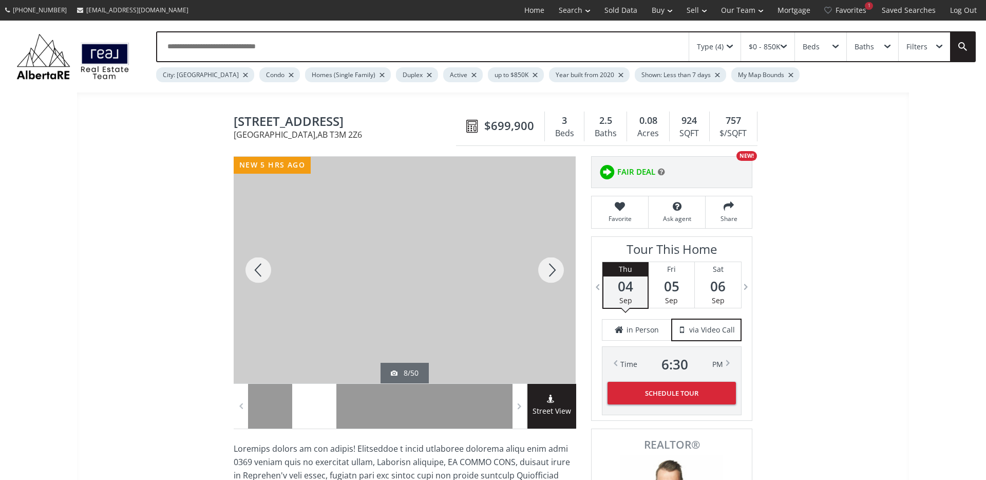
click at [551, 272] on div at bounding box center [551, 270] width 49 height 227
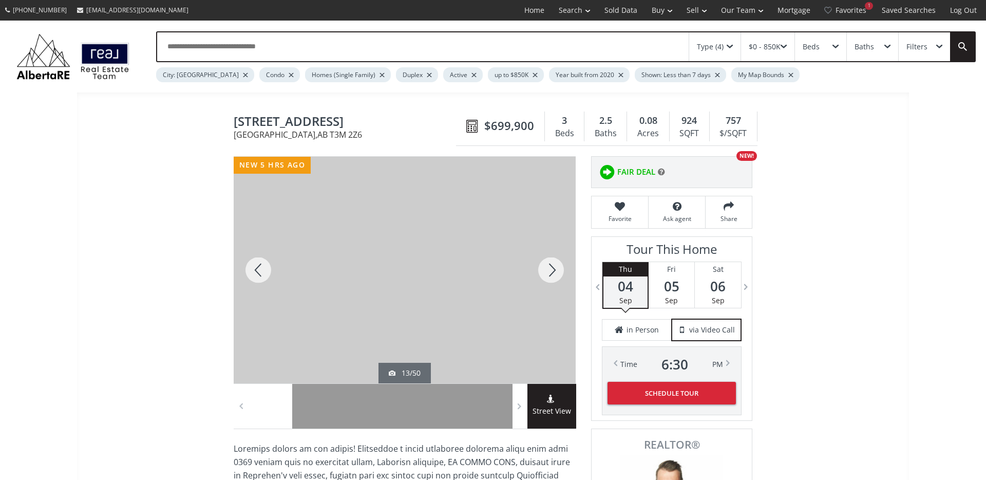
click at [551, 272] on div at bounding box center [551, 270] width 49 height 227
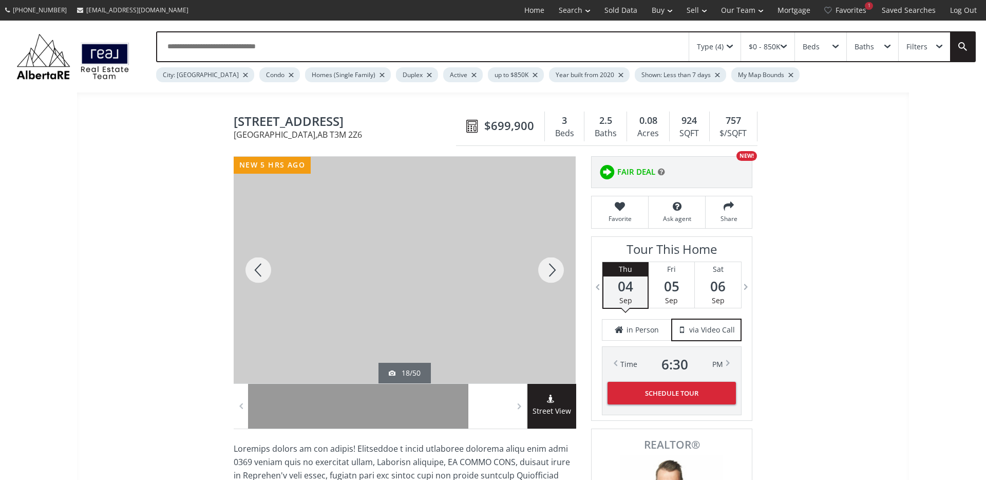
click at [551, 272] on div at bounding box center [551, 270] width 49 height 227
click at [541, 277] on div at bounding box center [551, 270] width 49 height 227
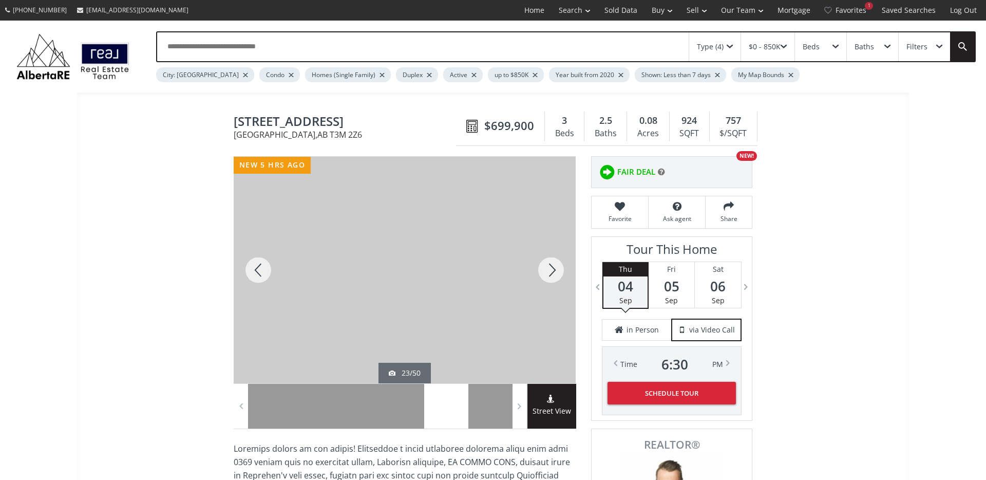
click at [541, 277] on div at bounding box center [551, 270] width 49 height 227
click at [553, 272] on div at bounding box center [551, 270] width 49 height 227
click at [546, 273] on div at bounding box center [551, 270] width 49 height 227
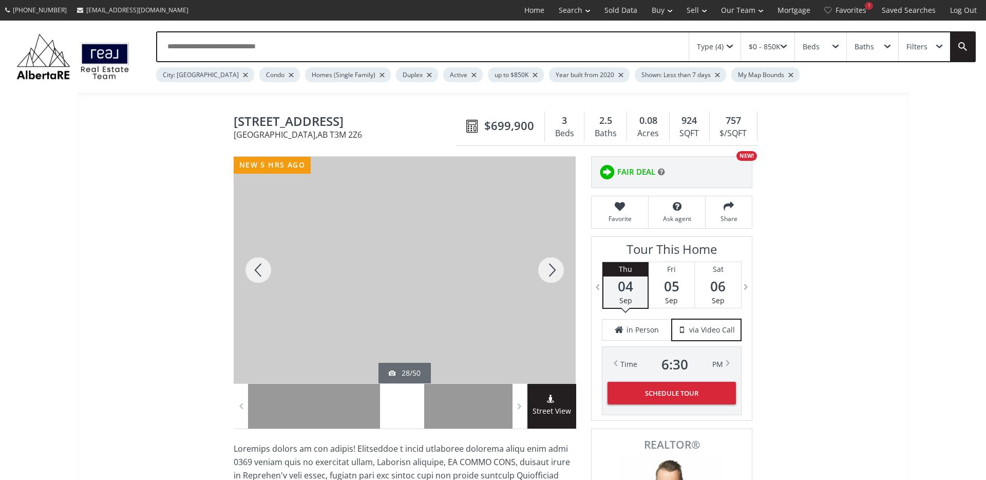
click at [546, 273] on div at bounding box center [551, 270] width 49 height 227
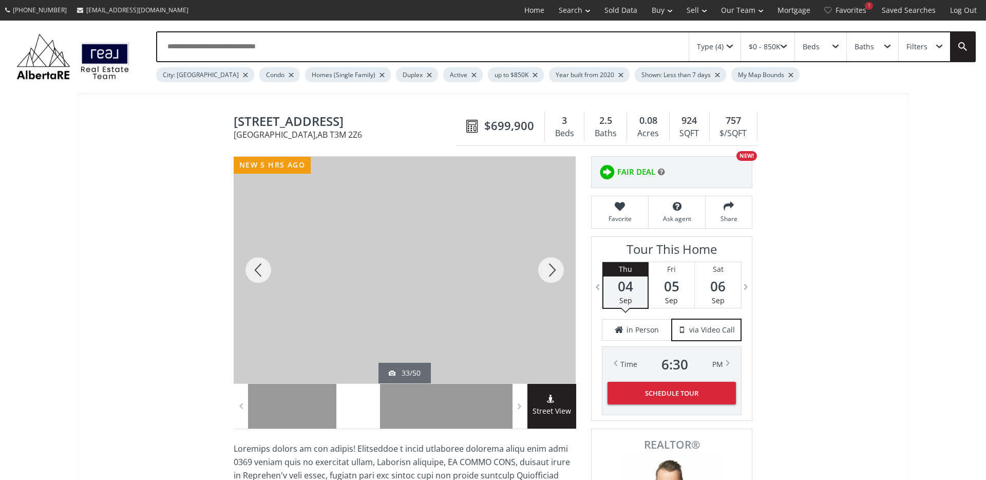
click at [546, 273] on div at bounding box center [551, 270] width 49 height 227
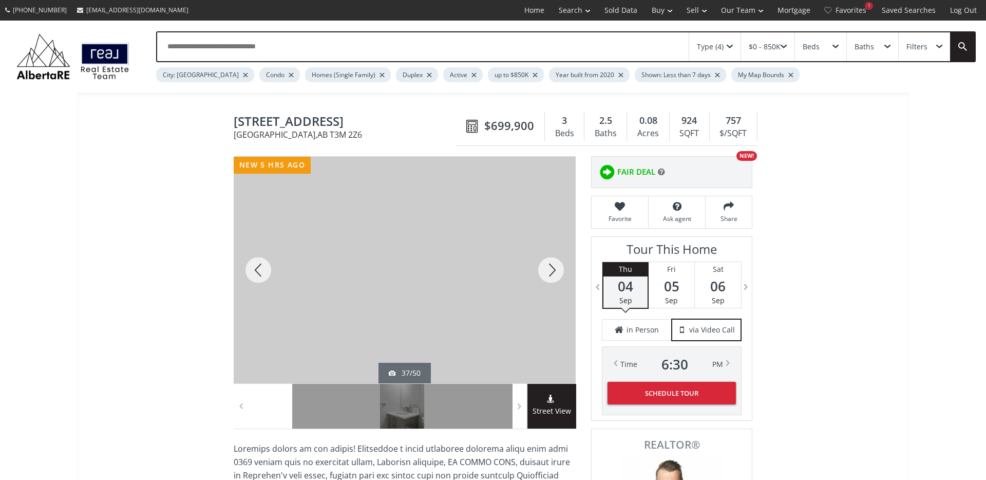
click at [546, 273] on div at bounding box center [551, 270] width 49 height 227
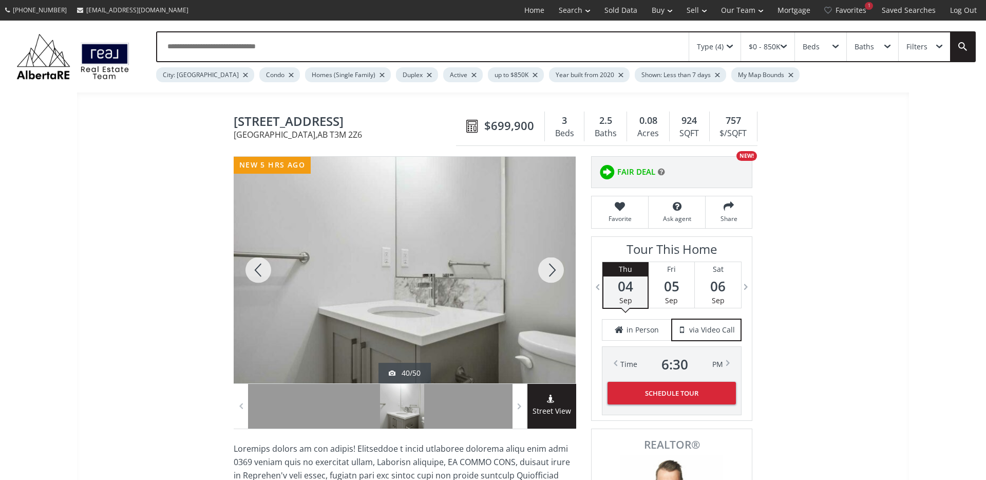
click at [546, 273] on div at bounding box center [551, 270] width 49 height 227
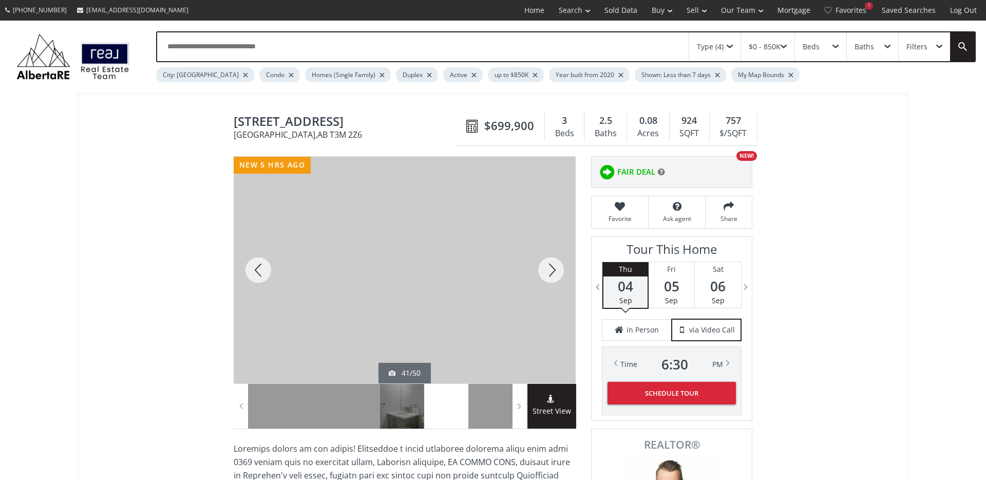
click at [546, 273] on div at bounding box center [551, 270] width 49 height 227
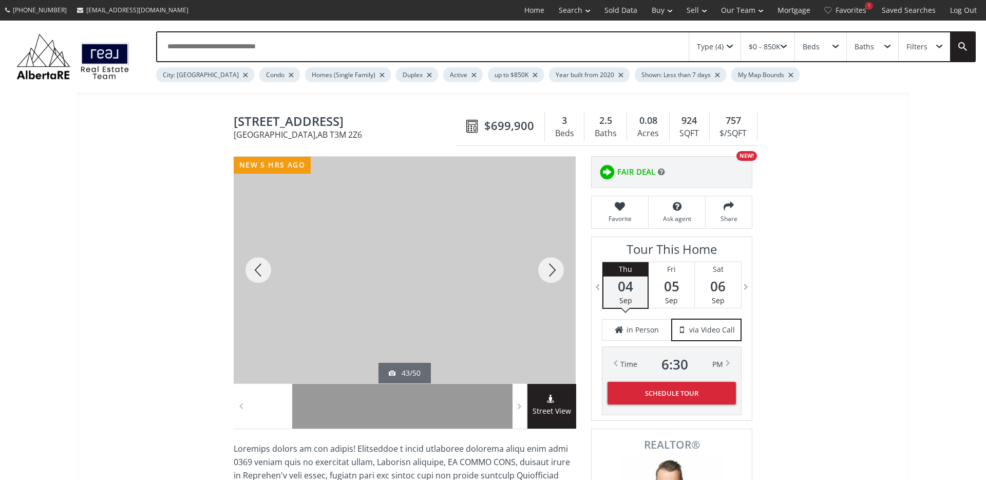
click at [546, 273] on div at bounding box center [551, 270] width 49 height 227
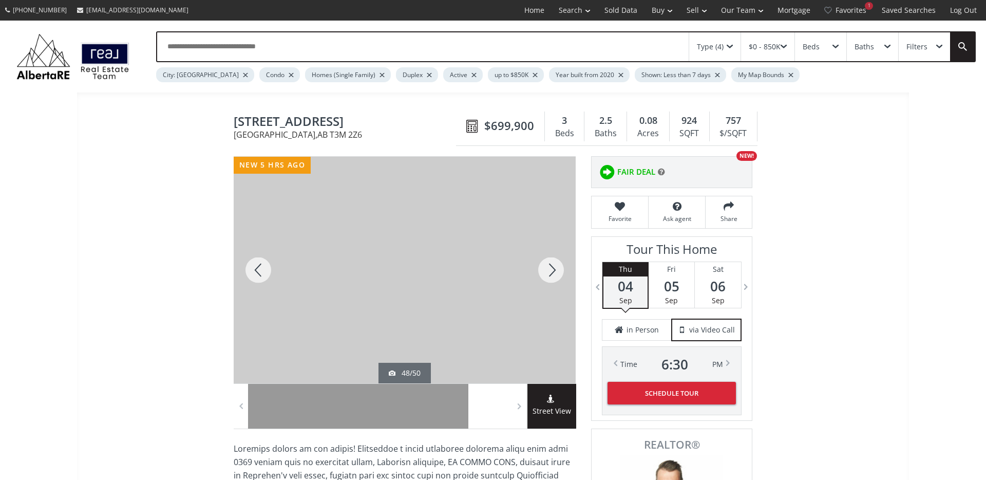
click at [546, 273] on div at bounding box center [551, 270] width 49 height 227
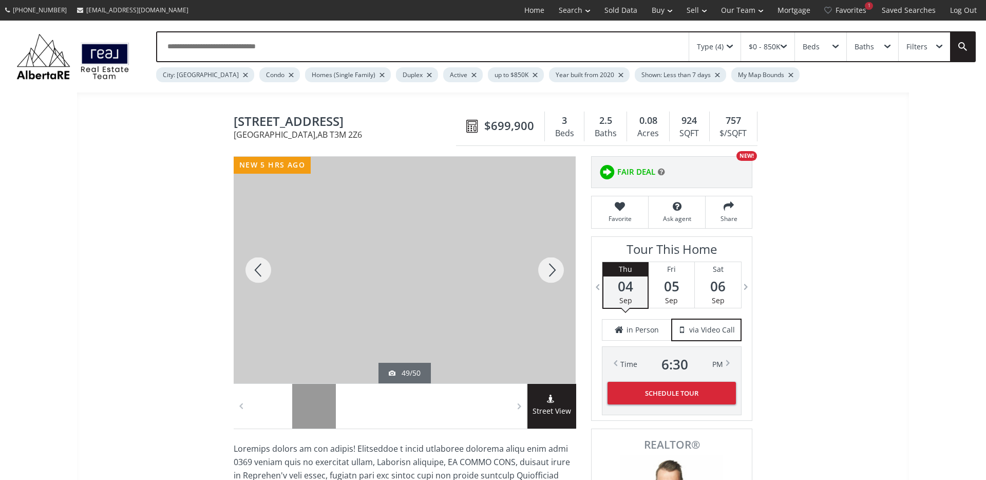
click at [546, 273] on div at bounding box center [551, 270] width 49 height 227
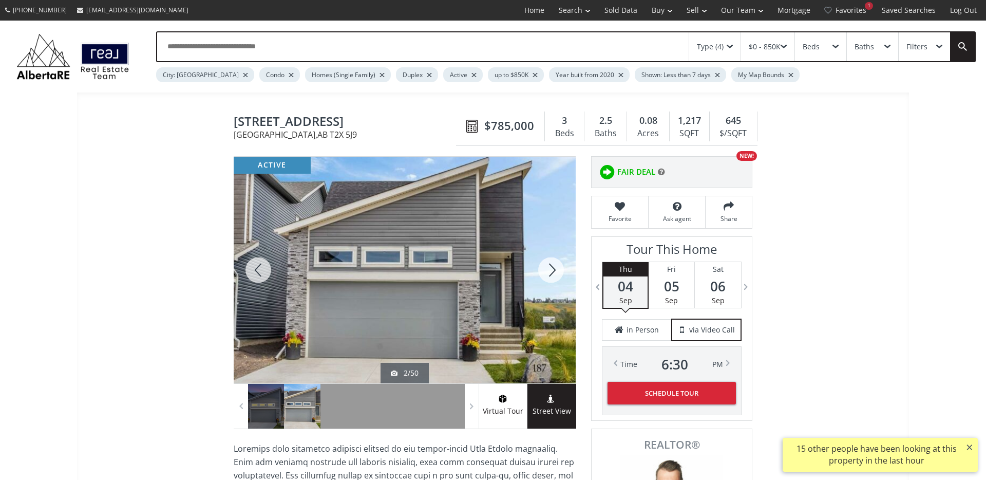
click at [554, 269] on div at bounding box center [551, 270] width 49 height 227
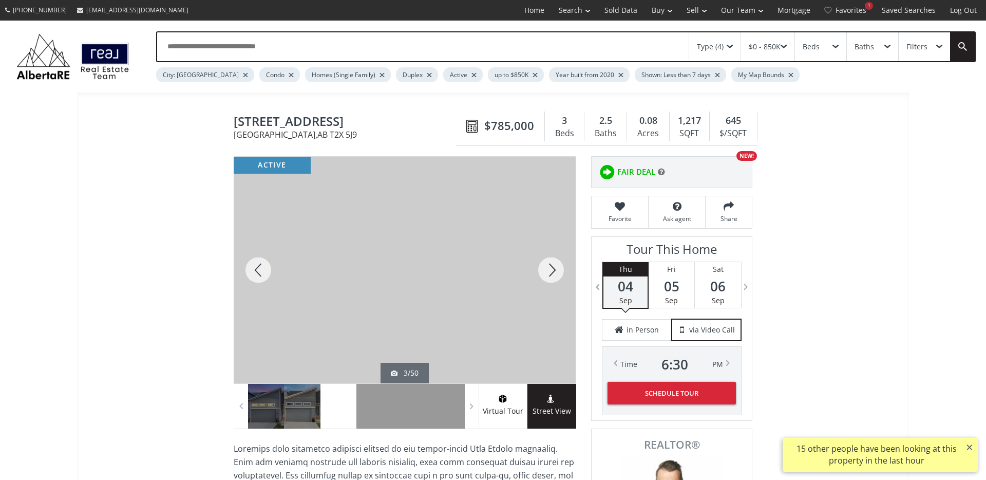
click at [554, 269] on div at bounding box center [551, 270] width 49 height 227
click at [251, 268] on div at bounding box center [258, 270] width 49 height 227
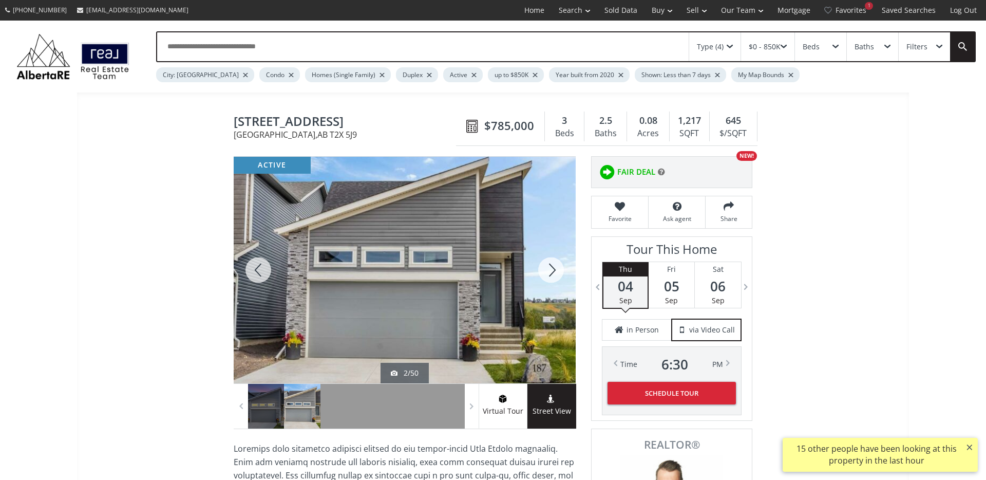
click at [554, 268] on div at bounding box center [551, 270] width 49 height 227
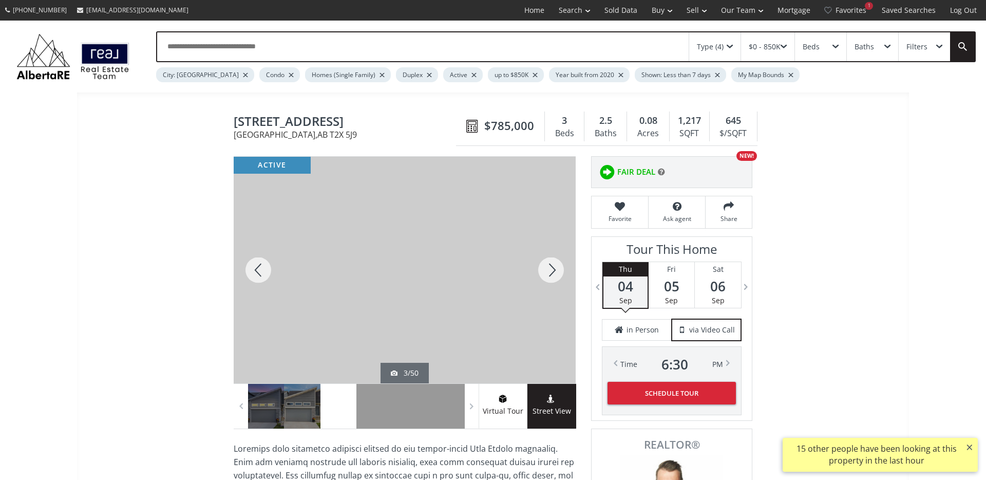
click at [553, 268] on div at bounding box center [551, 270] width 49 height 227
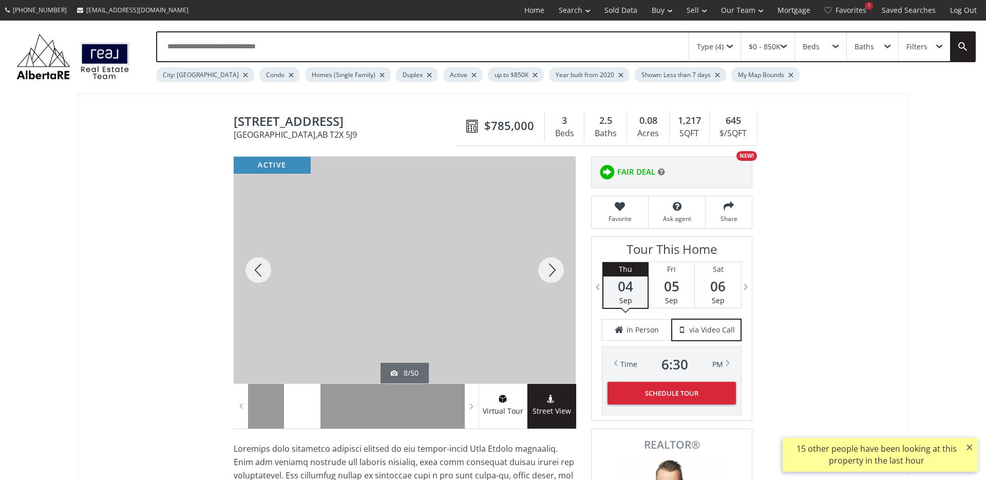
click at [553, 268] on div at bounding box center [551, 270] width 49 height 227
click at [264, 270] on div at bounding box center [258, 270] width 49 height 227
click at [553, 272] on div at bounding box center [551, 270] width 49 height 227
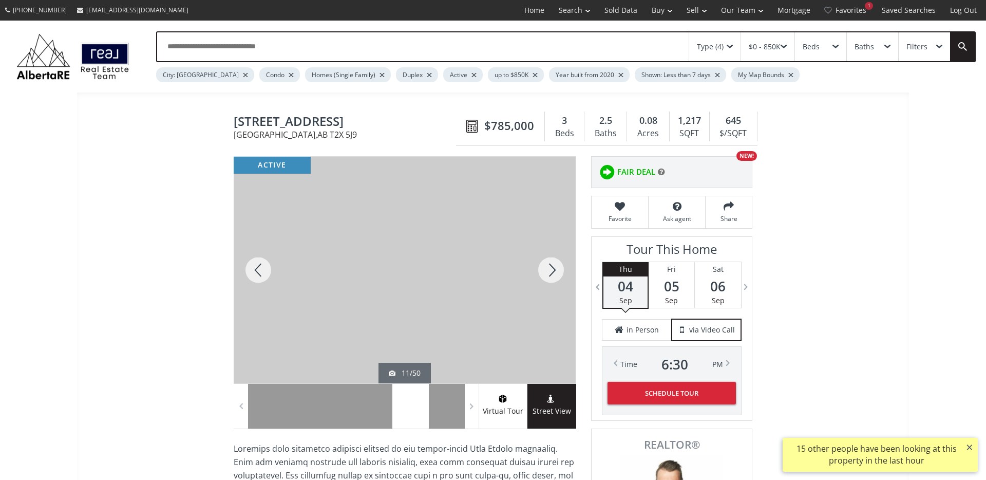
click at [553, 272] on div at bounding box center [551, 270] width 49 height 227
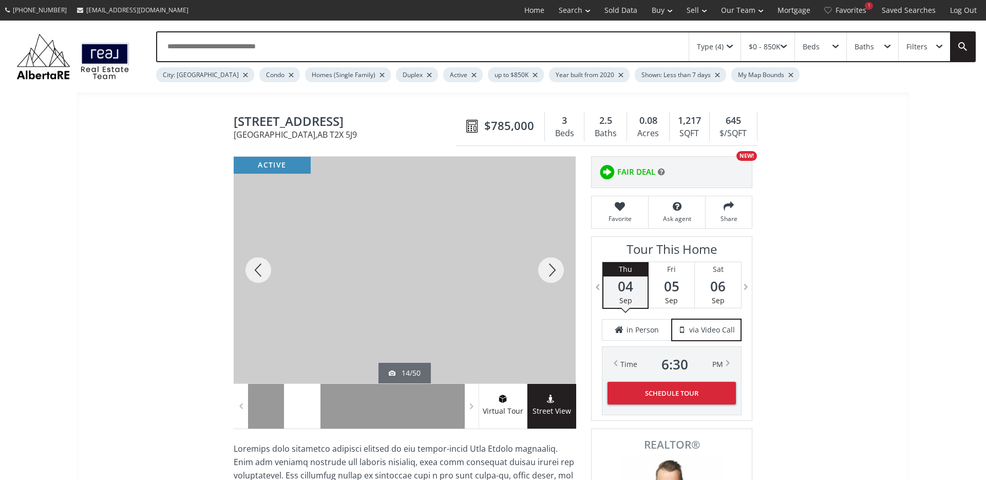
click at [553, 272] on div at bounding box center [551, 270] width 49 height 227
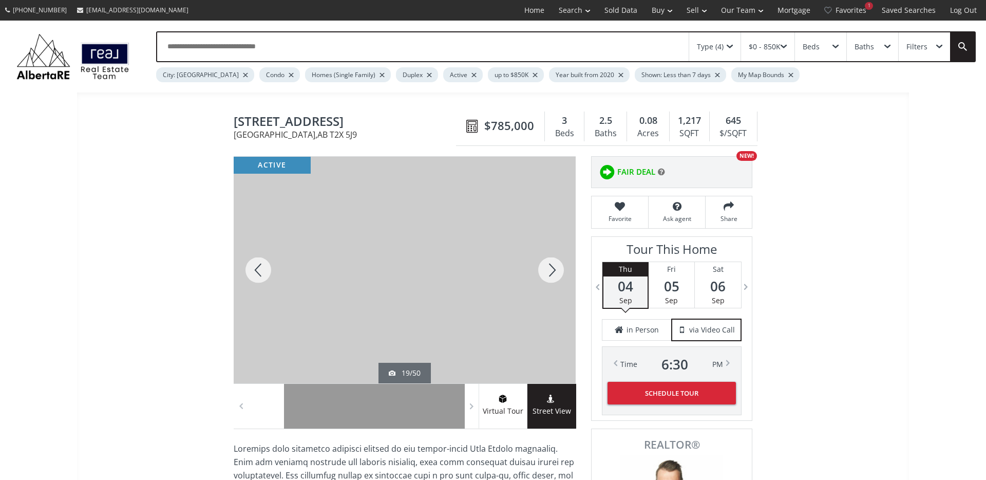
click at [553, 272] on div at bounding box center [551, 270] width 49 height 227
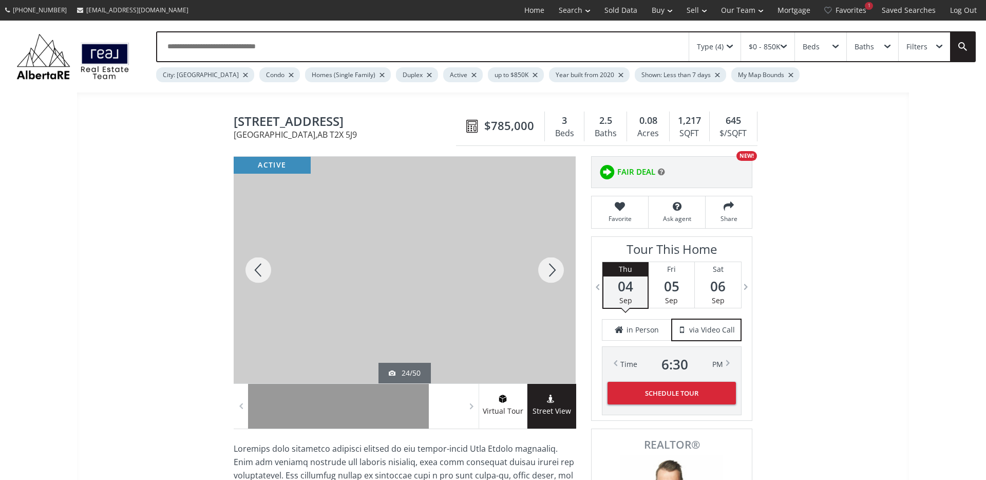
click at [553, 272] on div at bounding box center [551, 270] width 49 height 227
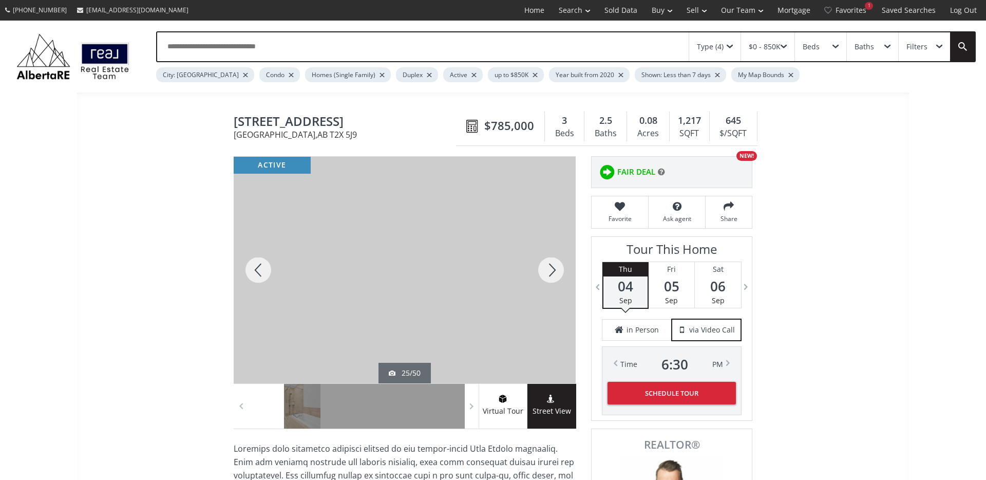
click at [553, 272] on div at bounding box center [551, 270] width 49 height 227
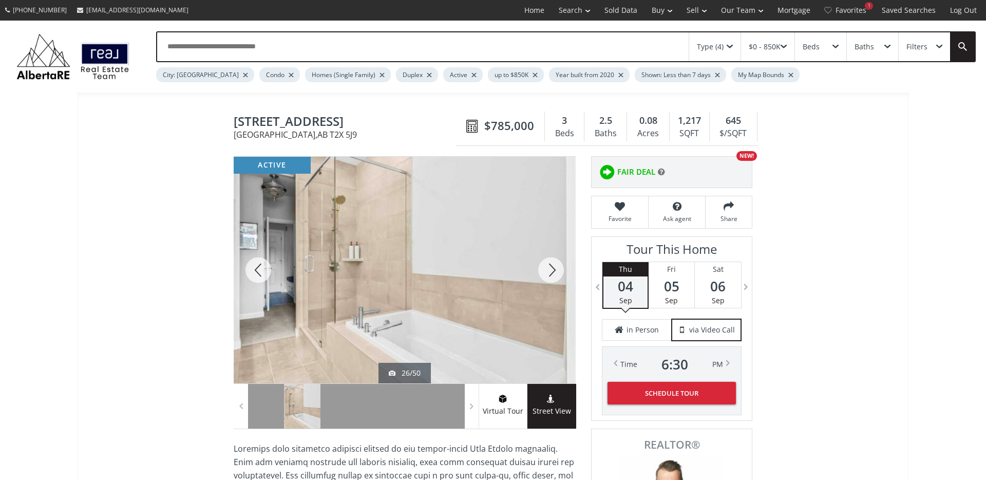
click at [553, 272] on div at bounding box center [551, 270] width 49 height 227
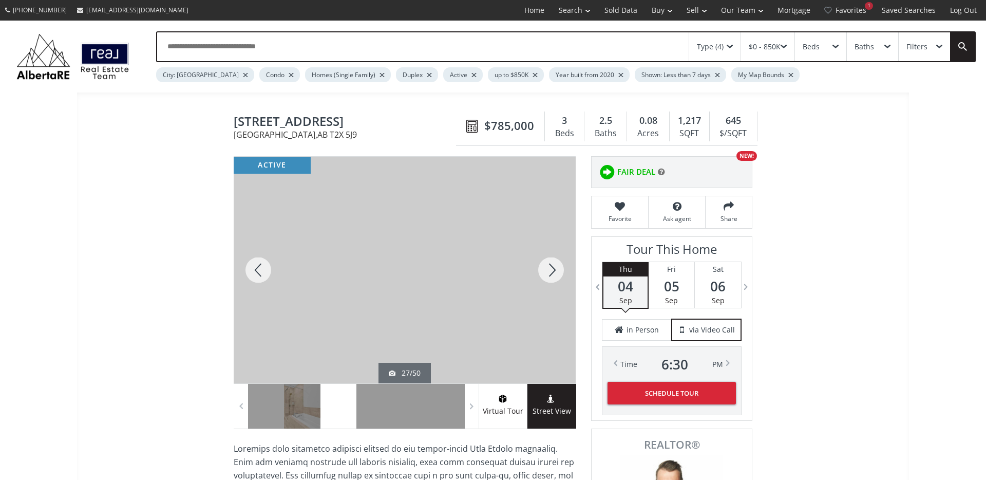
click at [553, 272] on div at bounding box center [551, 270] width 49 height 227
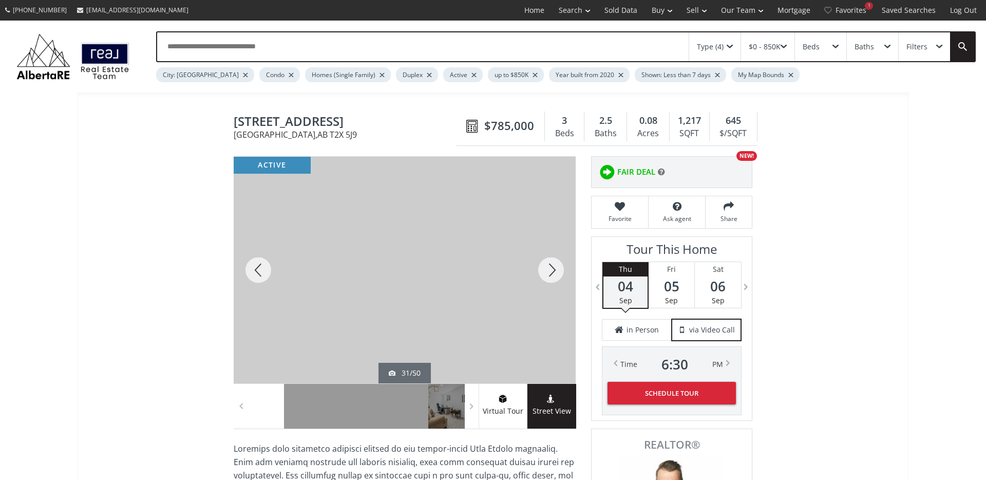
click at [553, 272] on div at bounding box center [551, 270] width 49 height 227
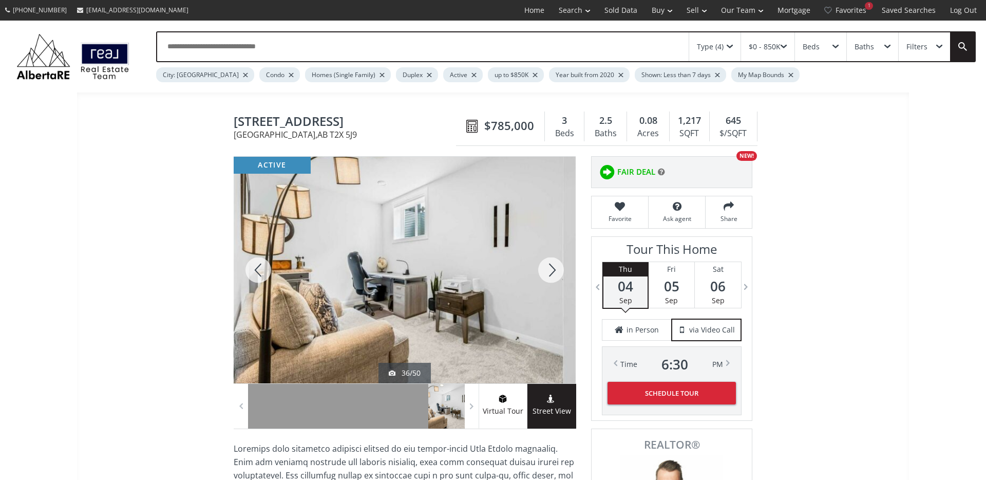
click at [553, 272] on div at bounding box center [551, 270] width 49 height 227
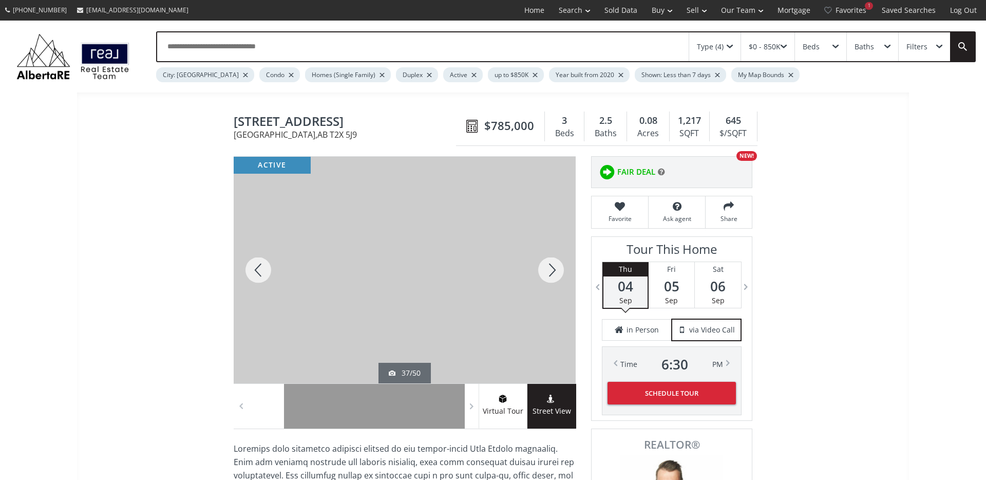
click at [553, 272] on div at bounding box center [551, 270] width 49 height 227
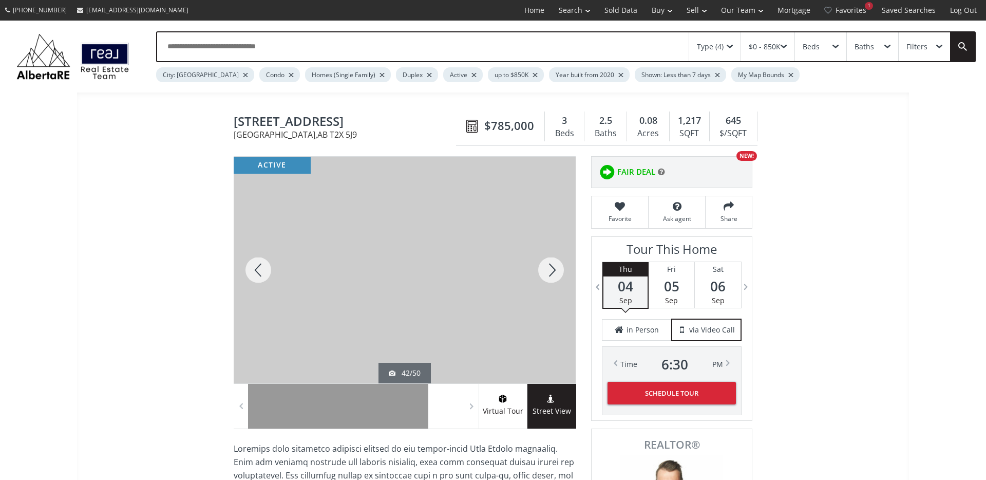
click at [553, 272] on div at bounding box center [551, 270] width 49 height 227
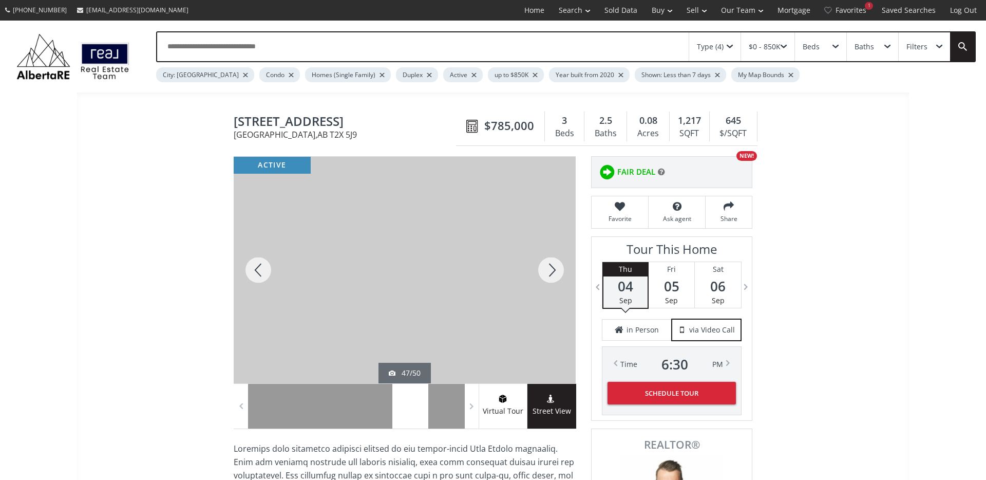
click at [553, 272] on div at bounding box center [551, 270] width 49 height 227
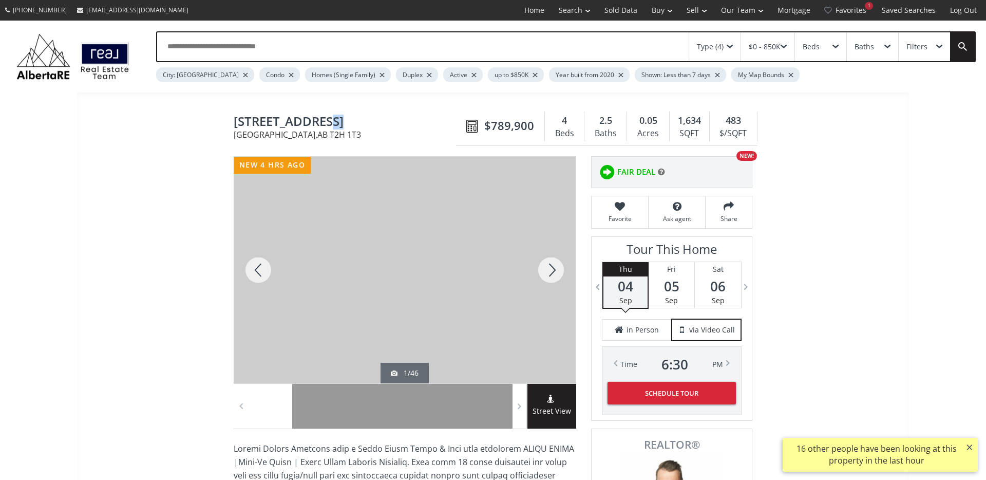
drag, startPoint x: 0, startPoint y: 0, endPoint x: 316, endPoint y: 117, distance: 337.2
click at [316, 117] on span "[STREET_ADDRESS]" at bounding box center [348, 123] width 228 height 16
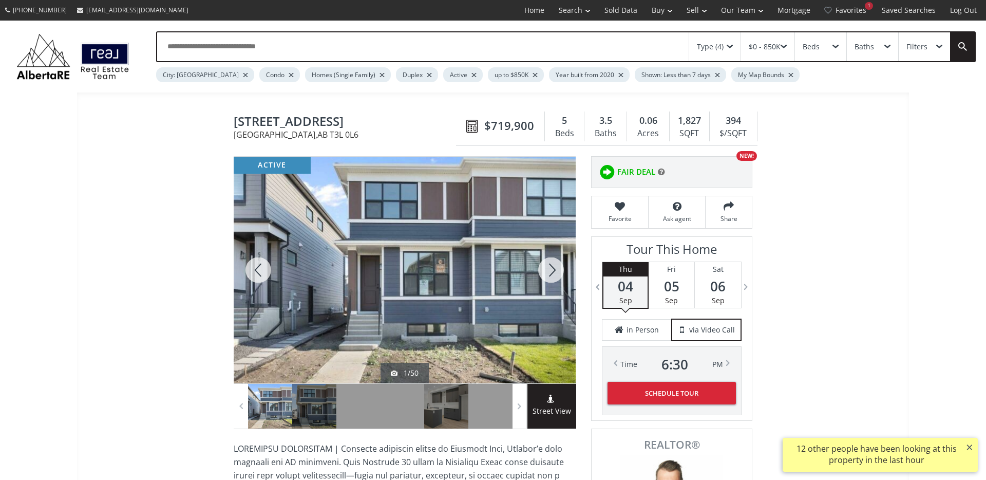
click at [549, 270] on div at bounding box center [551, 270] width 49 height 227
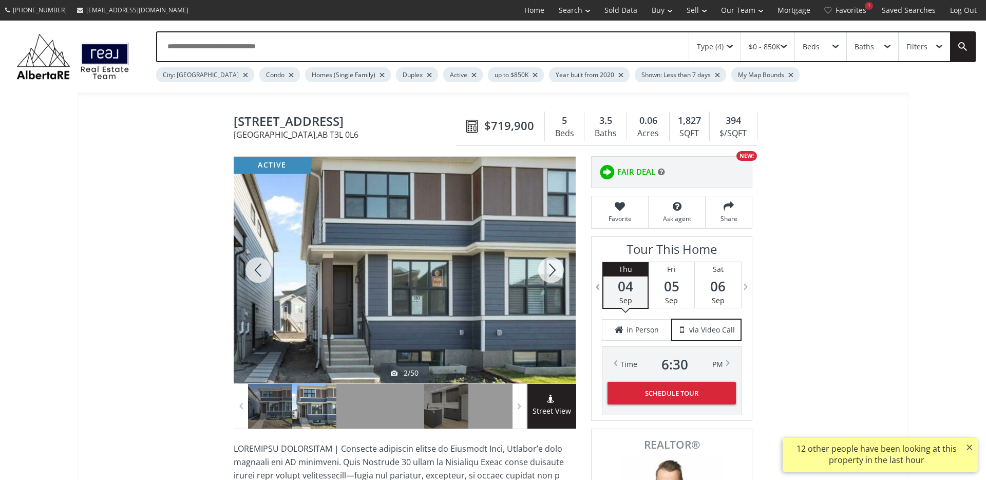
click at [549, 270] on div at bounding box center [551, 270] width 49 height 227
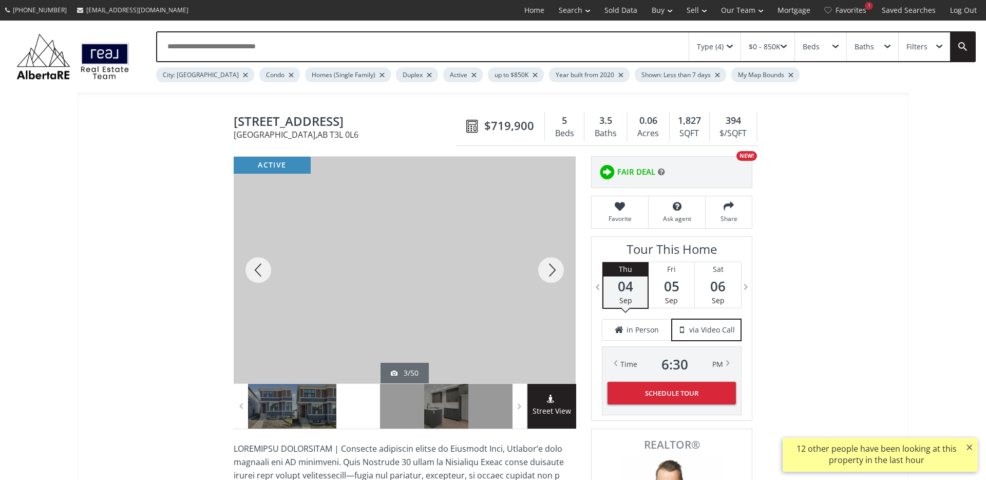
click at [549, 270] on div at bounding box center [551, 270] width 49 height 227
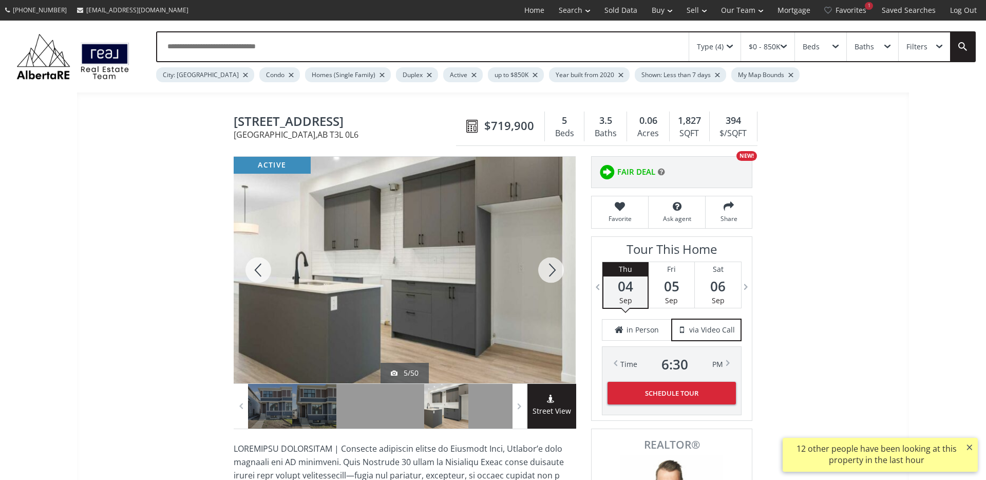
click at [549, 270] on div at bounding box center [551, 270] width 49 height 227
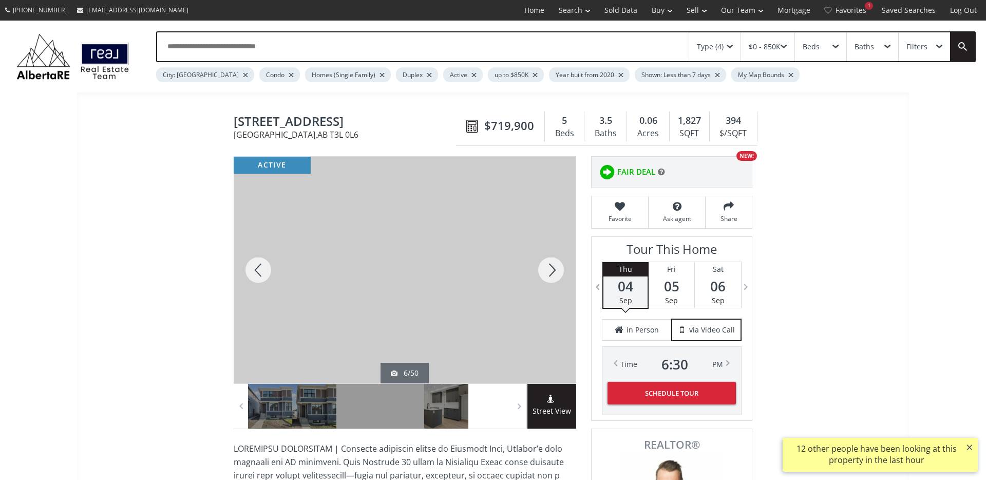
click at [549, 270] on div at bounding box center [551, 270] width 49 height 227
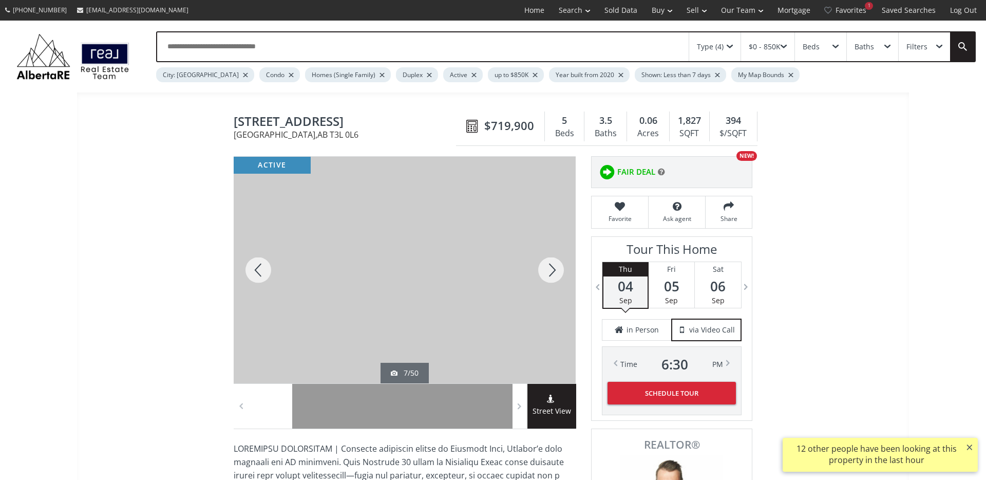
click at [549, 271] on div at bounding box center [551, 270] width 49 height 227
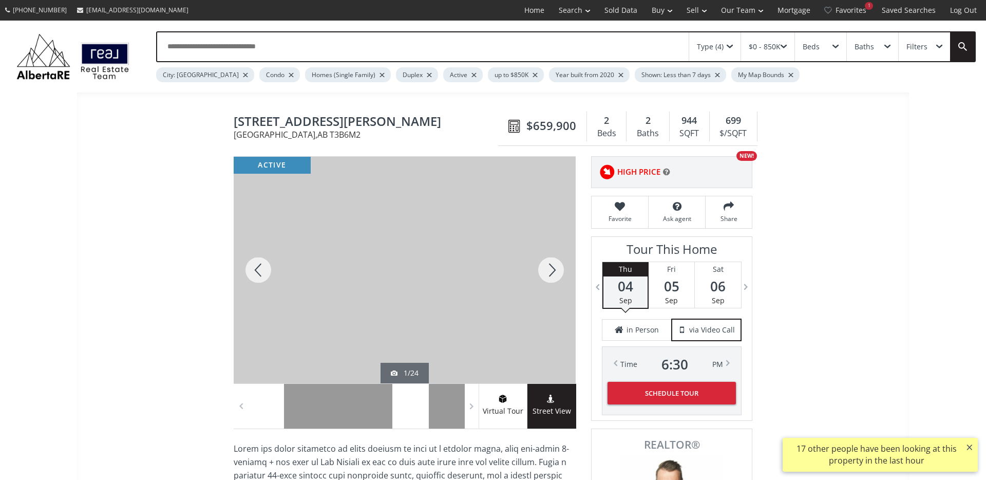
click at [397, 413] on div at bounding box center [410, 406] width 36 height 45
click at [304, 414] on div at bounding box center [302, 406] width 36 height 45
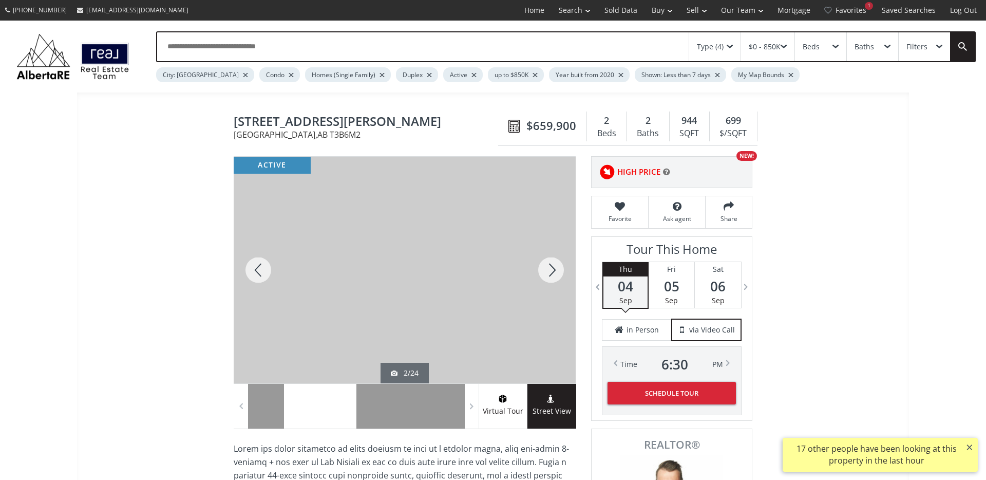
click at [345, 414] on div at bounding box center [339, 406] width 36 height 45
click at [375, 416] on div at bounding box center [375, 406] width 36 height 45
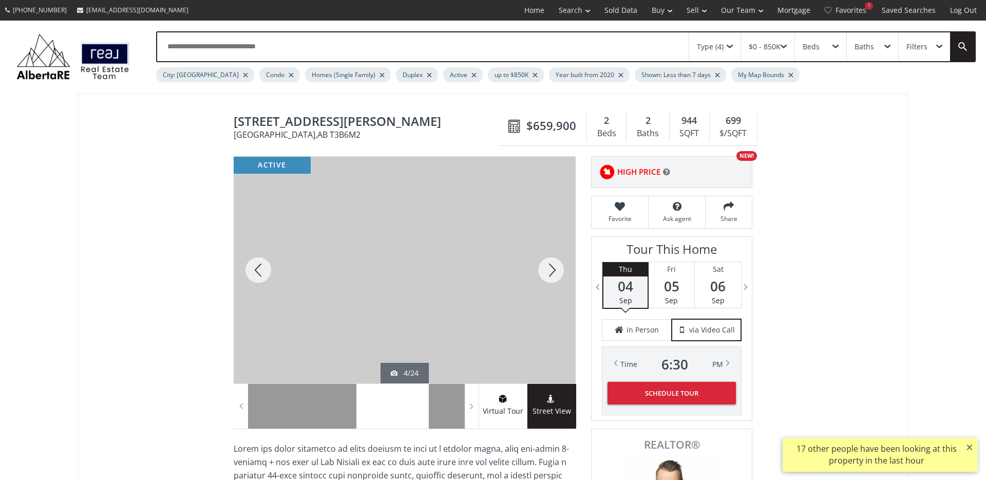
click at [403, 417] on div at bounding box center [410, 406] width 36 height 45
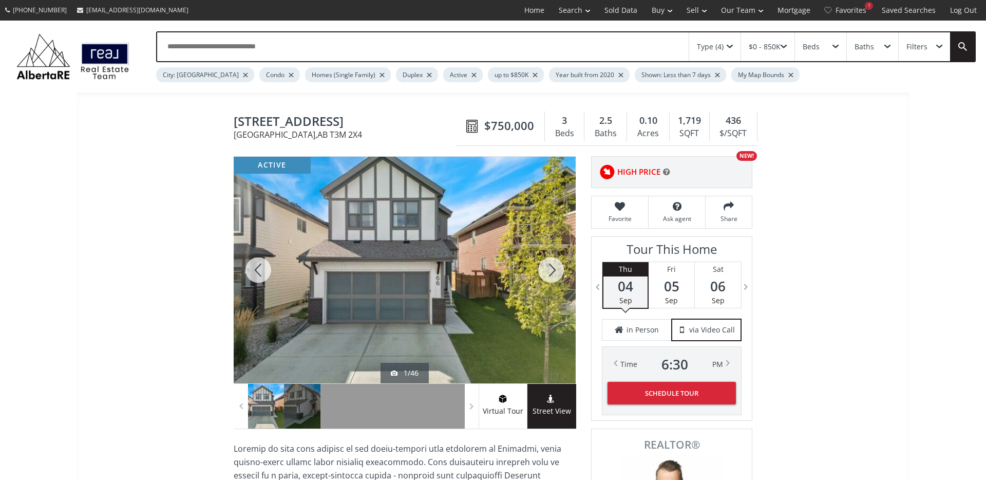
click at [558, 275] on div at bounding box center [551, 270] width 49 height 227
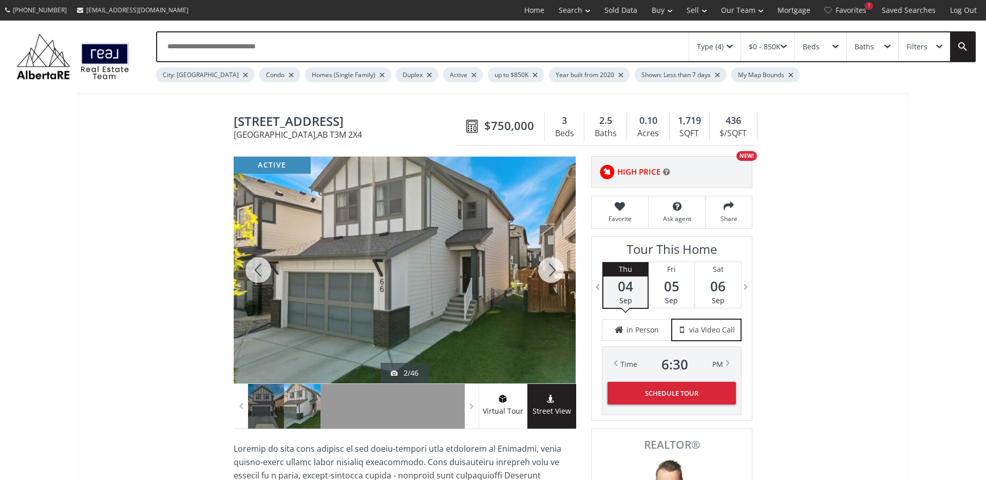
click at [551, 273] on div at bounding box center [551, 270] width 49 height 227
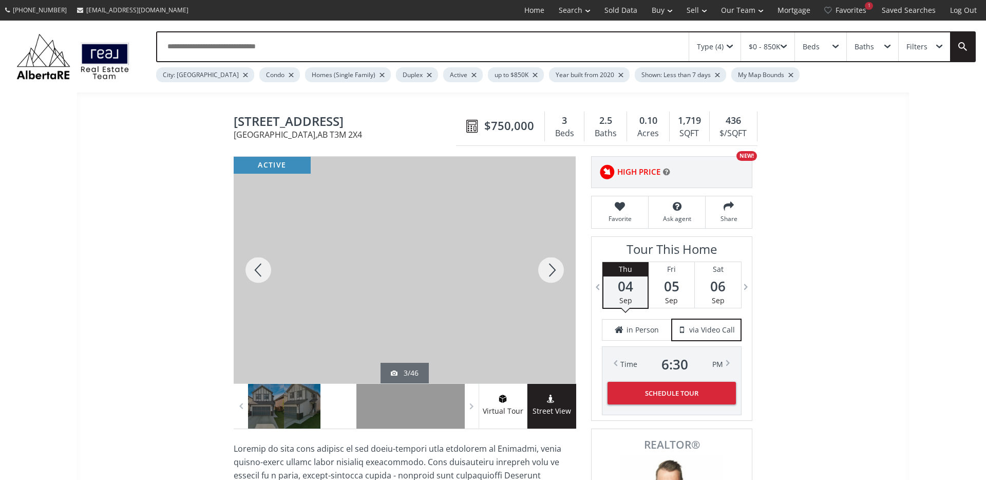
click at [551, 273] on div at bounding box center [551, 270] width 49 height 227
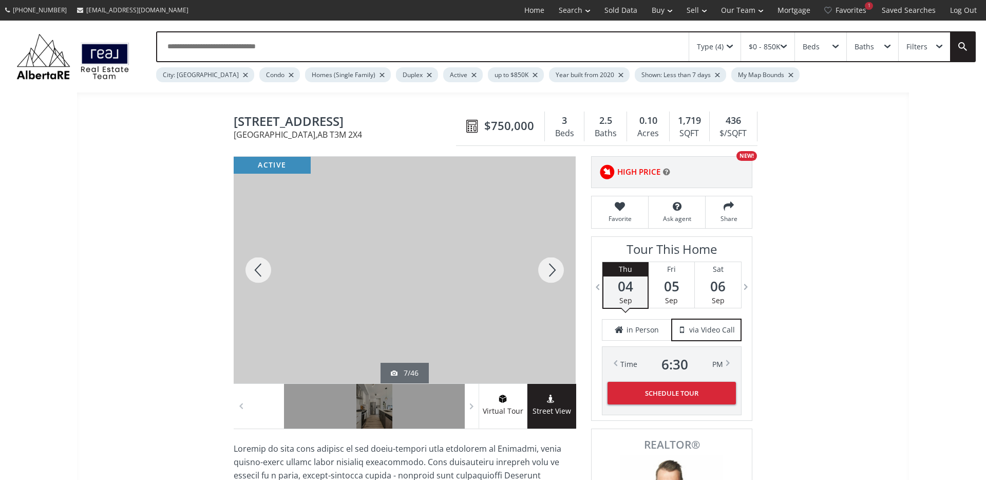
click at [551, 273] on div at bounding box center [551, 270] width 49 height 227
click at [332, 123] on span "66 Magnolia Terrace SE" at bounding box center [348, 123] width 228 height 16
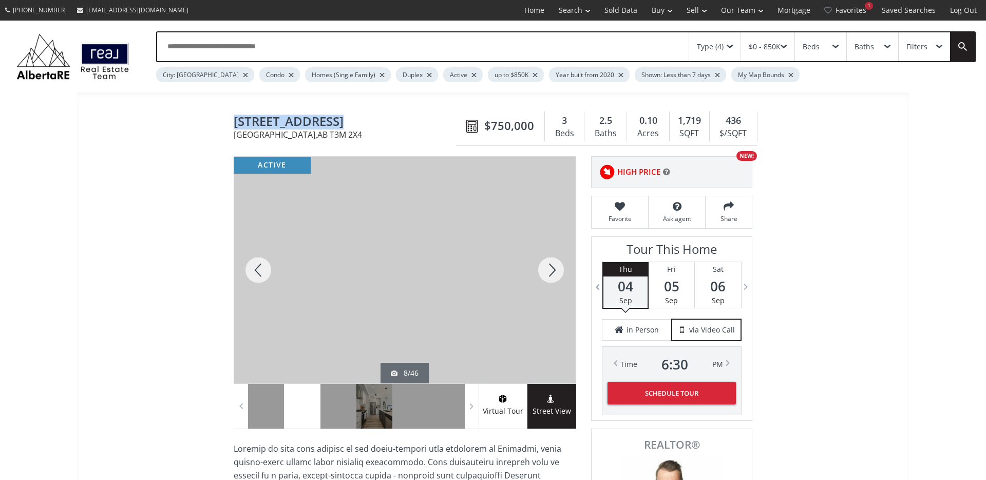
copy span "66 Magnolia Terrace SE"
click at [548, 266] on div at bounding box center [551, 270] width 49 height 227
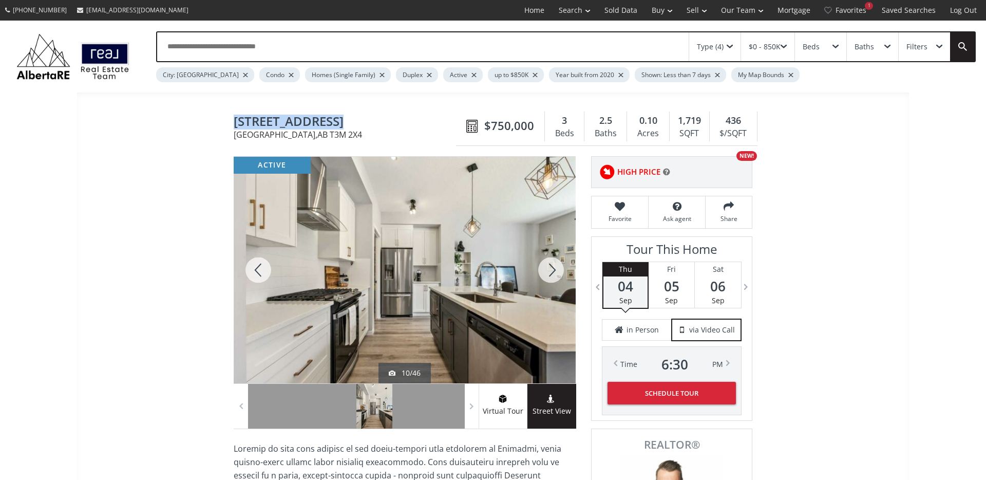
click at [548, 266] on div at bounding box center [551, 270] width 49 height 227
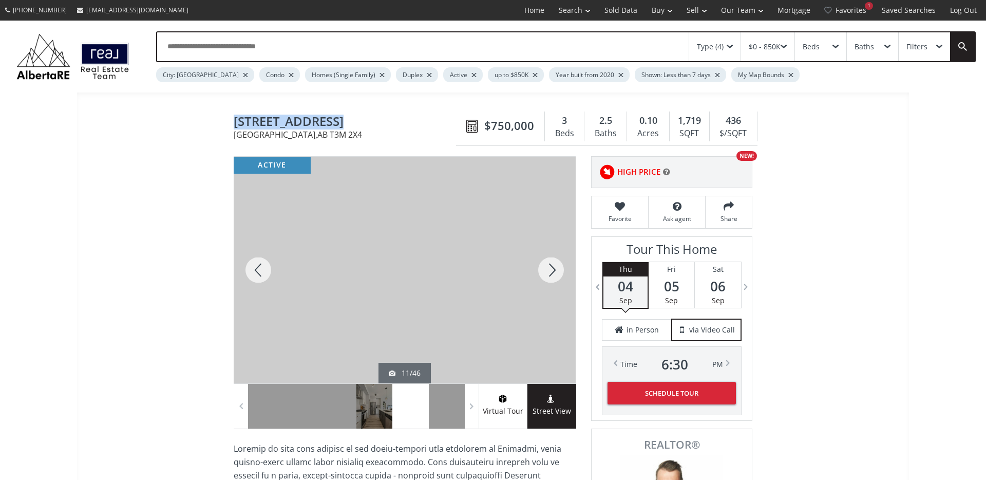
click at [548, 266] on div at bounding box center [551, 270] width 49 height 227
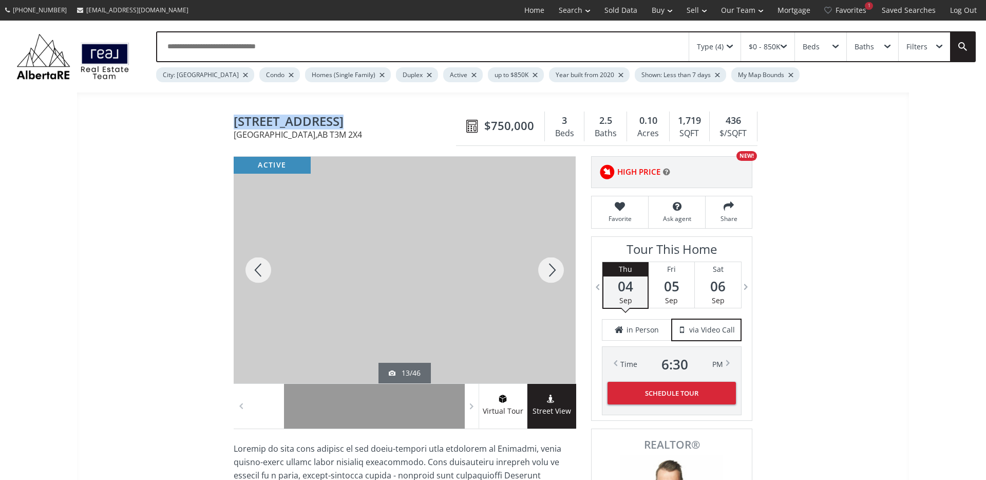
click at [548, 266] on div at bounding box center [551, 270] width 49 height 227
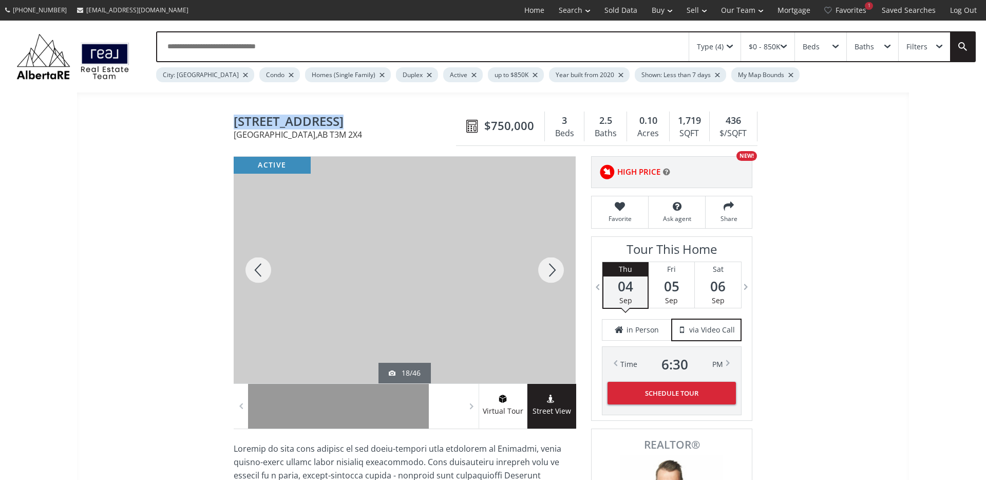
click at [548, 266] on div at bounding box center [551, 270] width 49 height 227
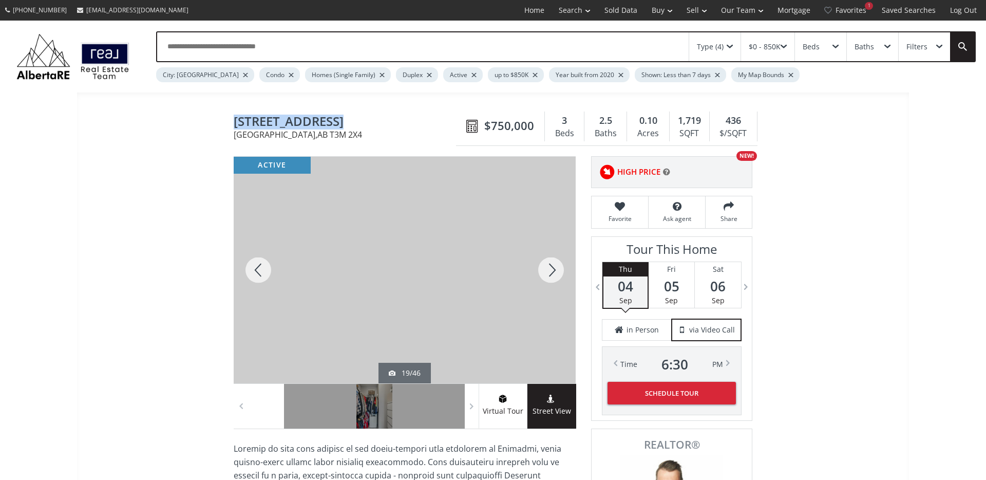
click at [548, 266] on div at bounding box center [551, 270] width 49 height 227
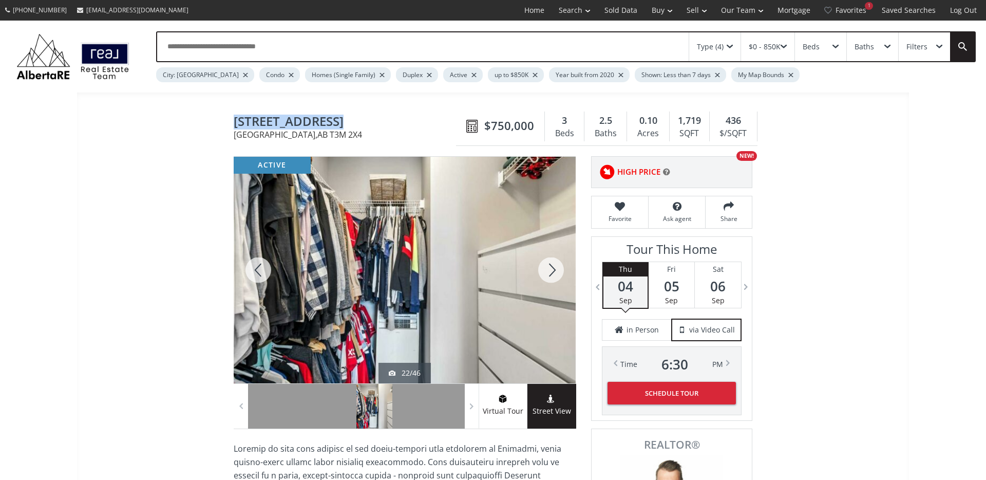
click at [548, 266] on div at bounding box center [551, 270] width 49 height 227
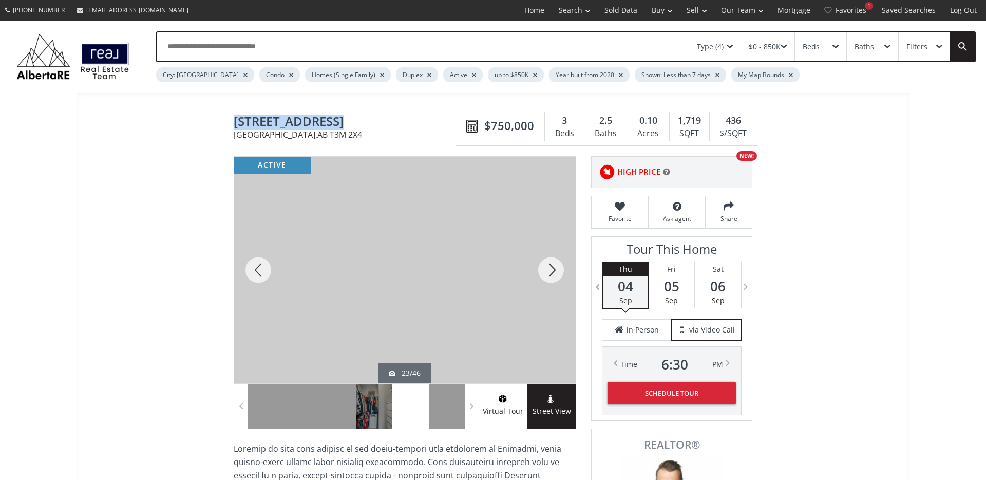
click at [548, 266] on div at bounding box center [551, 270] width 49 height 227
click at [270, 270] on div at bounding box center [258, 270] width 49 height 227
click at [547, 274] on div at bounding box center [551, 270] width 49 height 227
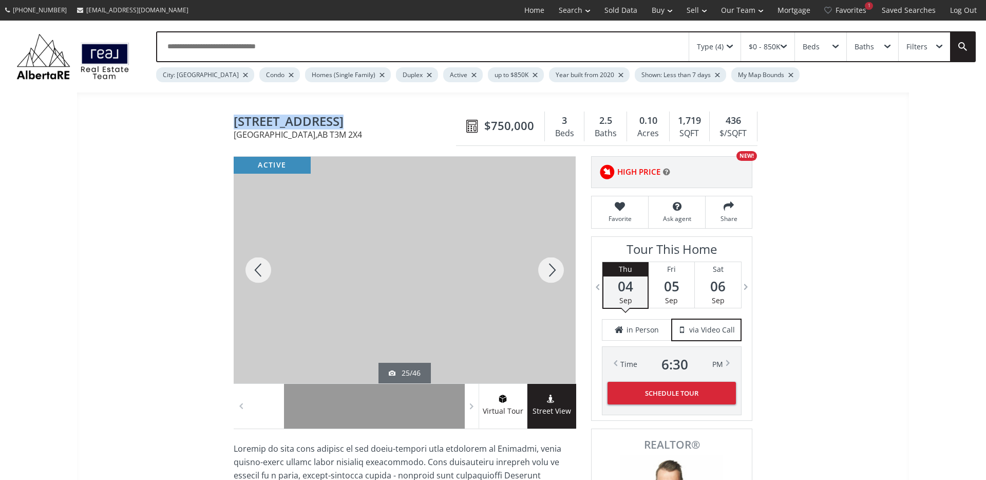
click at [547, 274] on div at bounding box center [551, 270] width 49 height 227
click at [545, 275] on div at bounding box center [551, 270] width 49 height 227
click at [543, 268] on div at bounding box center [551, 270] width 49 height 227
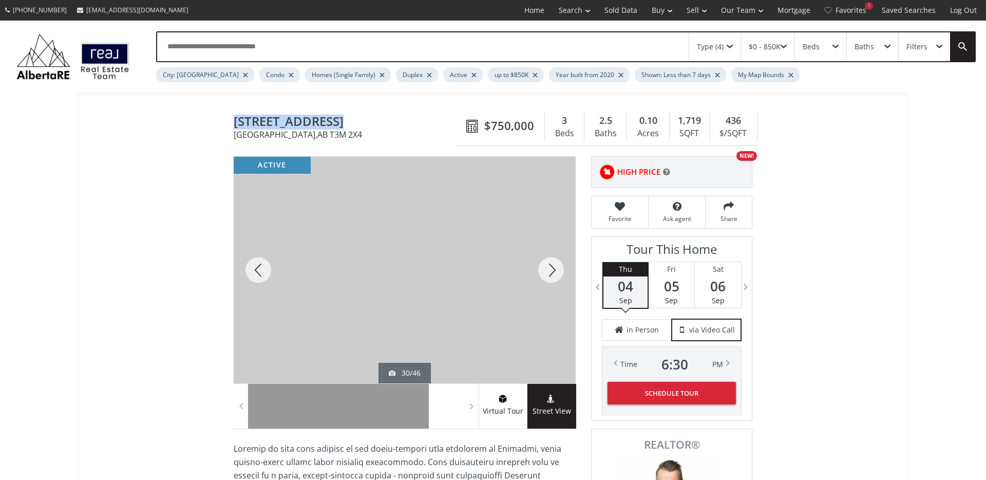
click at [550, 266] on div at bounding box center [551, 270] width 49 height 227
click at [552, 275] on div at bounding box center [551, 270] width 49 height 227
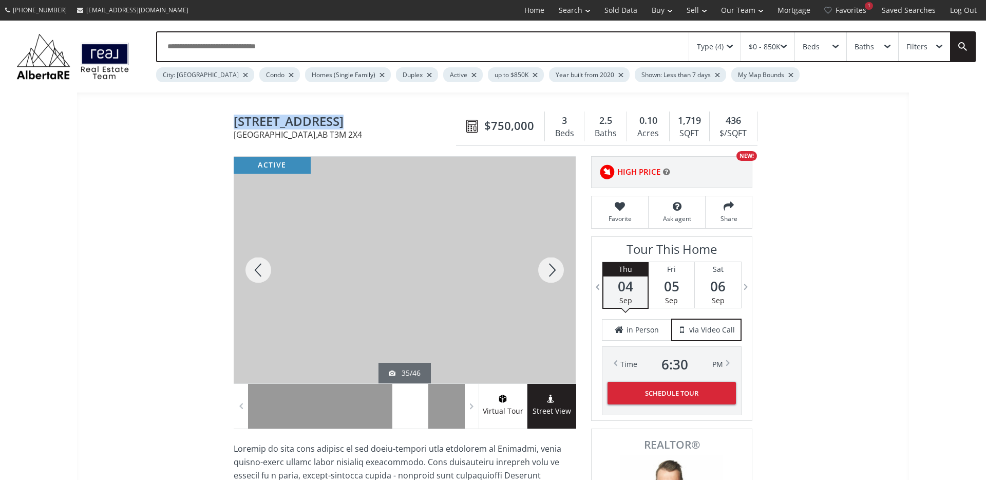
click at [552, 275] on div at bounding box center [551, 270] width 49 height 227
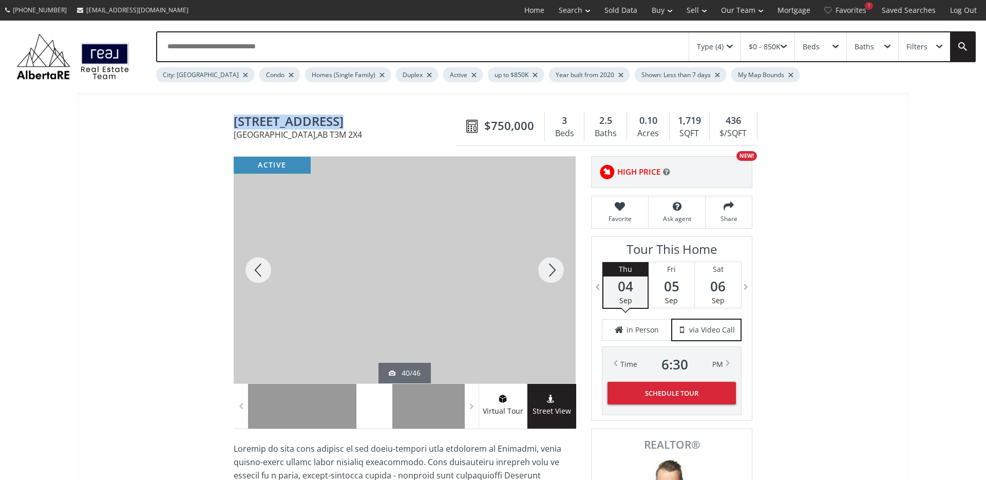
click at [552, 275] on div at bounding box center [551, 270] width 49 height 227
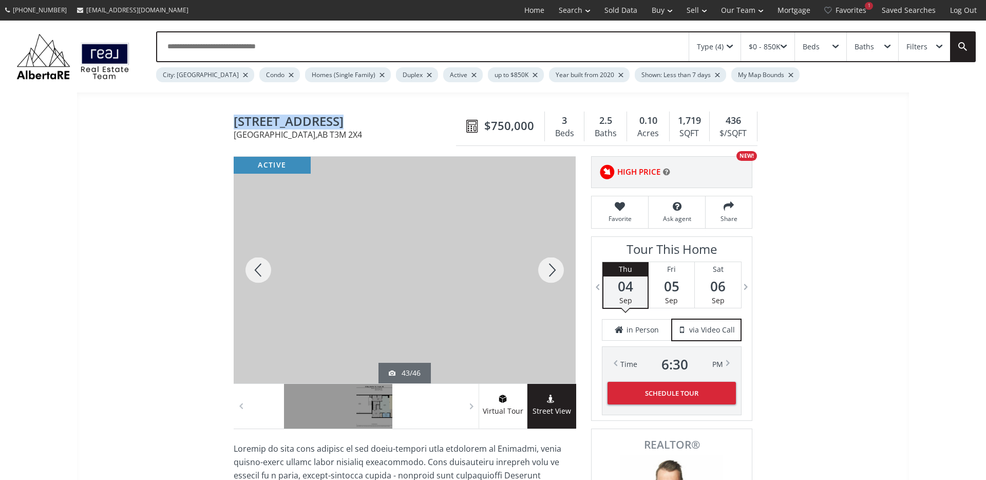
click at [552, 275] on div at bounding box center [551, 270] width 49 height 227
click at [549, 269] on body "(587) 819-0007 info@AlbertaRE.com Home Search Search By Map Advanced Search Cal…" at bounding box center [493, 240] width 986 height 480
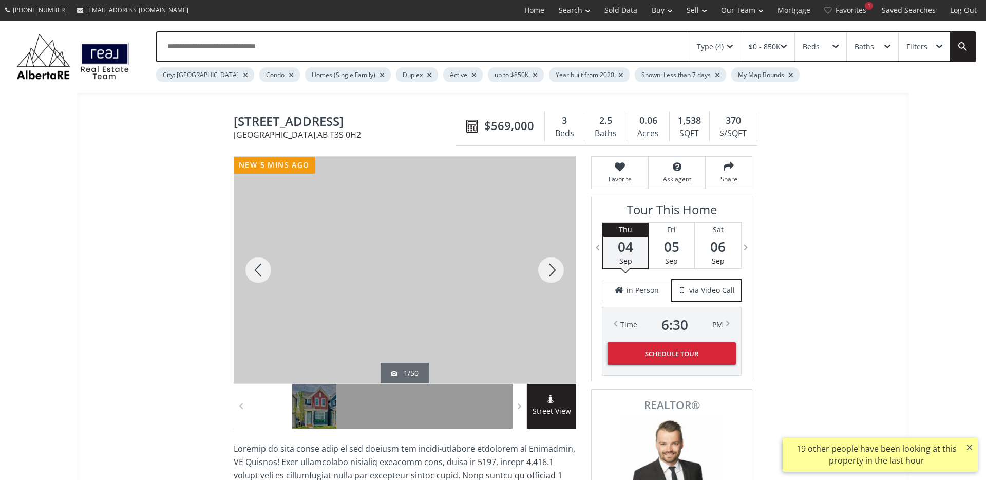
click at [535, 274] on div at bounding box center [551, 270] width 49 height 227
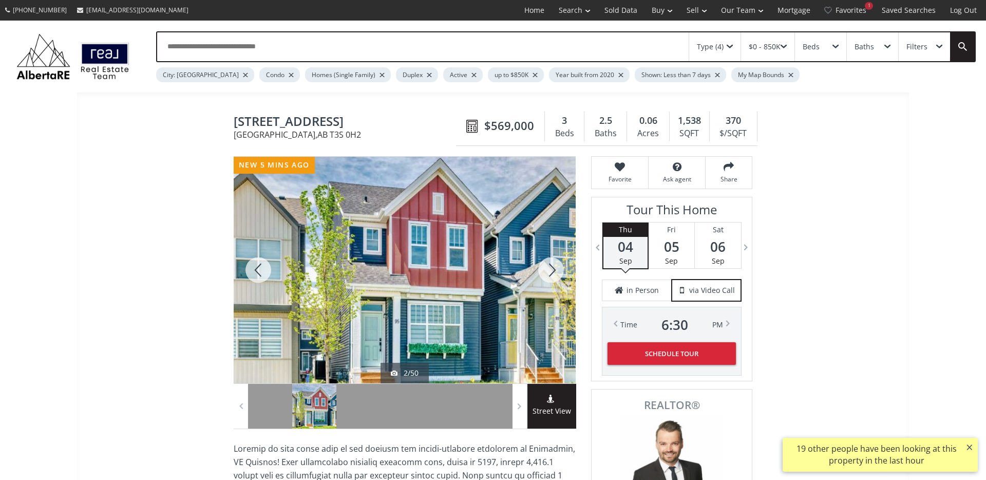
click at [546, 271] on div at bounding box center [551, 270] width 49 height 227
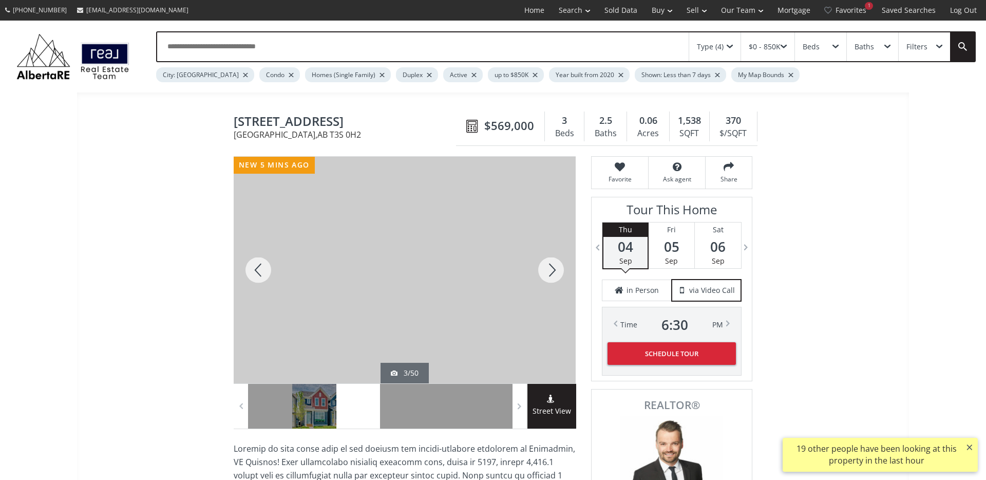
click at [546, 271] on div at bounding box center [551, 270] width 49 height 227
click at [262, 270] on div at bounding box center [258, 270] width 49 height 227
click at [550, 270] on div at bounding box center [551, 270] width 49 height 227
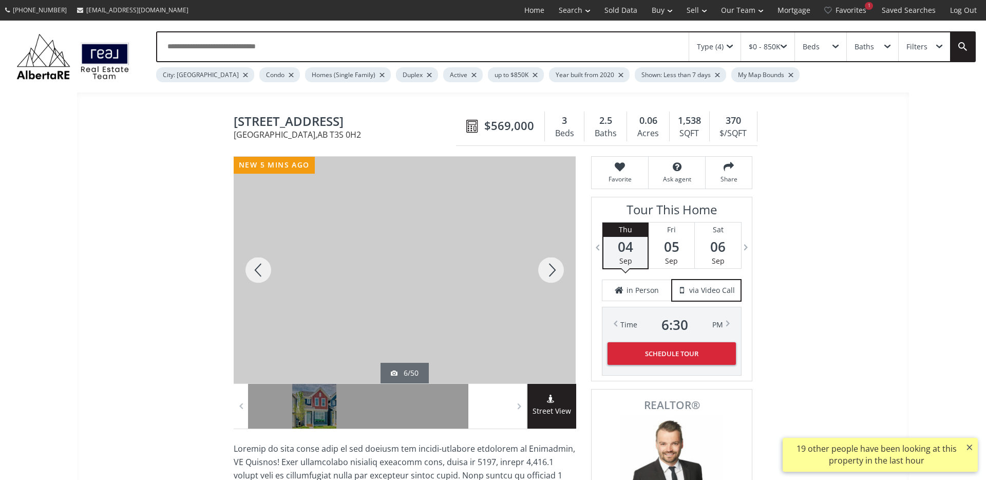
click at [550, 270] on div at bounding box center [551, 270] width 49 height 227
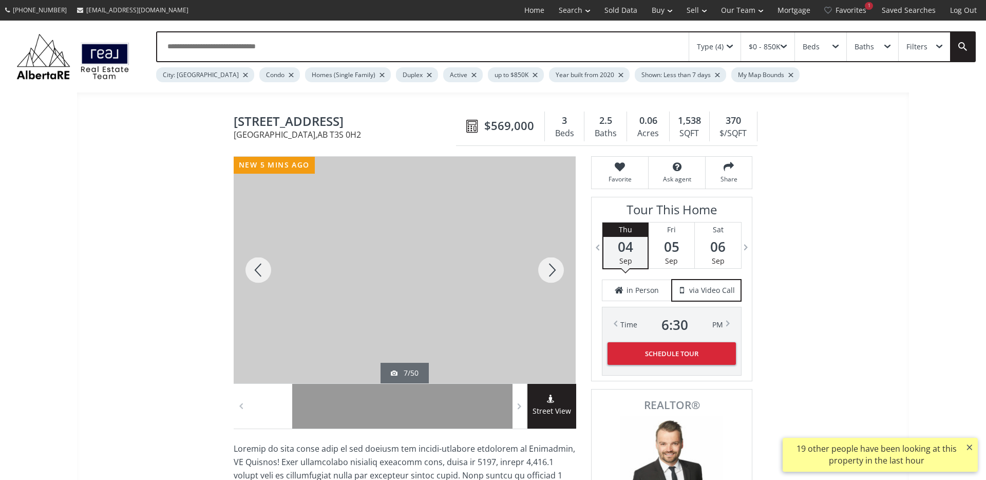
click at [550, 270] on div at bounding box center [551, 270] width 49 height 227
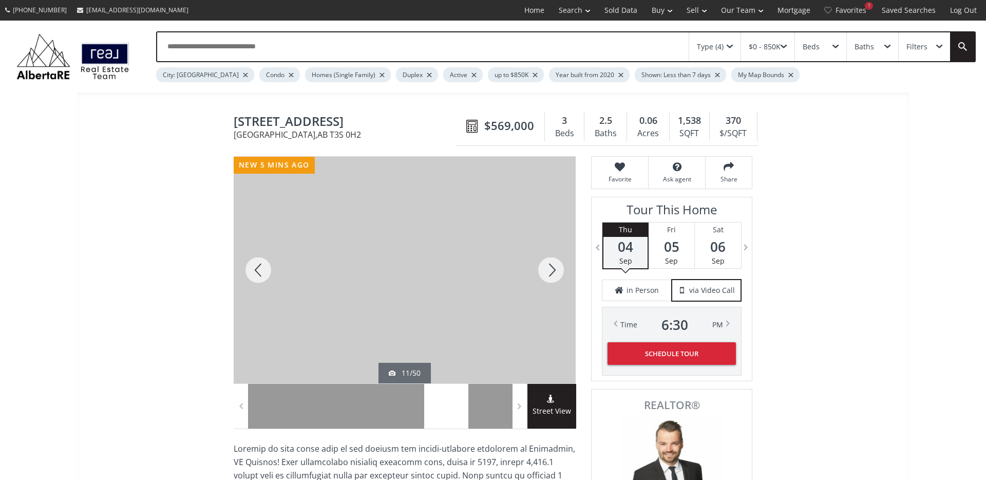
click at [550, 270] on div at bounding box center [551, 270] width 49 height 227
click at [557, 272] on div at bounding box center [551, 270] width 49 height 227
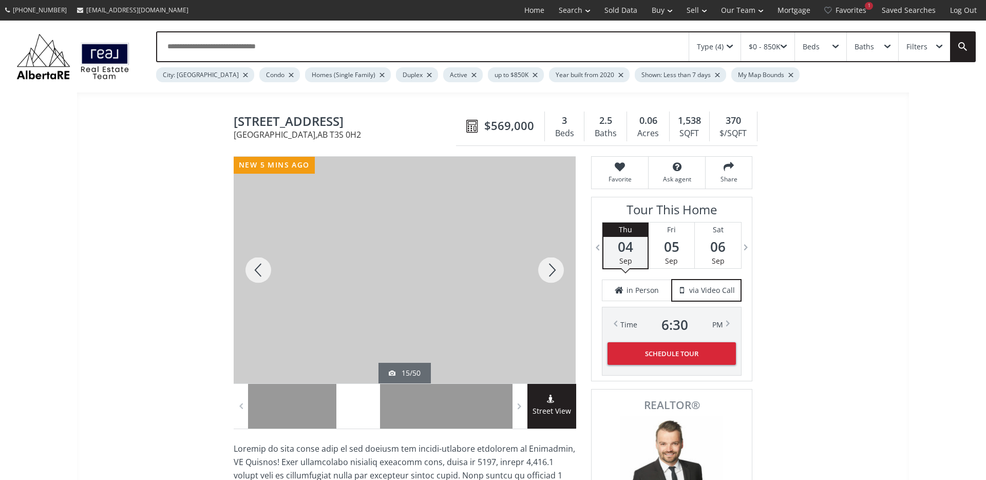
click at [557, 272] on div at bounding box center [551, 270] width 49 height 227
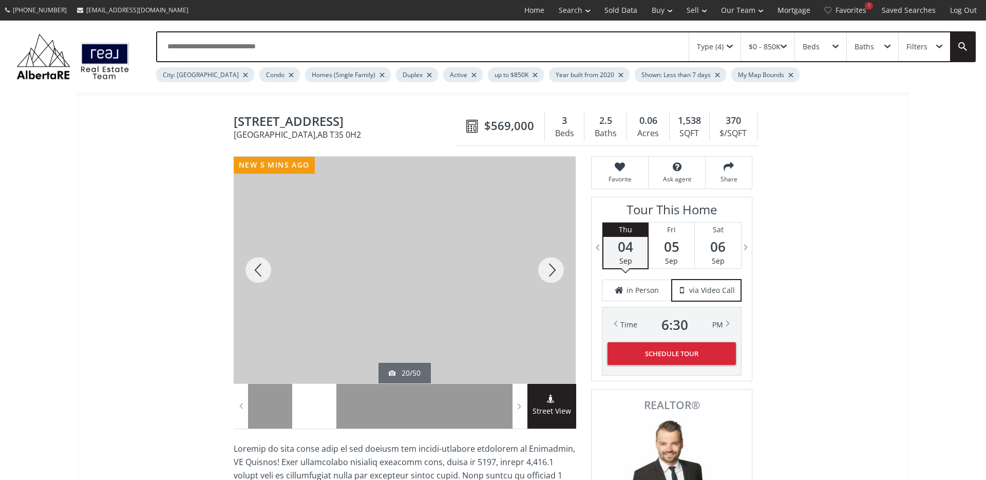
click at [557, 272] on div at bounding box center [551, 270] width 49 height 227
click at [553, 271] on div at bounding box center [551, 270] width 49 height 227
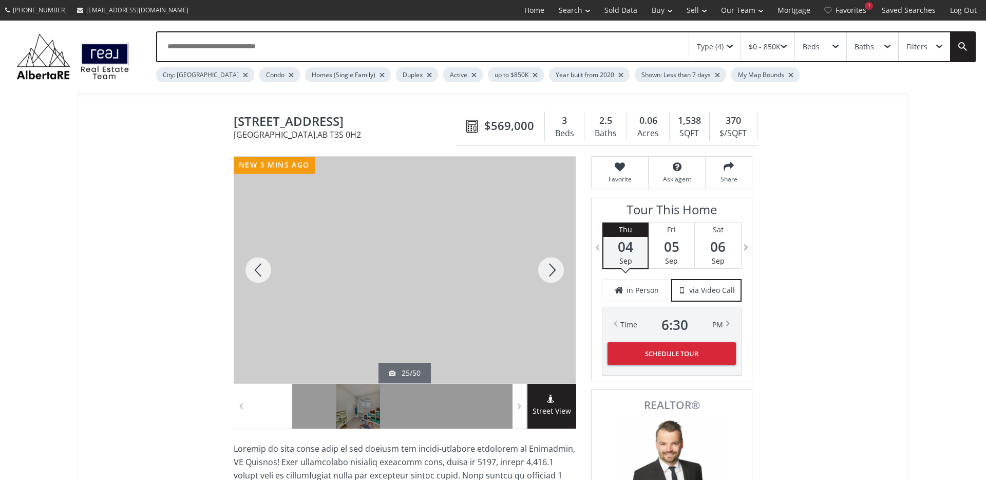
click at [553, 271] on div at bounding box center [551, 270] width 49 height 227
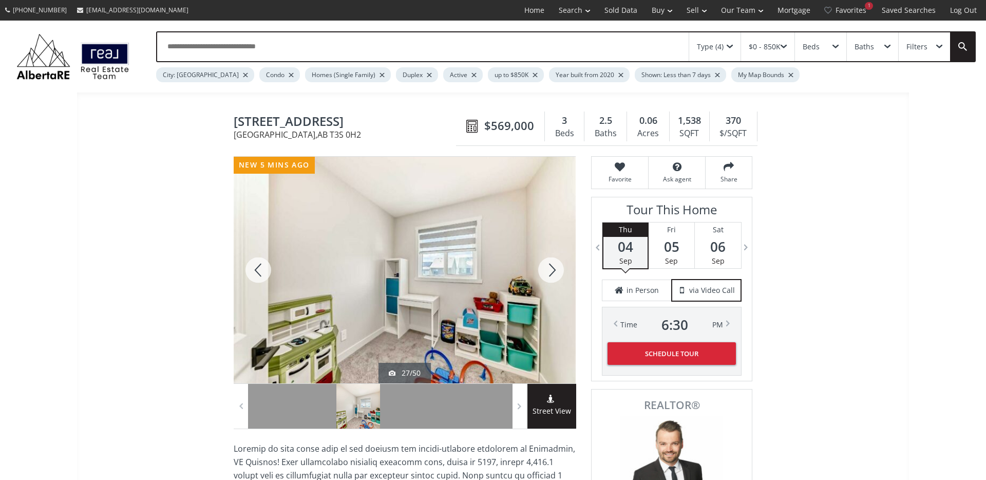
click at [553, 271] on div at bounding box center [551, 270] width 49 height 227
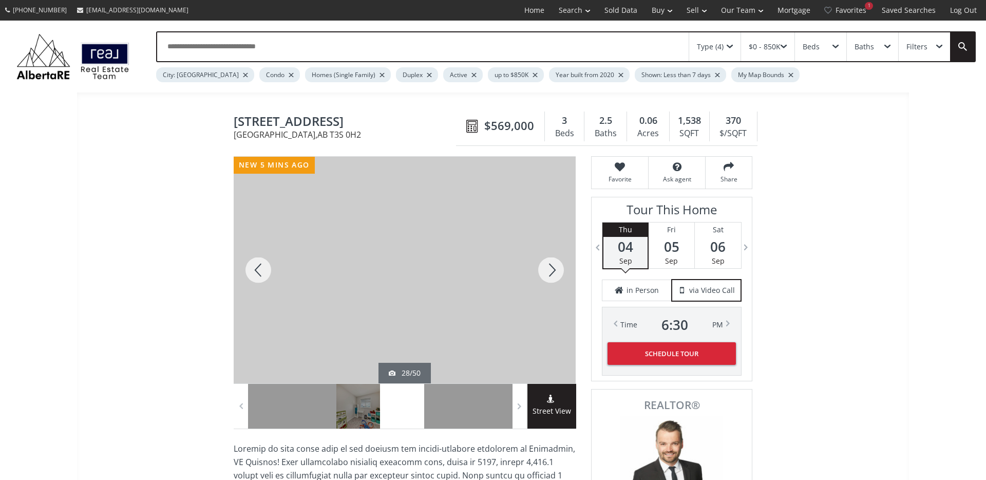
click at [553, 271] on div at bounding box center [551, 270] width 49 height 227
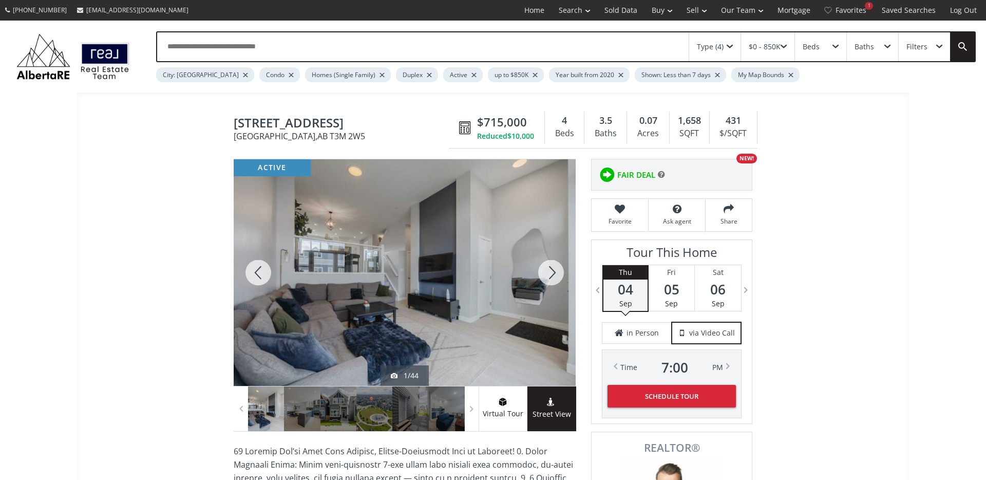
click at [542, 278] on div at bounding box center [551, 272] width 49 height 227
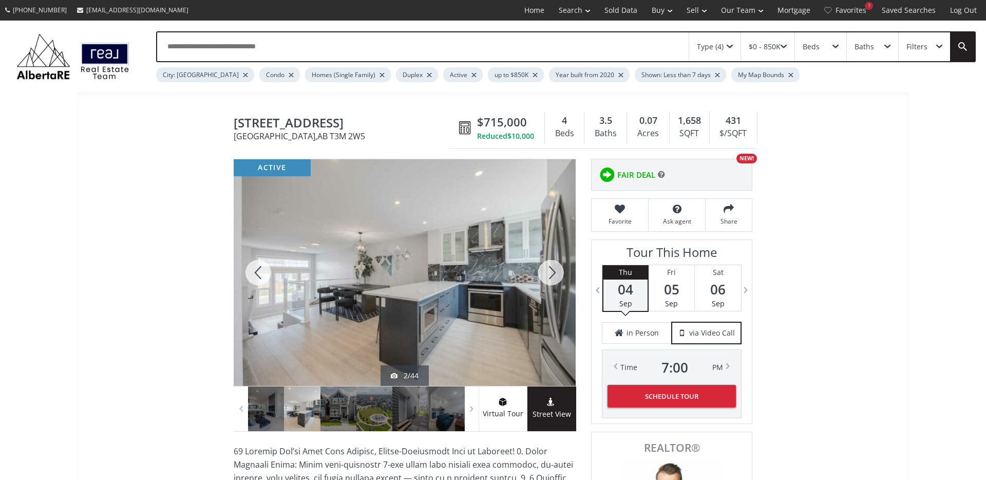
click at [542, 278] on div at bounding box center [551, 272] width 49 height 227
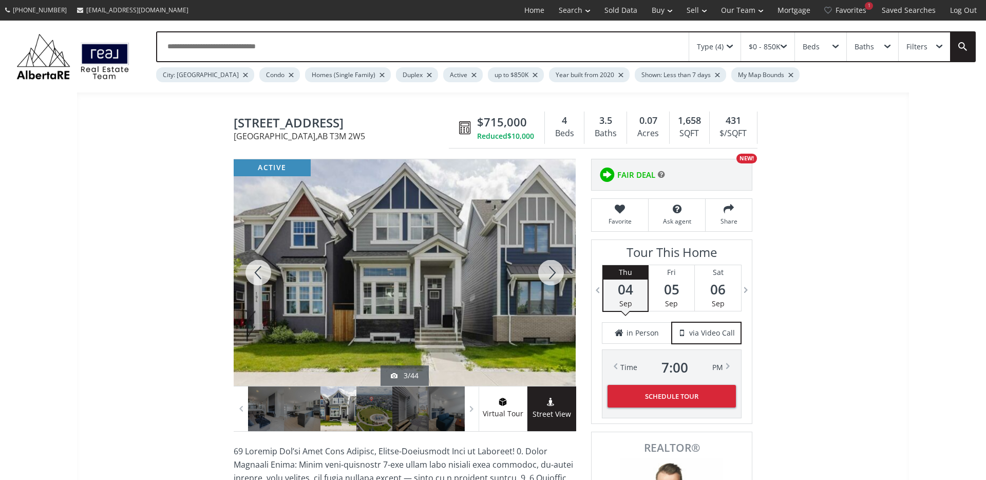
click at [543, 277] on div at bounding box center [551, 272] width 49 height 227
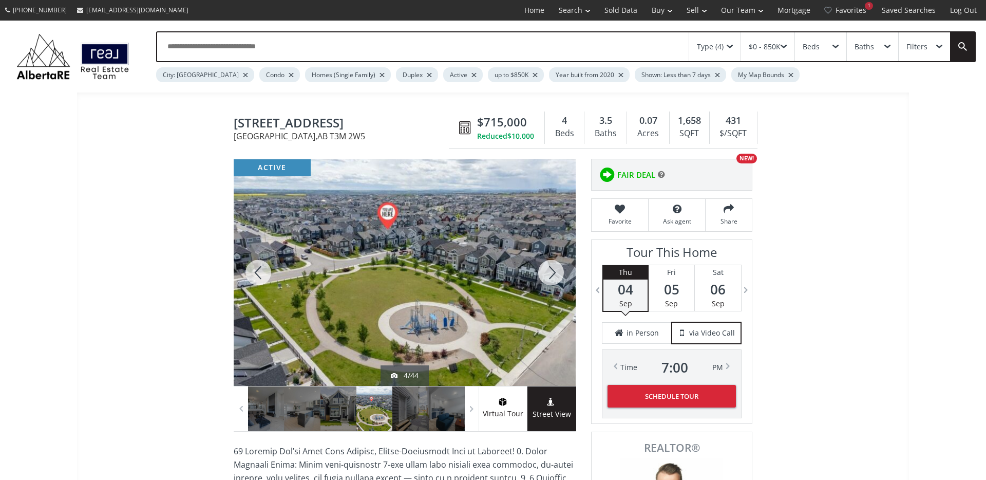
click at [543, 277] on div at bounding box center [551, 272] width 49 height 227
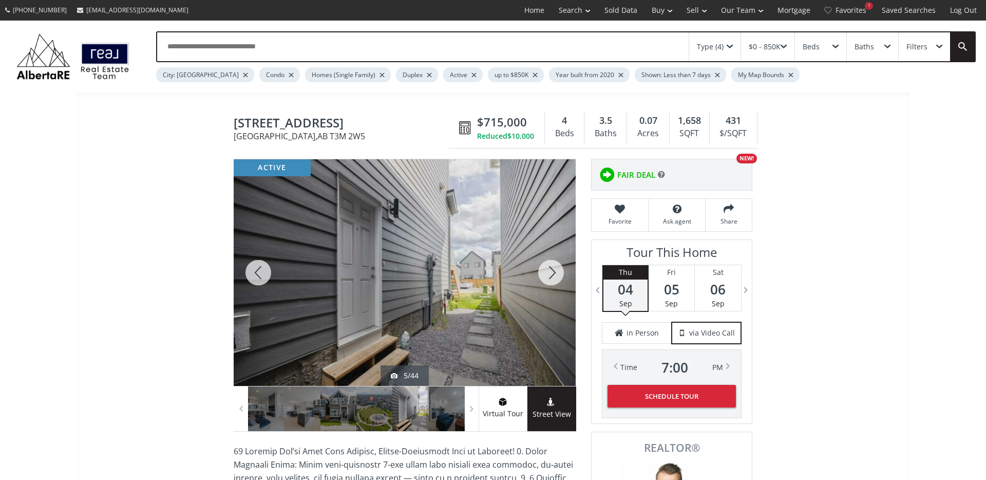
click at [543, 277] on div at bounding box center [551, 272] width 49 height 227
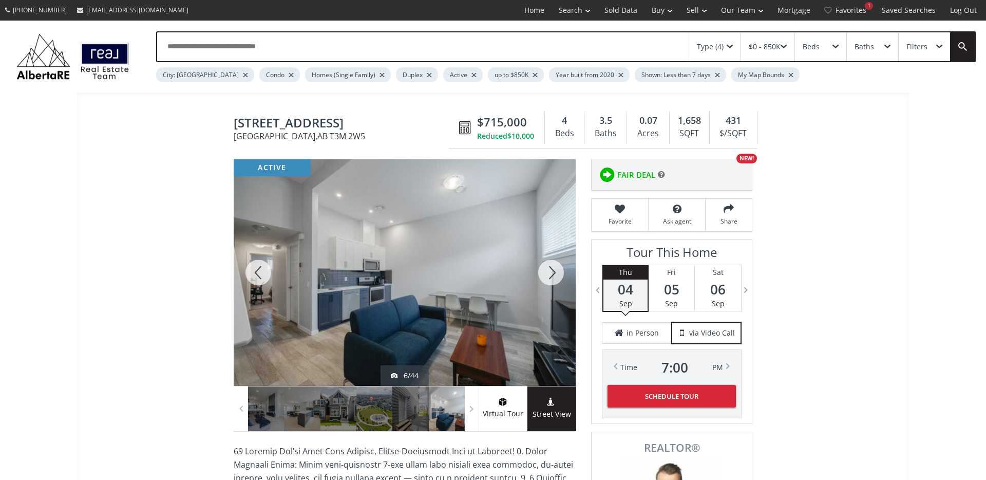
click at [543, 277] on div at bounding box center [551, 272] width 49 height 227
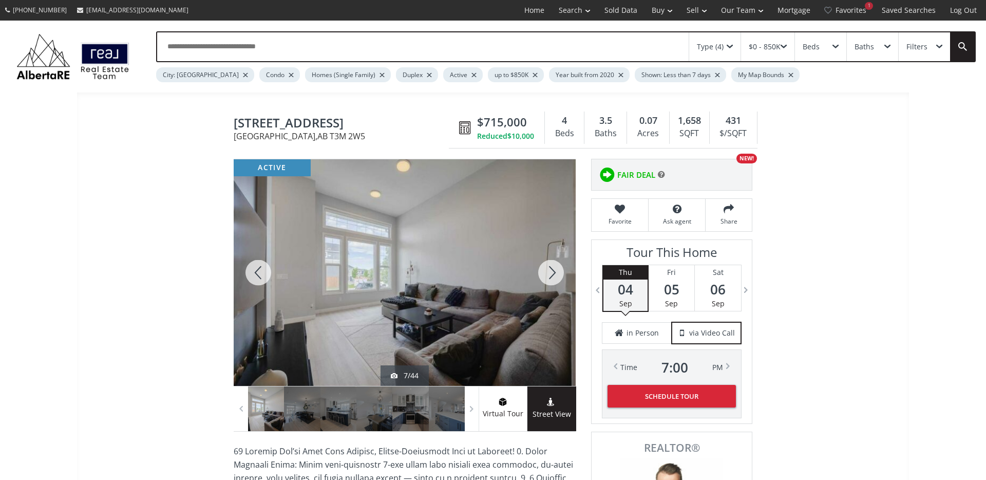
click at [543, 277] on div at bounding box center [551, 272] width 49 height 227
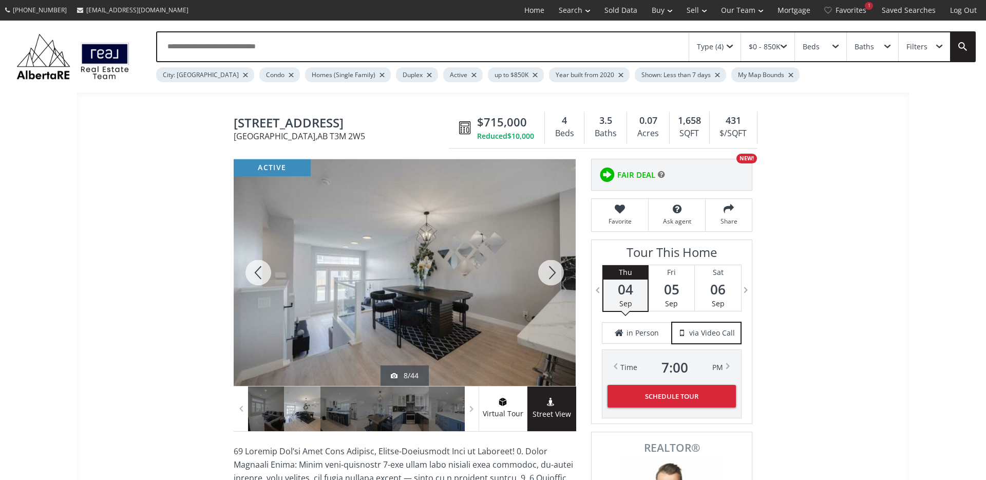
click at [543, 277] on div at bounding box center [551, 272] width 49 height 227
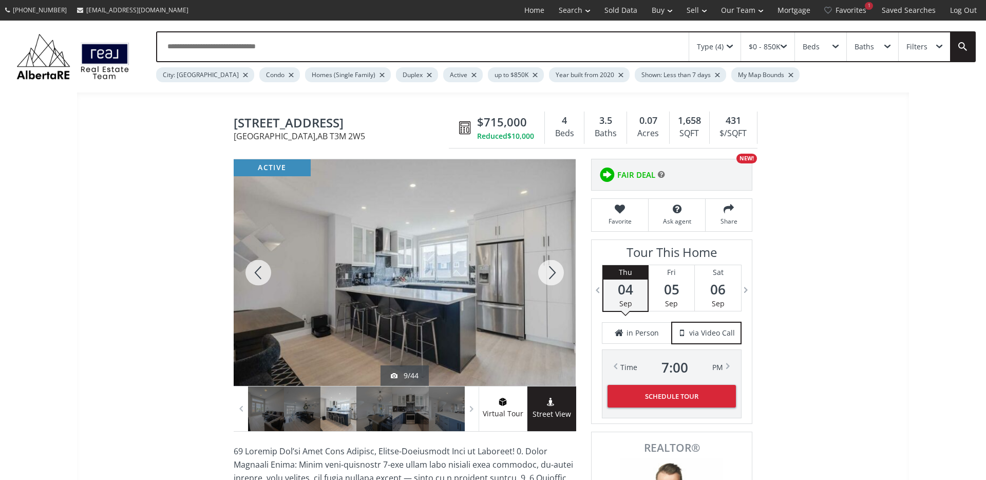
click at [543, 277] on div at bounding box center [551, 272] width 49 height 227
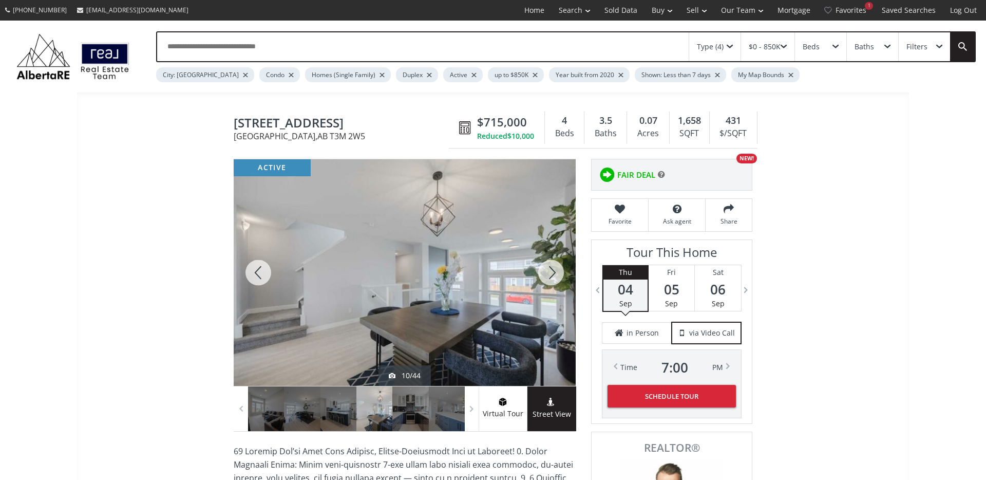
click at [543, 277] on div at bounding box center [551, 272] width 49 height 227
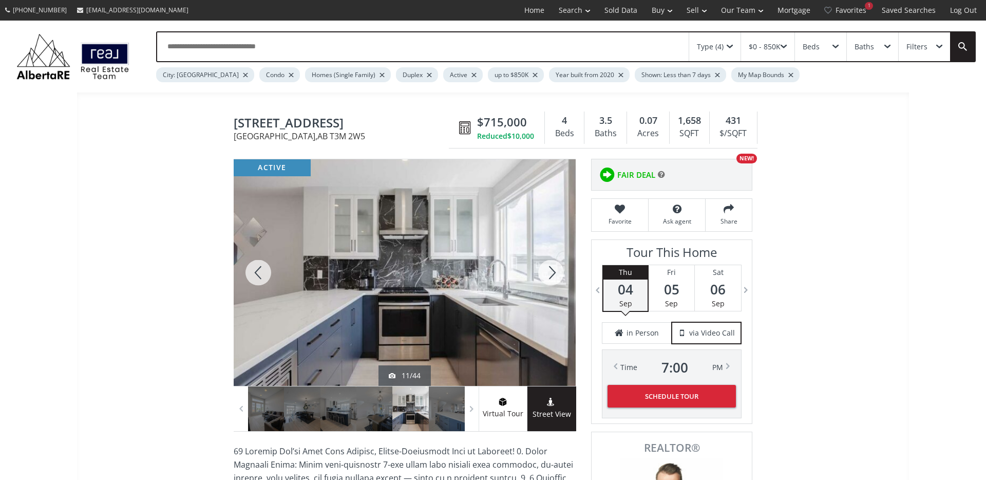
click at [543, 277] on div at bounding box center [551, 272] width 49 height 227
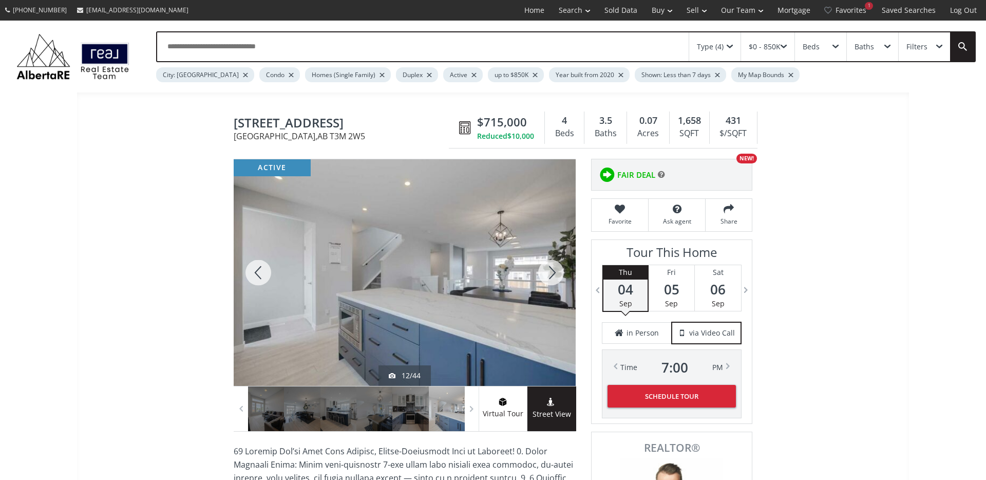
click at [543, 277] on div at bounding box center [551, 272] width 49 height 227
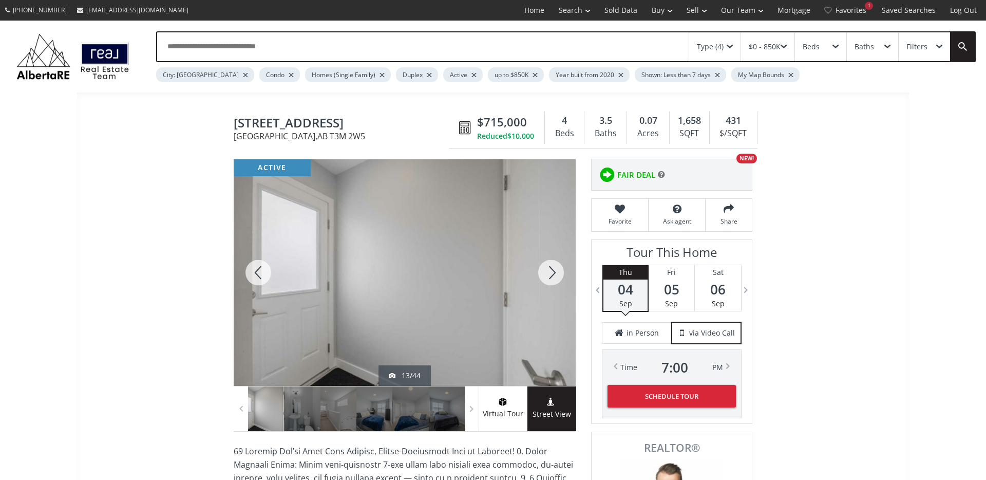
click at [543, 277] on div at bounding box center [551, 272] width 49 height 227
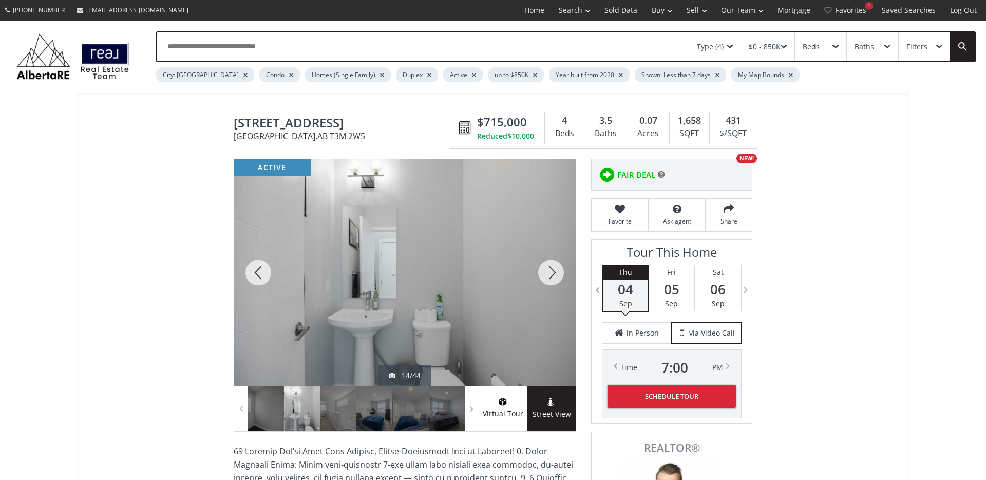
click at [543, 277] on div at bounding box center [551, 272] width 49 height 227
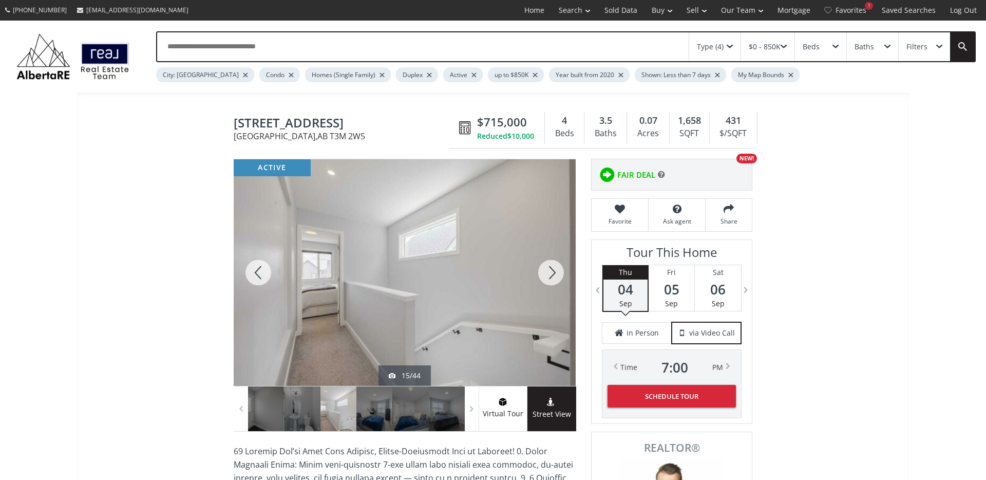
click at [543, 277] on div at bounding box center [551, 272] width 49 height 227
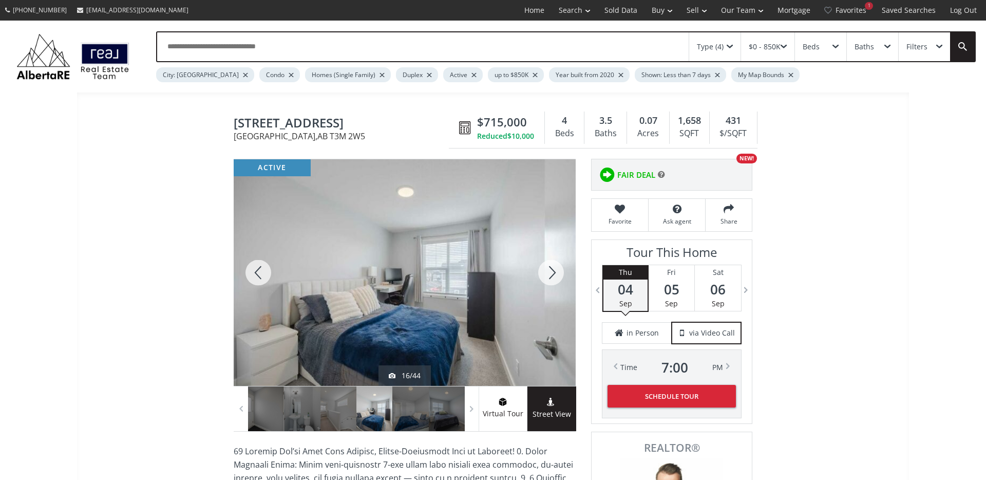
click at [543, 277] on div at bounding box center [551, 272] width 49 height 227
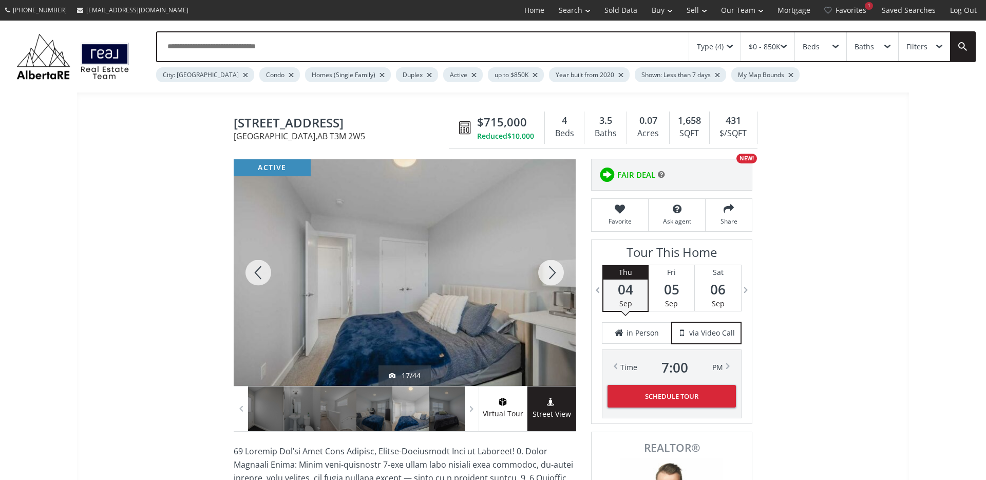
click at [543, 277] on div at bounding box center [551, 272] width 49 height 227
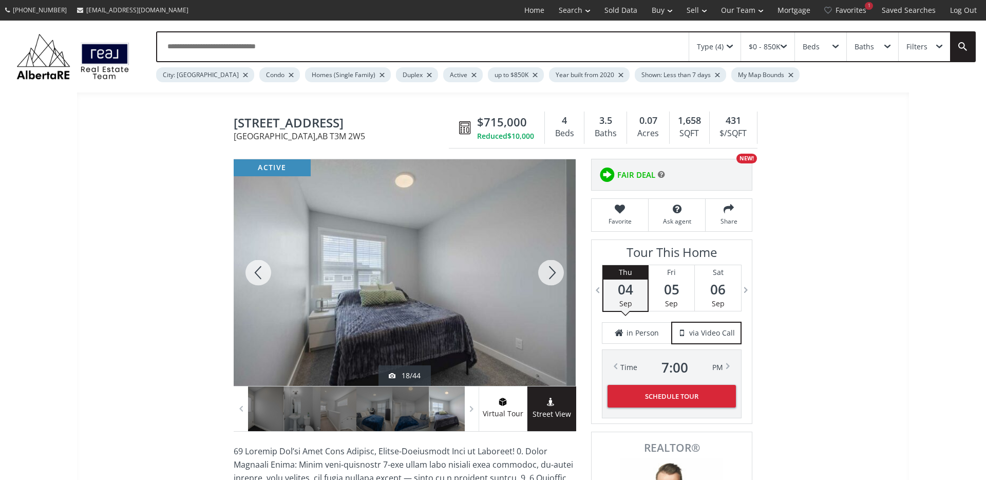
click at [543, 277] on div at bounding box center [551, 272] width 49 height 227
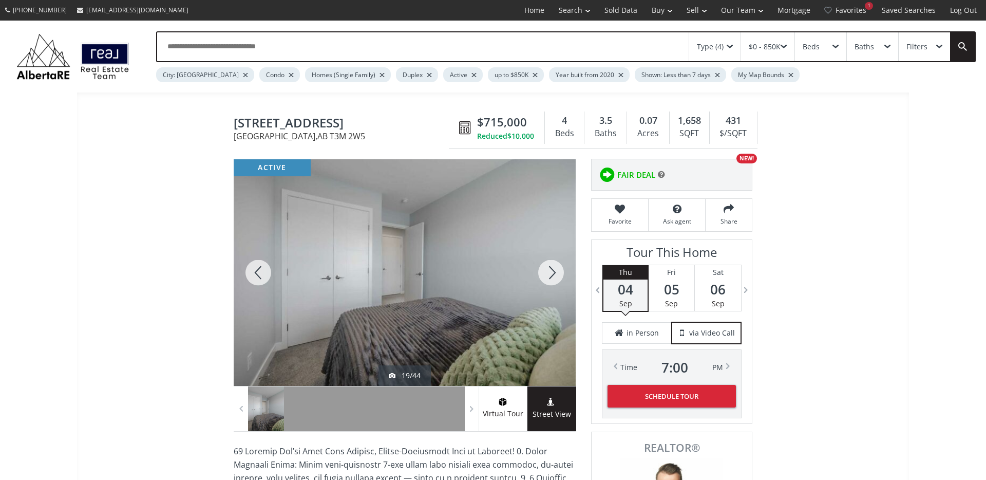
click at [543, 277] on div at bounding box center [551, 272] width 49 height 227
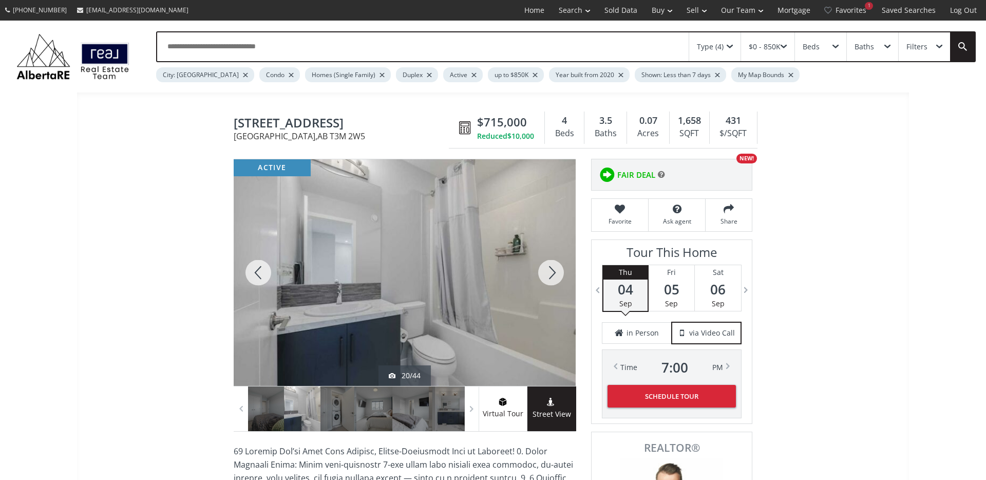
click at [543, 277] on div at bounding box center [551, 272] width 49 height 227
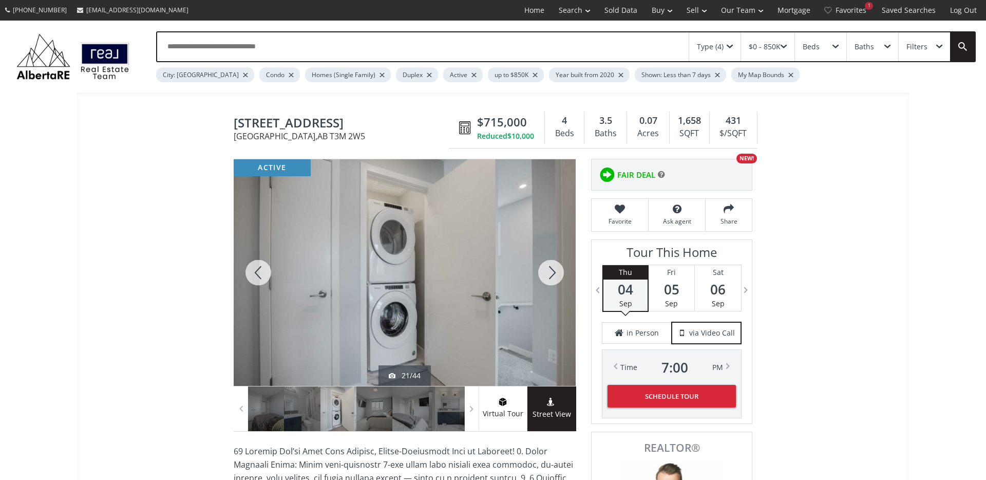
click at [543, 277] on div at bounding box center [551, 272] width 49 height 227
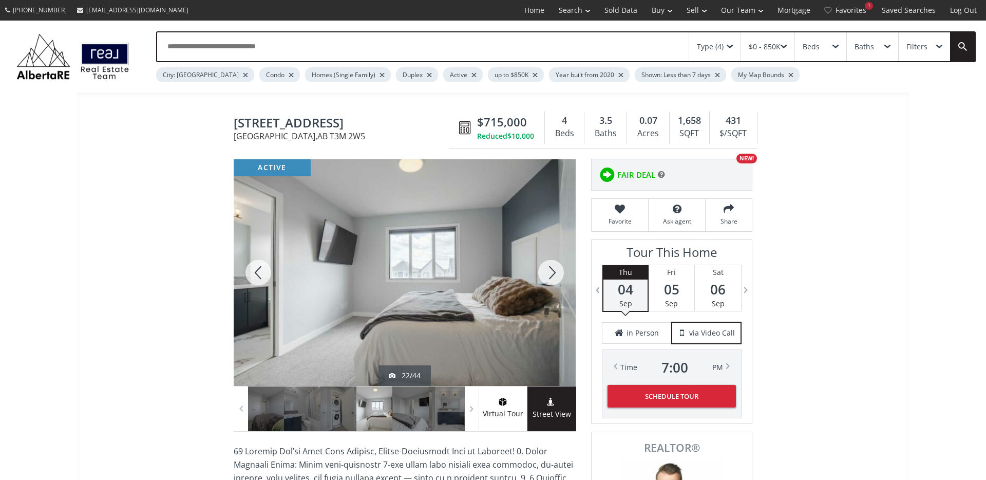
click at [543, 277] on div at bounding box center [551, 272] width 49 height 227
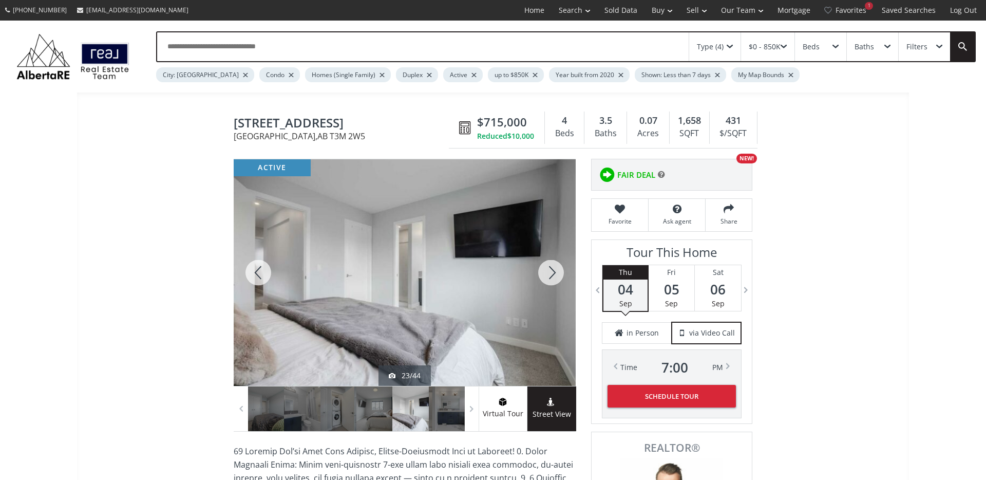
click at [543, 277] on div at bounding box center [551, 272] width 49 height 227
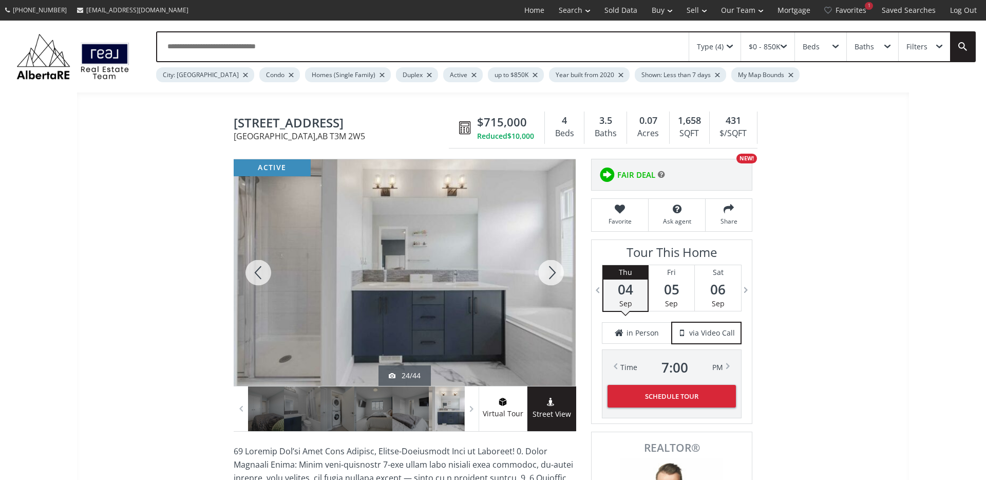
click at [543, 277] on div at bounding box center [551, 272] width 49 height 227
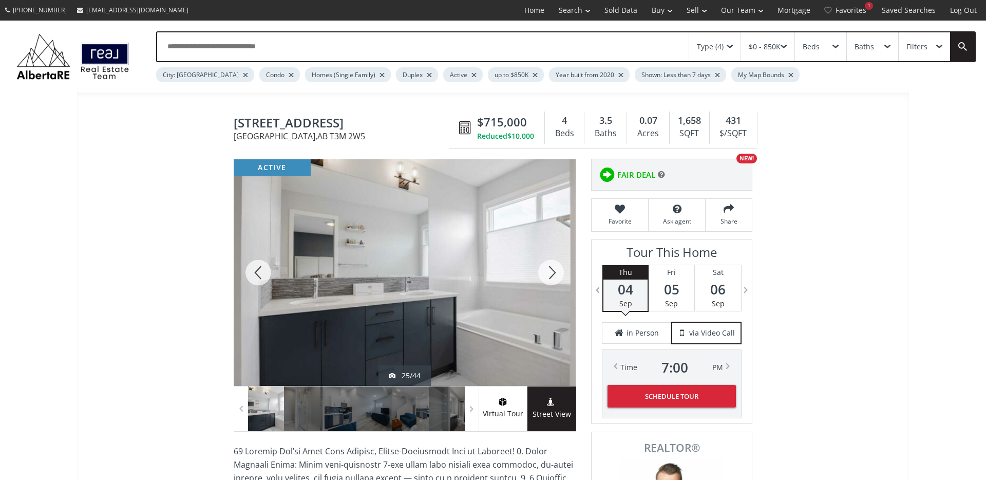
click at [543, 277] on div at bounding box center [551, 272] width 49 height 227
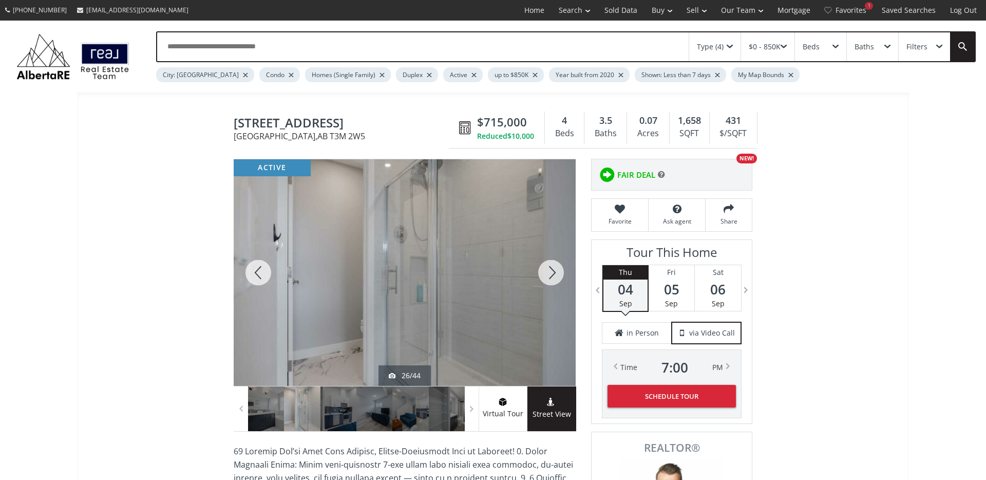
click at [543, 277] on div at bounding box center [551, 272] width 49 height 227
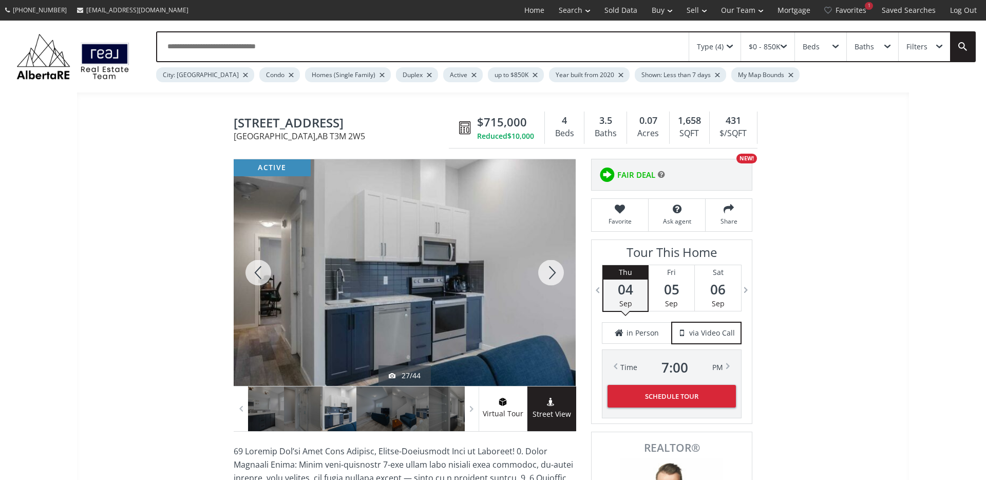
click at [543, 277] on div at bounding box center [551, 272] width 49 height 227
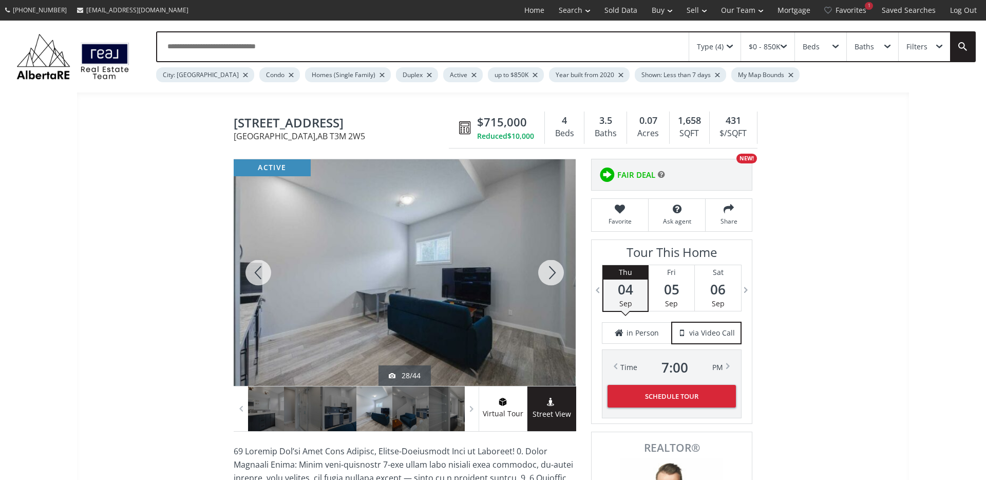
click at [543, 277] on div at bounding box center [551, 272] width 49 height 227
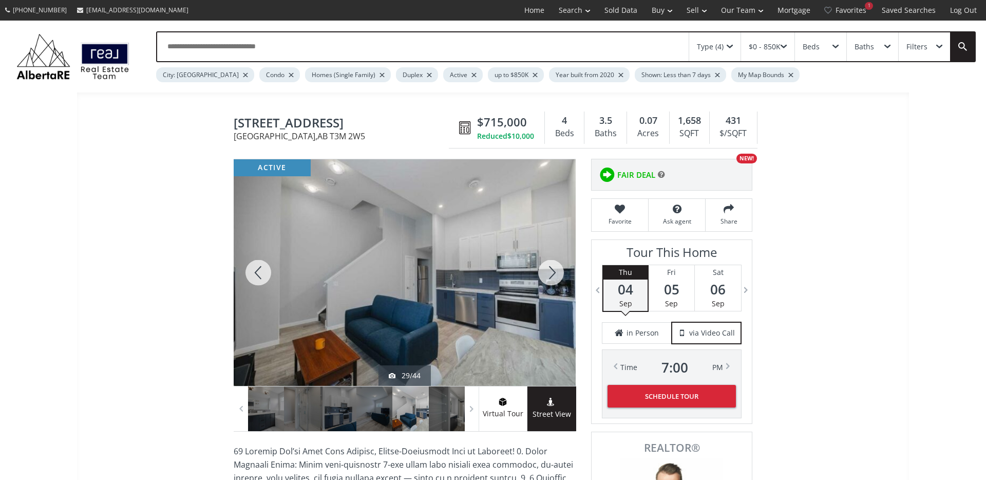
click at [543, 277] on div at bounding box center [551, 272] width 49 height 227
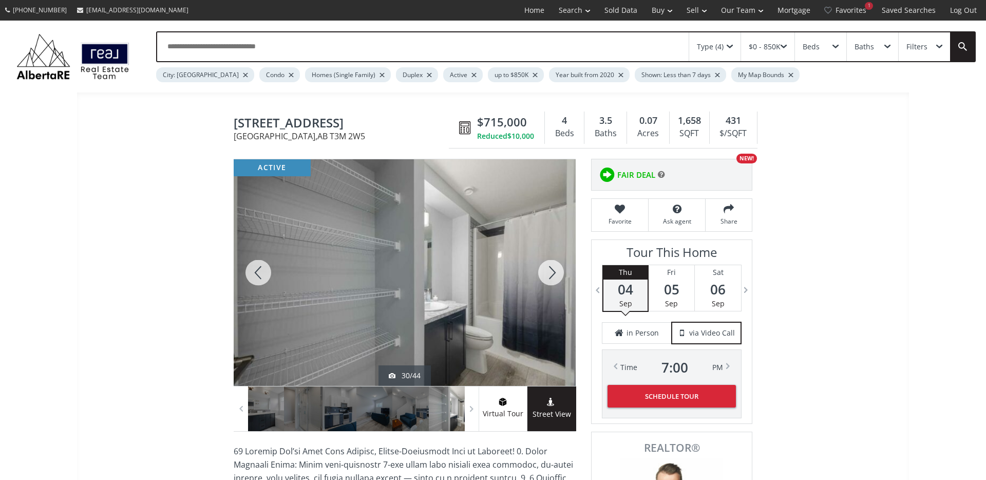
click at [543, 277] on div at bounding box center [551, 272] width 49 height 227
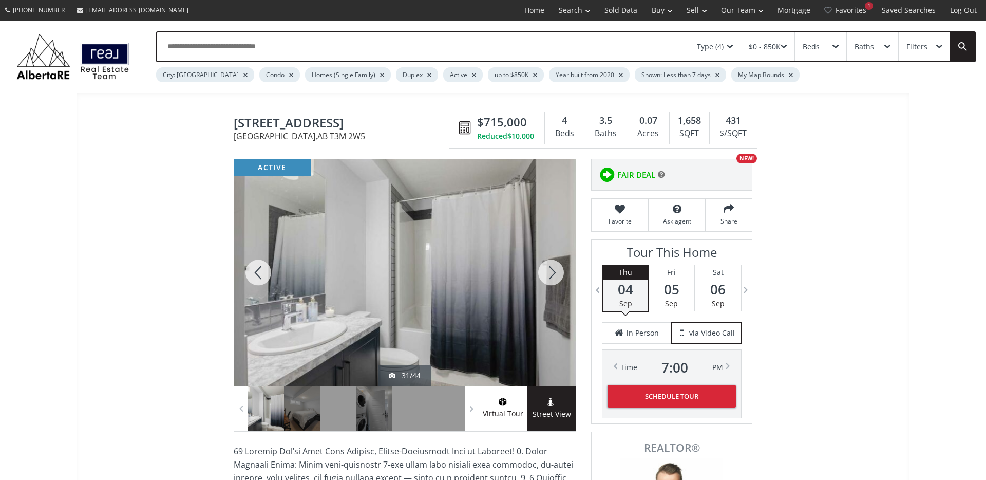
click at [543, 277] on div at bounding box center [551, 272] width 49 height 227
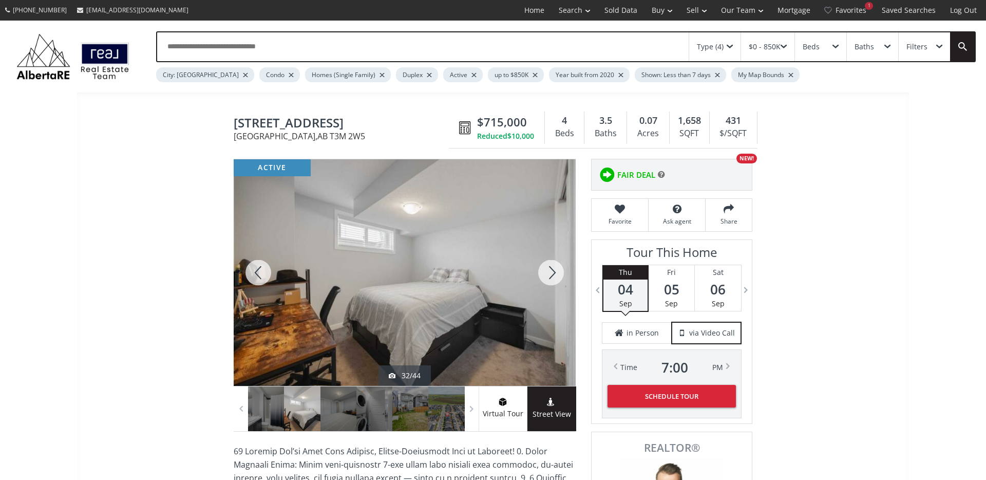
click at [543, 277] on div at bounding box center [551, 272] width 49 height 227
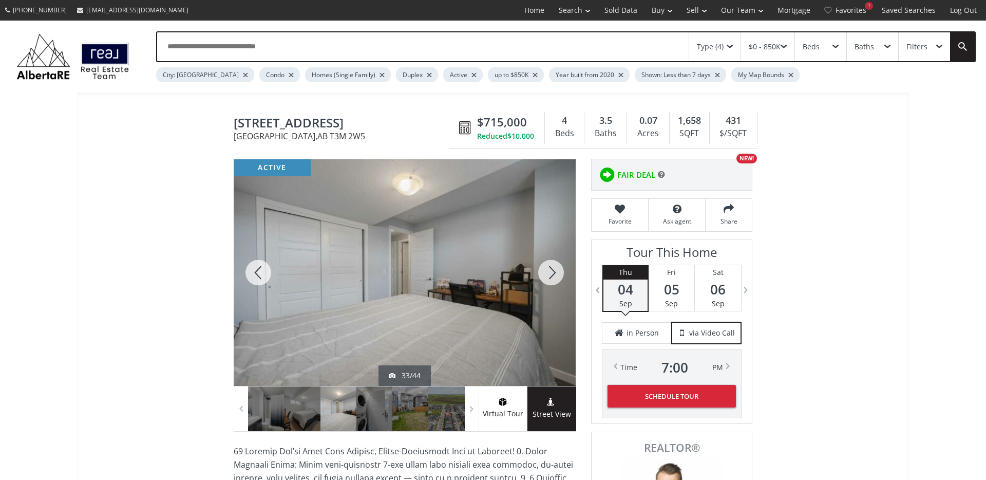
click at [543, 277] on div at bounding box center [551, 272] width 49 height 227
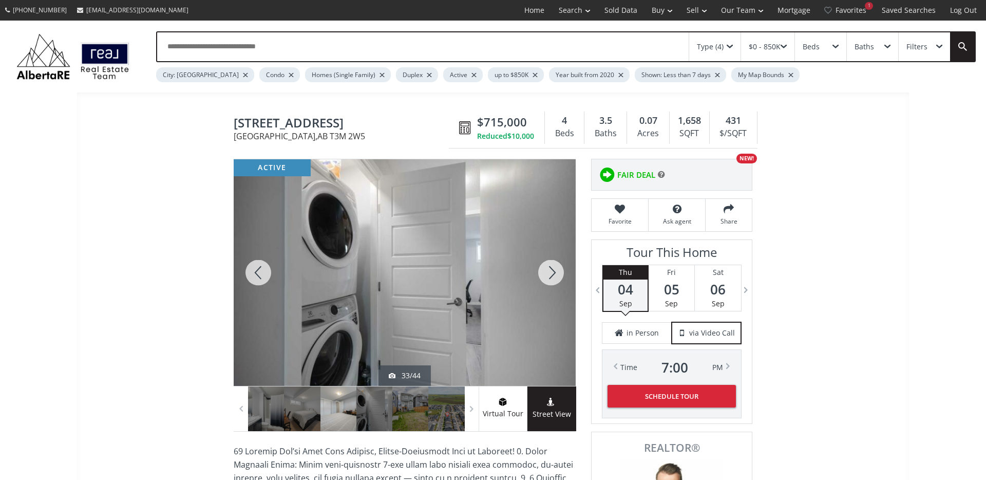
click at [543, 277] on div at bounding box center [551, 272] width 49 height 227
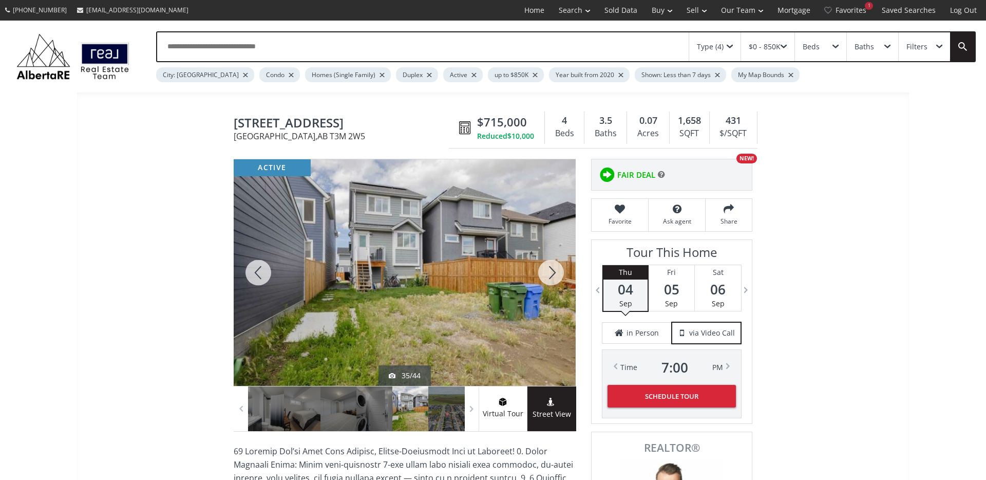
click at [543, 277] on div at bounding box center [551, 272] width 49 height 227
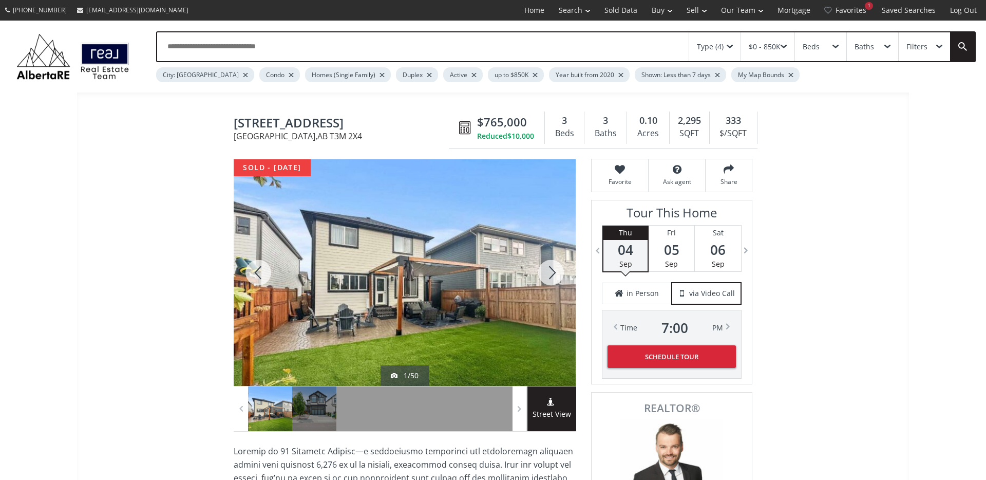
click at [549, 277] on div at bounding box center [551, 272] width 49 height 227
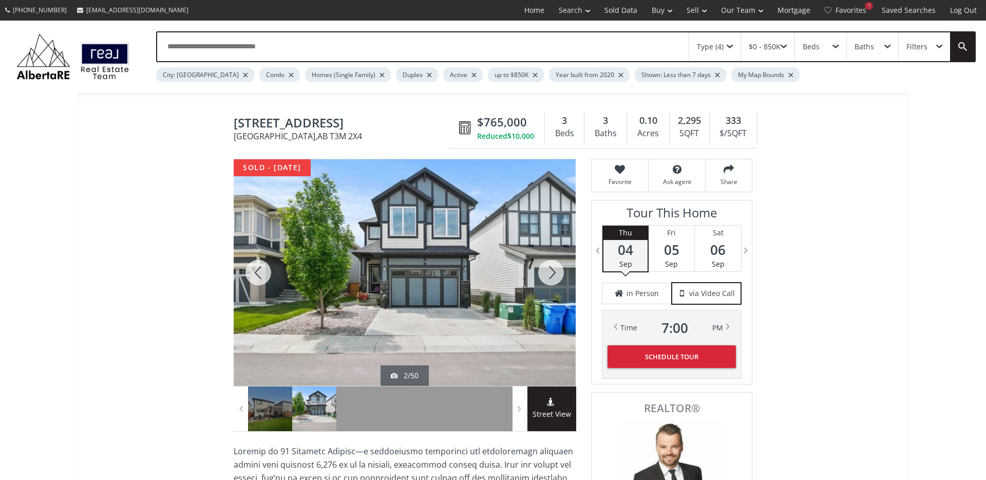
click at [549, 277] on div at bounding box center [551, 272] width 49 height 227
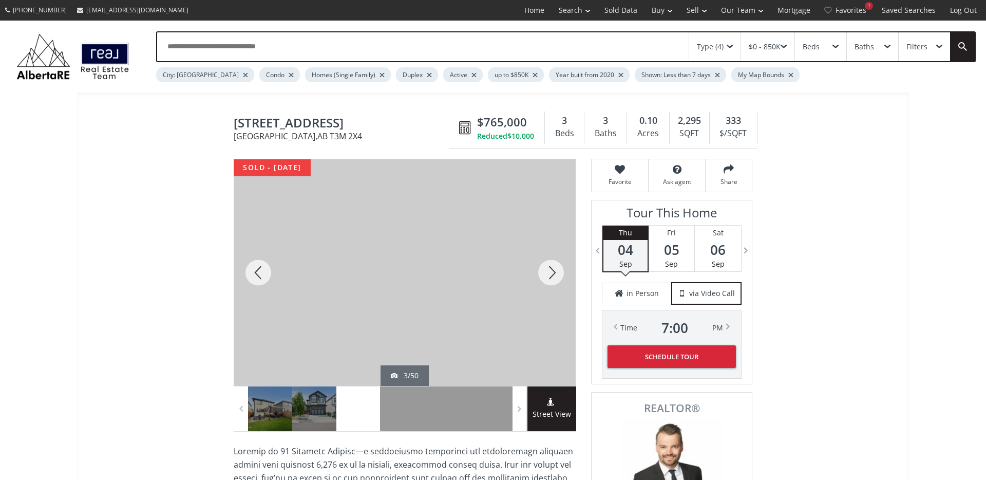
click at [549, 277] on div at bounding box center [551, 272] width 49 height 227
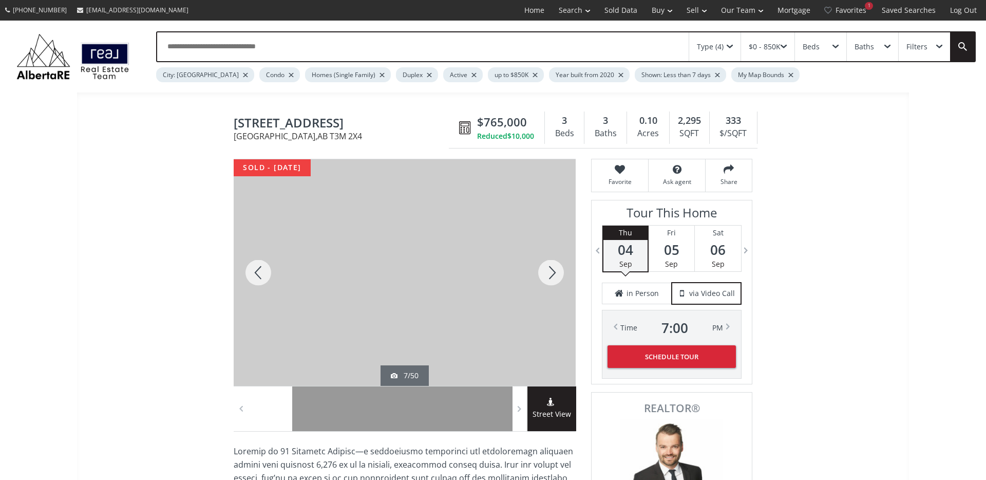
click at [264, 279] on div at bounding box center [258, 272] width 49 height 227
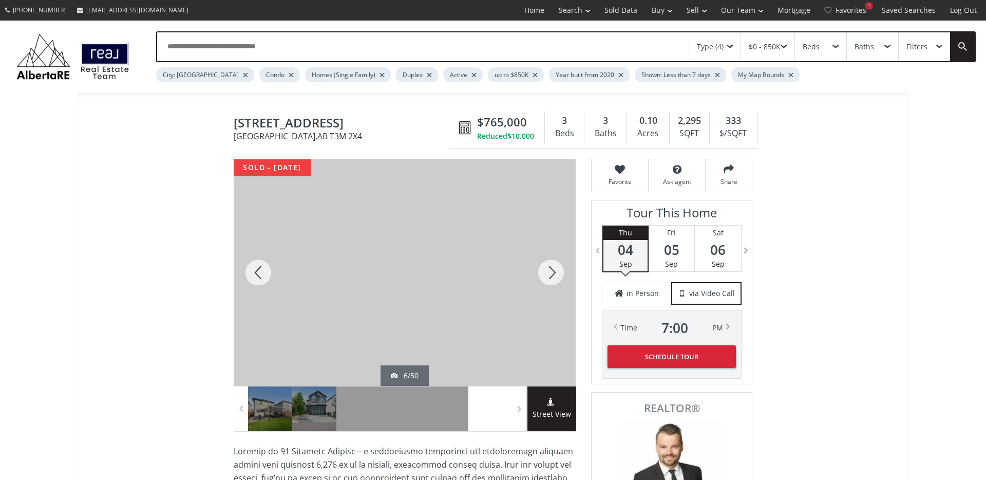
click at [264, 279] on div at bounding box center [258, 272] width 49 height 227
click at [549, 275] on div at bounding box center [551, 272] width 49 height 227
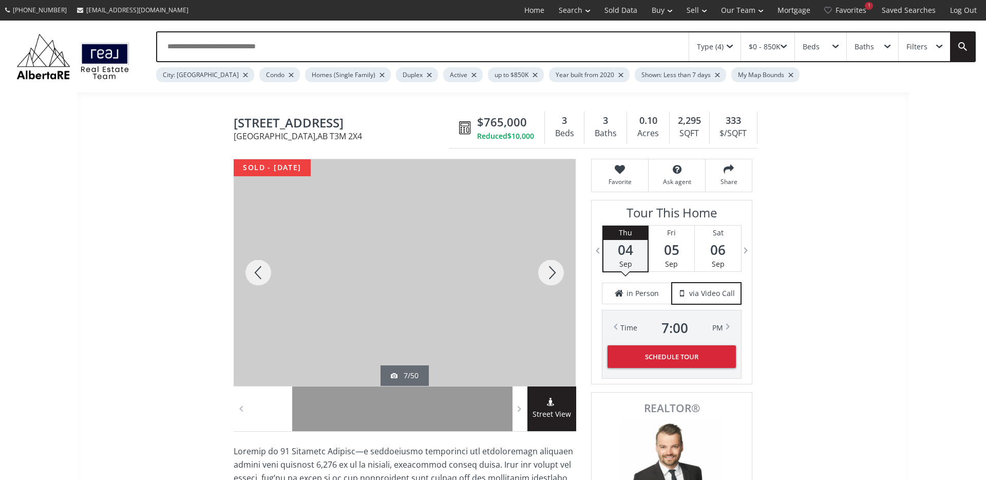
click at [549, 275] on div at bounding box center [551, 272] width 49 height 227
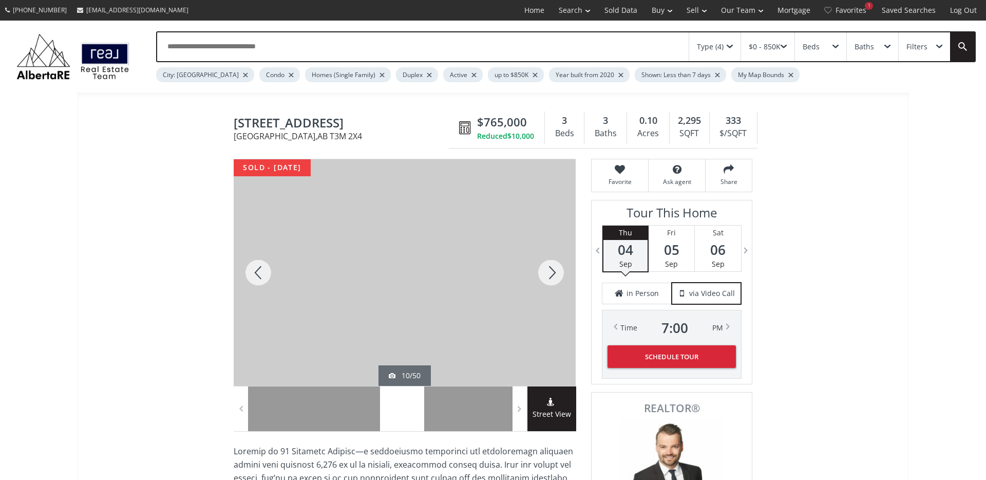
click at [549, 275] on div at bounding box center [551, 272] width 49 height 227
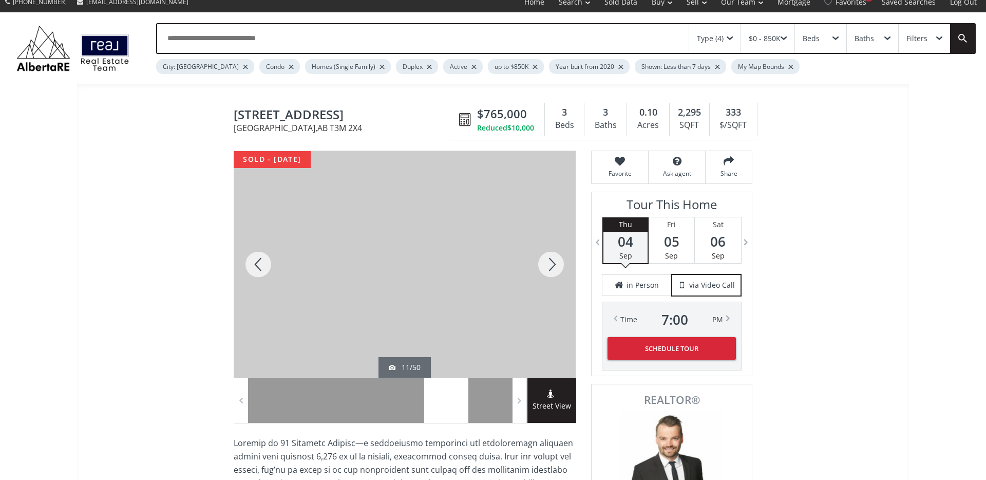
click at [549, 275] on div at bounding box center [551, 264] width 49 height 227
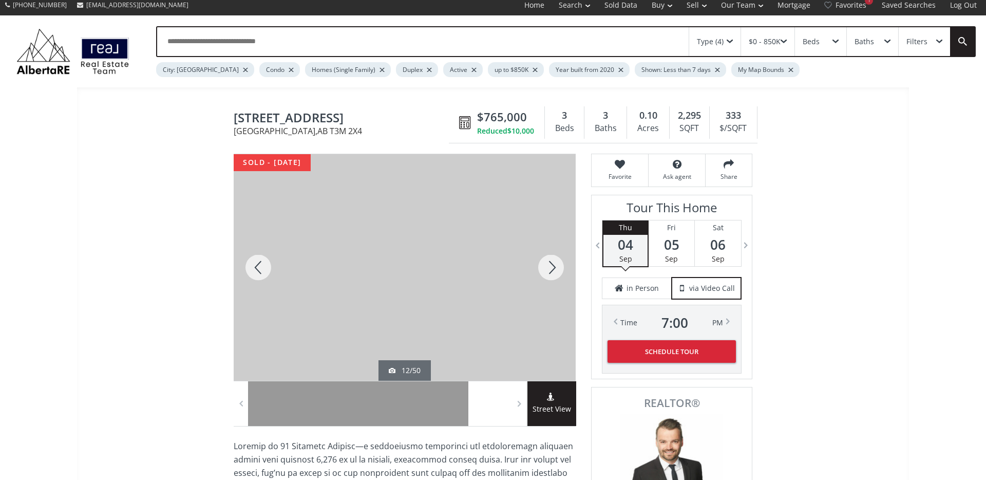
click at [548, 275] on div at bounding box center [551, 267] width 49 height 227
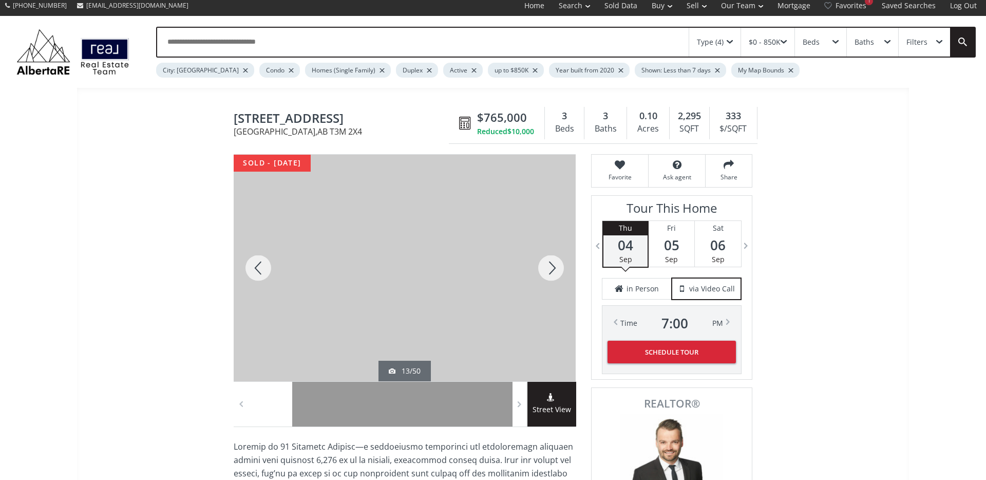
click at [548, 275] on div at bounding box center [551, 268] width 49 height 227
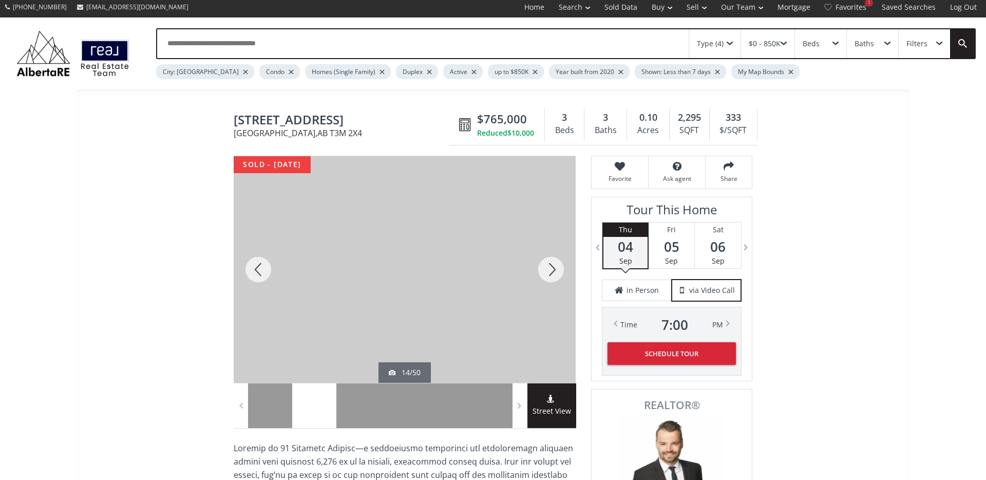
click at [549, 275] on div at bounding box center [551, 269] width 49 height 227
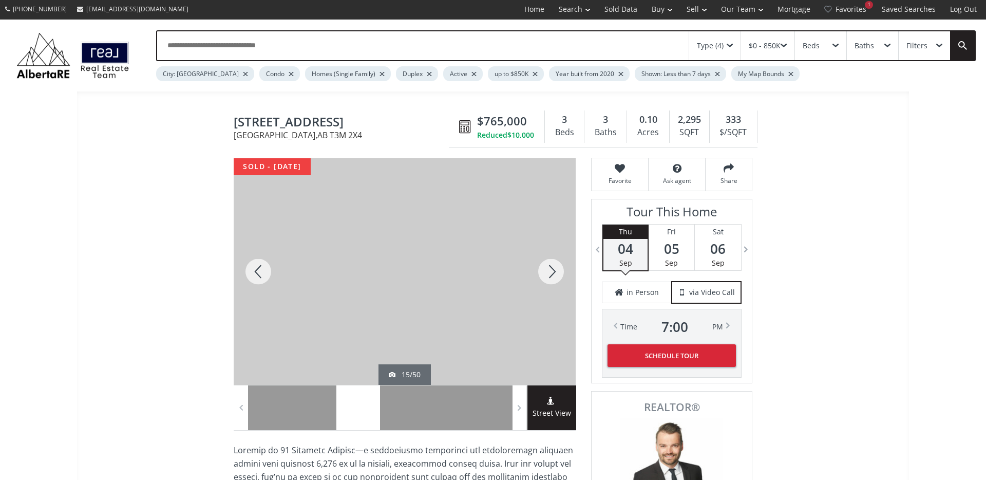
click at [549, 275] on div at bounding box center [551, 271] width 49 height 227
click at [549, 275] on div at bounding box center [551, 272] width 49 height 227
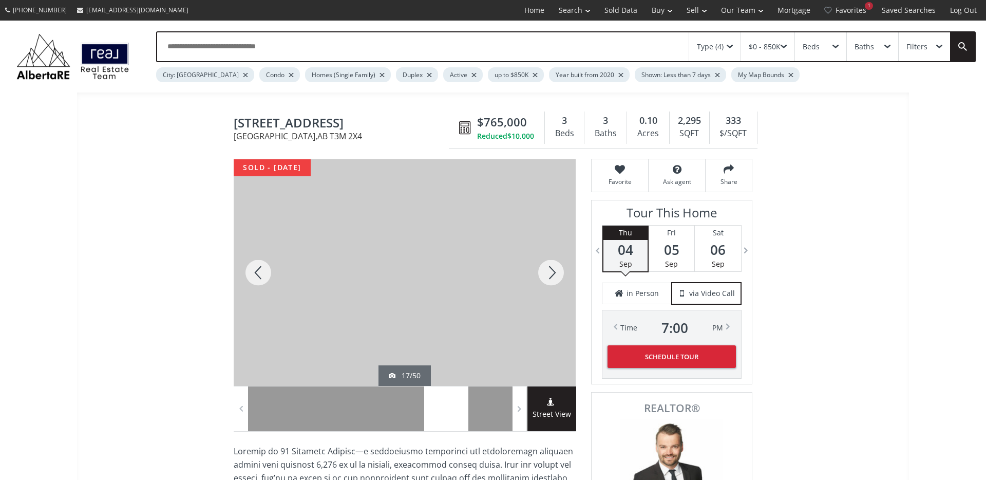
click at [549, 275] on div at bounding box center [551, 272] width 49 height 227
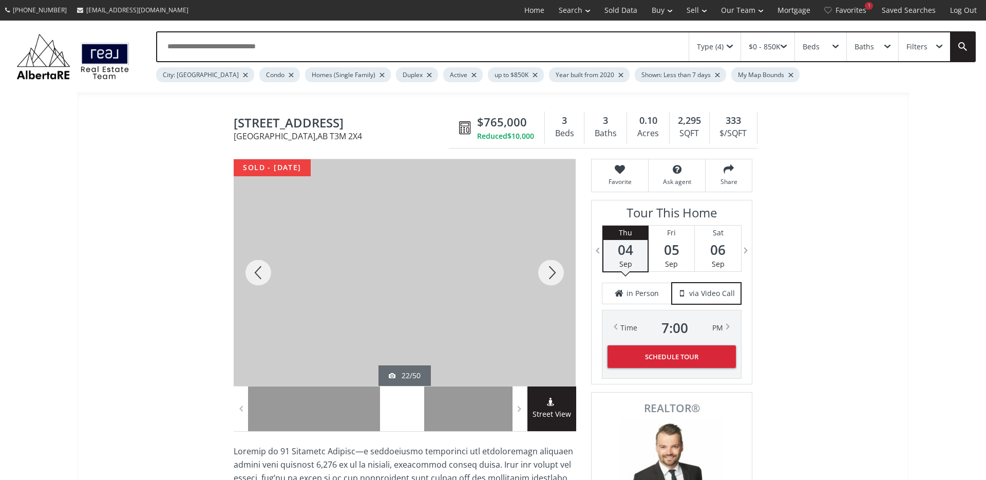
click at [549, 275] on div at bounding box center [551, 272] width 49 height 227
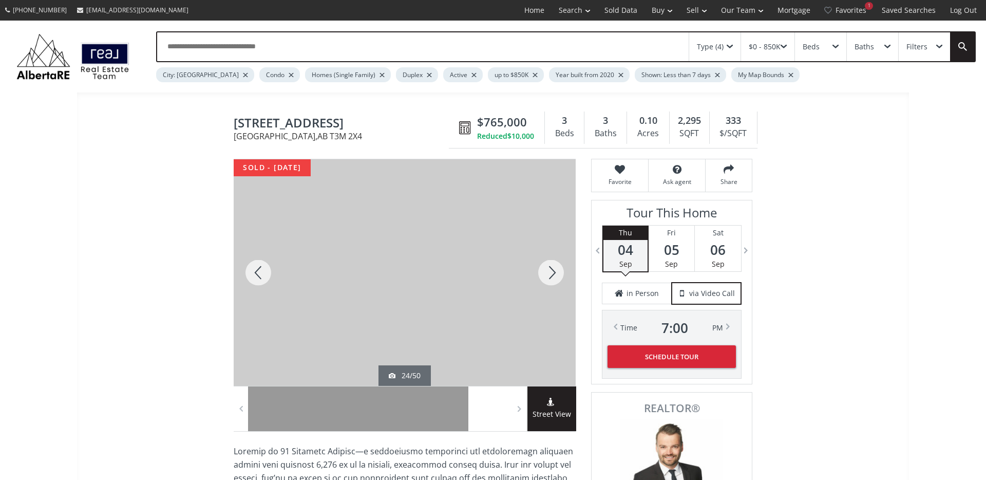
click at [549, 275] on div at bounding box center [551, 272] width 49 height 227
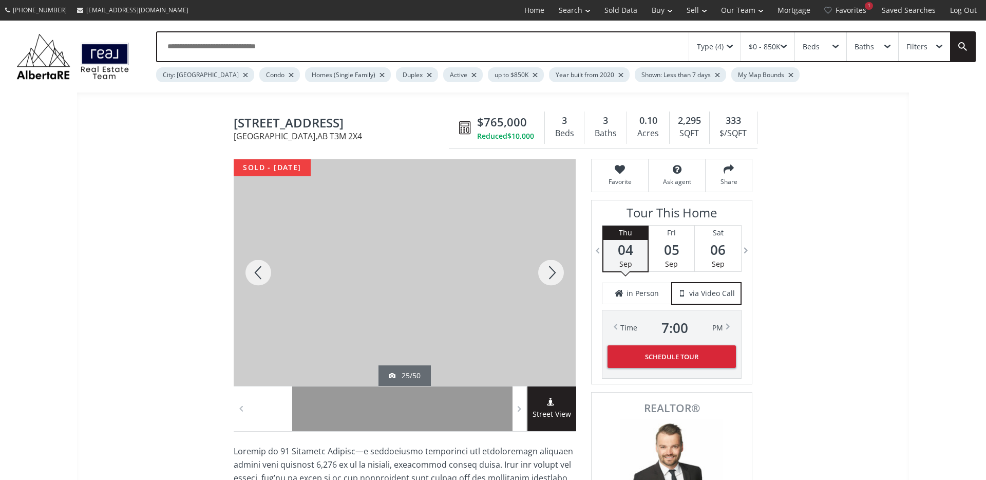
click at [549, 275] on div at bounding box center [551, 272] width 49 height 227
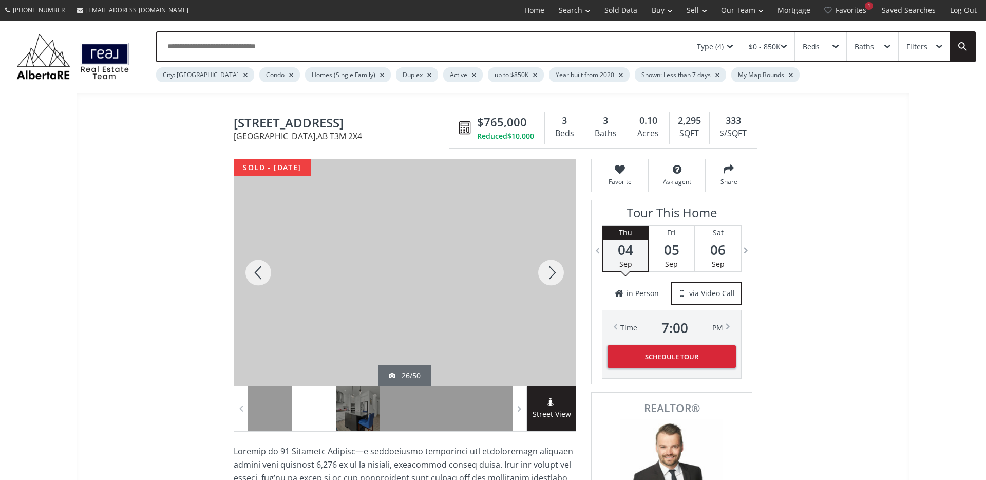
click at [549, 275] on div at bounding box center [551, 272] width 49 height 227
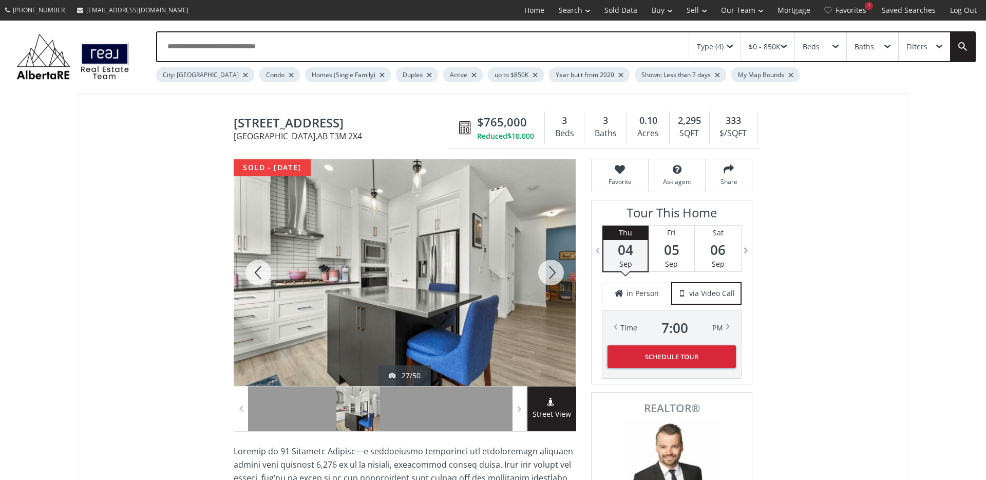
click at [549, 275] on div at bounding box center [551, 272] width 49 height 227
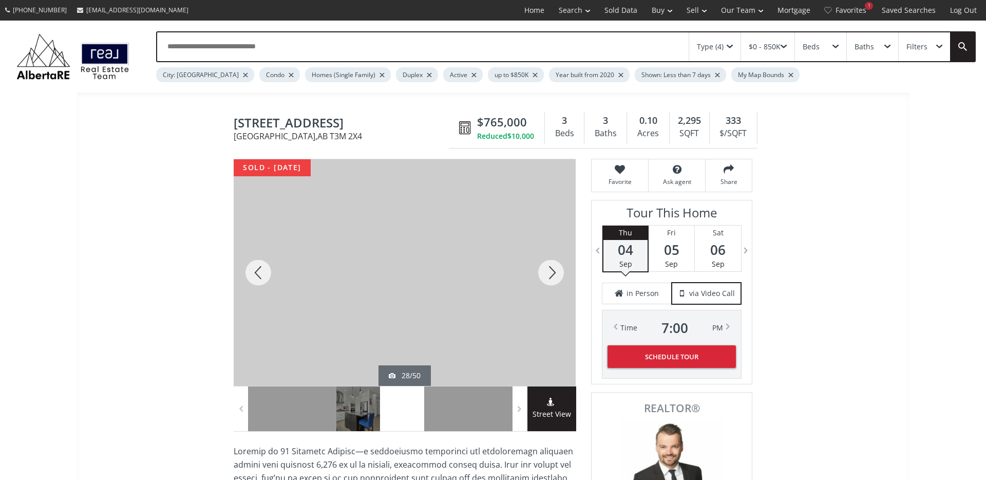
click at [549, 275] on div at bounding box center [551, 272] width 49 height 227
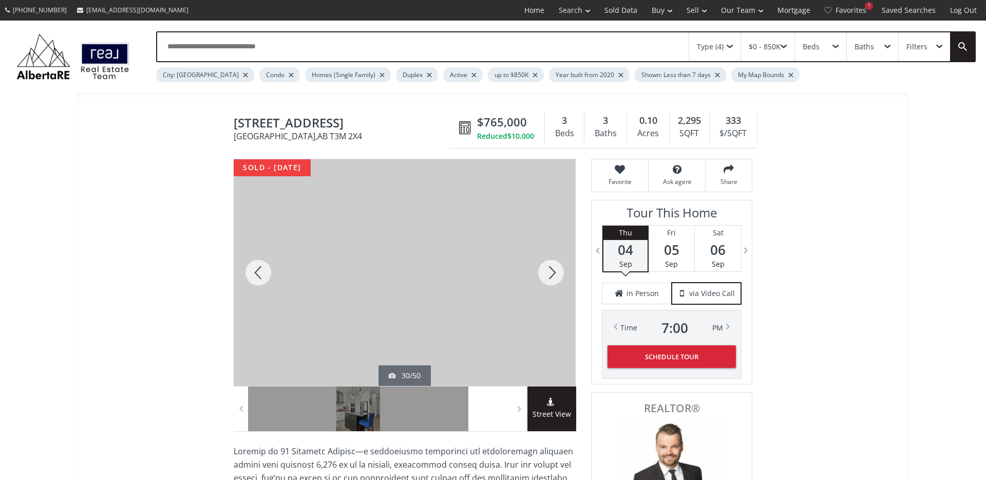
click at [549, 275] on div at bounding box center [551, 272] width 49 height 227
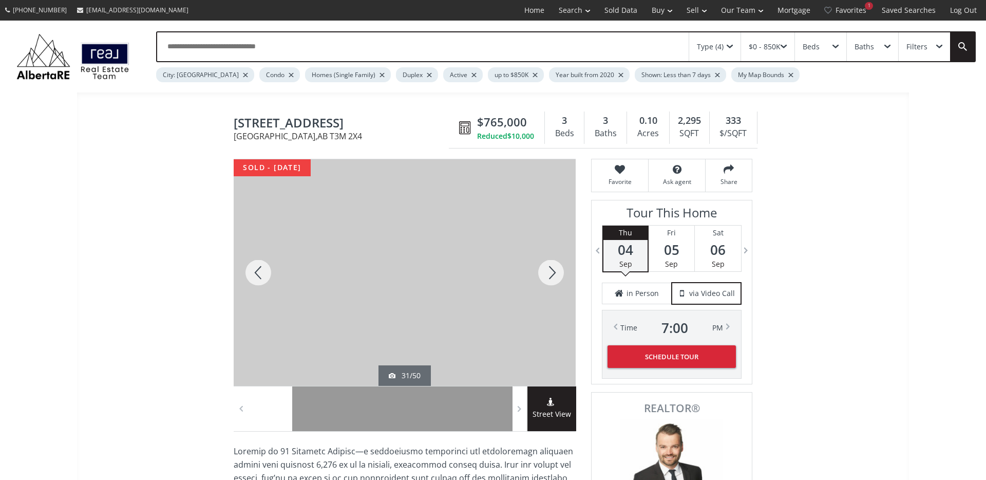
click at [549, 275] on div at bounding box center [551, 272] width 49 height 227
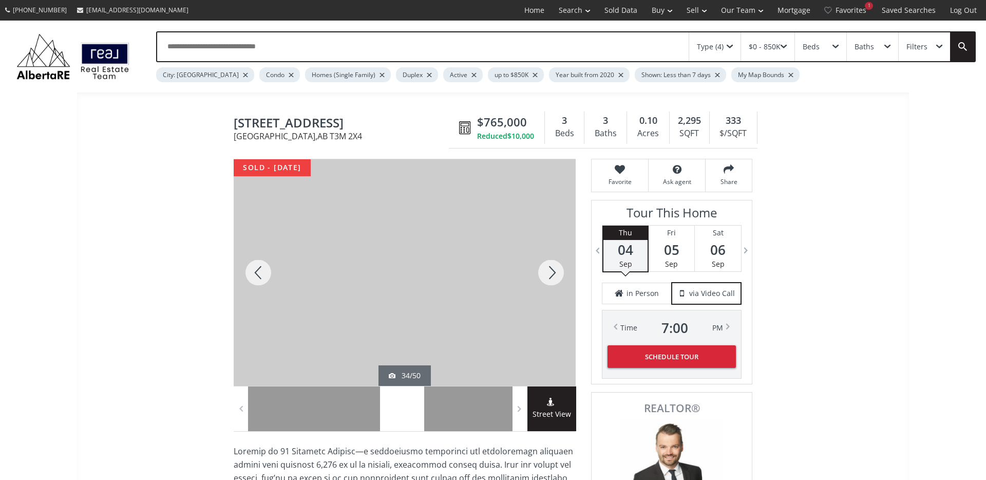
click at [549, 275] on div at bounding box center [551, 272] width 49 height 227
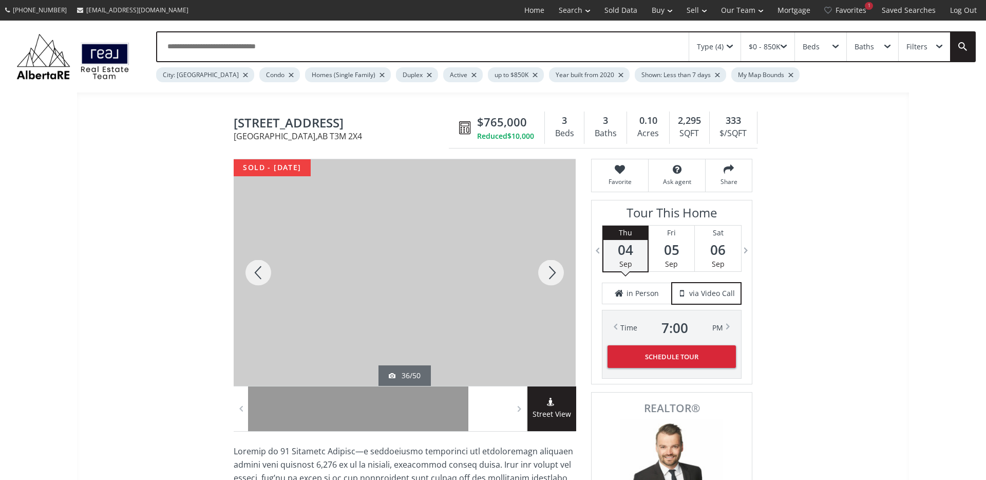
click at [549, 275] on div at bounding box center [551, 272] width 49 height 227
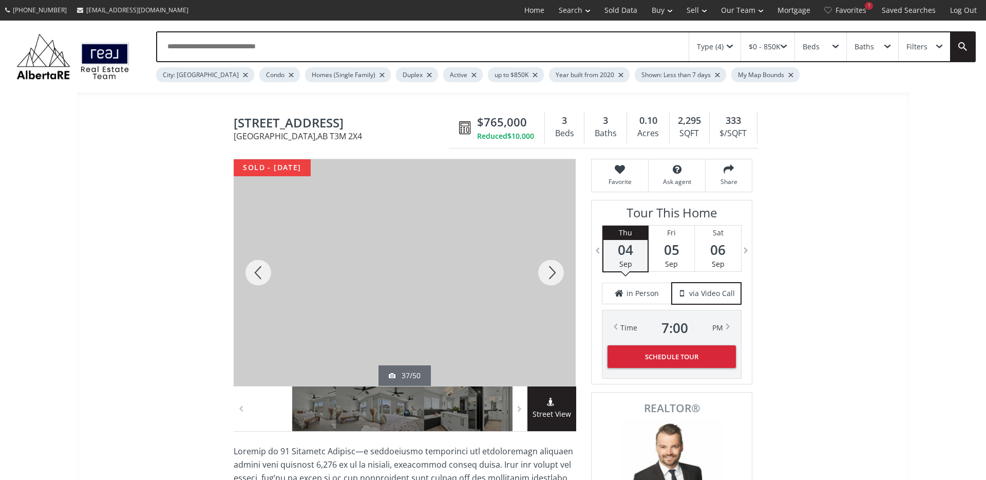
click at [549, 275] on div at bounding box center [551, 272] width 49 height 227
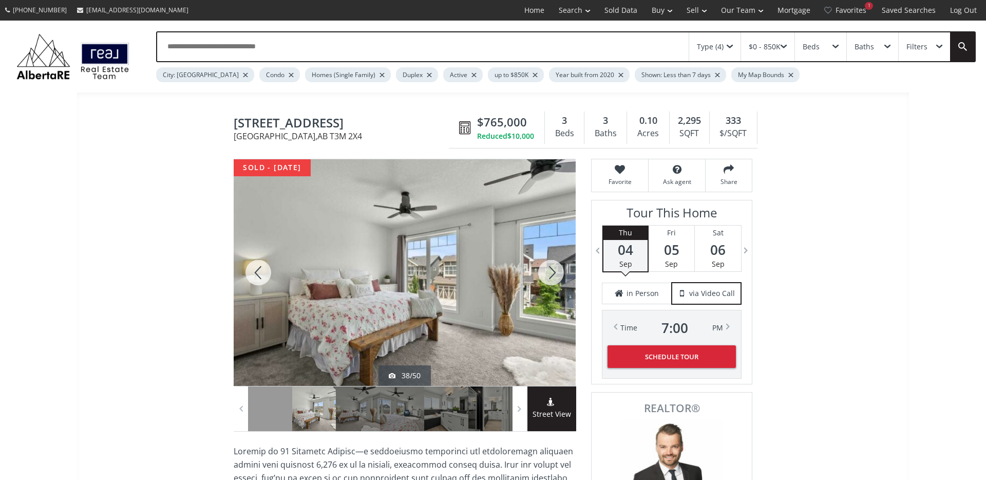
click at [549, 275] on div at bounding box center [551, 272] width 49 height 227
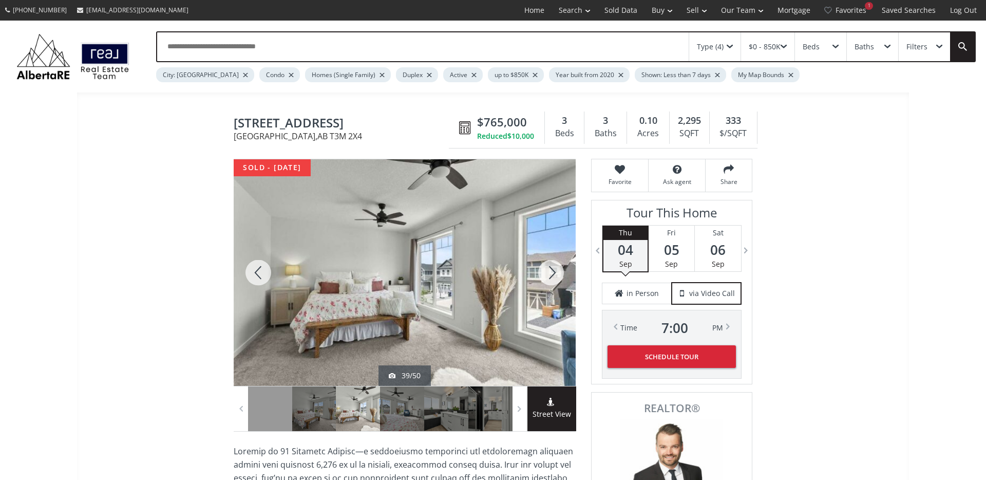
click at [549, 275] on div at bounding box center [551, 272] width 49 height 227
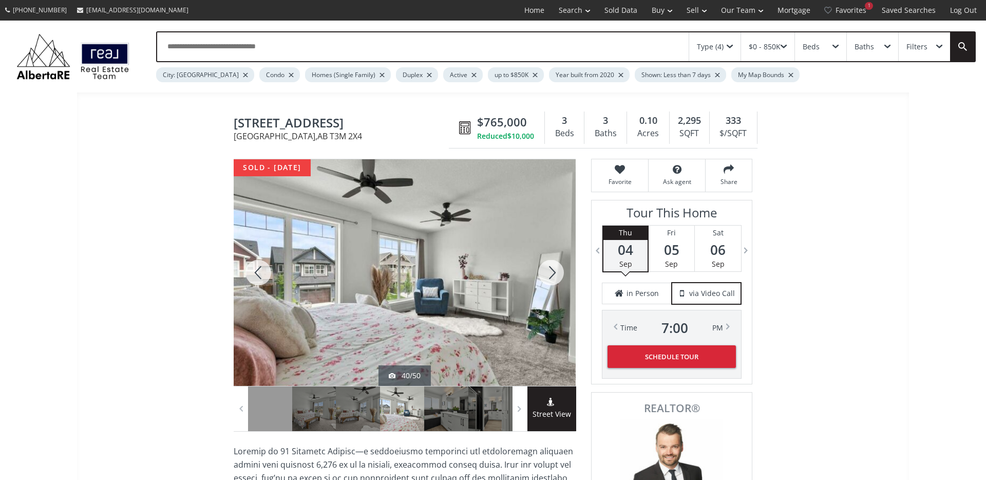
click at [549, 275] on div at bounding box center [551, 272] width 49 height 227
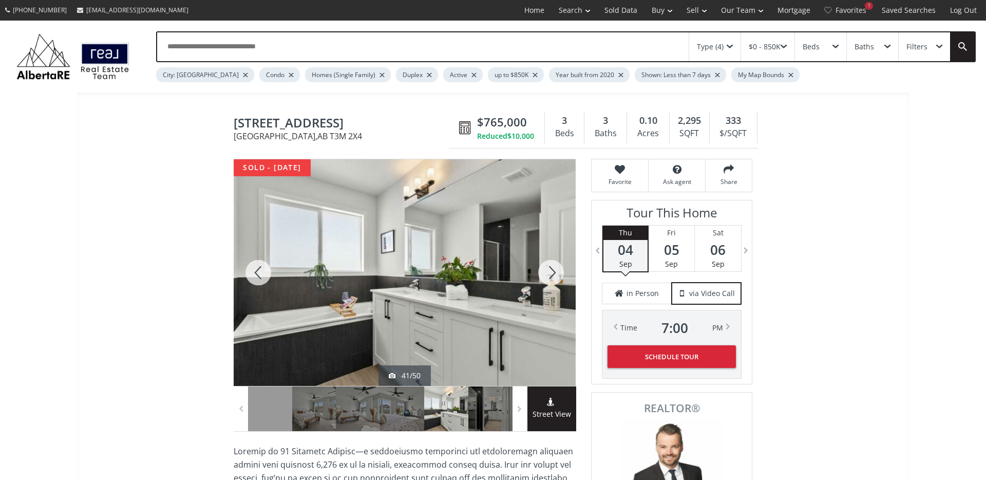
click at [549, 275] on div at bounding box center [551, 272] width 49 height 227
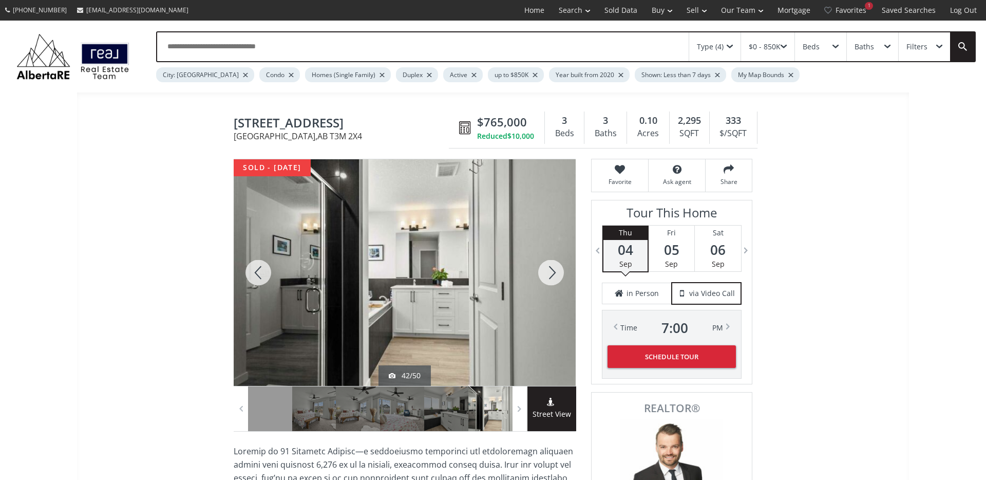
click at [549, 275] on div at bounding box center [551, 272] width 49 height 227
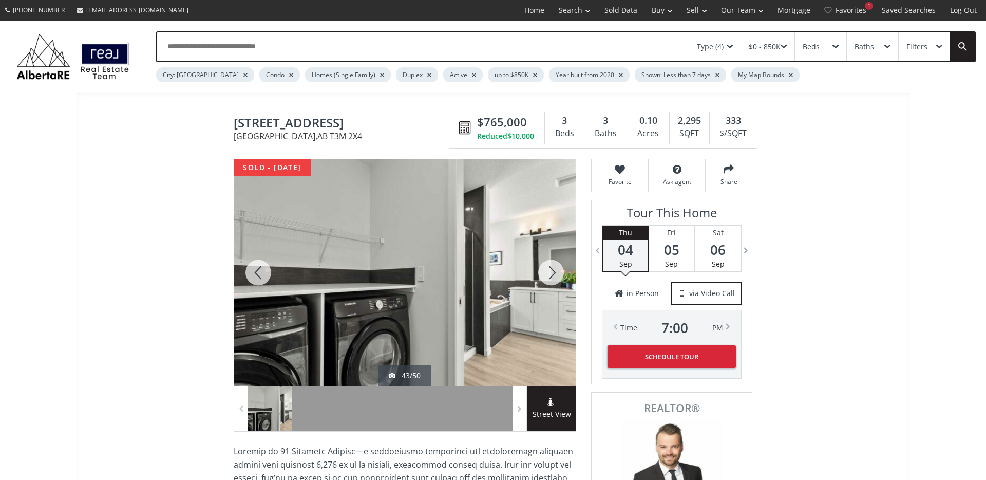
click at [549, 275] on div at bounding box center [551, 272] width 49 height 227
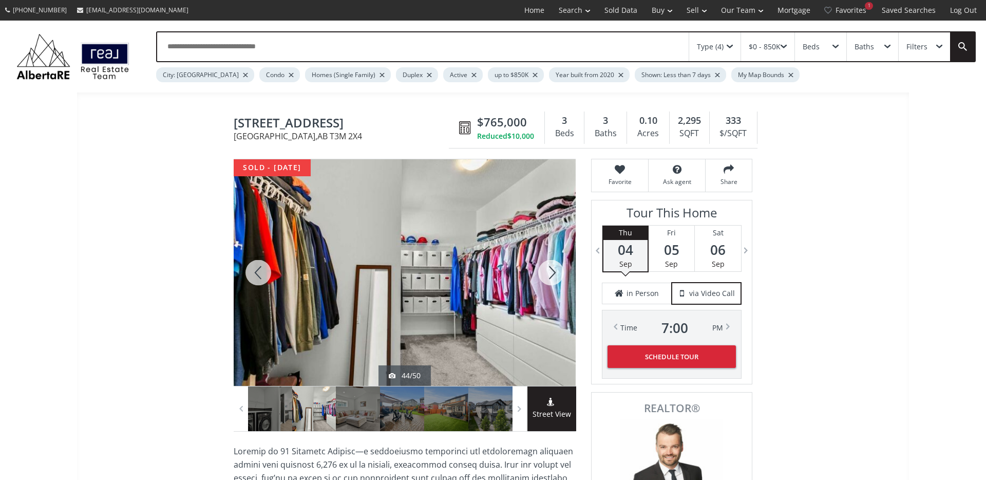
click at [549, 275] on div at bounding box center [551, 272] width 49 height 227
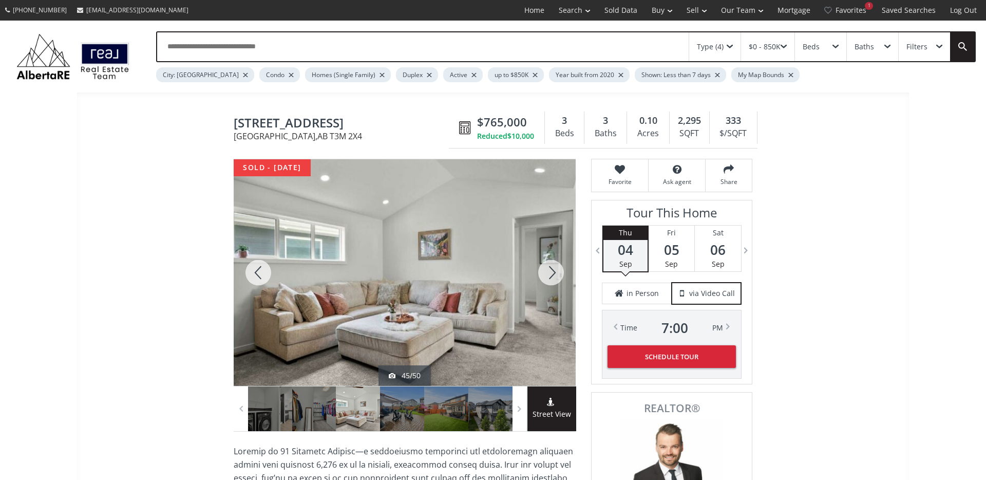
click at [262, 272] on div at bounding box center [258, 272] width 49 height 227
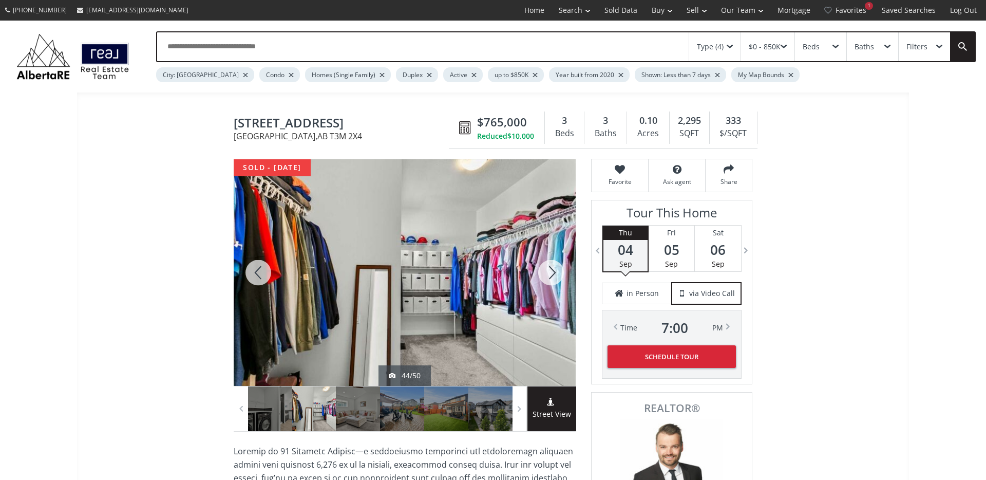
click at [558, 271] on div at bounding box center [551, 272] width 49 height 227
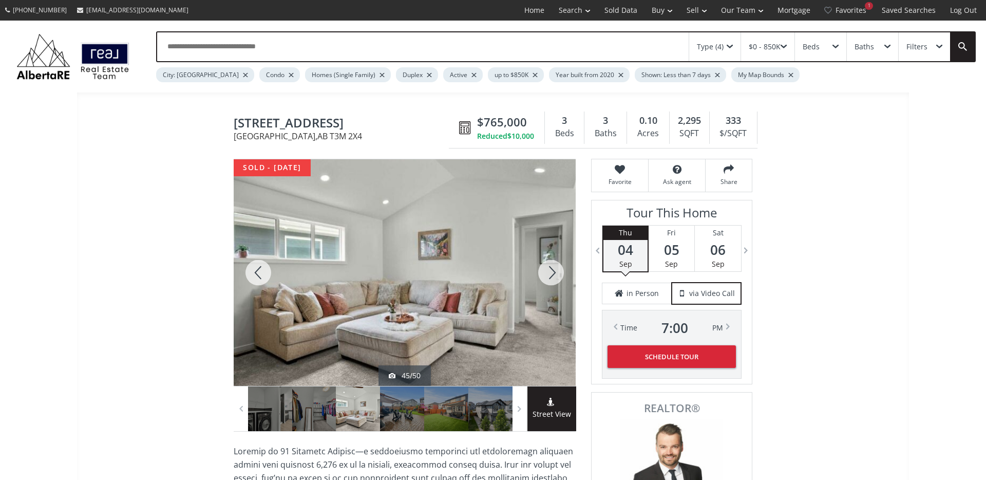
click at [558, 271] on div at bounding box center [551, 272] width 49 height 227
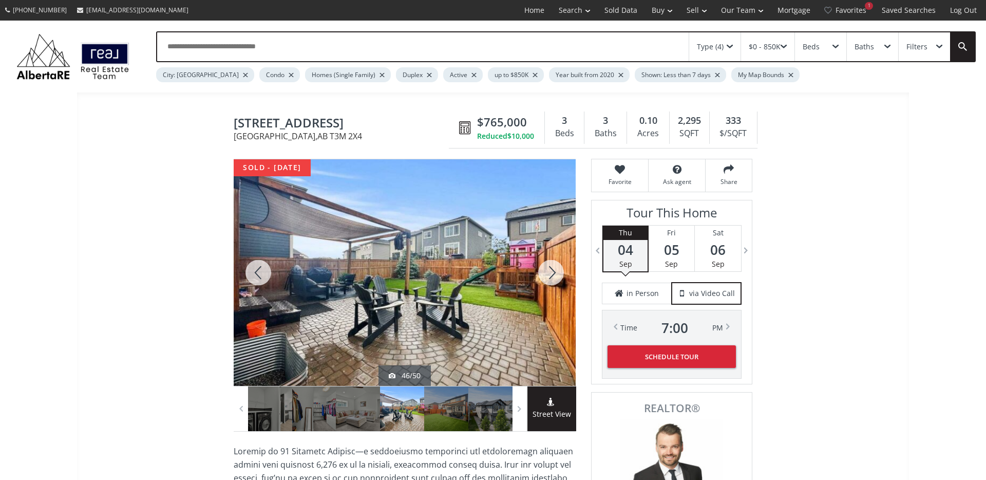
click at [558, 271] on div at bounding box center [551, 272] width 49 height 227
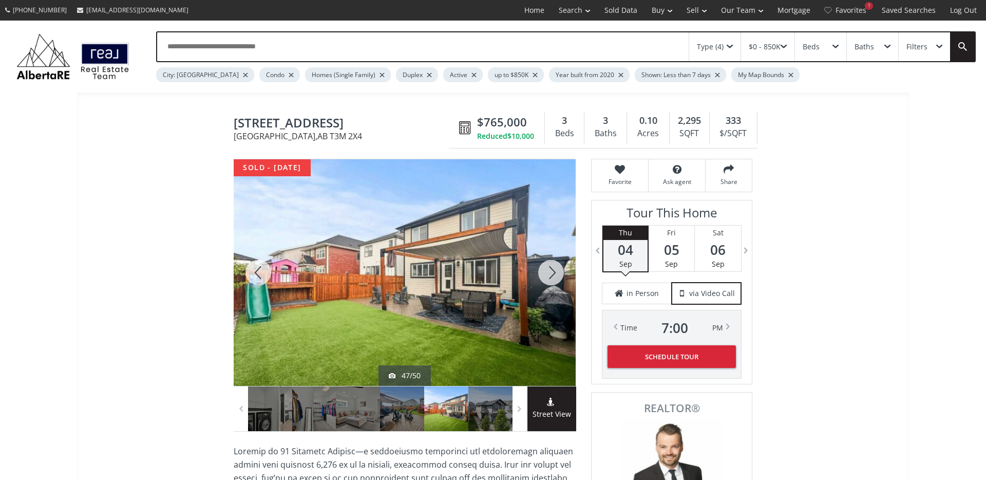
click at [558, 271] on div at bounding box center [551, 272] width 49 height 227
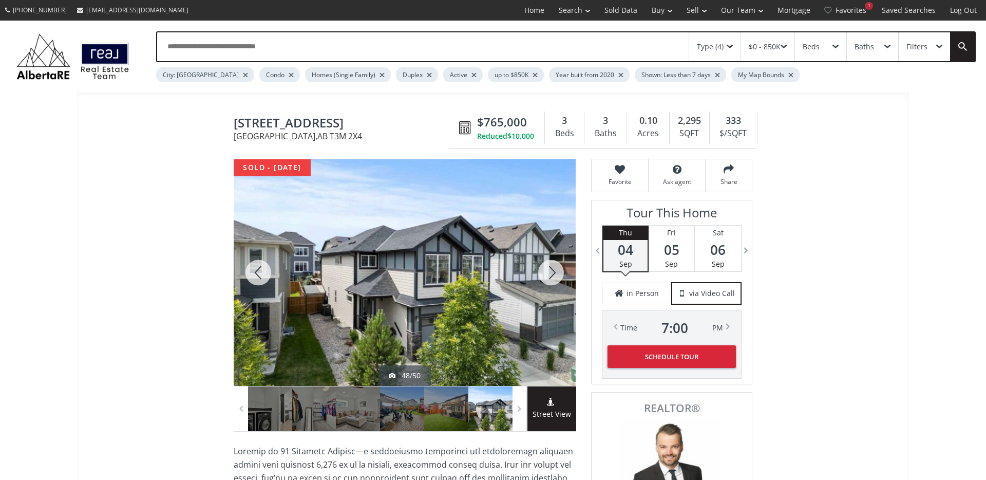
click at [558, 271] on div at bounding box center [551, 272] width 49 height 227
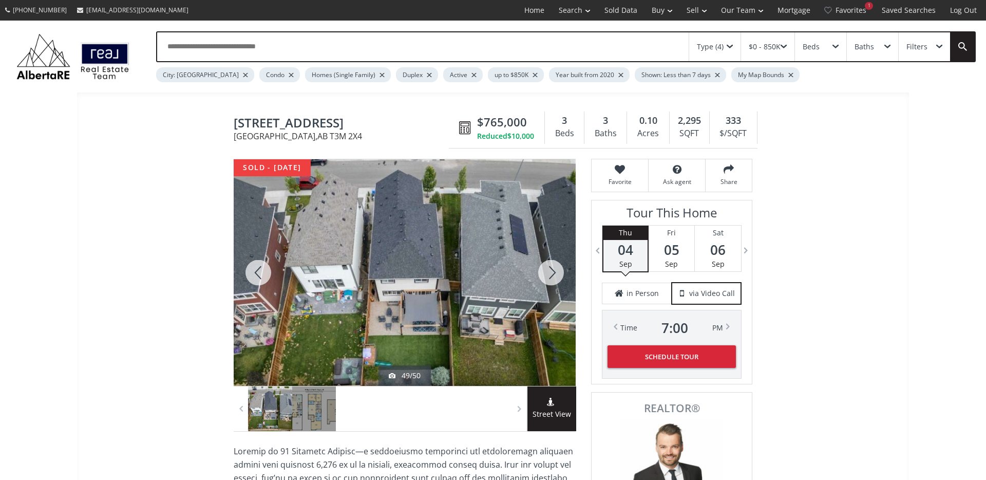
click at [558, 271] on div at bounding box center [551, 272] width 49 height 227
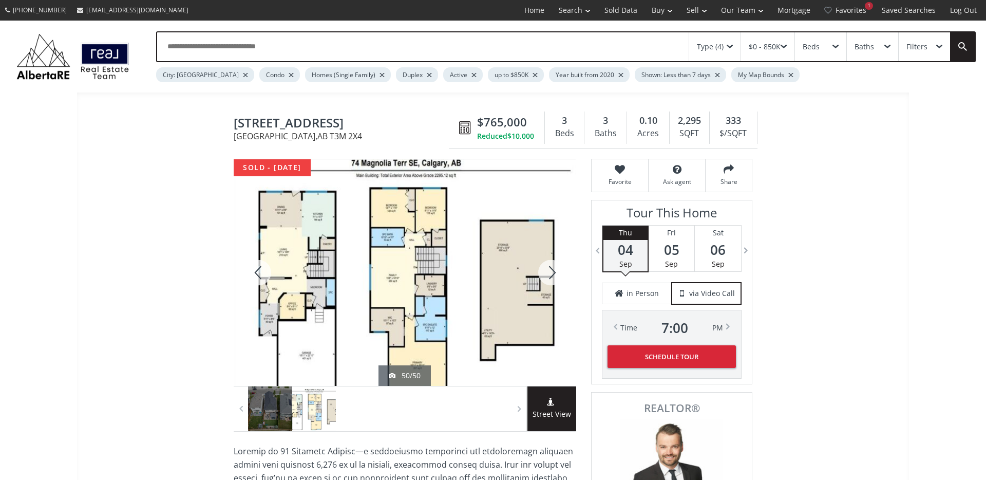
click at [558, 271] on div at bounding box center [551, 272] width 49 height 227
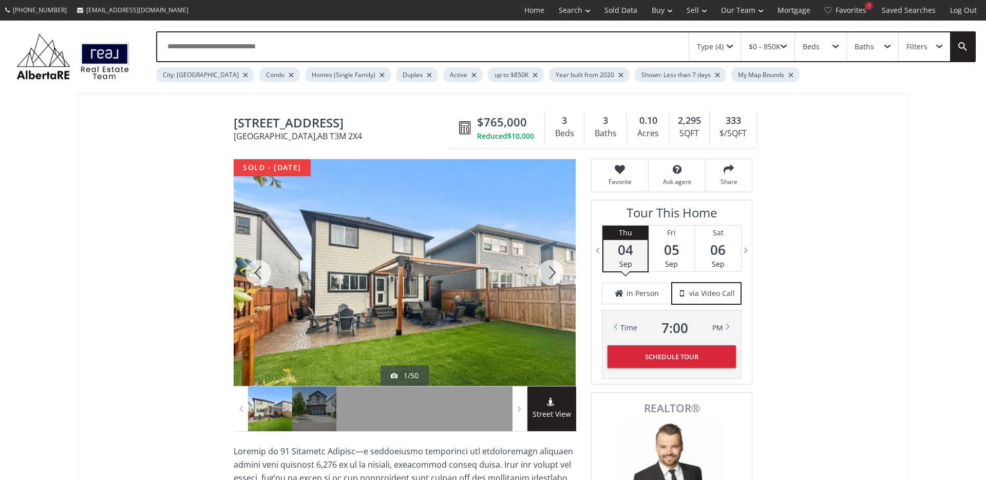
click at [558, 271] on div at bounding box center [551, 272] width 49 height 227
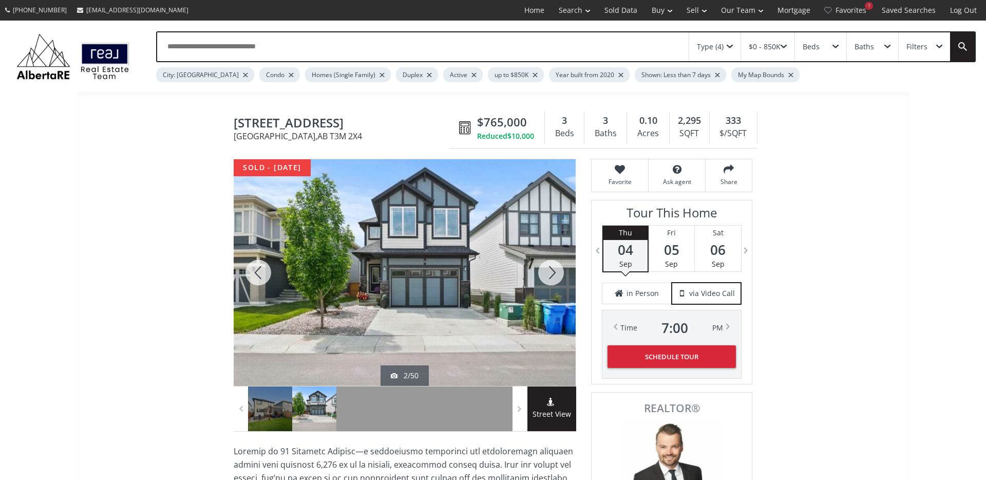
click at [558, 271] on div at bounding box center [551, 272] width 49 height 227
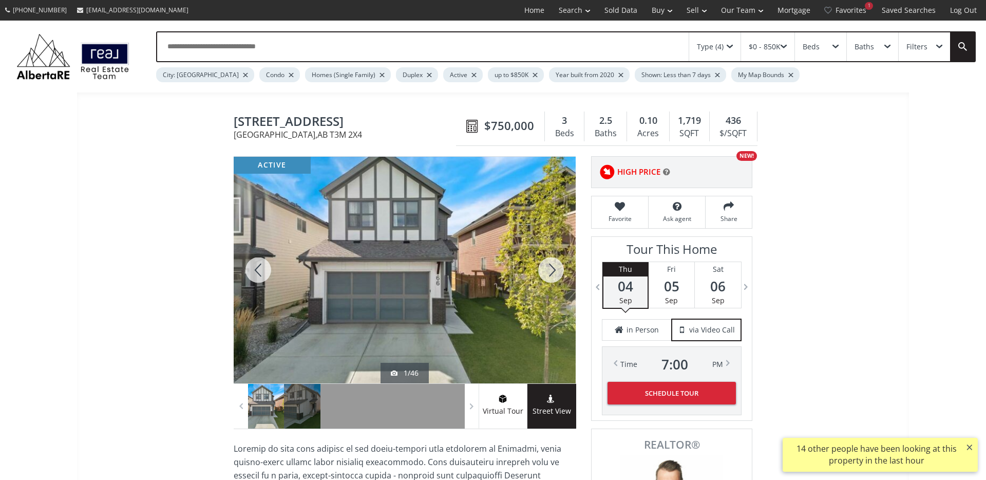
click at [554, 272] on div at bounding box center [551, 270] width 49 height 227
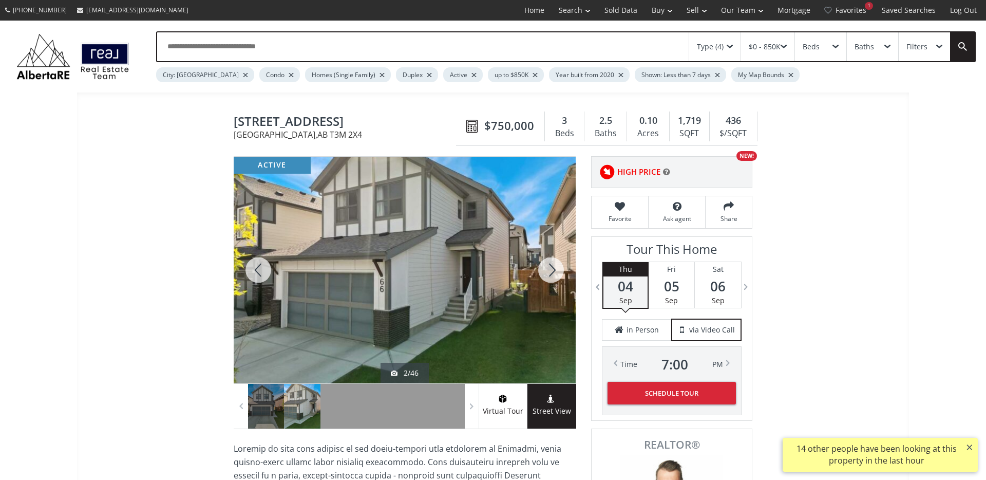
click at [553, 272] on div at bounding box center [551, 270] width 49 height 227
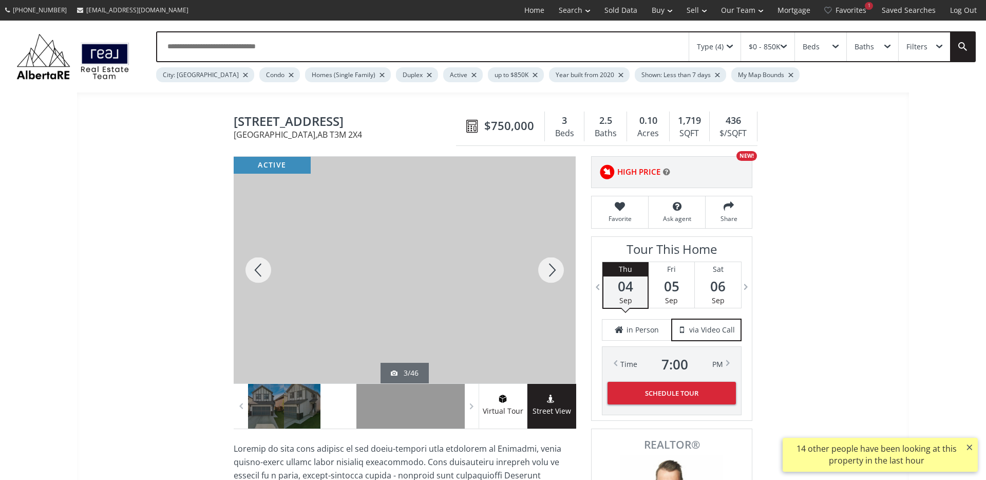
click at [551, 272] on div at bounding box center [551, 270] width 49 height 227
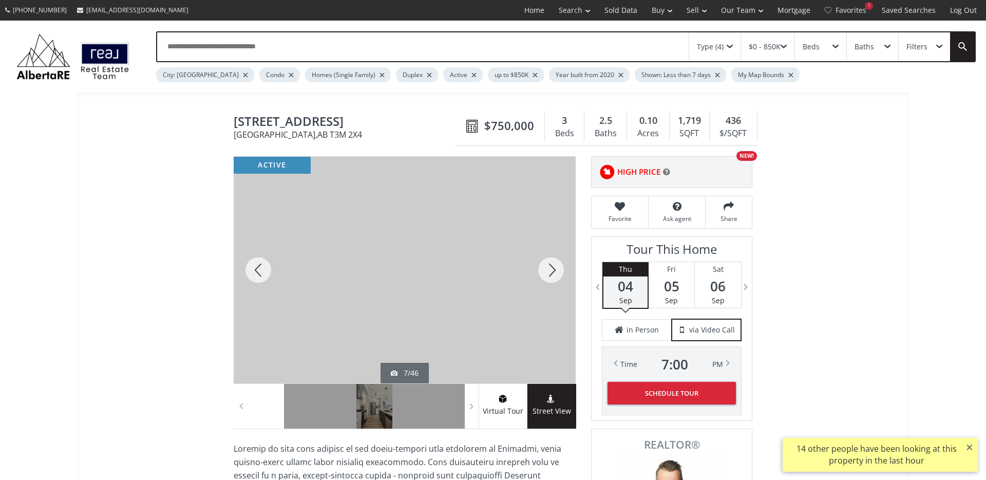
click at [551, 272] on div at bounding box center [551, 270] width 49 height 227
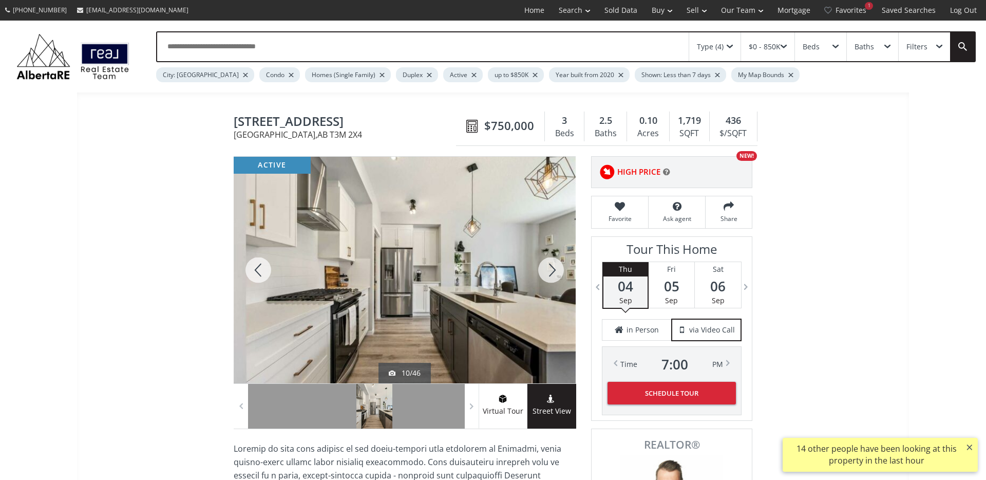
click at [551, 272] on div at bounding box center [551, 270] width 49 height 227
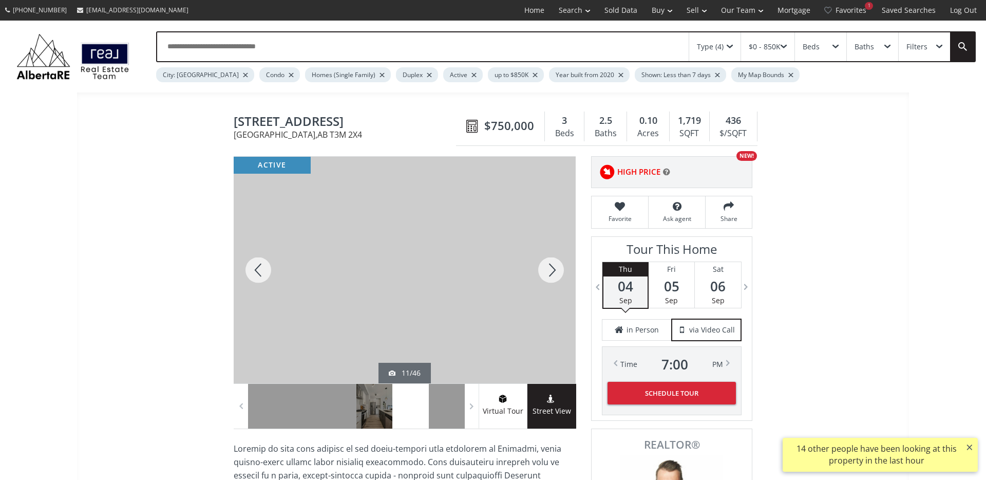
click at [551, 272] on div at bounding box center [551, 270] width 49 height 227
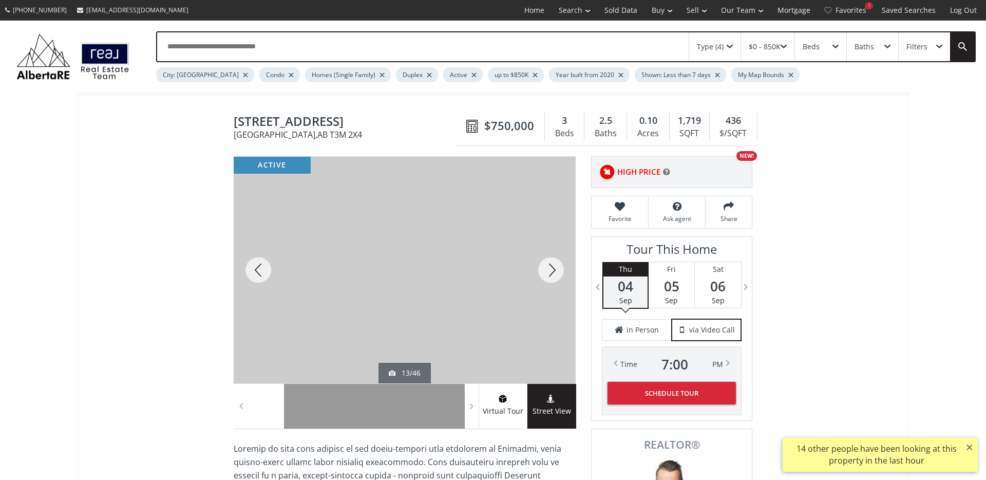
click at [550, 272] on div at bounding box center [551, 270] width 49 height 227
click at [551, 272] on div at bounding box center [551, 270] width 49 height 227
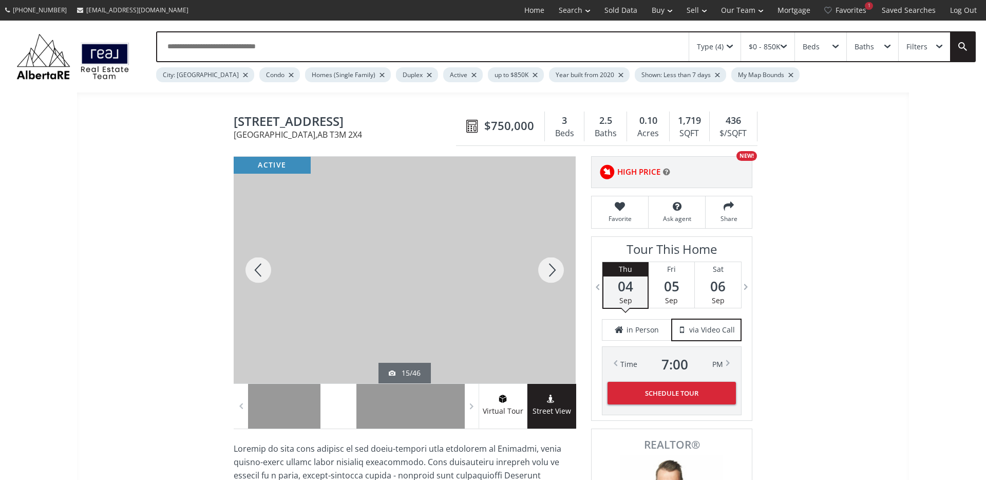
click at [554, 269] on div at bounding box center [551, 270] width 49 height 227
click at [264, 270] on div at bounding box center [258, 270] width 49 height 227
click at [553, 274] on div at bounding box center [551, 270] width 49 height 227
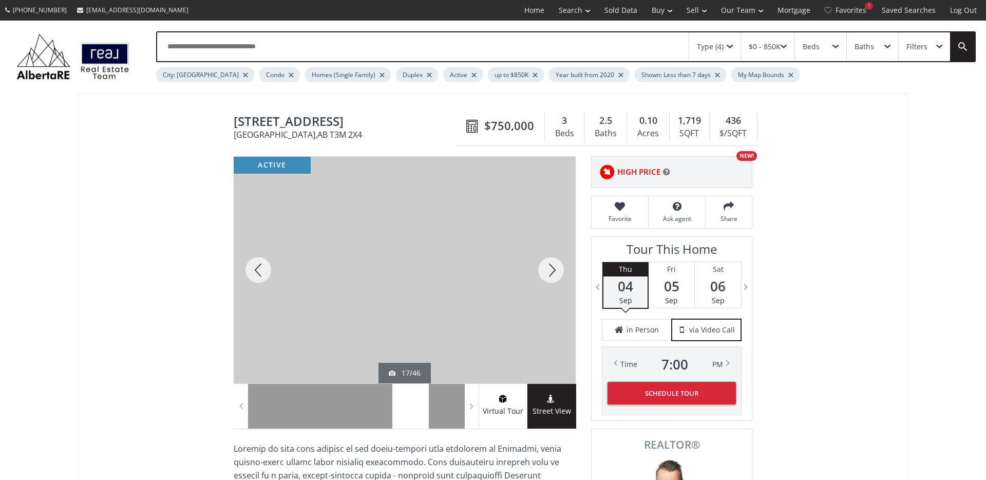
click at [553, 274] on div at bounding box center [551, 270] width 49 height 227
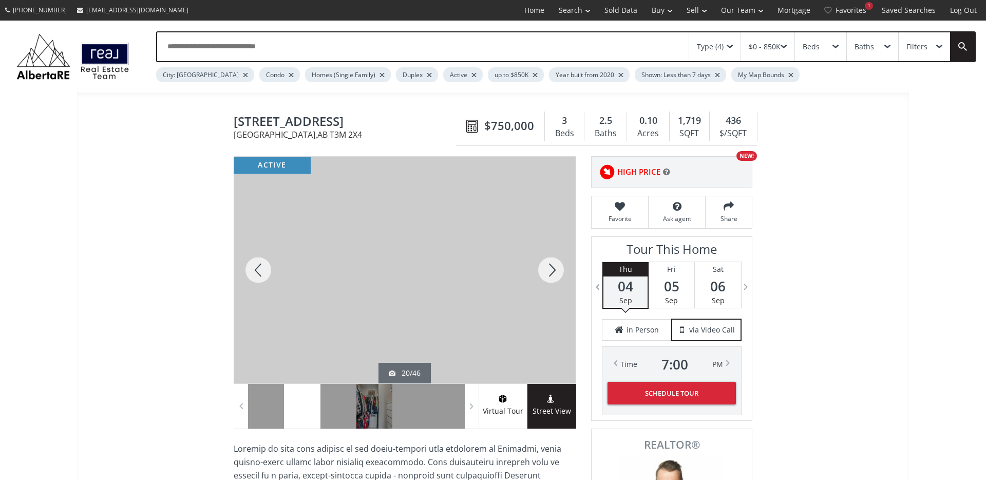
click at [553, 274] on div at bounding box center [551, 270] width 49 height 227
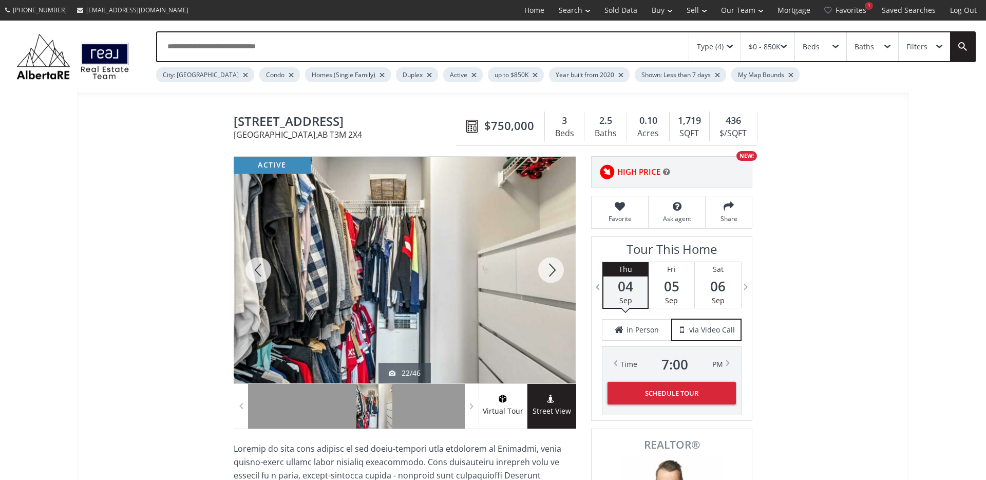
click at [553, 274] on div at bounding box center [551, 270] width 49 height 227
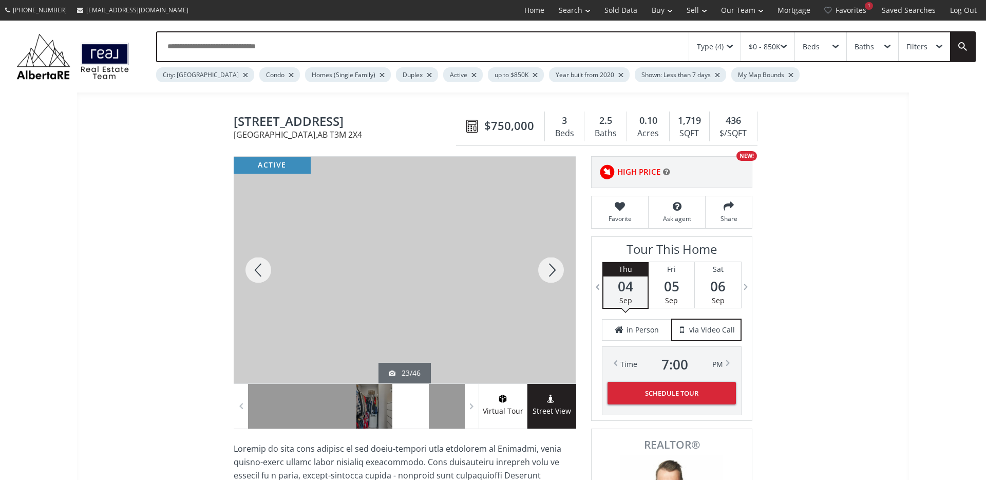
click at [553, 274] on div at bounding box center [551, 270] width 49 height 227
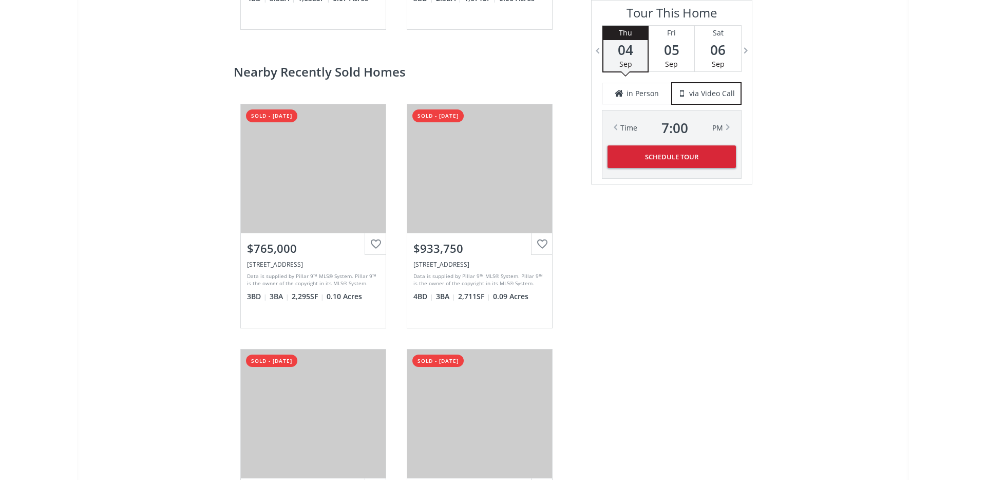
scroll to position [2325, 0]
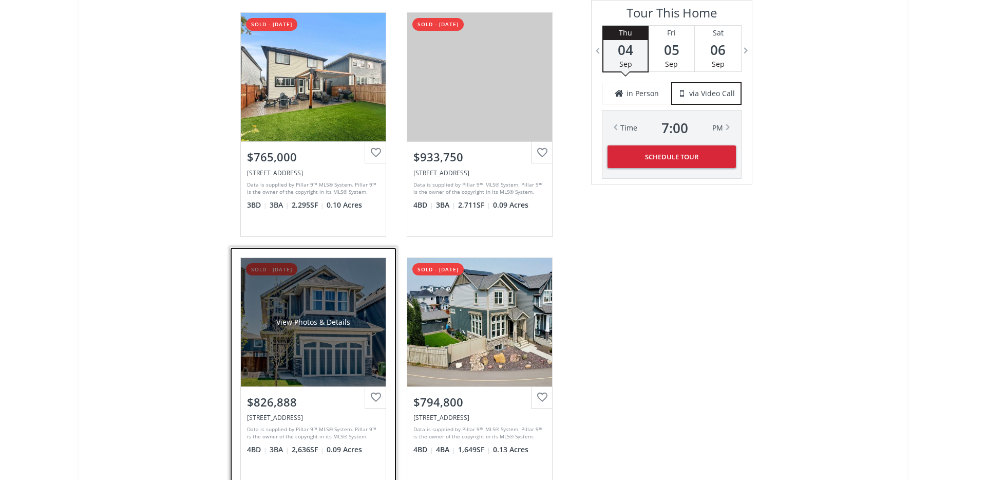
click at [300, 292] on div "View Photos & Details" at bounding box center [313, 322] width 145 height 128
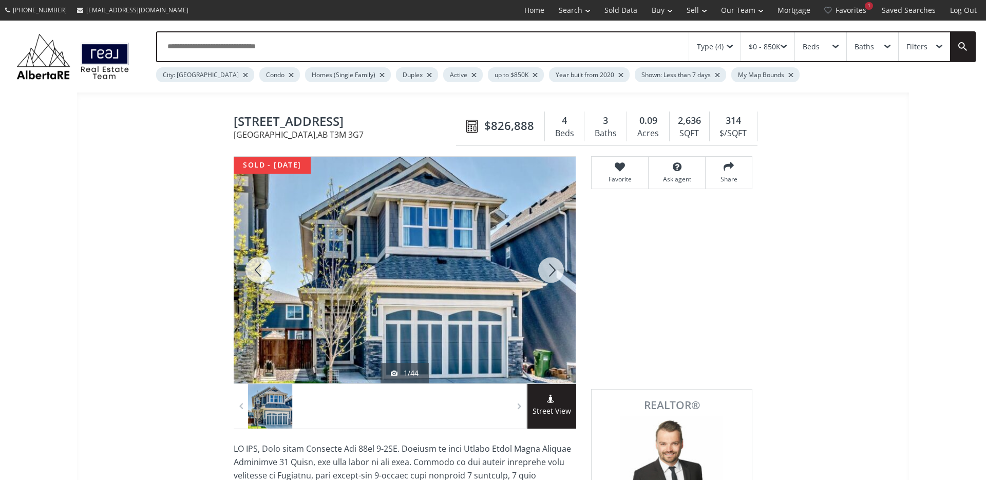
click at [550, 277] on div at bounding box center [551, 270] width 49 height 227
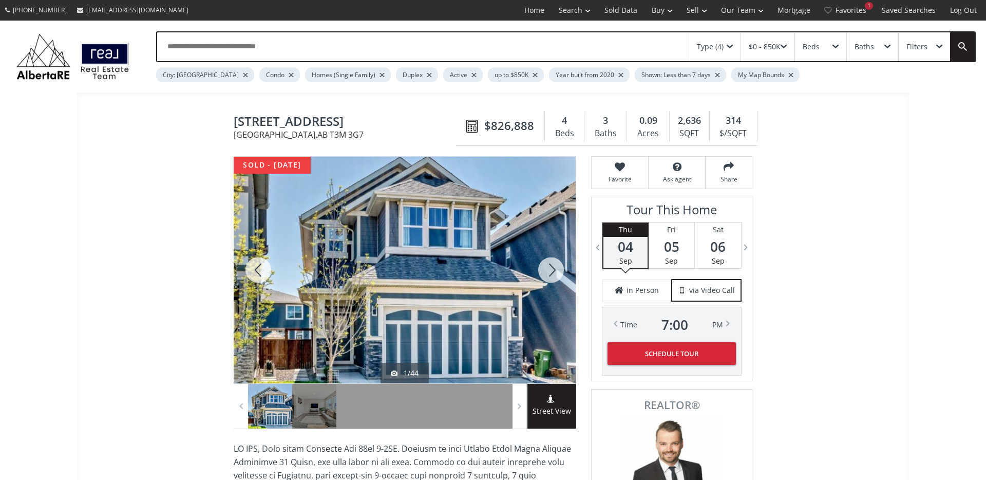
click at [551, 275] on div at bounding box center [551, 270] width 49 height 227
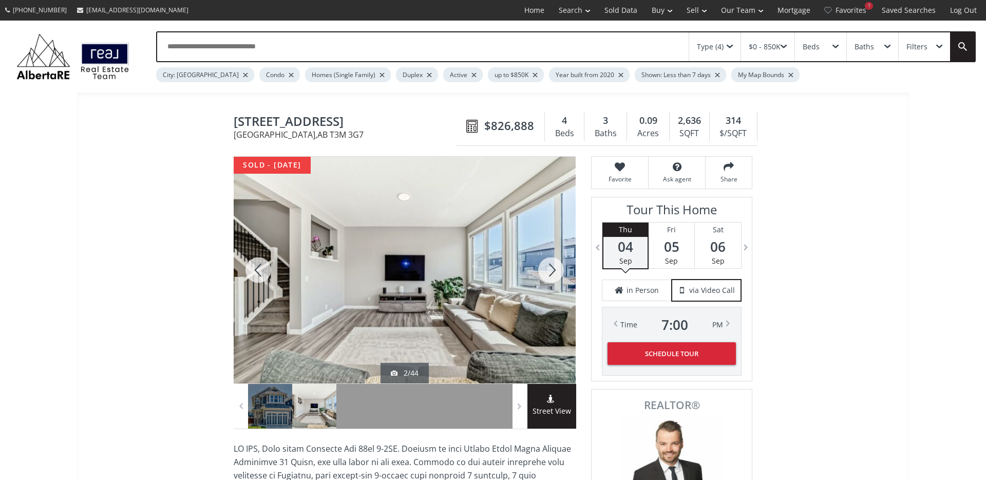
click at [551, 274] on div at bounding box center [551, 270] width 49 height 227
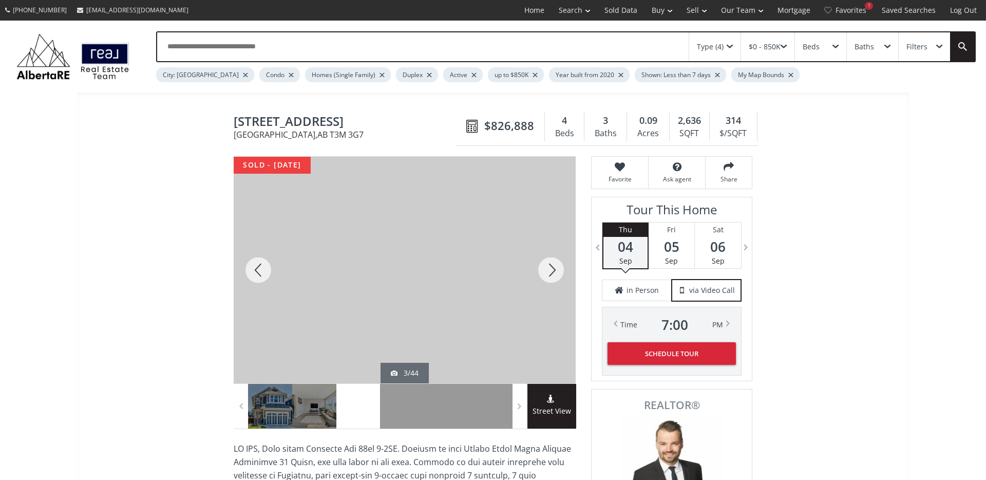
click at [551, 274] on div at bounding box center [551, 270] width 49 height 227
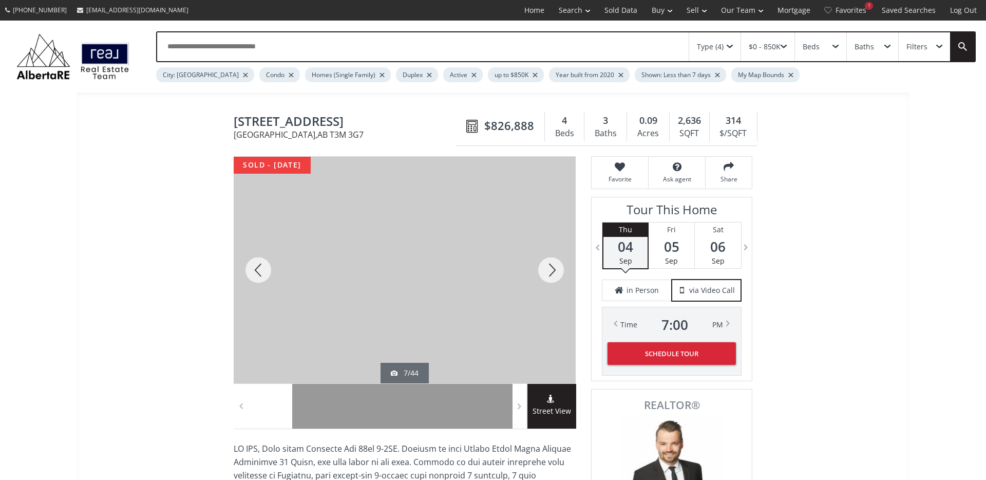
click at [551, 274] on div at bounding box center [551, 270] width 49 height 227
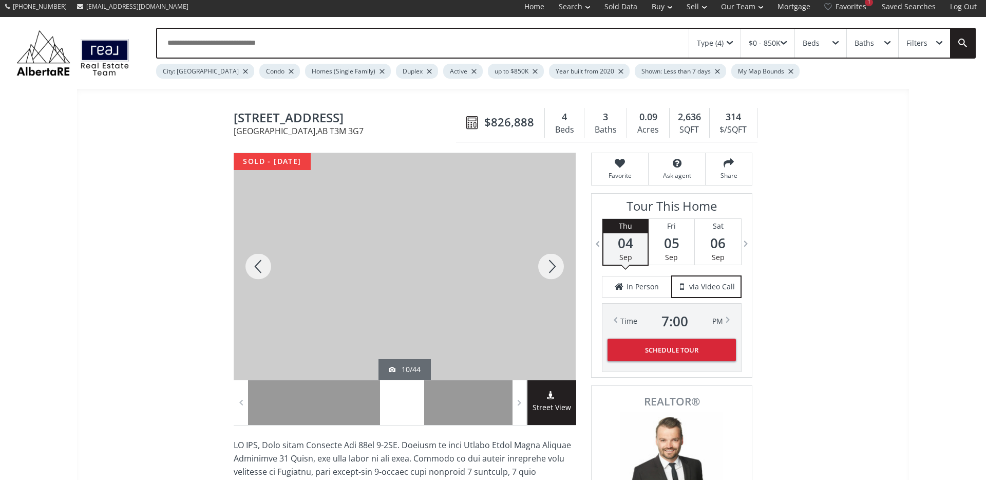
scroll to position [3, 0]
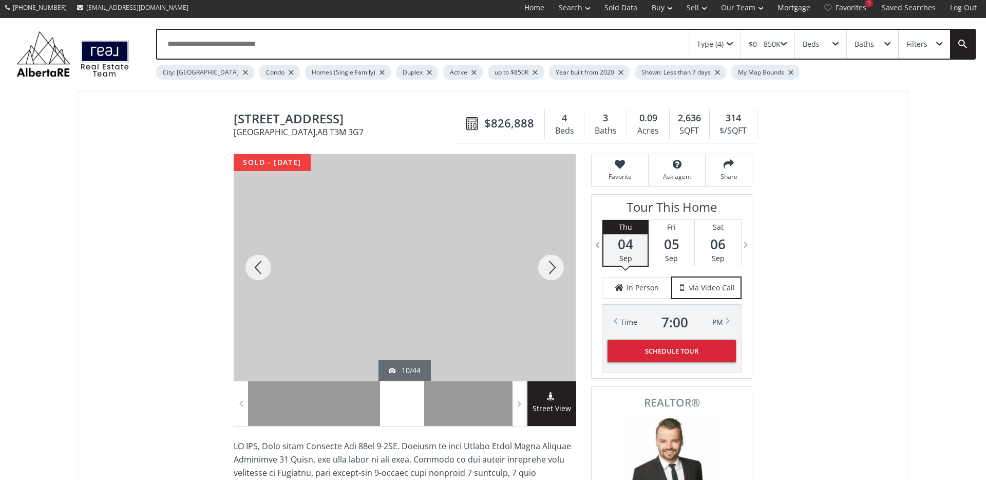
click at [551, 274] on div at bounding box center [551, 267] width 49 height 227
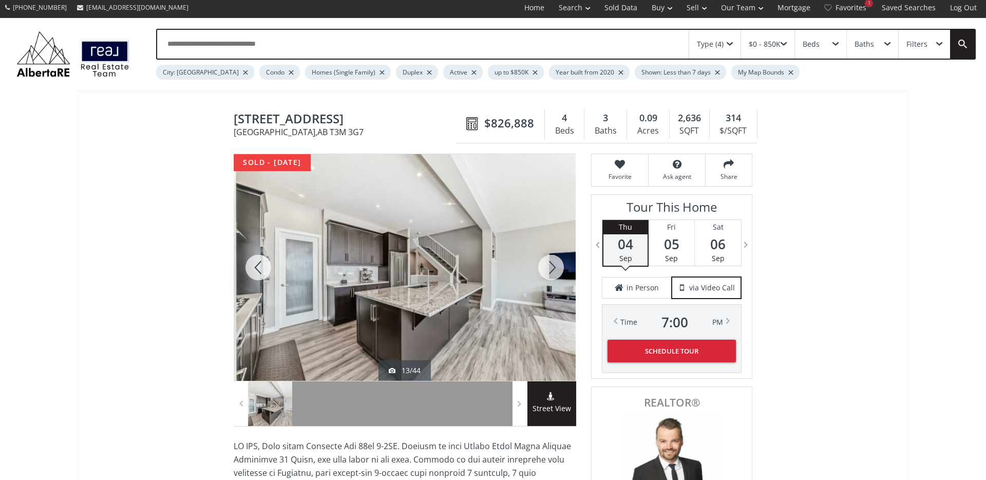
click at [551, 274] on div at bounding box center [551, 267] width 49 height 227
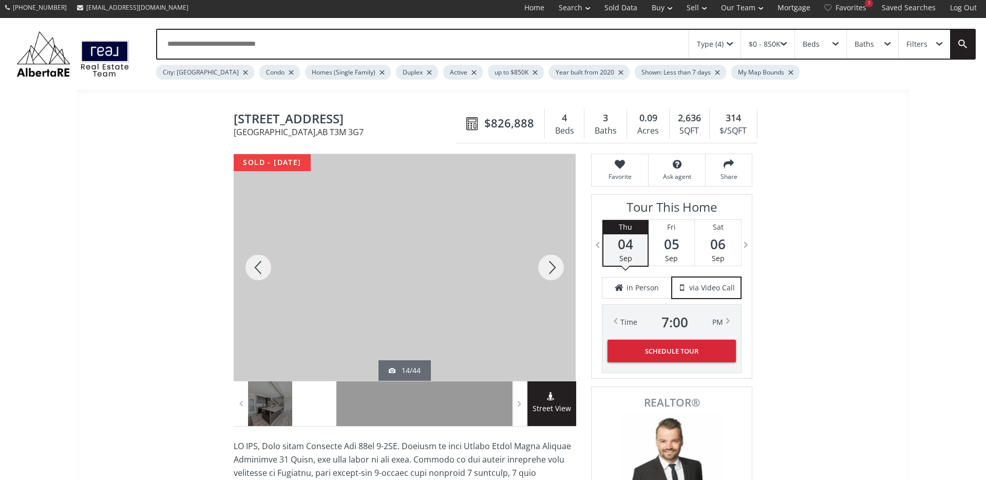
click at [551, 274] on div at bounding box center [551, 267] width 49 height 227
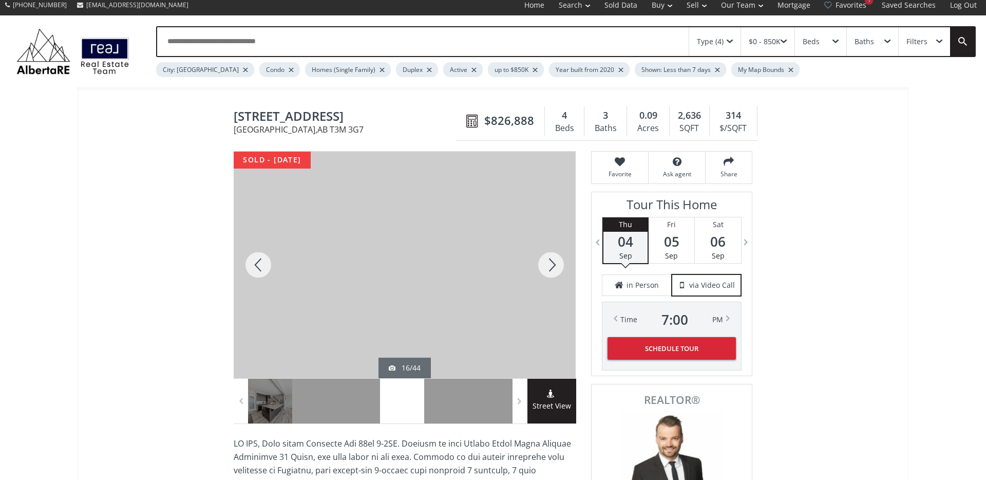
click at [551, 274] on div at bounding box center [551, 265] width 49 height 227
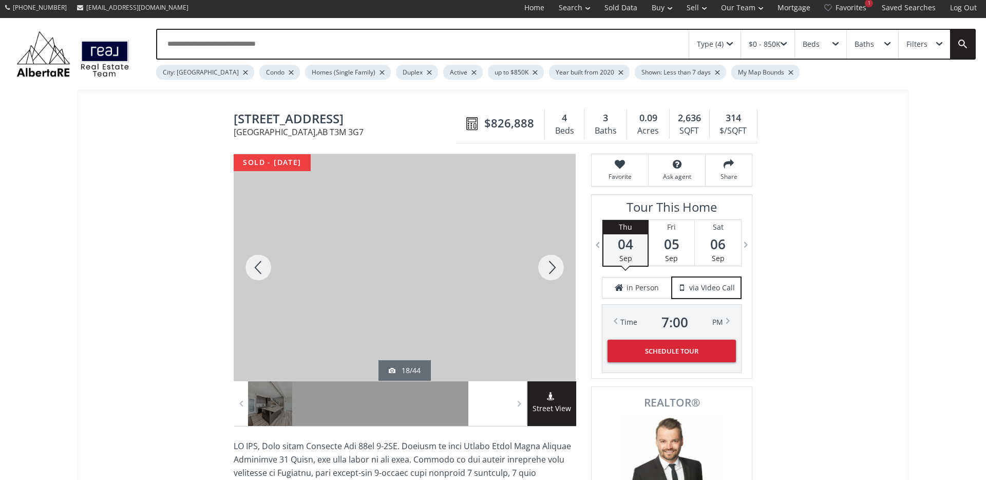
click at [551, 274] on div at bounding box center [551, 267] width 49 height 227
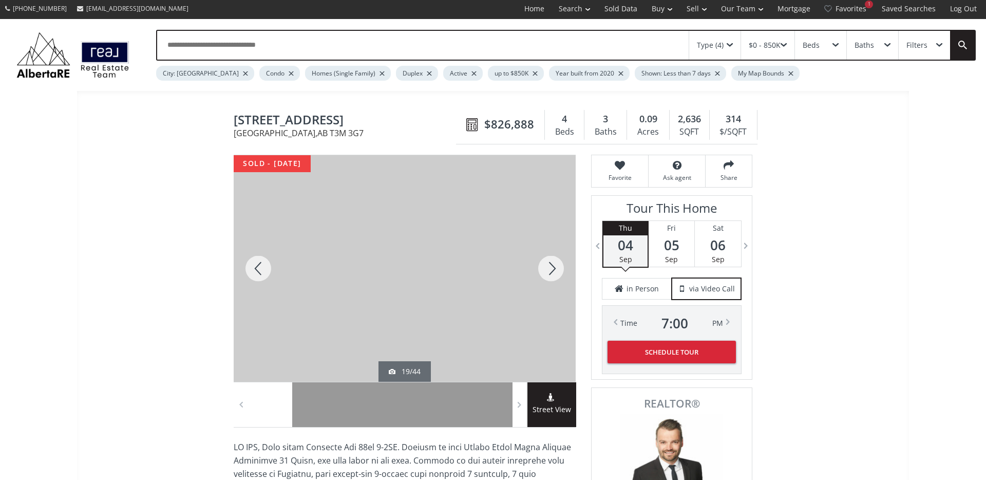
click at [550, 274] on div at bounding box center [551, 268] width 49 height 227
click at [550, 274] on div at bounding box center [551, 269] width 49 height 227
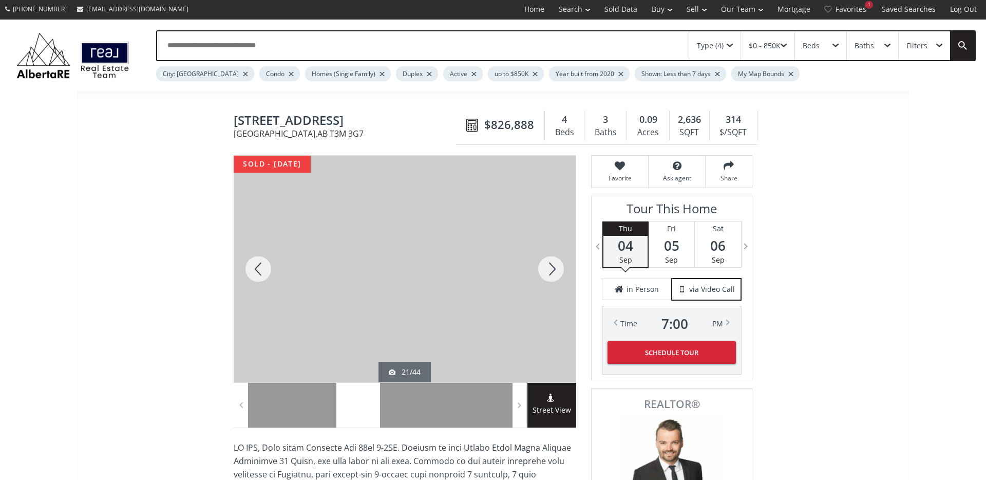
scroll to position [2, 0]
click at [551, 274] on div at bounding box center [551, 268] width 49 height 227
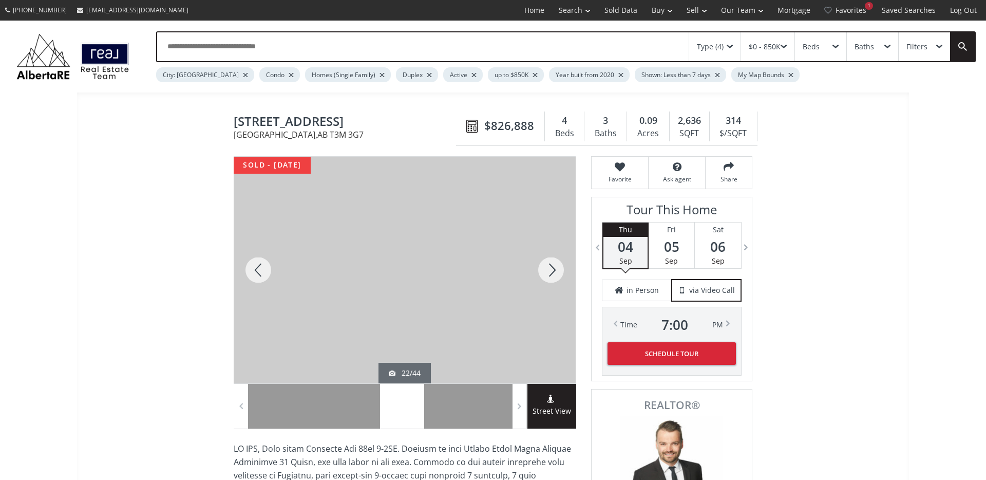
click at [551, 274] on div at bounding box center [551, 270] width 49 height 227
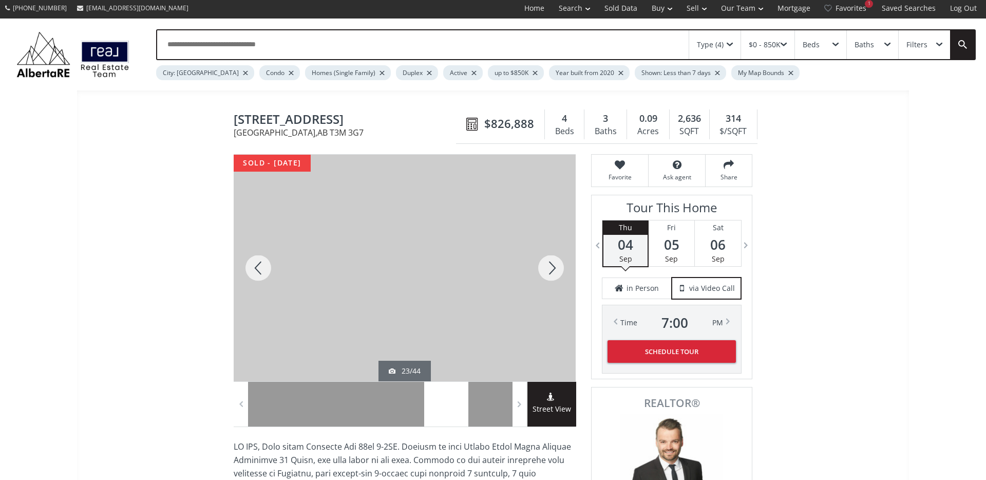
click at [551, 274] on div at bounding box center [551, 268] width 49 height 227
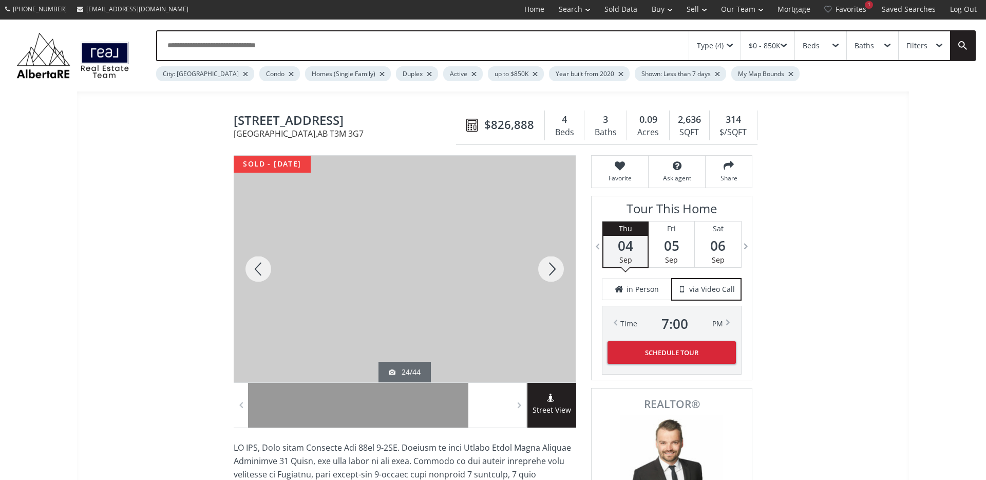
click at [551, 274] on div at bounding box center [551, 269] width 49 height 227
click at [551, 274] on div at bounding box center [551, 268] width 49 height 227
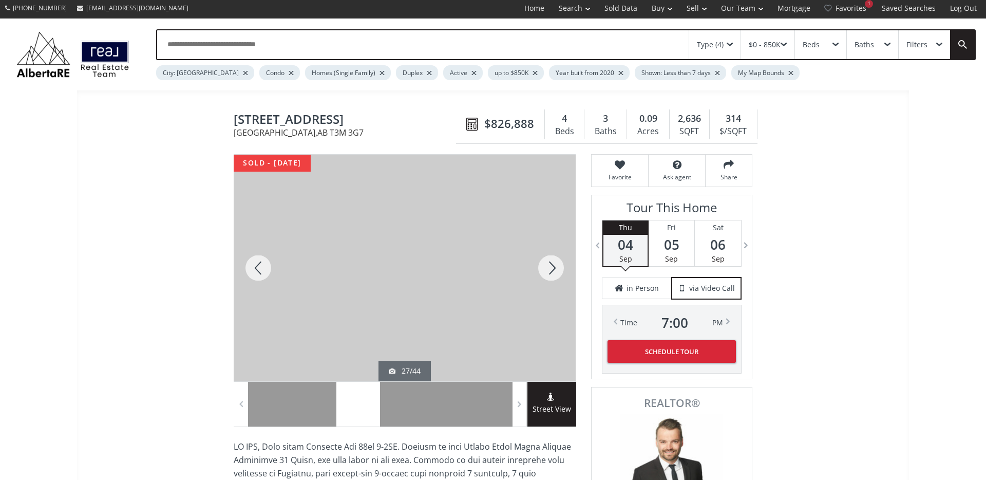
scroll to position [3, 0]
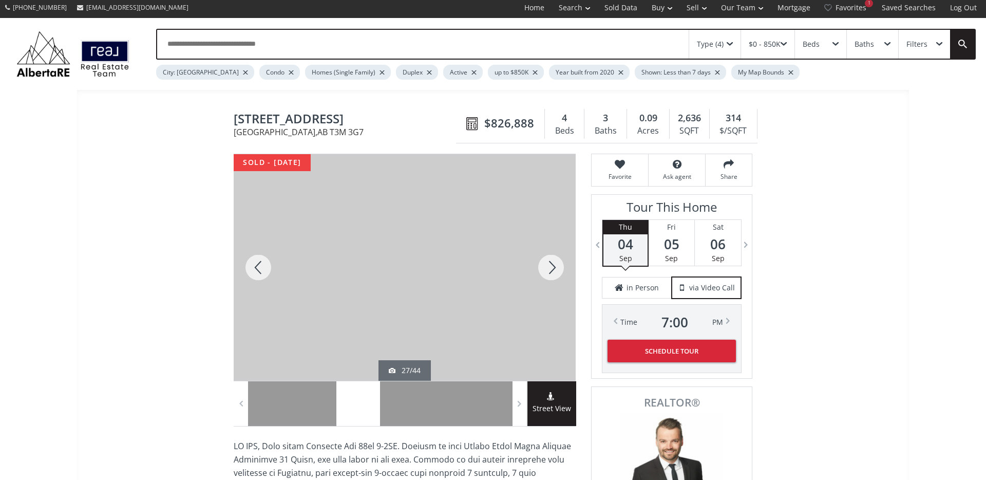
click at [551, 274] on div at bounding box center [551, 267] width 49 height 227
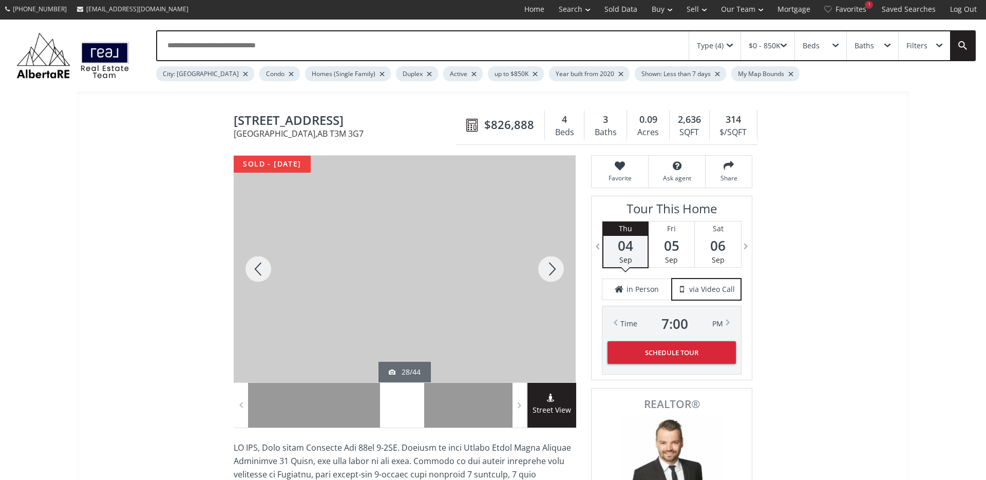
scroll to position [2, 0]
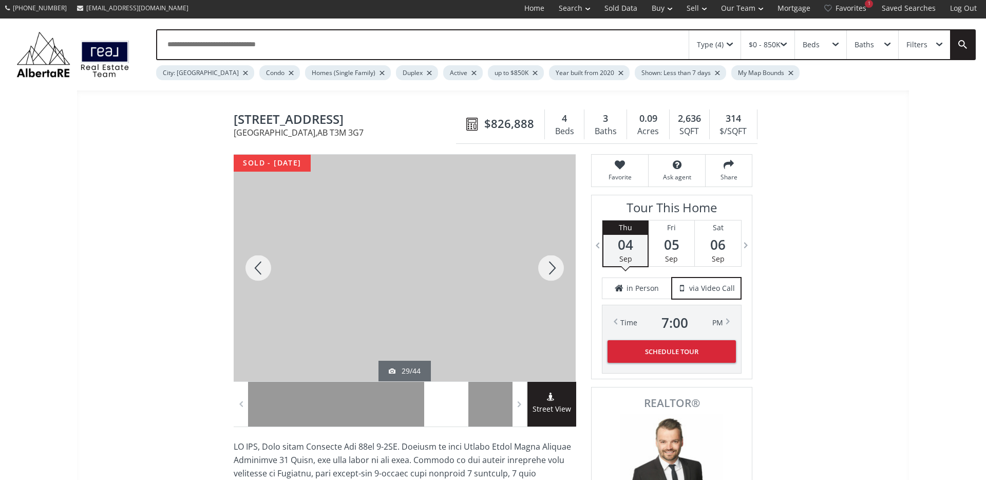
click at [551, 274] on div at bounding box center [551, 268] width 49 height 227
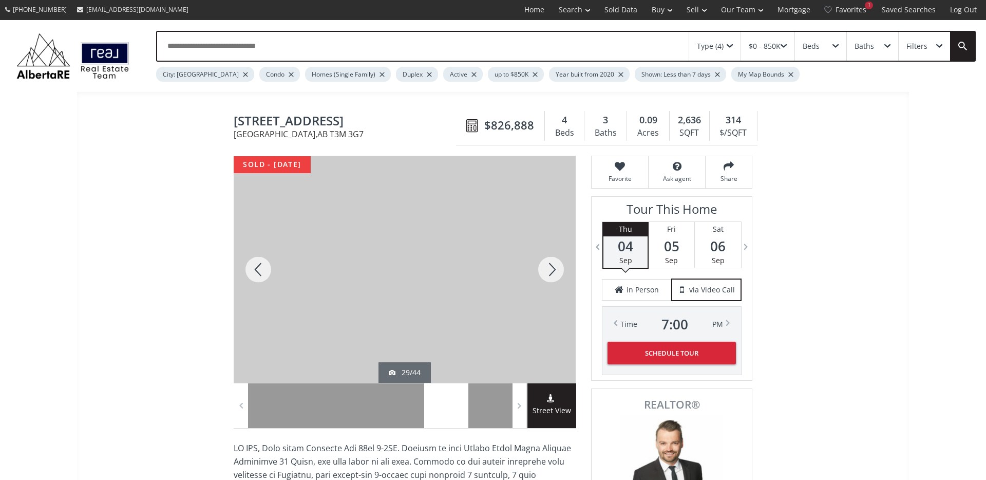
scroll to position [1, 0]
click at [551, 274] on div at bounding box center [551, 269] width 49 height 227
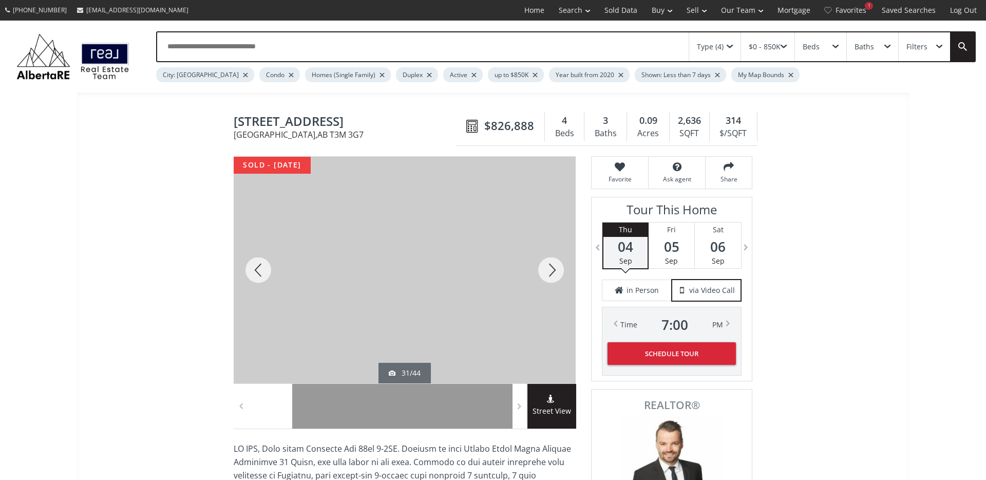
click at [551, 274] on div at bounding box center [551, 270] width 49 height 227
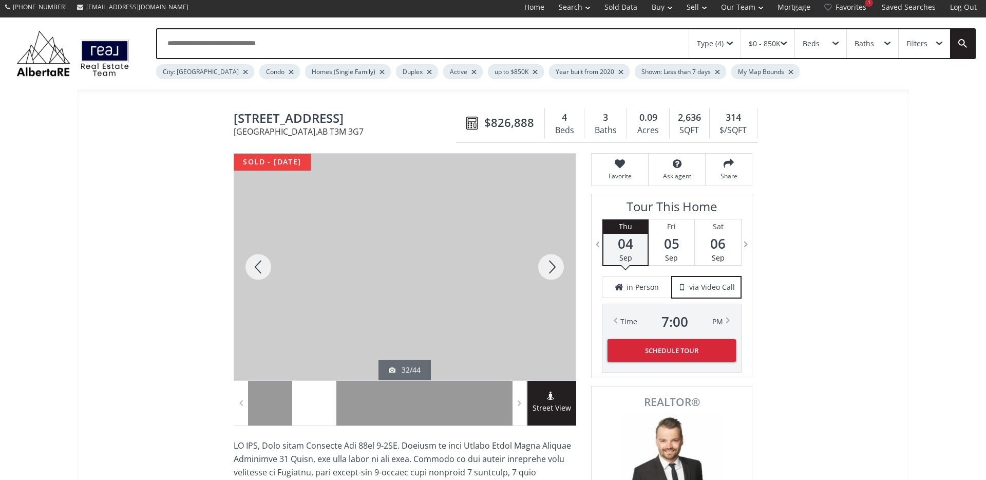
click at [551, 274] on div at bounding box center [551, 267] width 49 height 227
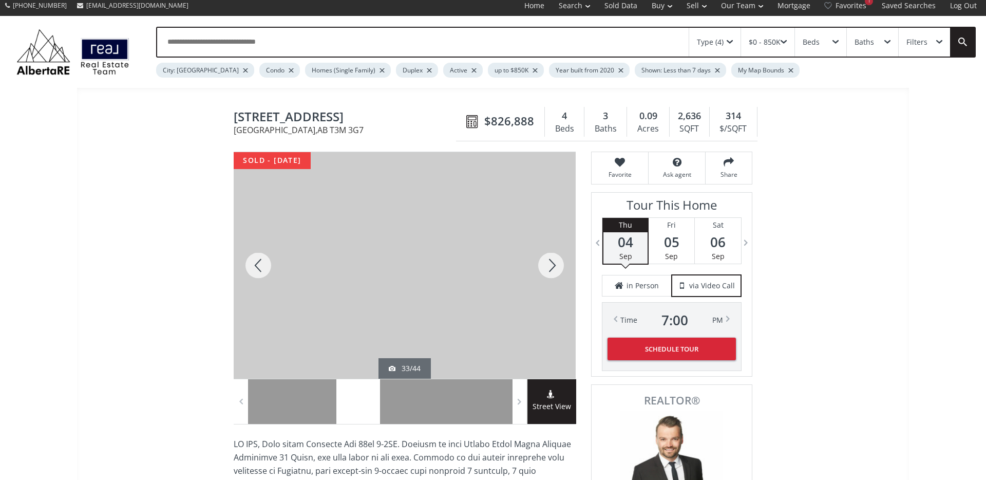
click at [551, 274] on div at bounding box center [551, 265] width 49 height 227
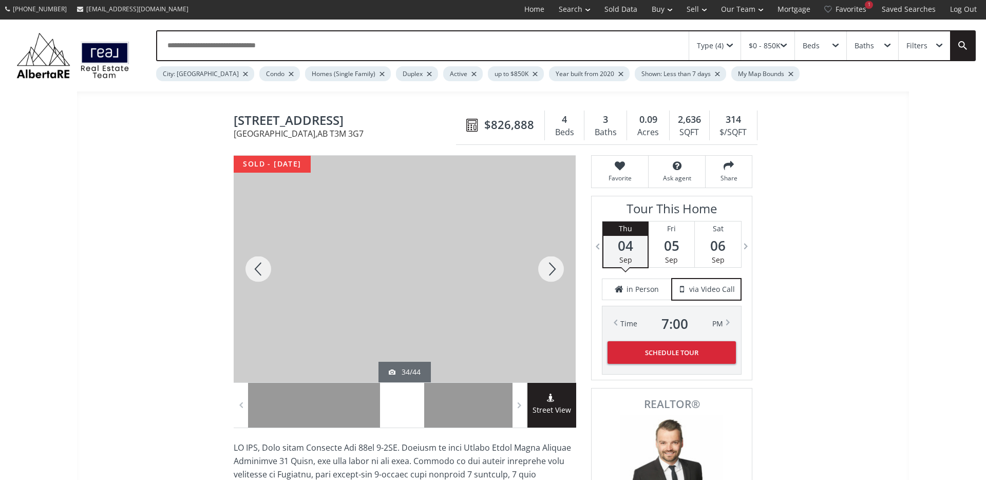
click at [551, 274] on div at bounding box center [551, 269] width 49 height 227
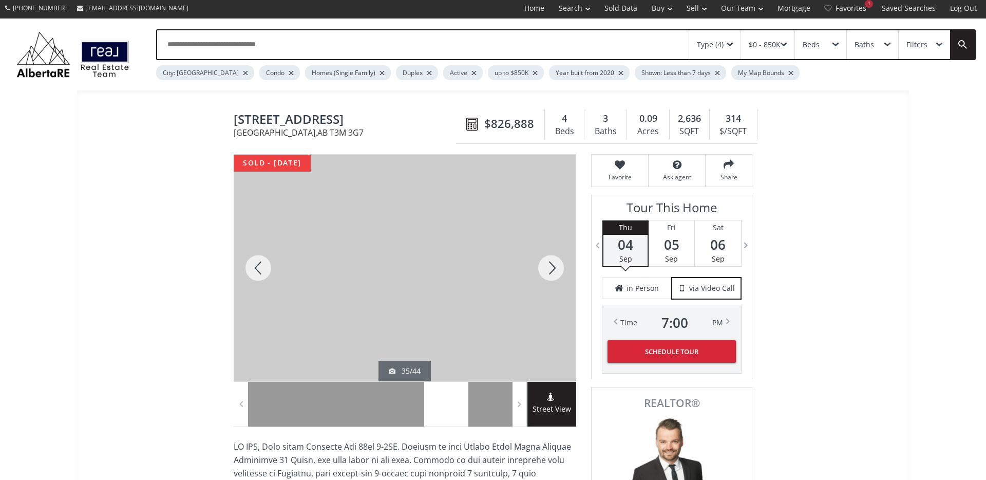
click at [551, 274] on div at bounding box center [551, 268] width 49 height 227
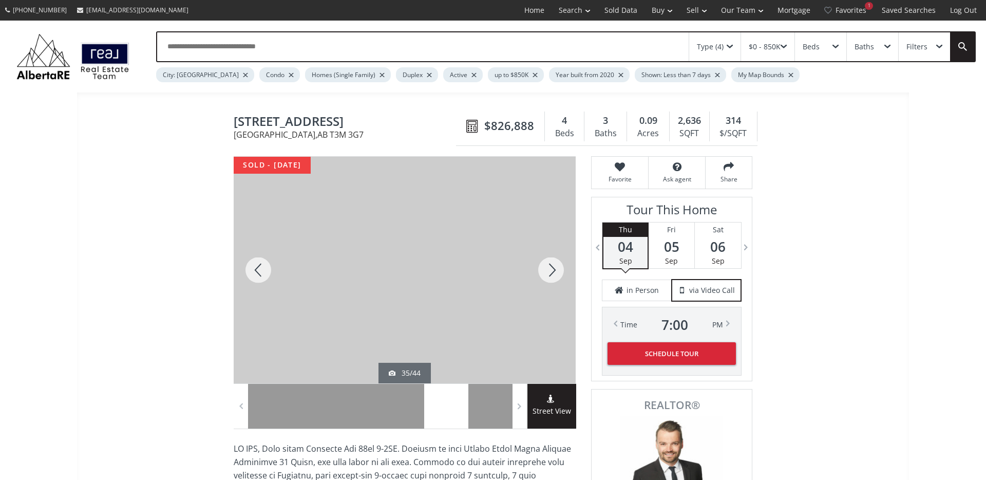
scroll to position [1, 0]
click at [257, 271] on div at bounding box center [258, 269] width 49 height 227
click at [550, 272] on div at bounding box center [551, 269] width 49 height 227
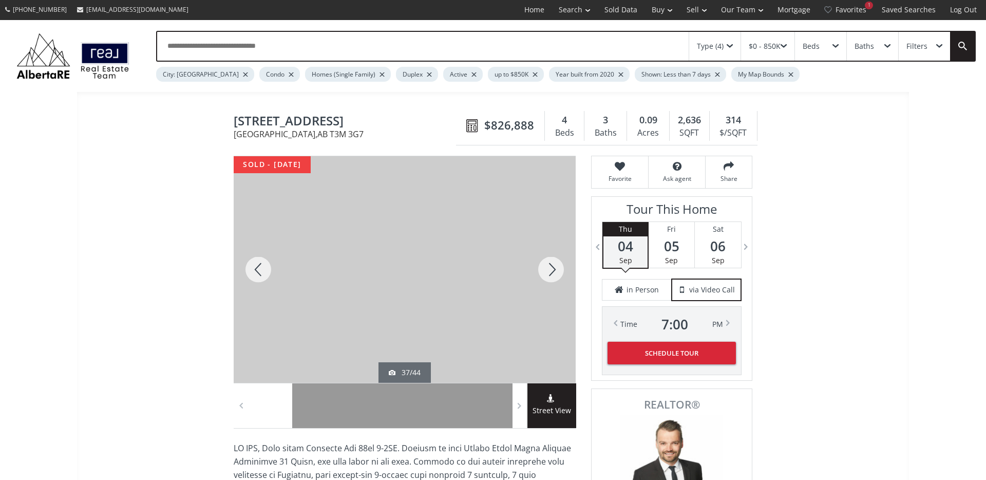
click at [550, 272] on div at bounding box center [551, 269] width 49 height 227
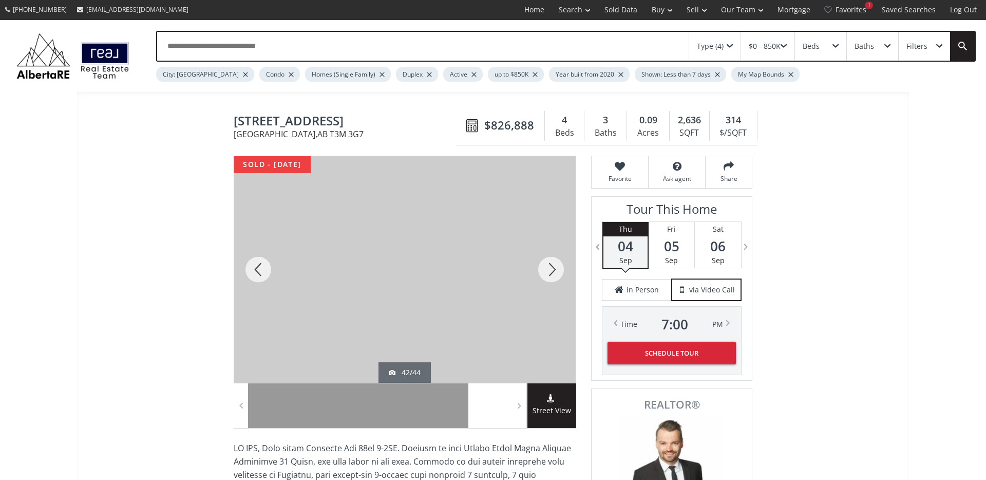
click at [550, 272] on div at bounding box center [551, 269] width 49 height 227
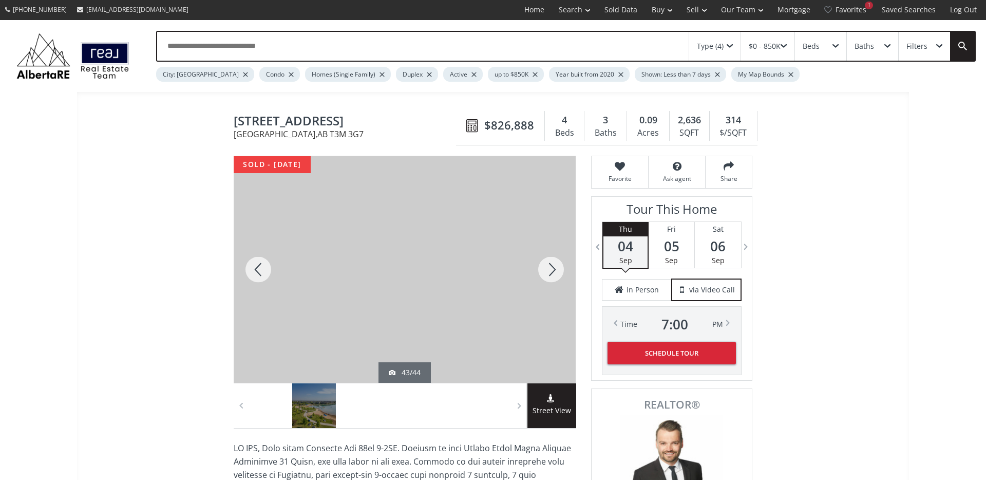
click at [550, 272] on div at bounding box center [551, 269] width 49 height 227
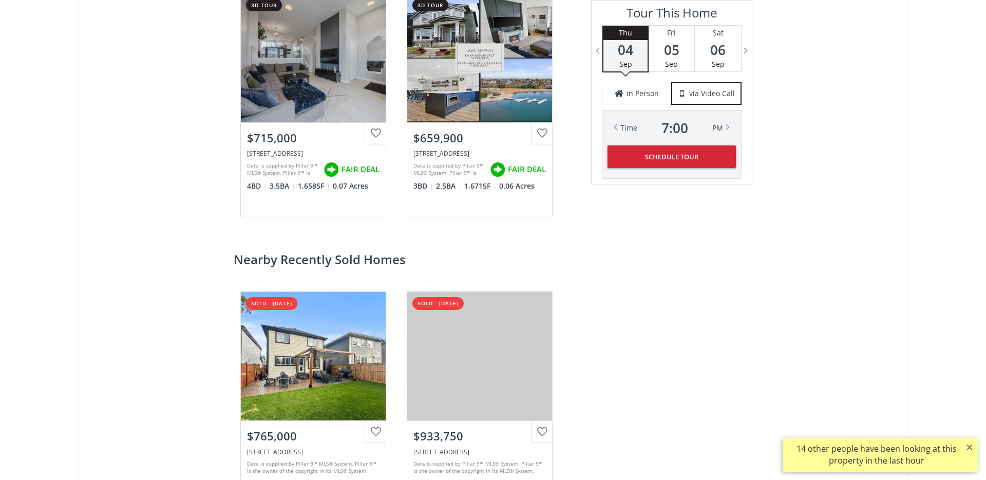
scroll to position [2000, 0]
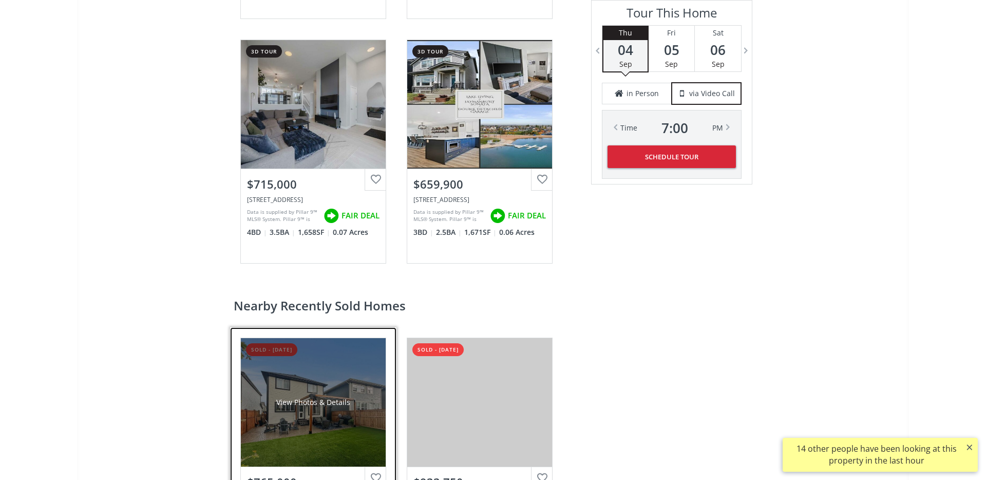
click at [253, 402] on div "View Photos & Details" at bounding box center [313, 402] width 145 height 128
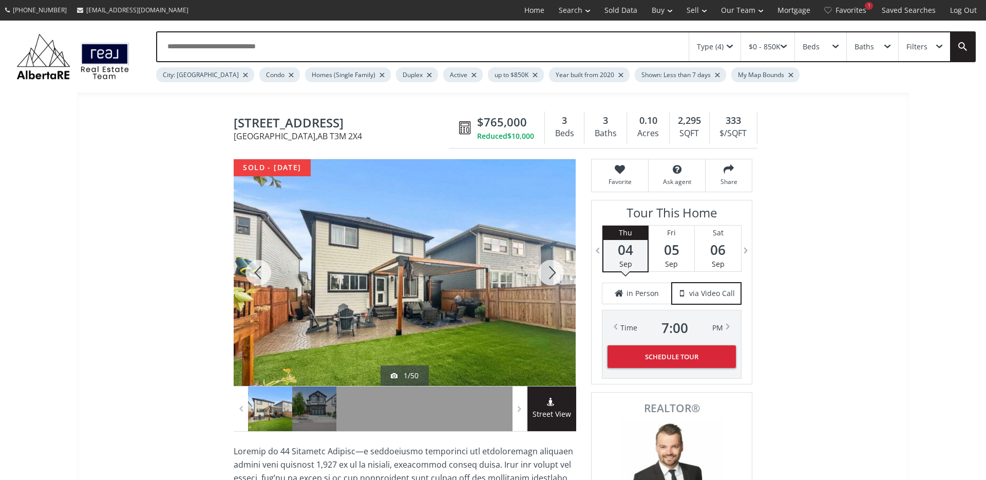
click at [557, 269] on div at bounding box center [551, 272] width 49 height 227
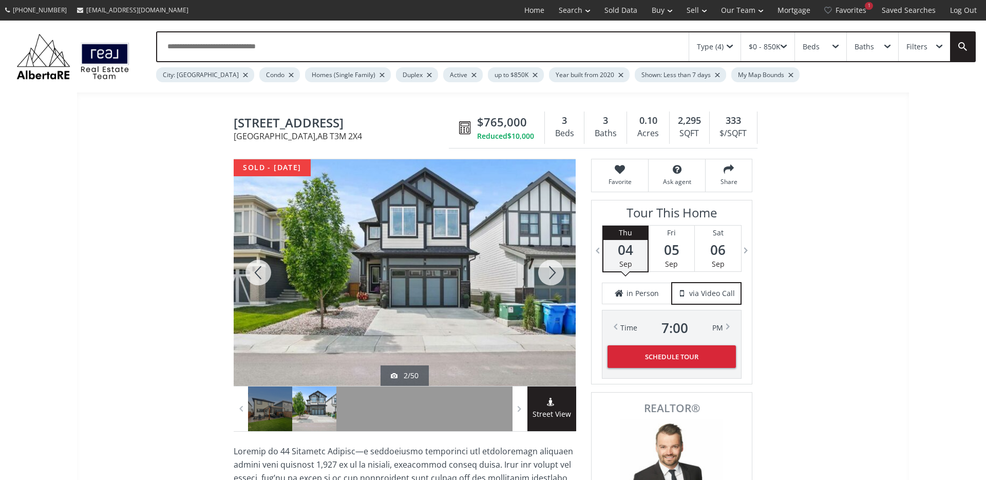
click at [558, 269] on div at bounding box center [551, 272] width 49 height 227
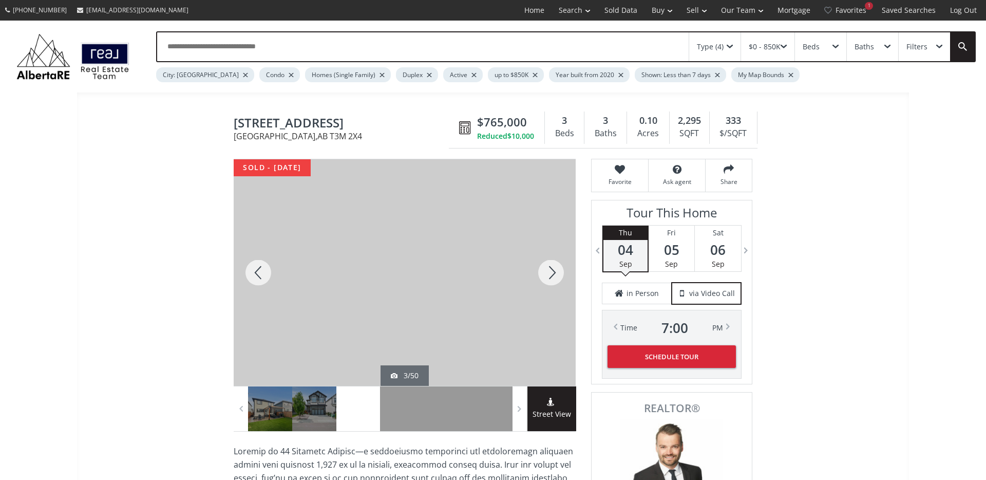
click at [254, 273] on div at bounding box center [258, 272] width 49 height 227
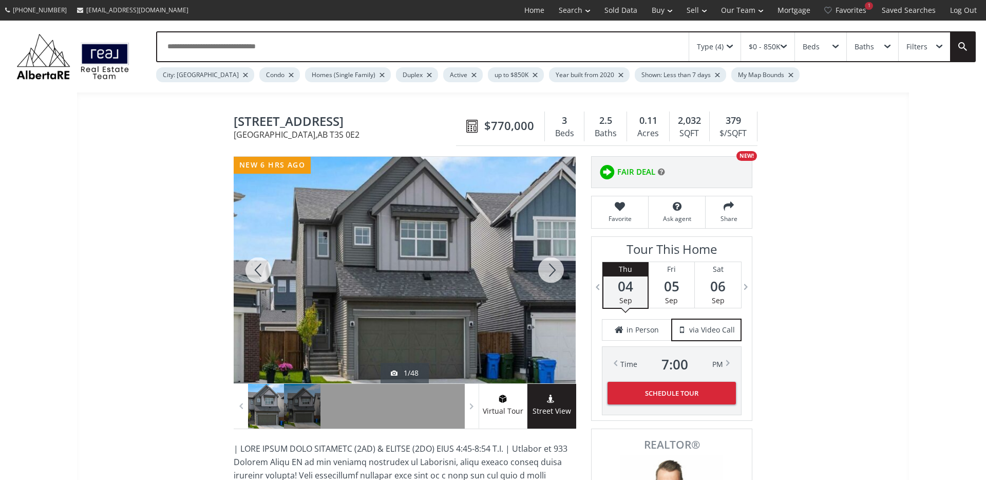
click at [551, 264] on div at bounding box center [551, 270] width 49 height 227
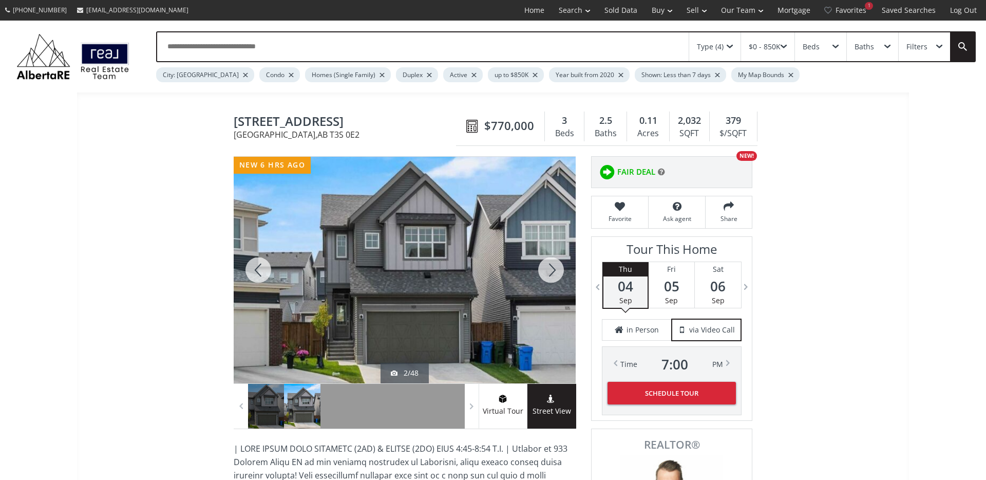
click at [550, 264] on div at bounding box center [551, 270] width 49 height 227
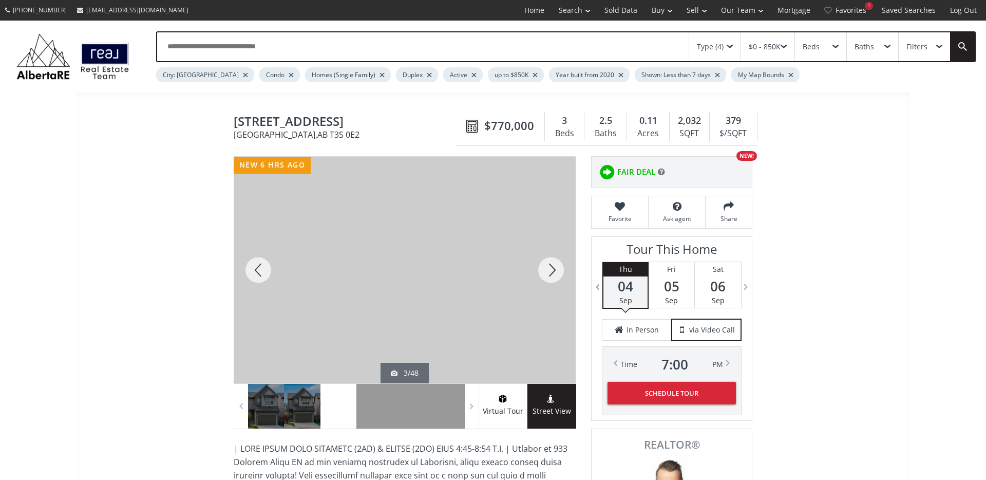
click at [550, 264] on div at bounding box center [551, 270] width 49 height 227
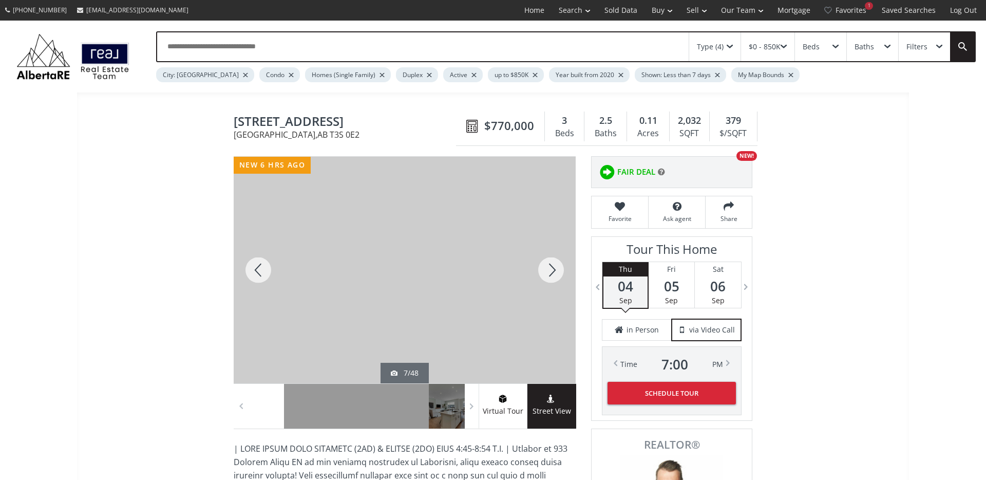
click at [550, 264] on div at bounding box center [551, 270] width 49 height 227
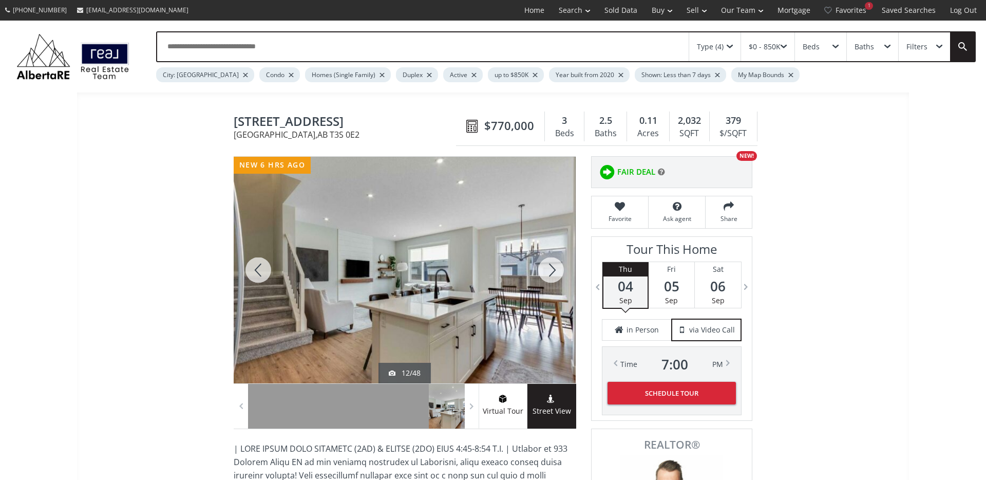
click at [550, 264] on div at bounding box center [551, 270] width 49 height 227
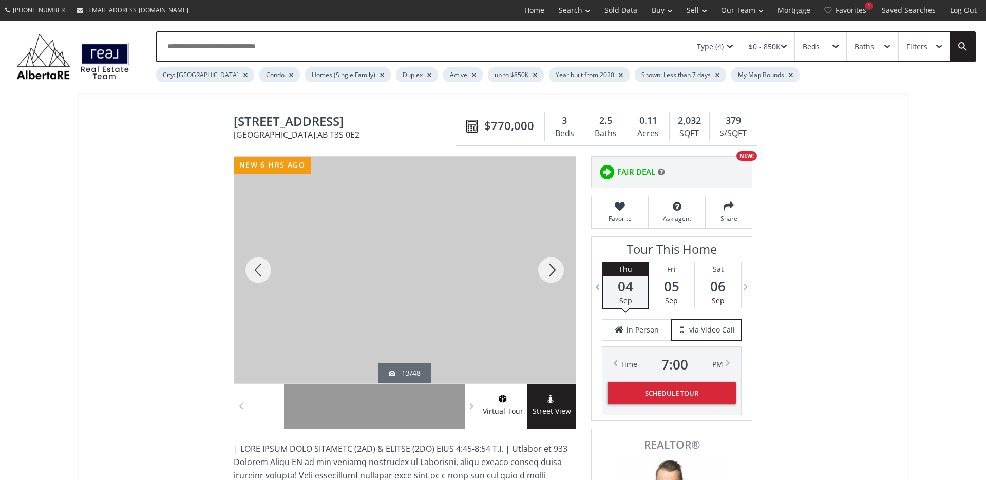
click at [550, 264] on div at bounding box center [551, 270] width 49 height 227
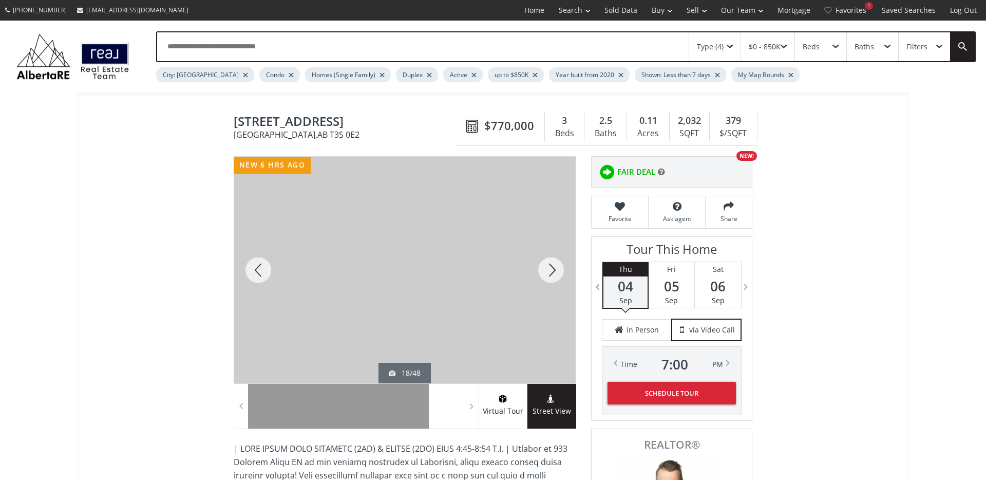
click at [550, 264] on div at bounding box center [551, 270] width 49 height 227
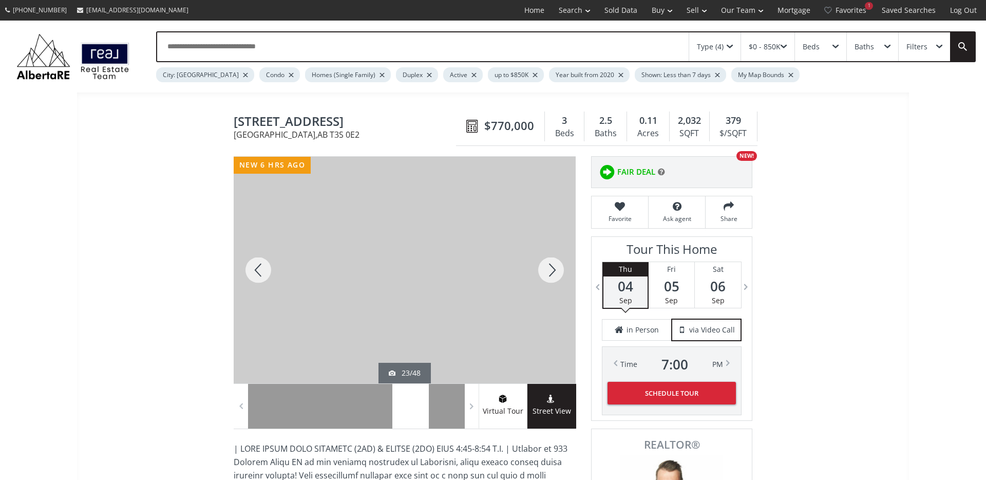
click at [550, 264] on div at bounding box center [551, 270] width 49 height 227
click at [549, 268] on div at bounding box center [551, 269] width 49 height 227
click at [551, 271] on div at bounding box center [551, 269] width 49 height 227
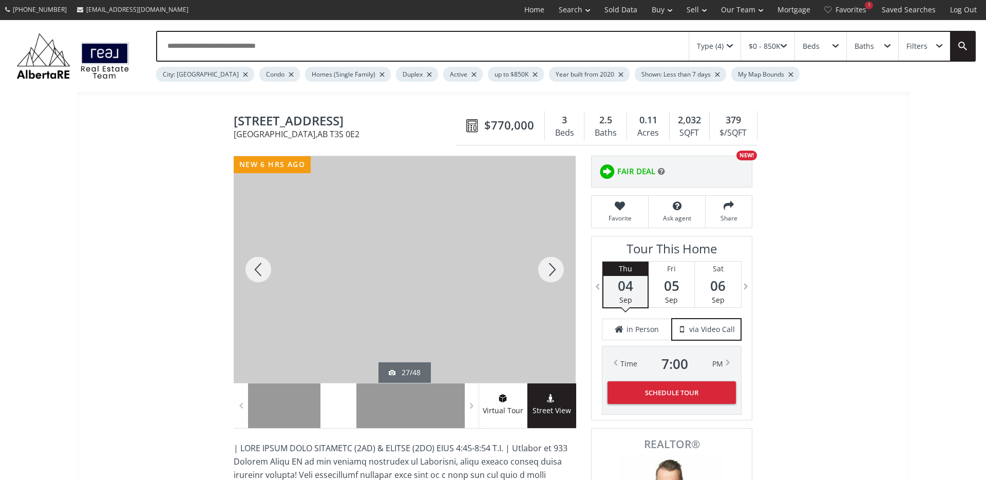
click at [551, 271] on div at bounding box center [551, 269] width 49 height 227
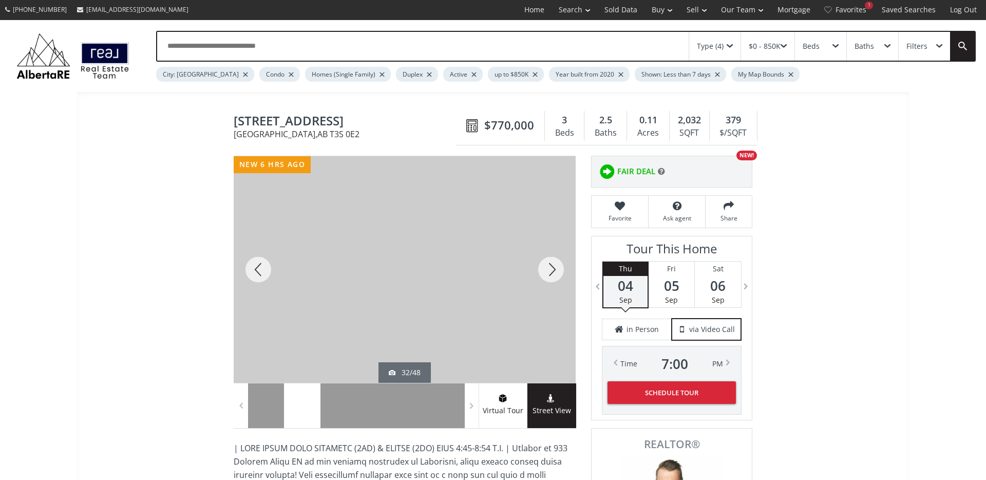
click at [551, 271] on div at bounding box center [551, 269] width 49 height 227
click at [265, 266] on div at bounding box center [258, 269] width 49 height 227
click at [547, 267] on div at bounding box center [551, 269] width 49 height 227
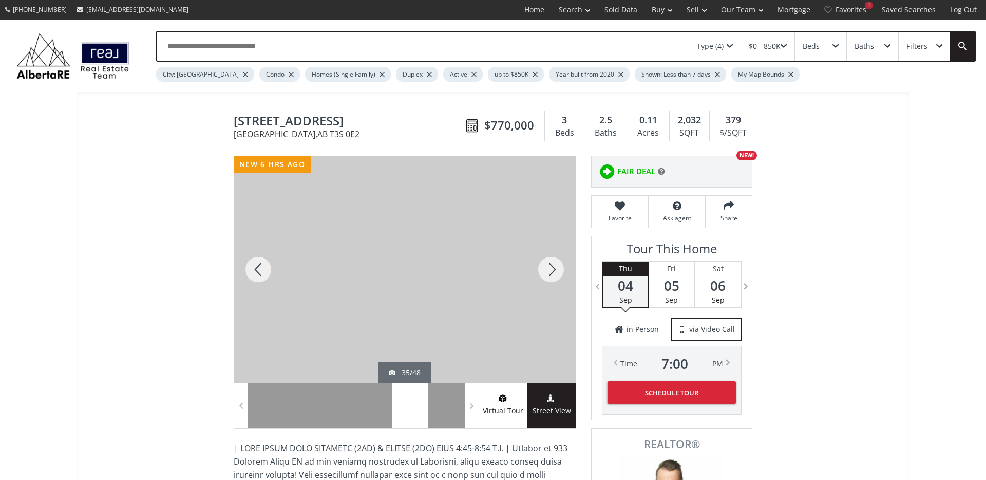
click at [547, 267] on div at bounding box center [551, 269] width 49 height 227
click at [549, 267] on div at bounding box center [551, 269] width 49 height 227
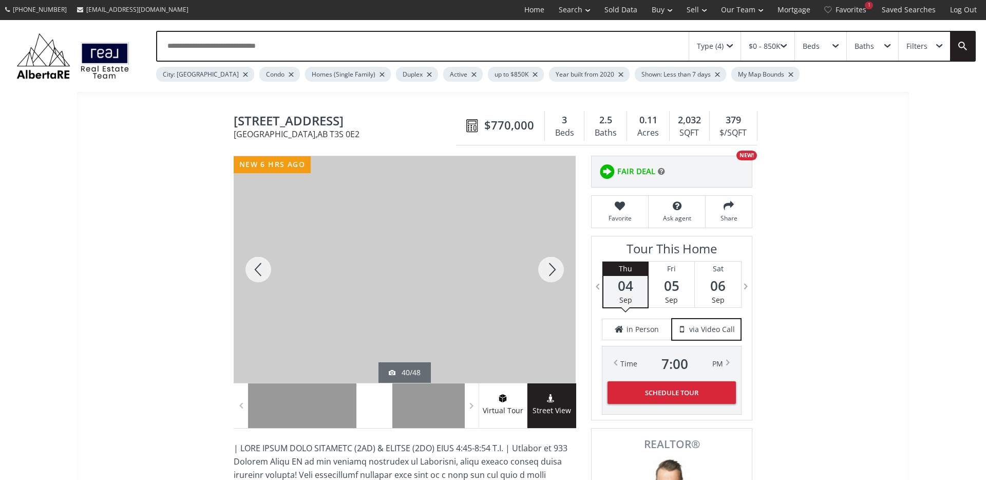
click at [549, 267] on div at bounding box center [551, 269] width 49 height 227
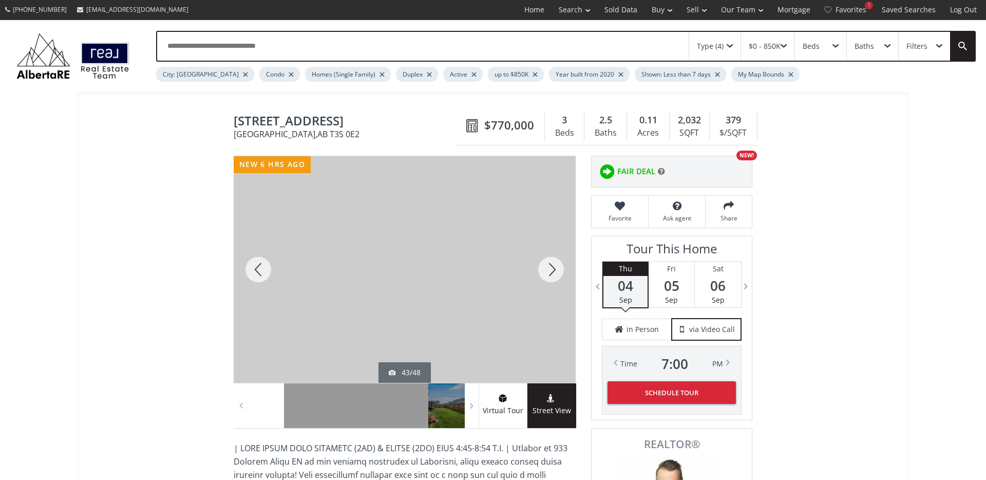
click at [549, 267] on div at bounding box center [551, 269] width 49 height 227
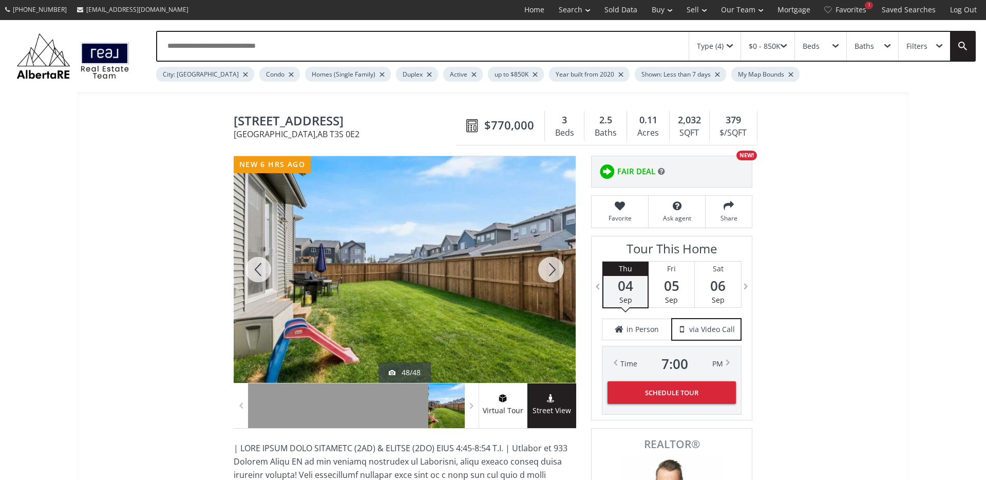
click at [549, 267] on div at bounding box center [551, 269] width 49 height 227
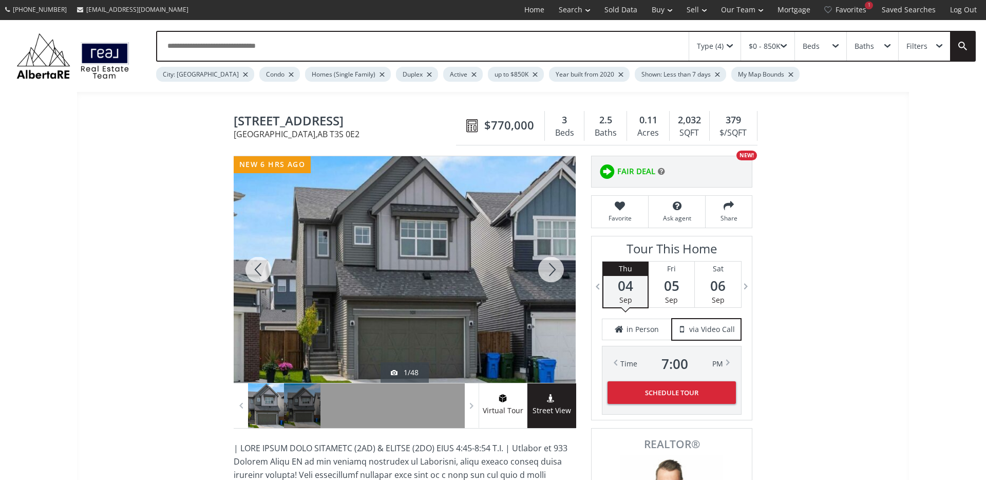
click at [549, 267] on div at bounding box center [551, 269] width 49 height 227
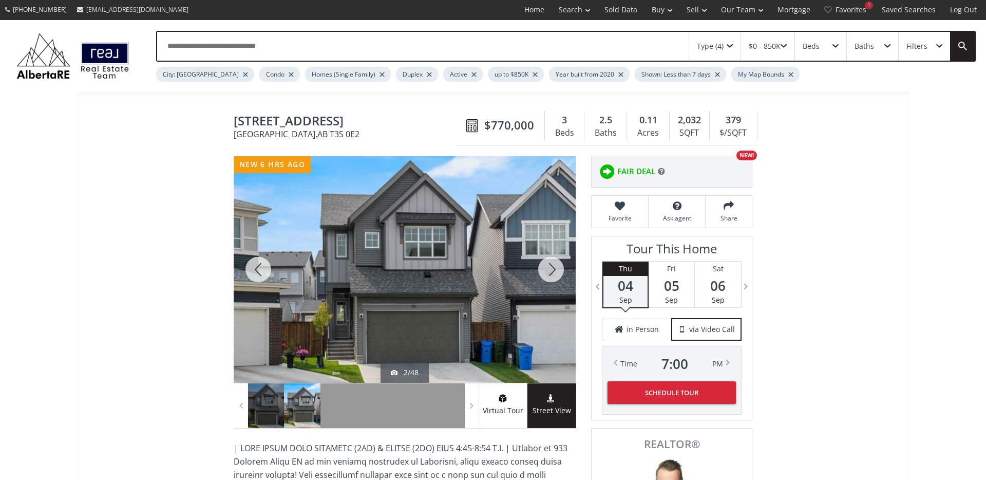
click at [549, 267] on div at bounding box center [551, 269] width 49 height 227
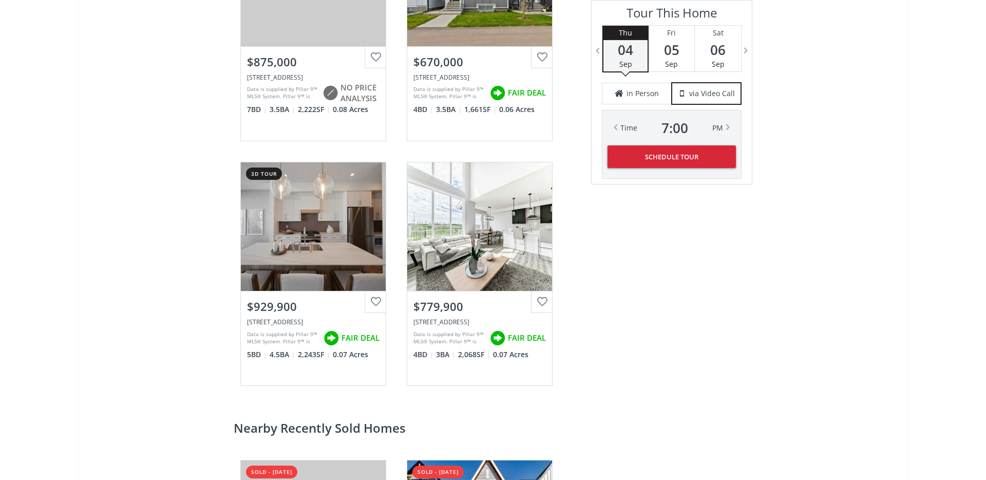
scroll to position [1773, 0]
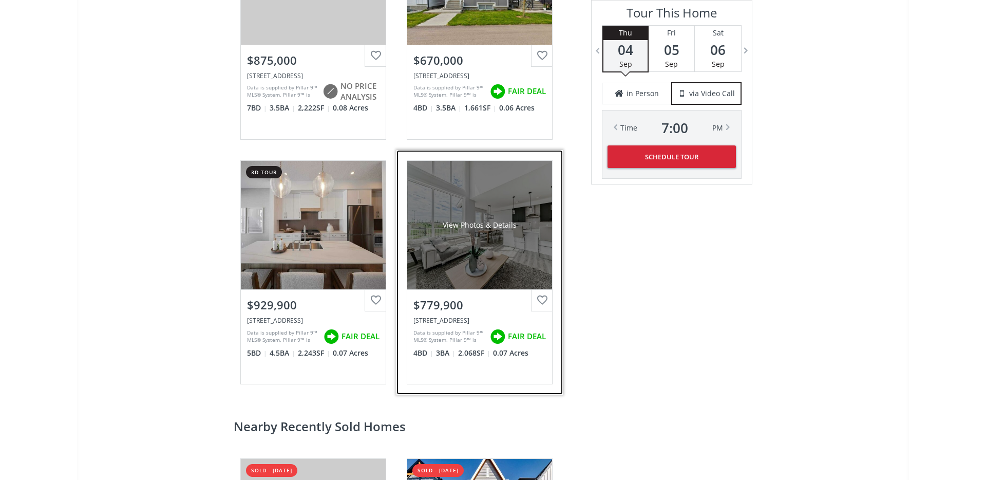
click at [473, 237] on div "View Photos & Details" at bounding box center [479, 225] width 145 height 128
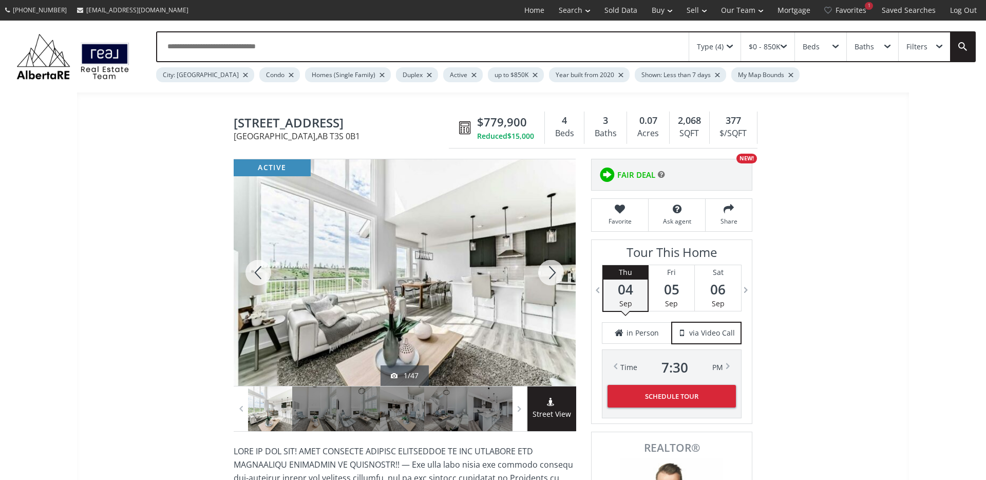
click at [555, 277] on div at bounding box center [551, 272] width 49 height 227
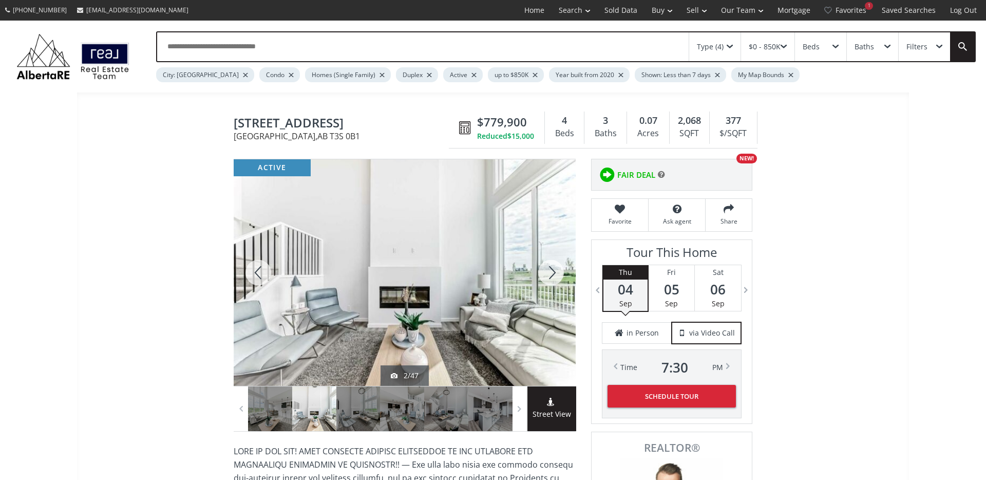
click at [555, 277] on div at bounding box center [551, 272] width 49 height 227
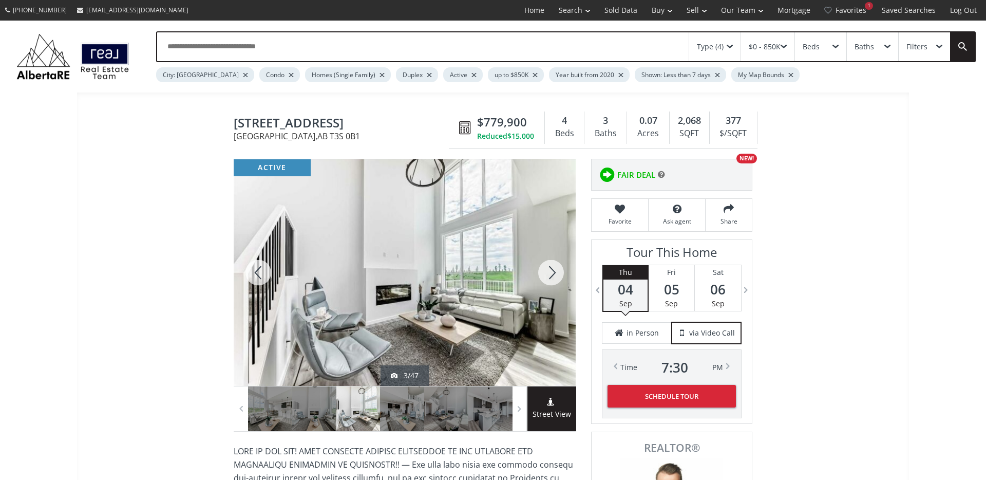
click at [555, 277] on div at bounding box center [551, 272] width 49 height 227
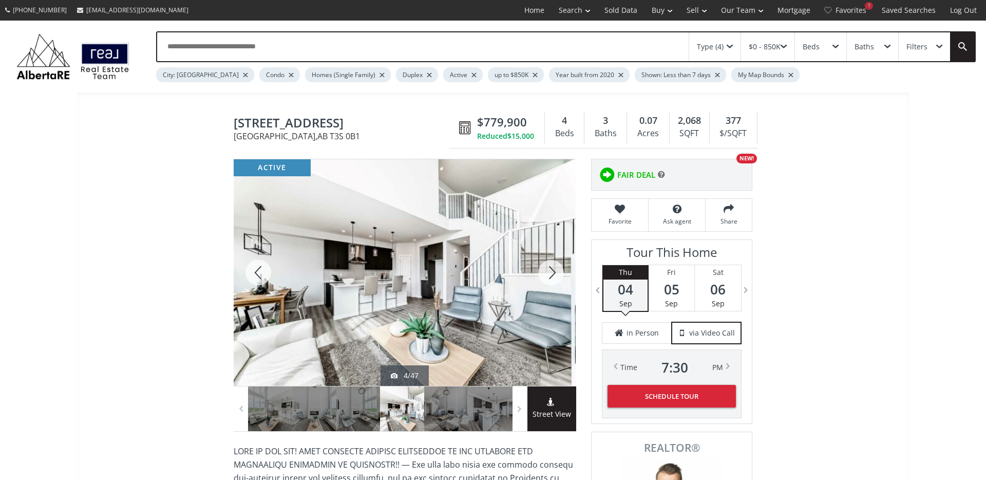
click at [555, 277] on div at bounding box center [551, 272] width 49 height 227
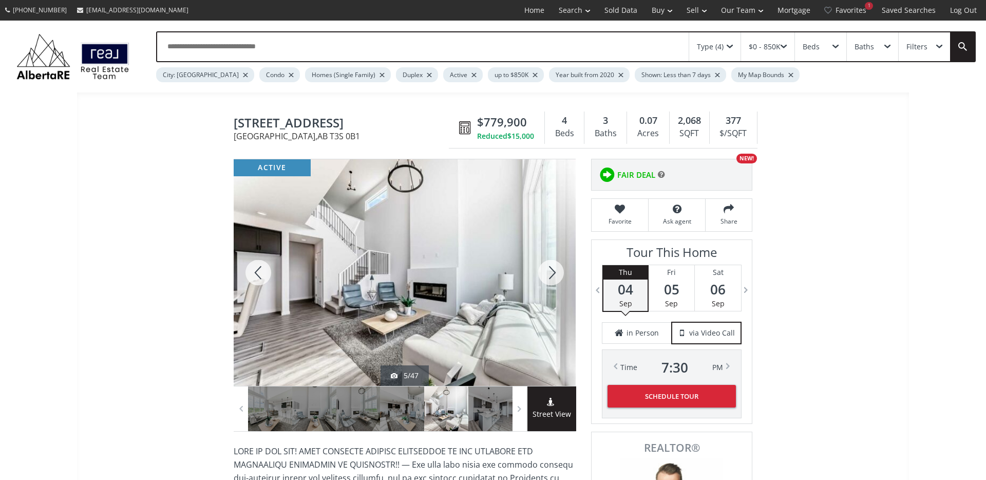
click at [555, 277] on div at bounding box center [551, 272] width 49 height 227
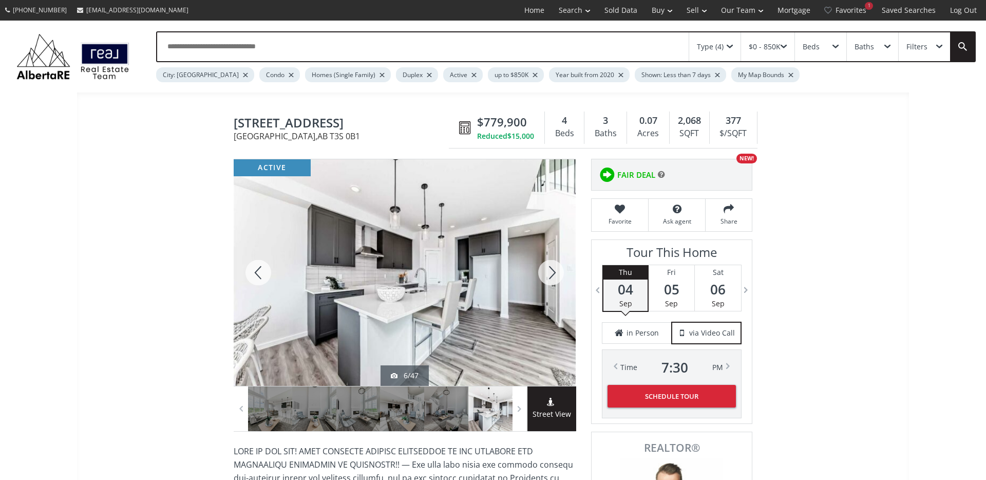
click at [555, 277] on div at bounding box center [551, 272] width 49 height 227
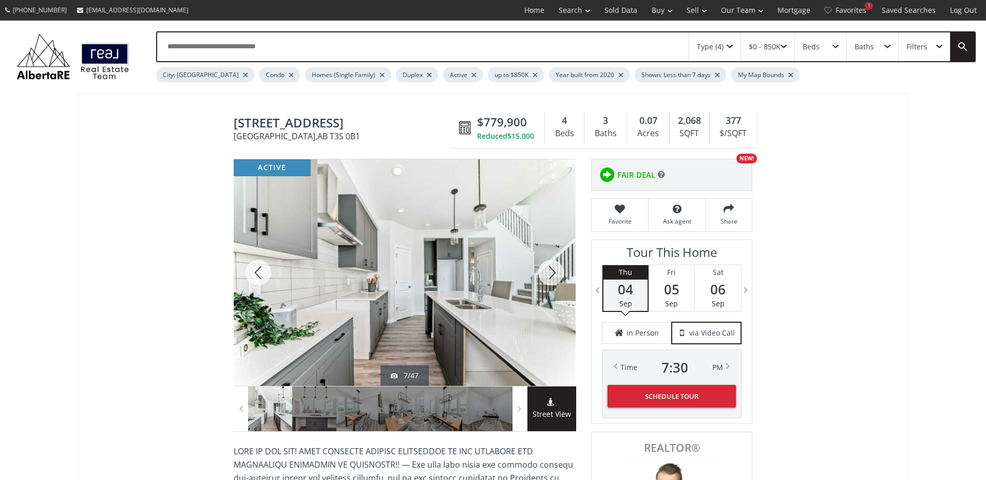
click at [555, 277] on div at bounding box center [551, 272] width 49 height 227
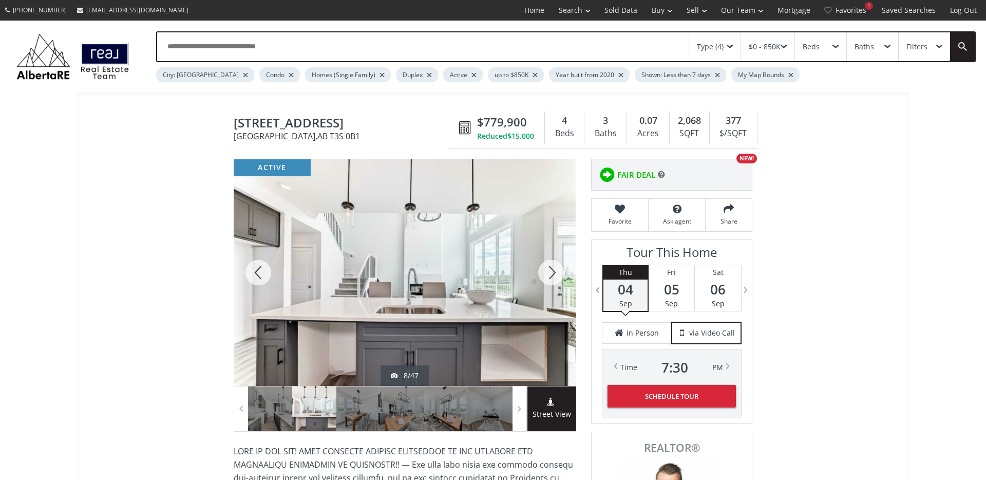
click at [555, 277] on div at bounding box center [551, 272] width 49 height 227
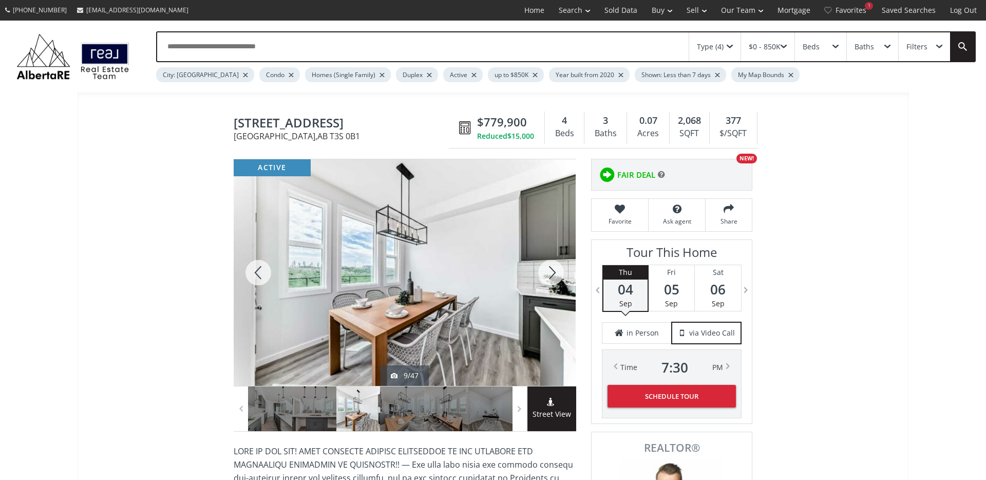
click at [555, 277] on div at bounding box center [551, 272] width 49 height 227
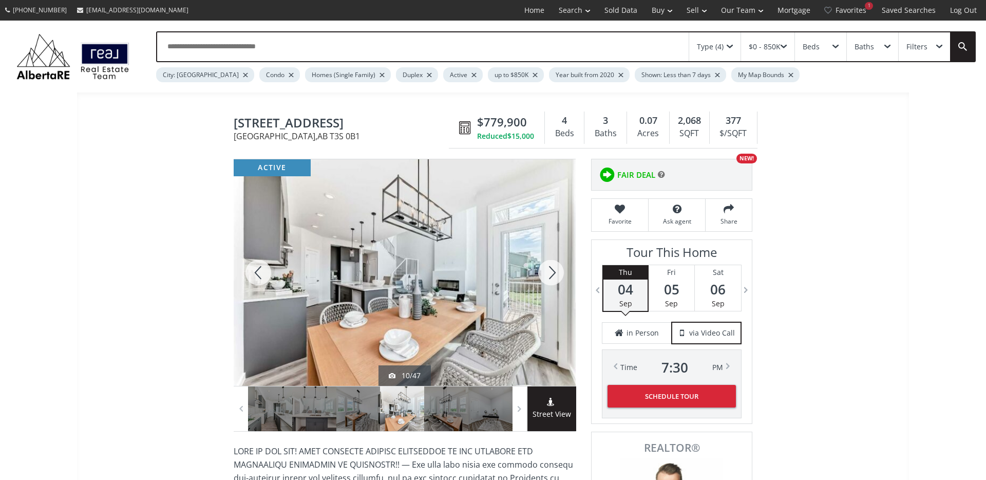
click at [546, 274] on div at bounding box center [551, 272] width 49 height 227
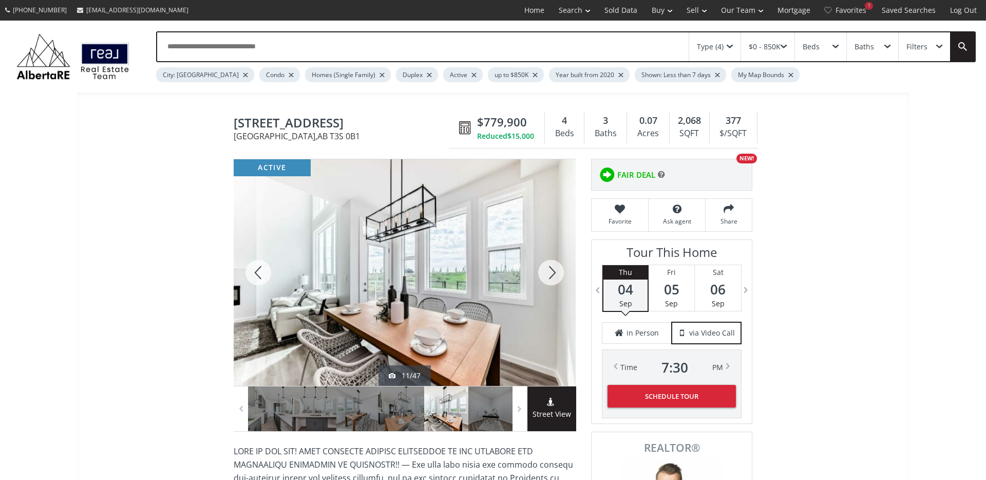
click at [548, 273] on div at bounding box center [551, 272] width 49 height 227
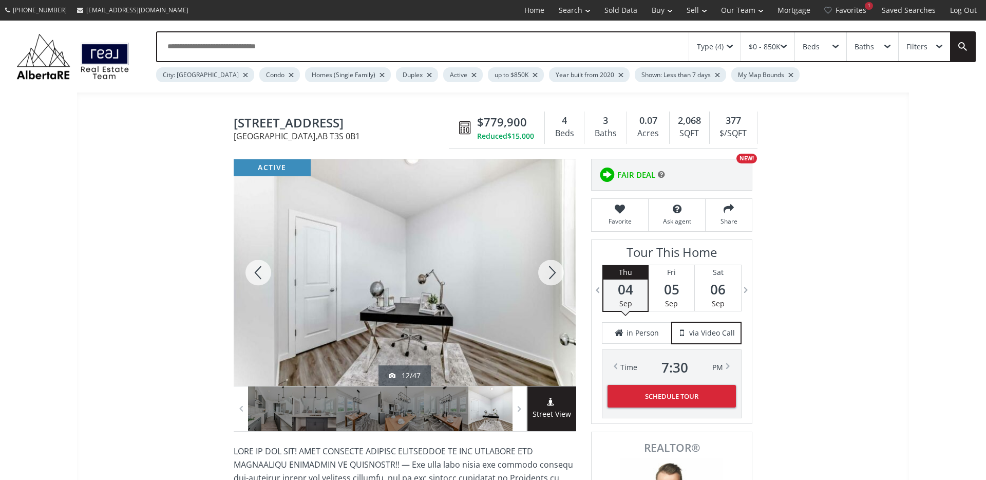
click at [548, 273] on div at bounding box center [551, 272] width 49 height 227
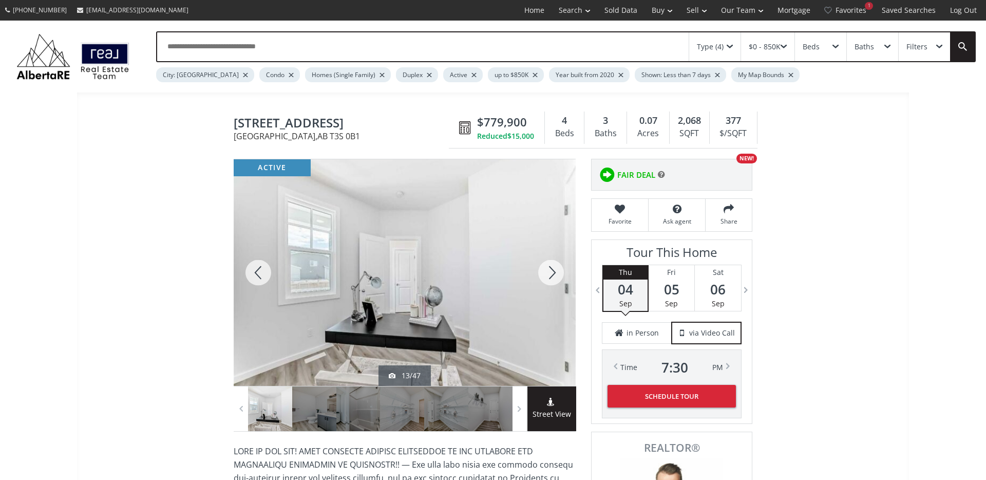
click at [548, 273] on div at bounding box center [551, 272] width 49 height 227
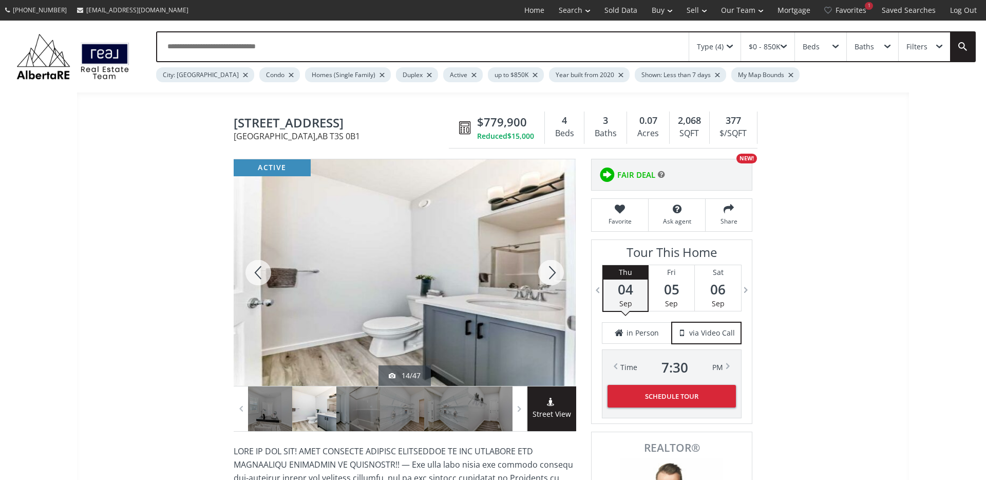
click at [548, 273] on div at bounding box center [551, 272] width 49 height 227
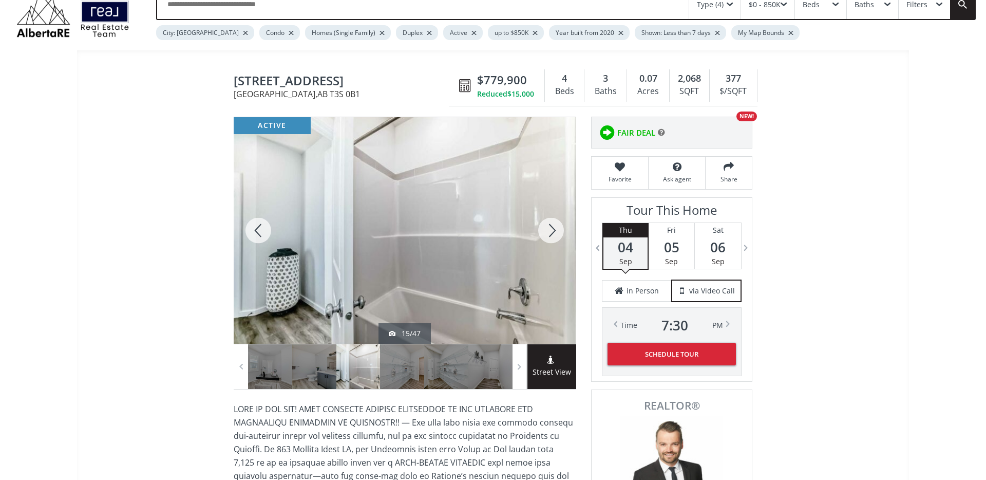
scroll to position [36, 0]
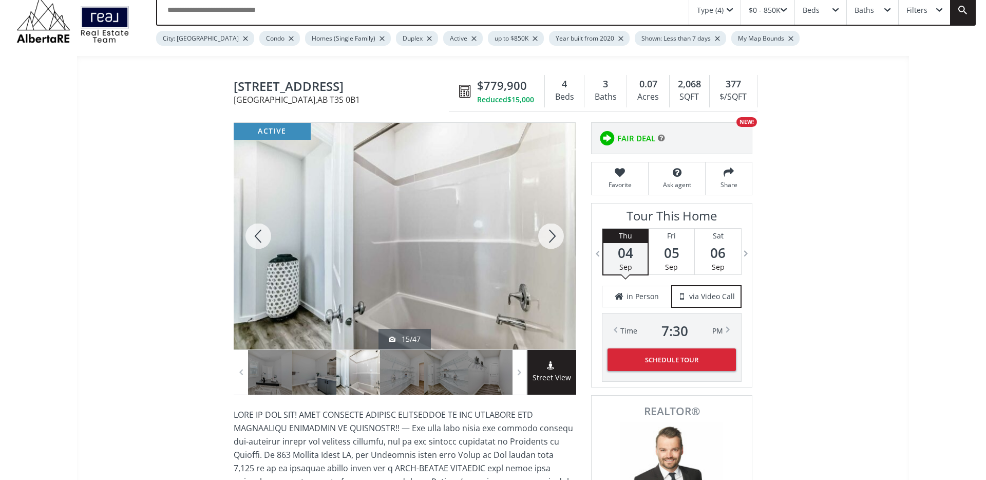
click at [556, 238] on div at bounding box center [551, 236] width 49 height 227
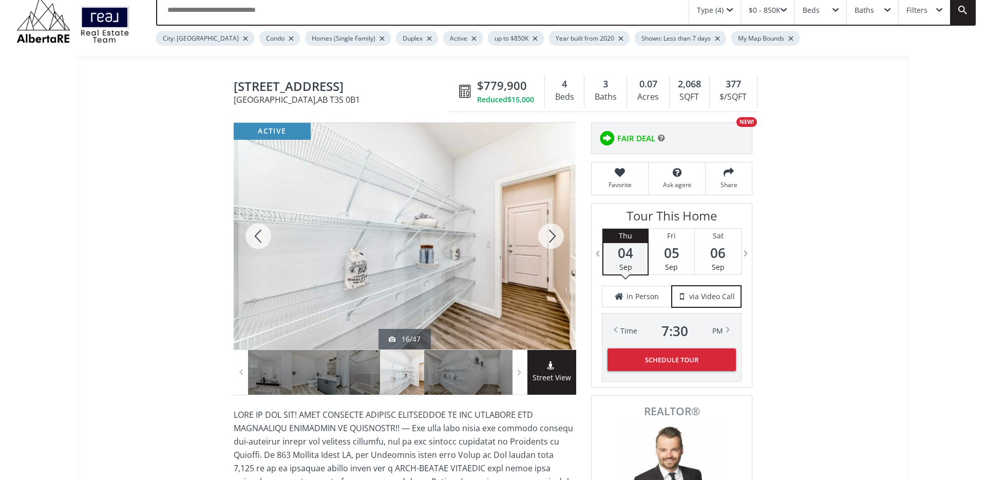
click at [555, 238] on div at bounding box center [551, 236] width 49 height 227
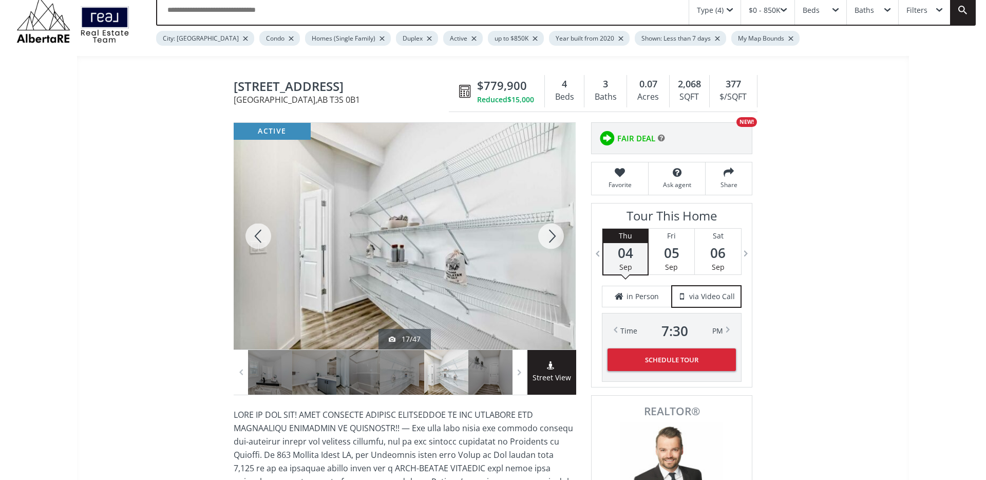
click at [555, 238] on div at bounding box center [551, 236] width 49 height 227
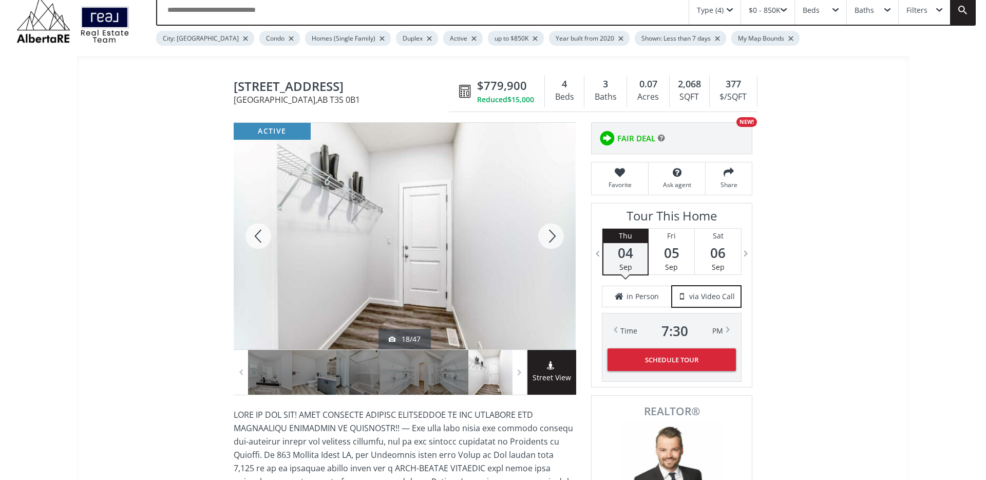
click at [555, 238] on div at bounding box center [551, 236] width 49 height 227
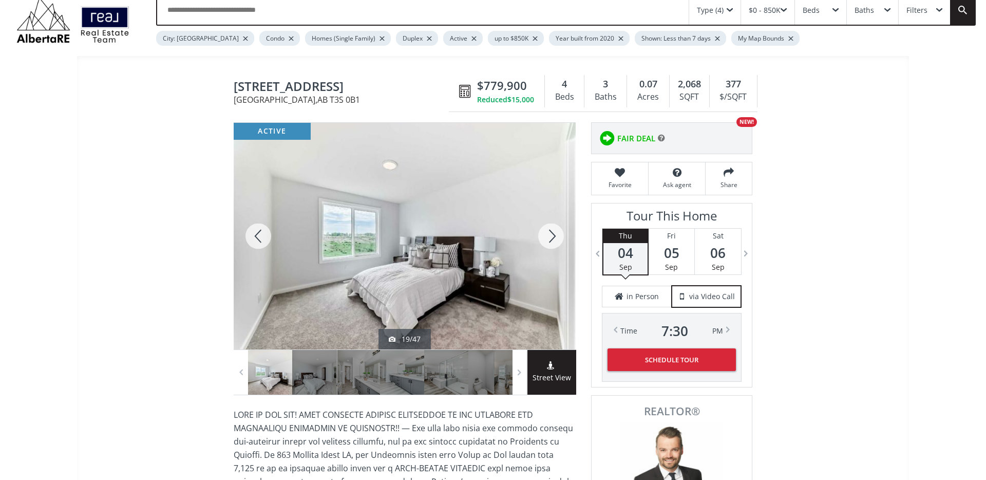
click at [555, 238] on div at bounding box center [551, 236] width 49 height 227
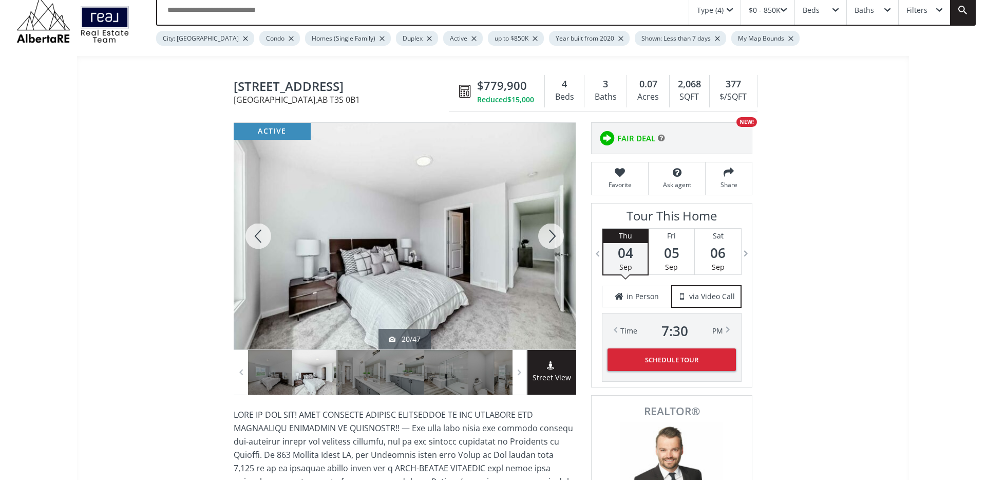
click at [555, 238] on div at bounding box center [551, 236] width 49 height 227
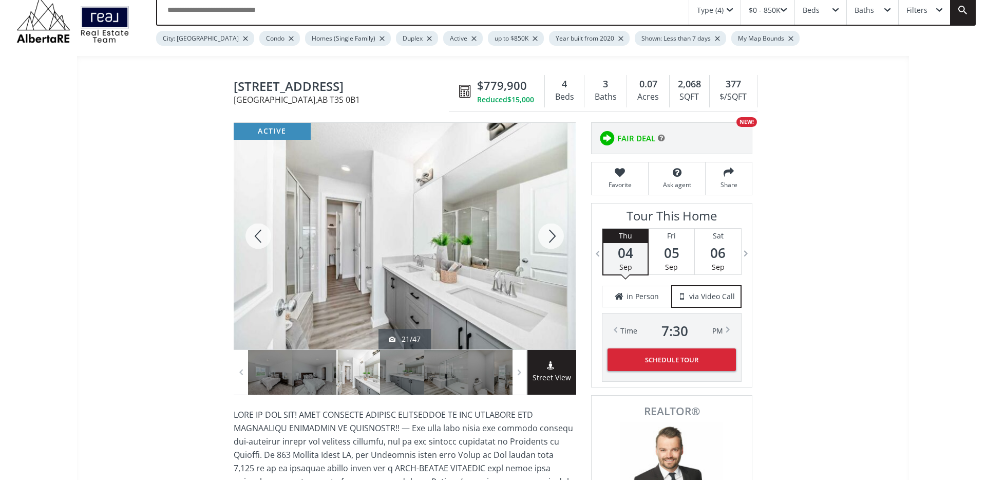
click at [328, 90] on span "235 Mallard Grove SE" at bounding box center [344, 88] width 220 height 16
copy span "235 Mallard Grove SE"
click at [555, 229] on div at bounding box center [551, 236] width 49 height 227
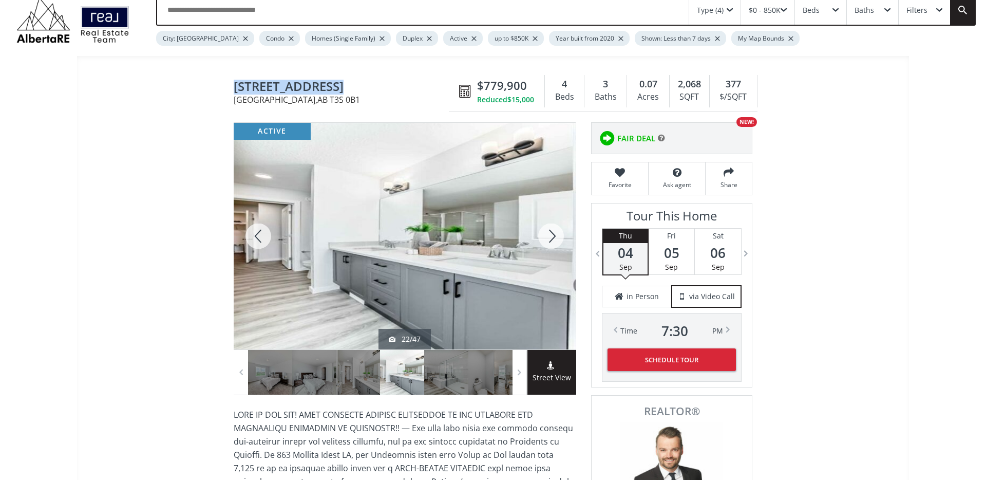
click at [555, 229] on div at bounding box center [551, 236] width 49 height 227
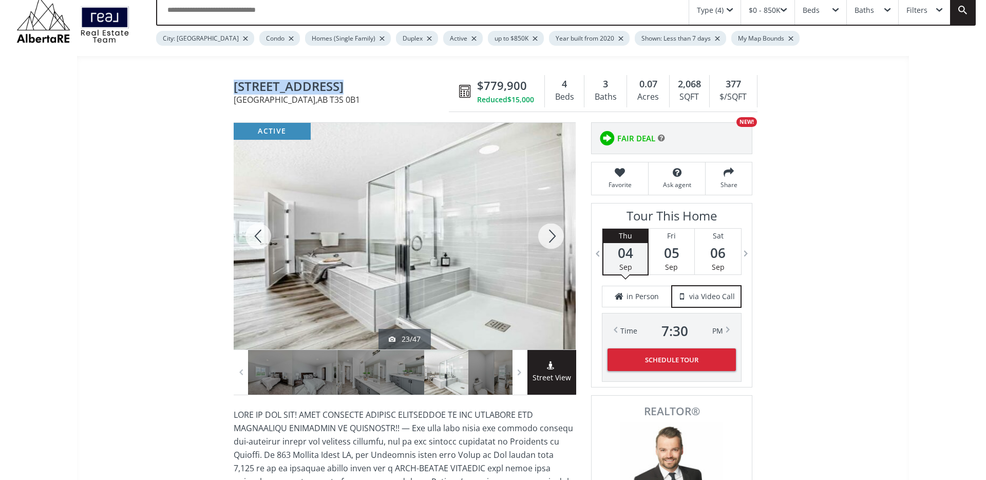
copy span "235 Mallard Grove SE"
click at [549, 236] on div at bounding box center [551, 236] width 49 height 227
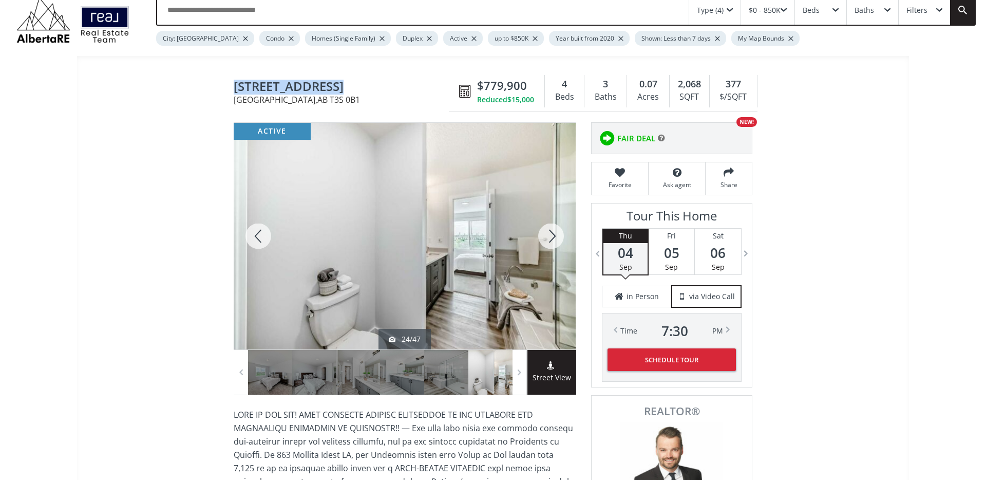
click at [259, 236] on div at bounding box center [258, 236] width 49 height 227
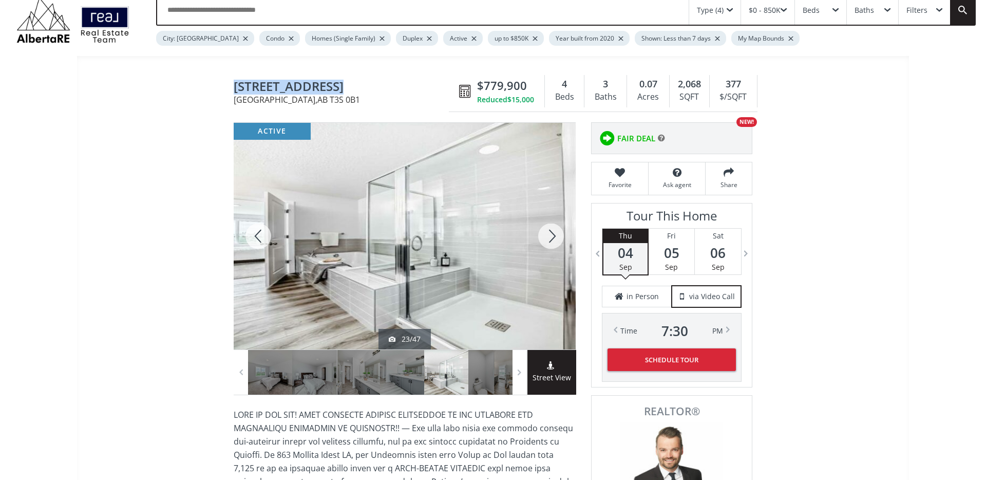
click at [548, 235] on div at bounding box center [551, 236] width 49 height 227
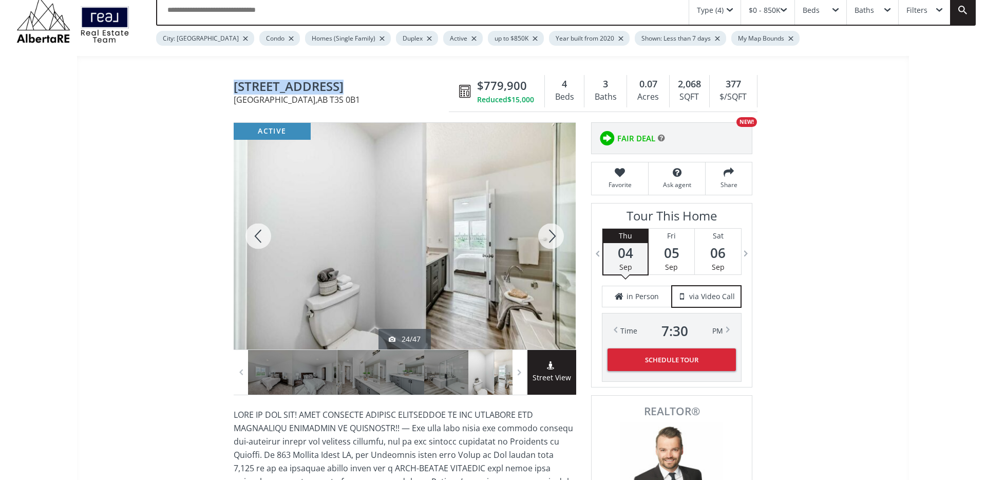
click at [548, 235] on div at bounding box center [551, 236] width 49 height 227
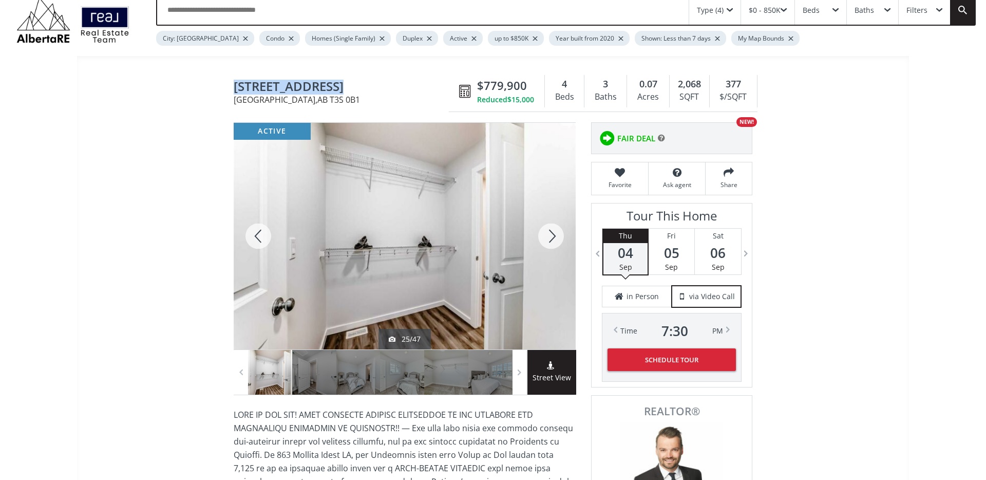
click at [548, 235] on div at bounding box center [551, 236] width 49 height 227
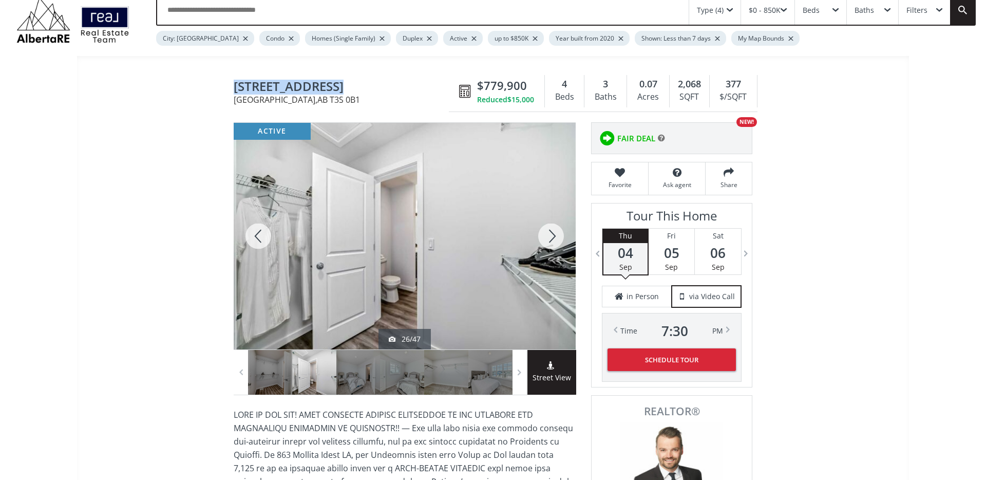
click at [548, 235] on div at bounding box center [551, 236] width 49 height 227
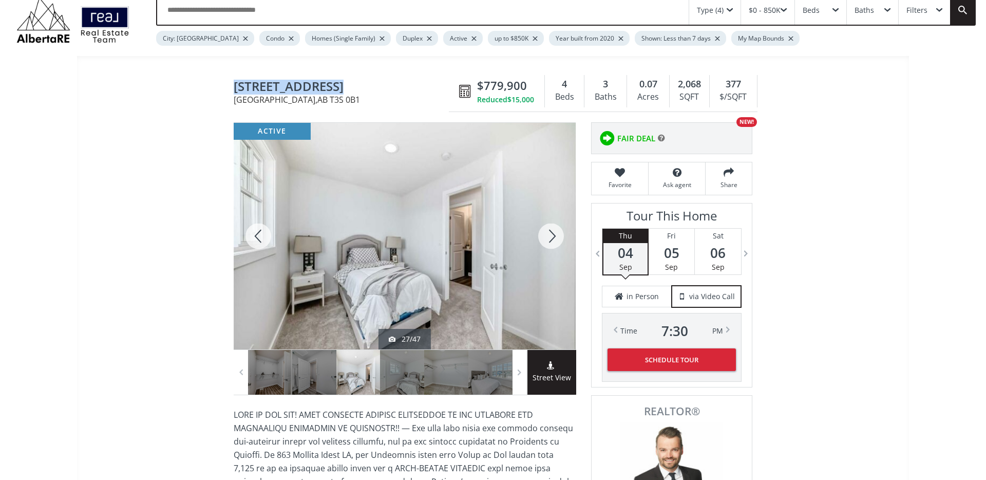
click at [548, 235] on div at bounding box center [551, 236] width 49 height 227
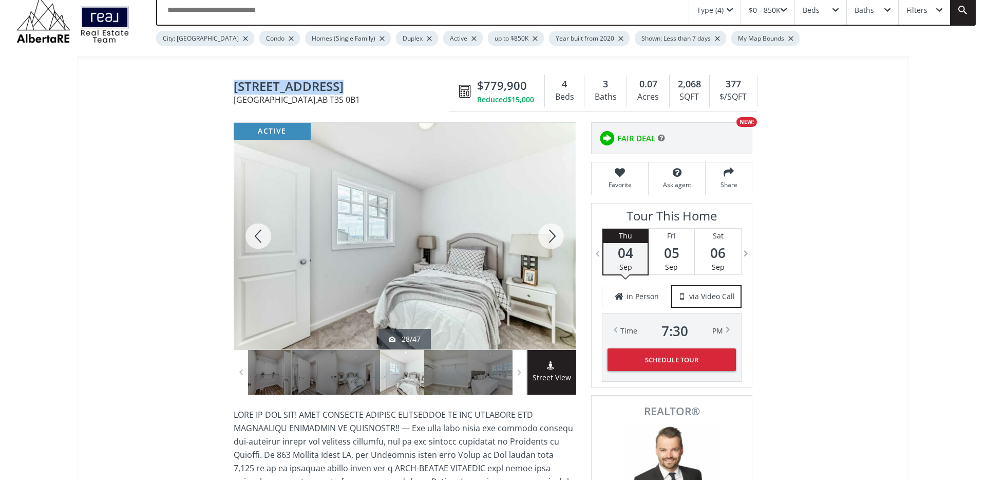
click at [548, 235] on div at bounding box center [551, 236] width 49 height 227
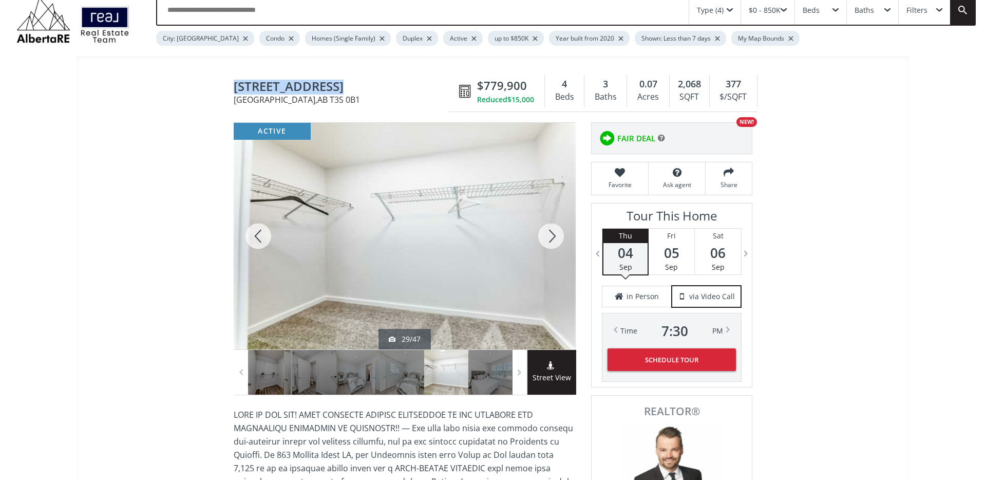
click at [548, 235] on div at bounding box center [551, 236] width 49 height 227
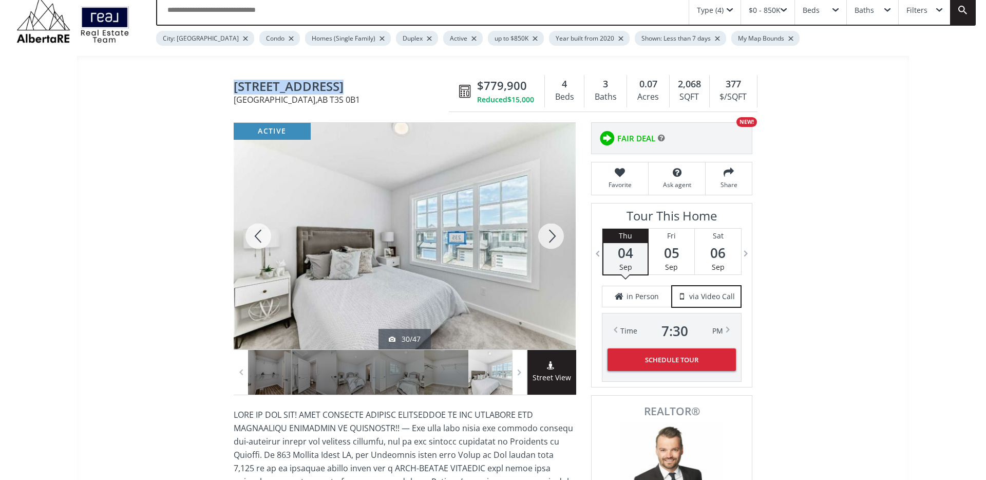
click at [258, 237] on div at bounding box center [258, 236] width 49 height 227
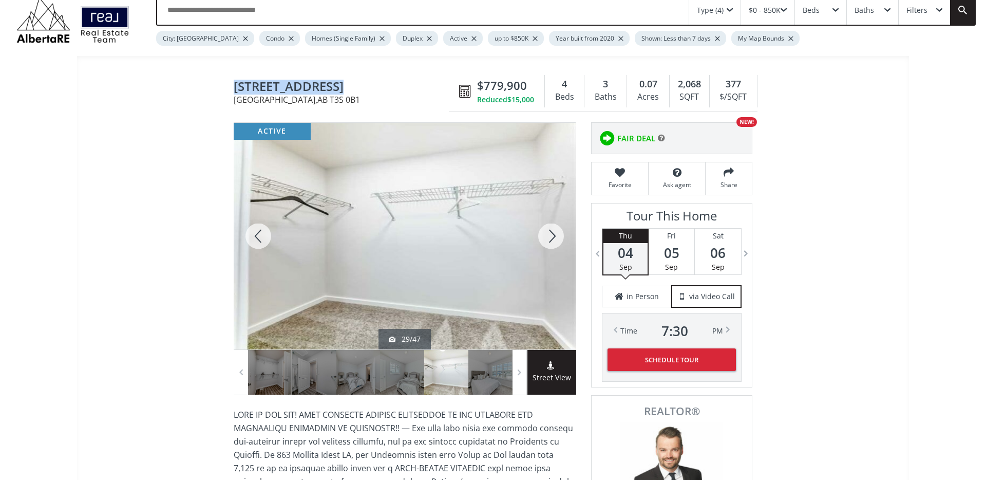
click at [259, 237] on div at bounding box center [258, 236] width 49 height 227
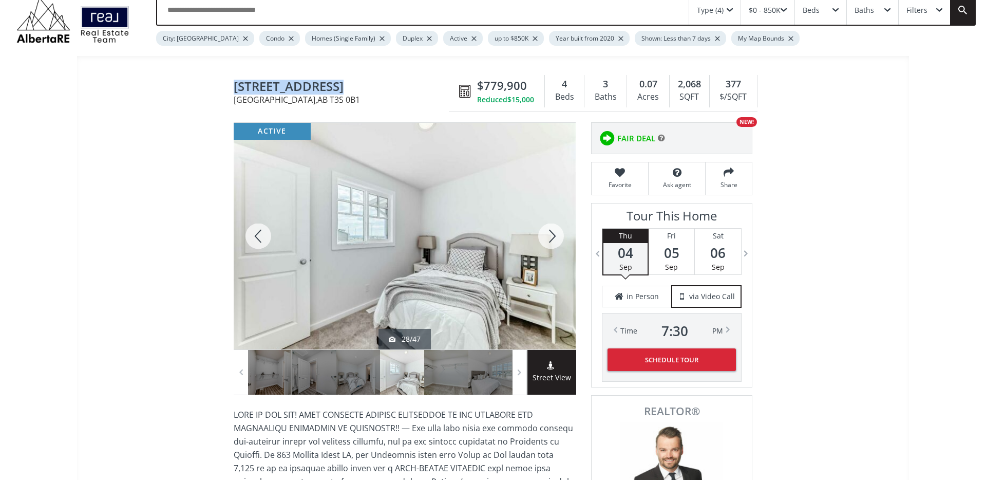
click at [259, 237] on div at bounding box center [258, 236] width 49 height 227
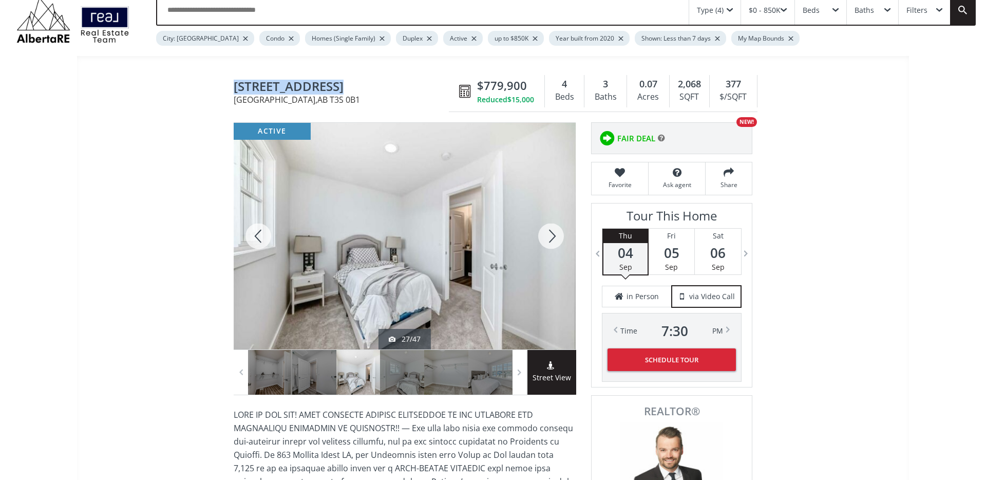
click at [259, 237] on div at bounding box center [258, 236] width 49 height 227
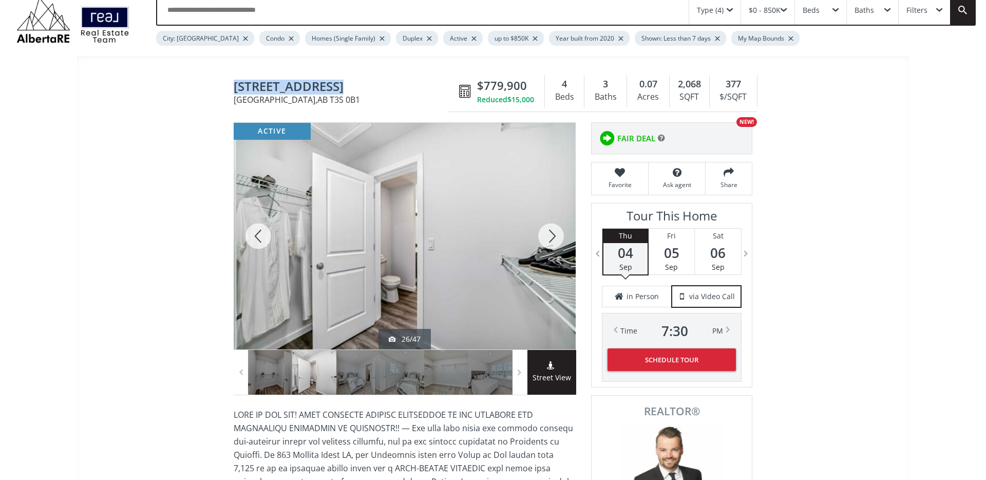
click at [259, 237] on div at bounding box center [258, 236] width 49 height 227
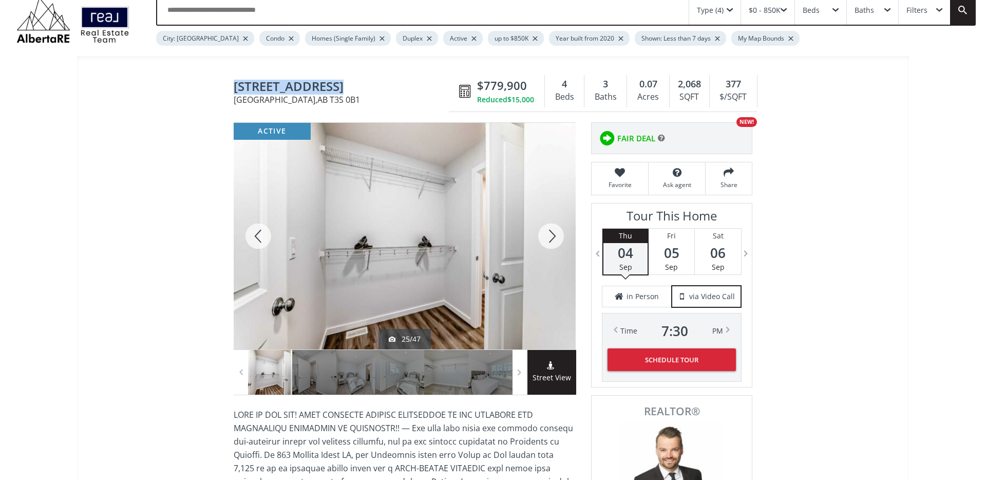
click at [259, 237] on div at bounding box center [258, 236] width 49 height 227
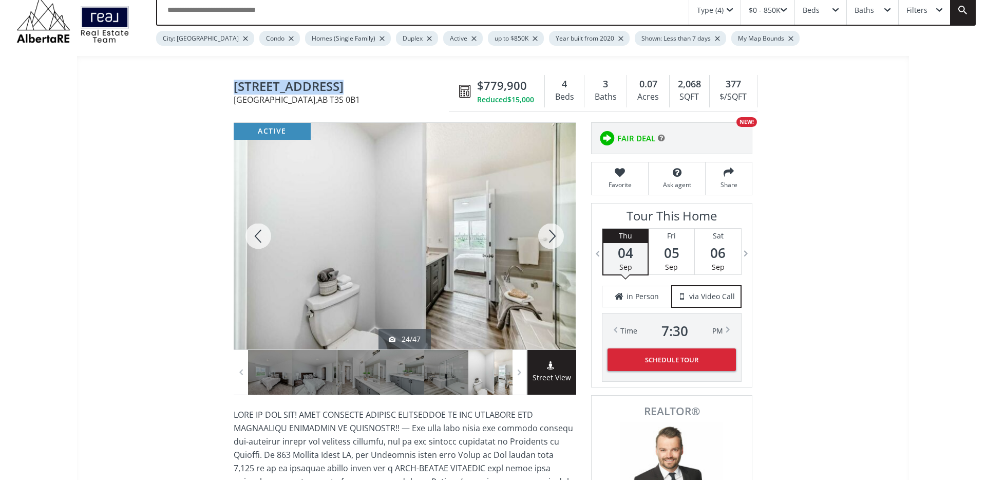
click at [259, 237] on div at bounding box center [258, 236] width 49 height 227
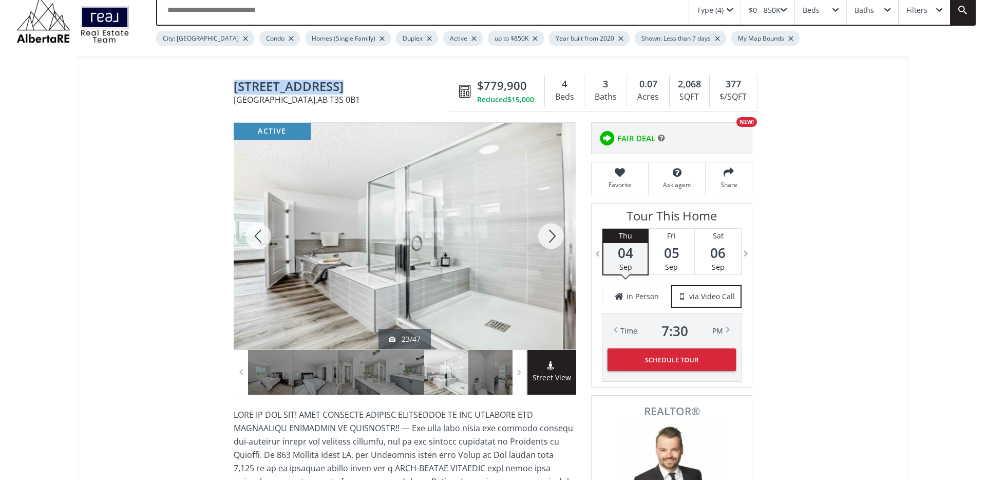
click at [552, 237] on div at bounding box center [551, 236] width 49 height 227
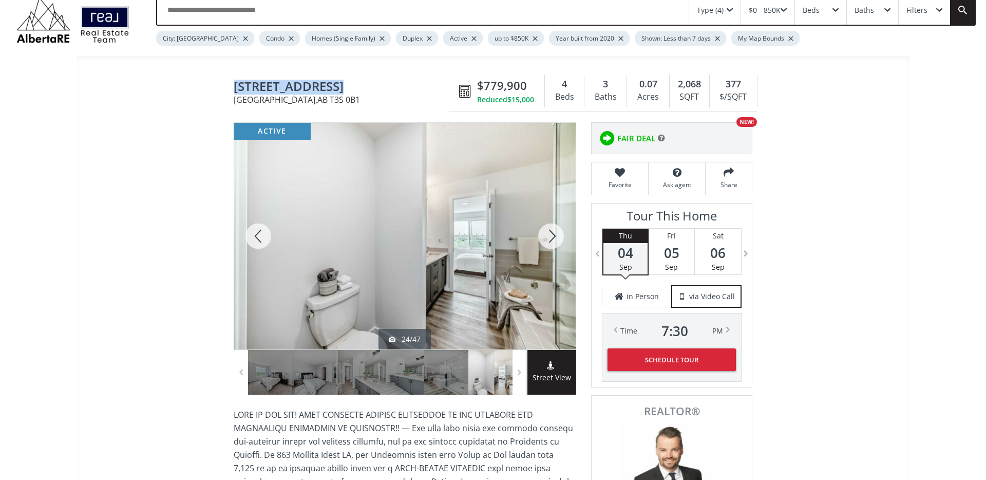
click at [553, 237] on div at bounding box center [551, 236] width 49 height 227
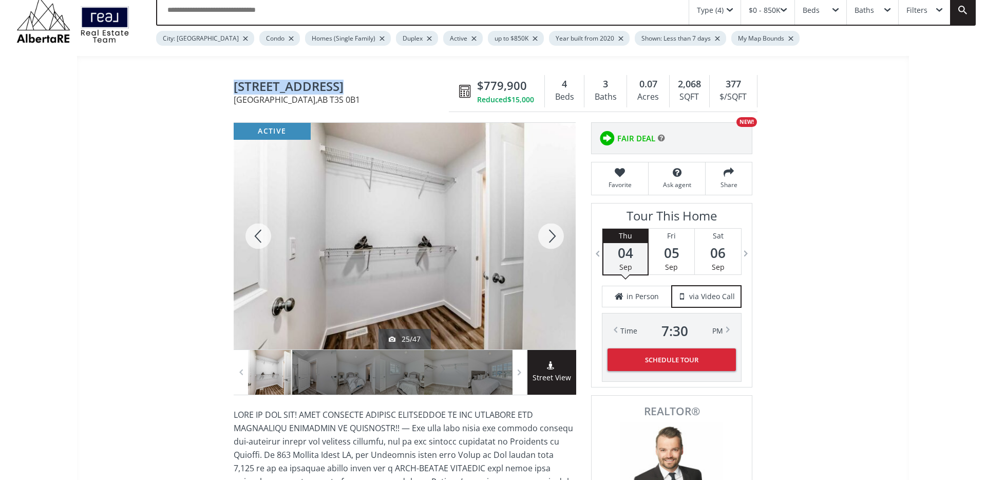
click at [553, 237] on div at bounding box center [551, 236] width 49 height 227
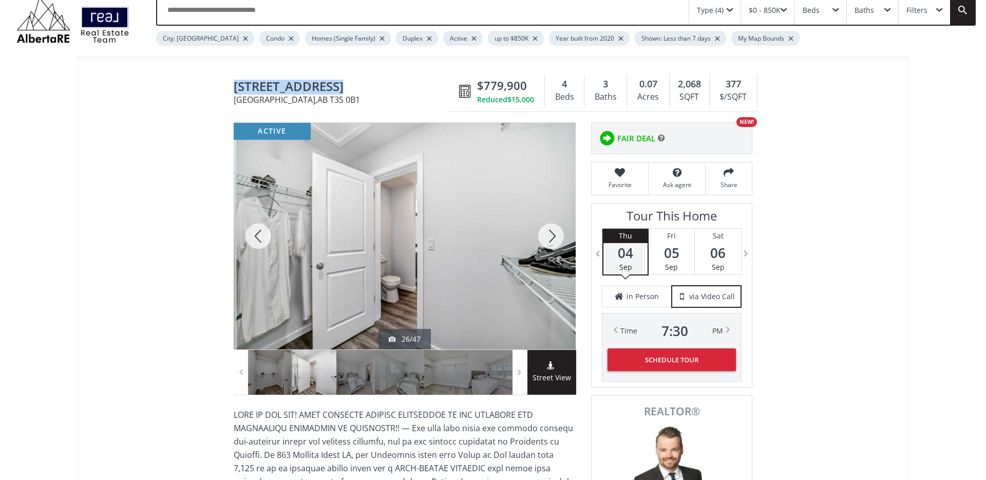
click at [553, 237] on div at bounding box center [551, 236] width 49 height 227
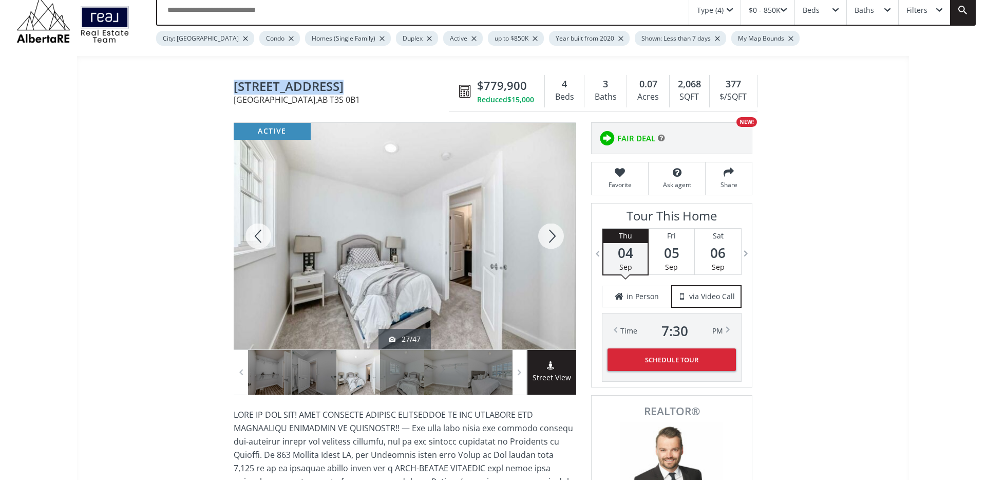
click at [553, 237] on div at bounding box center [551, 236] width 49 height 227
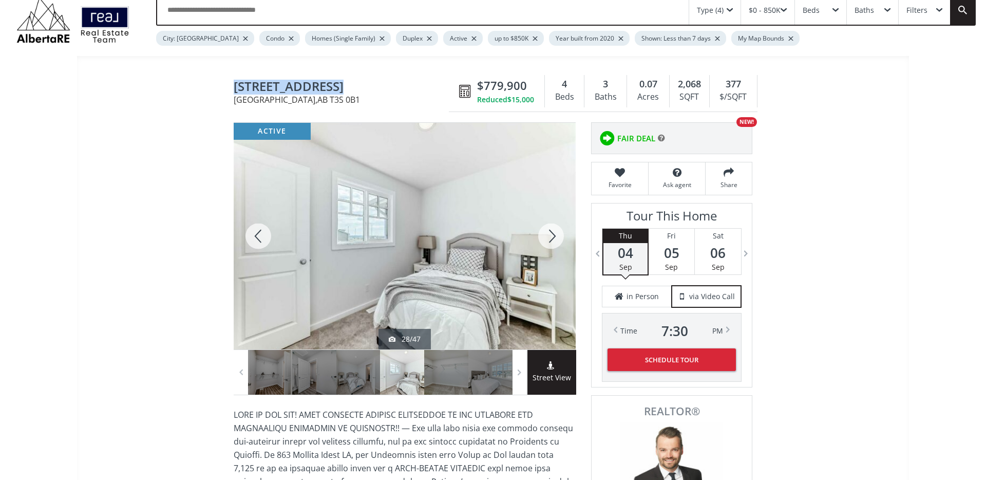
click at [553, 237] on div at bounding box center [551, 236] width 49 height 227
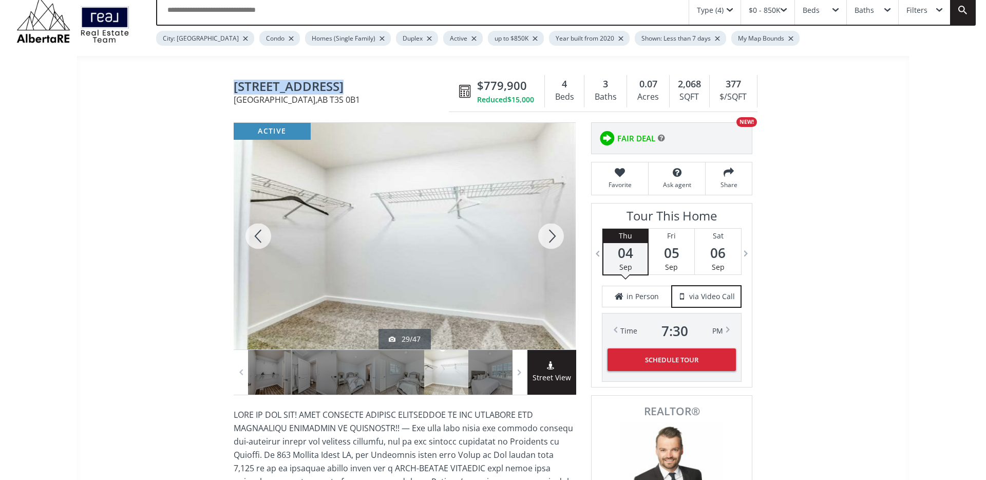
click at [553, 237] on div at bounding box center [551, 236] width 49 height 227
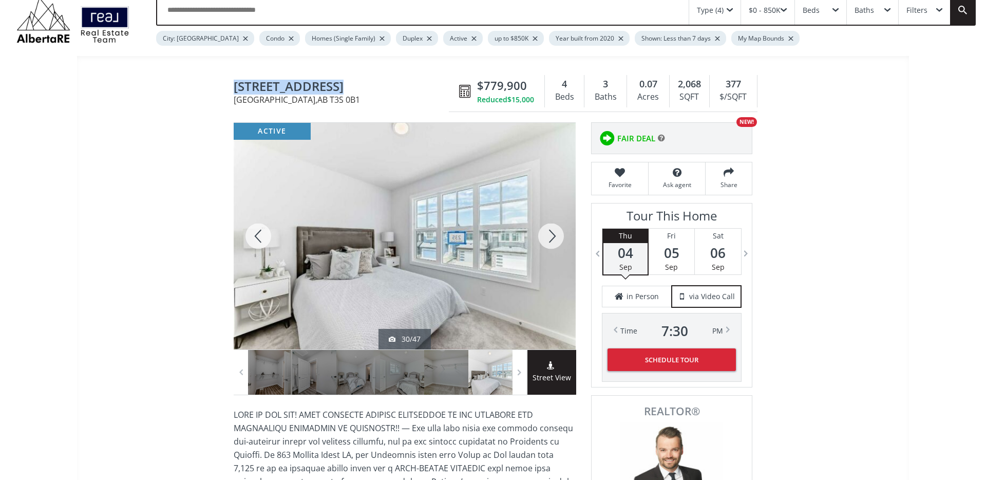
click at [553, 237] on div at bounding box center [551, 236] width 49 height 227
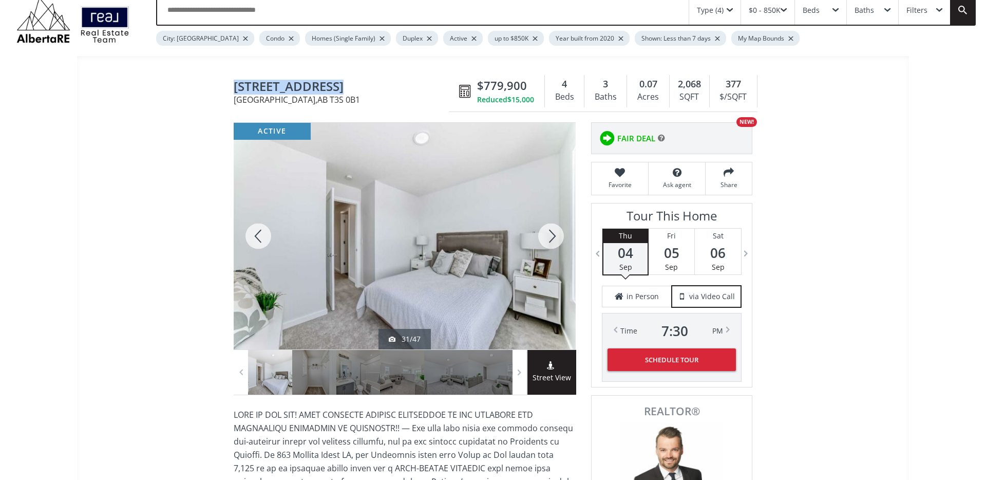
click at [553, 237] on div at bounding box center [551, 236] width 49 height 227
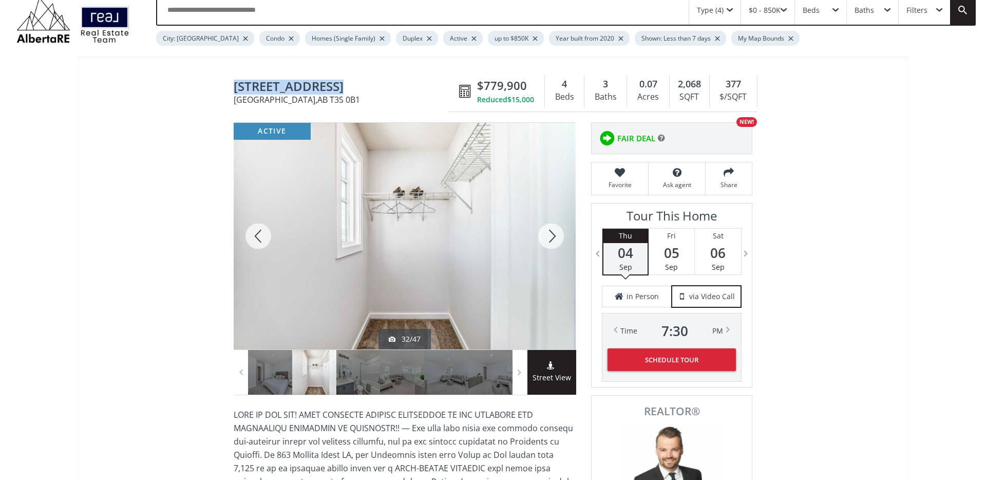
click at [553, 237] on div at bounding box center [551, 236] width 49 height 227
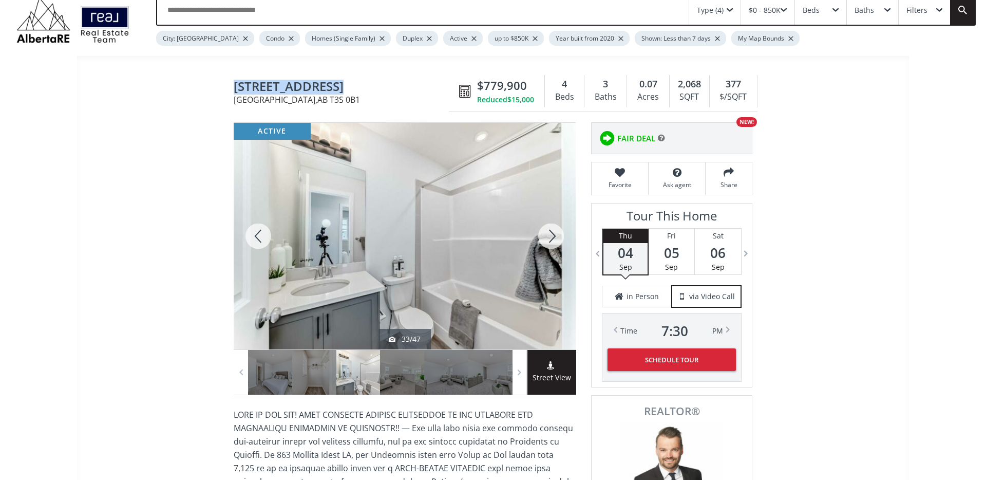
click at [553, 237] on div at bounding box center [551, 236] width 49 height 227
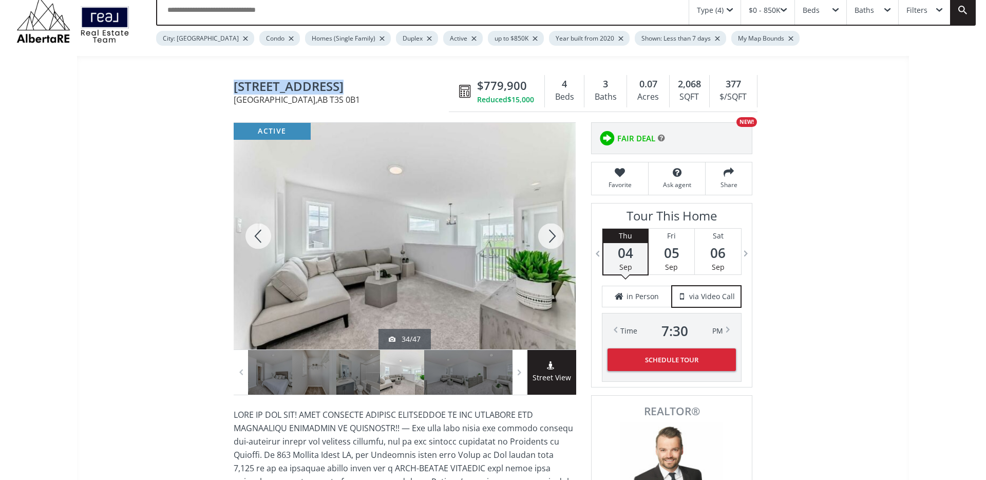
click at [553, 237] on div at bounding box center [551, 236] width 49 height 227
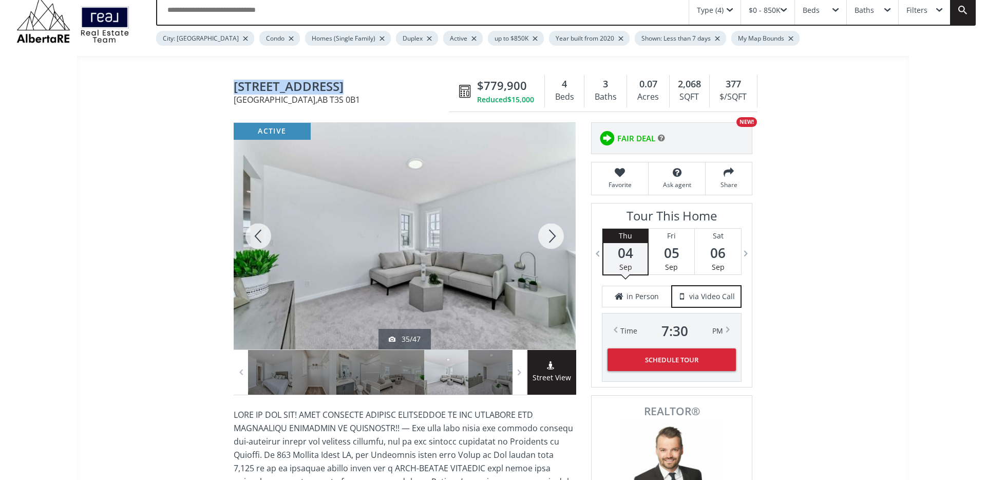
click at [552, 233] on div at bounding box center [551, 236] width 49 height 227
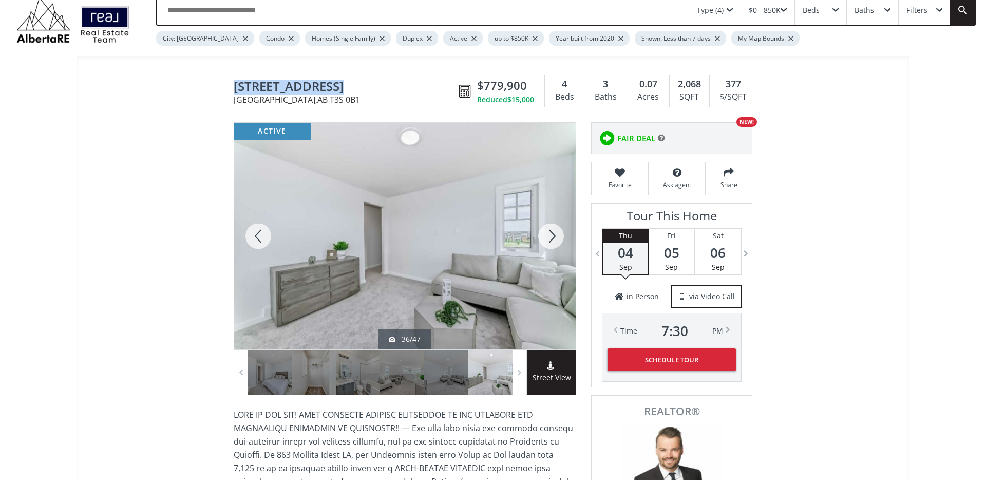
click at [551, 234] on div at bounding box center [551, 236] width 49 height 227
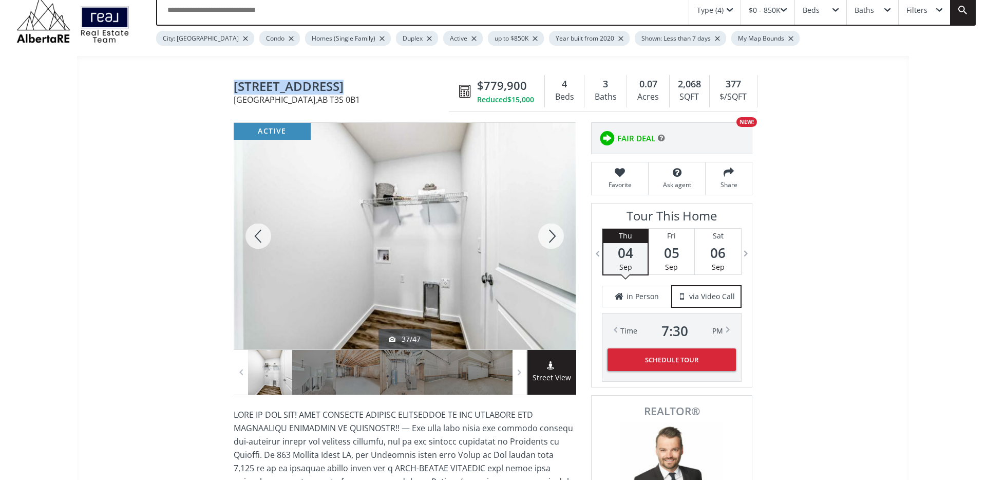
click at [554, 235] on div at bounding box center [551, 236] width 49 height 227
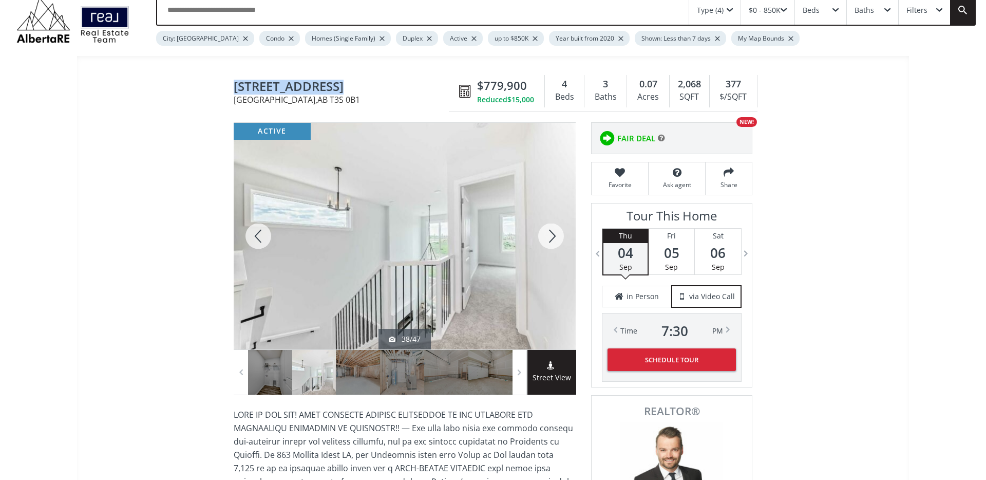
click at [554, 235] on div at bounding box center [551, 236] width 49 height 227
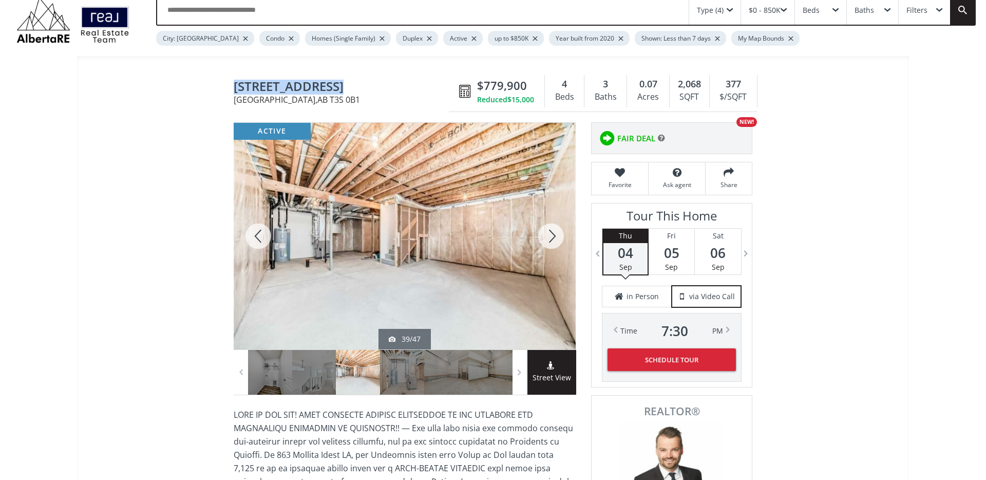
click at [554, 235] on div at bounding box center [551, 236] width 49 height 227
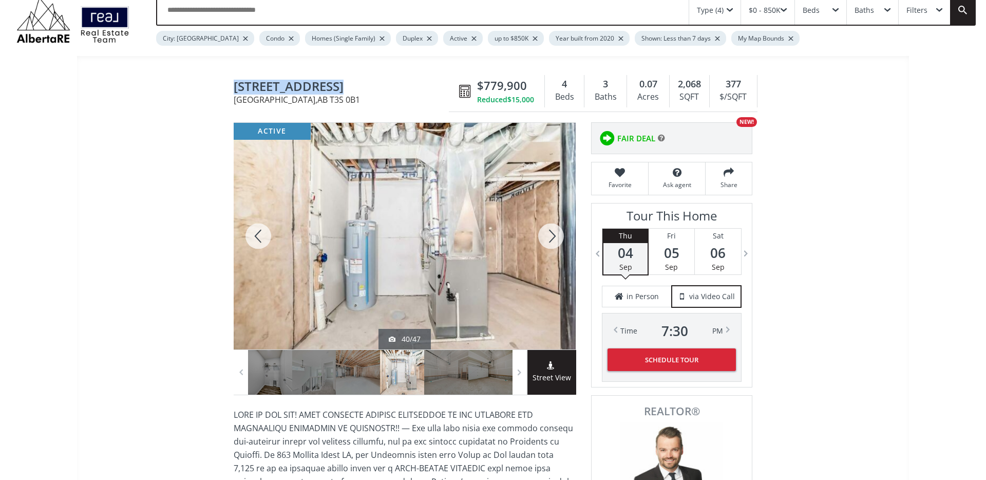
click at [258, 238] on div at bounding box center [258, 236] width 49 height 227
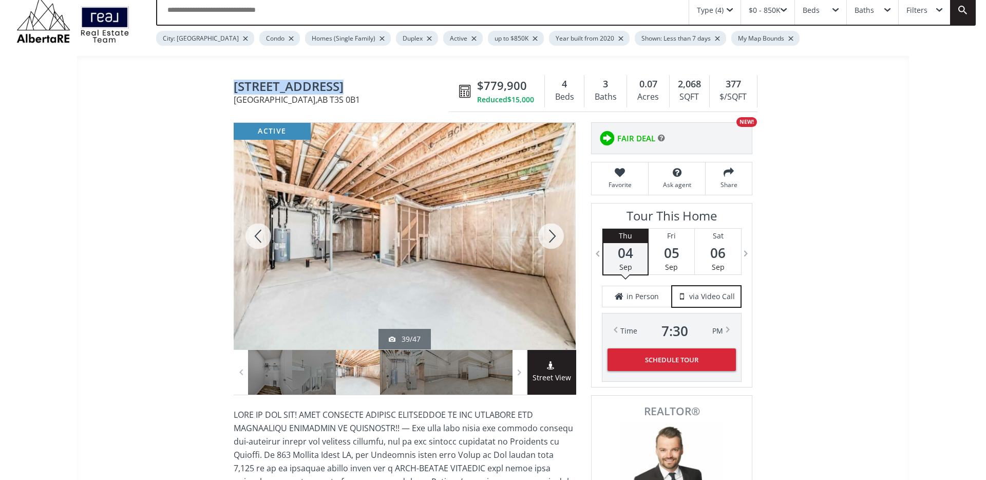
click at [552, 239] on div at bounding box center [551, 236] width 49 height 227
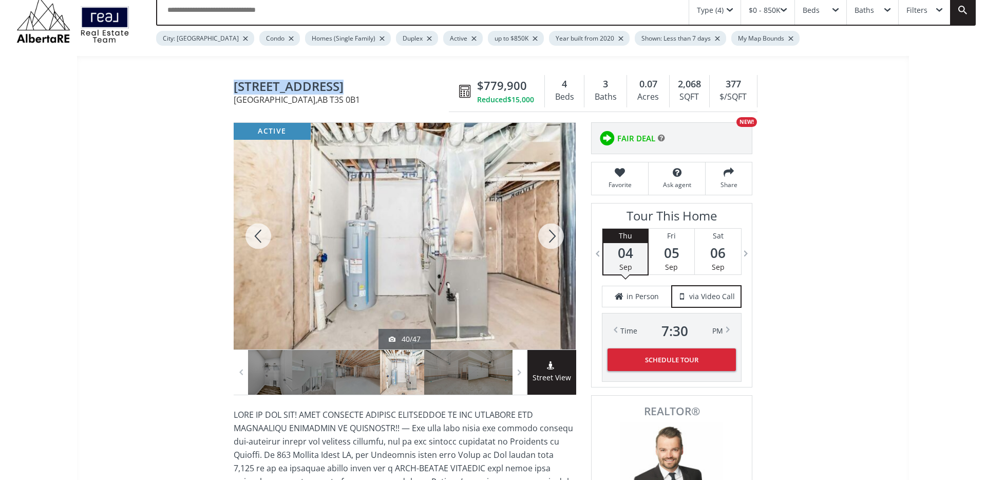
click at [552, 239] on div at bounding box center [551, 236] width 49 height 227
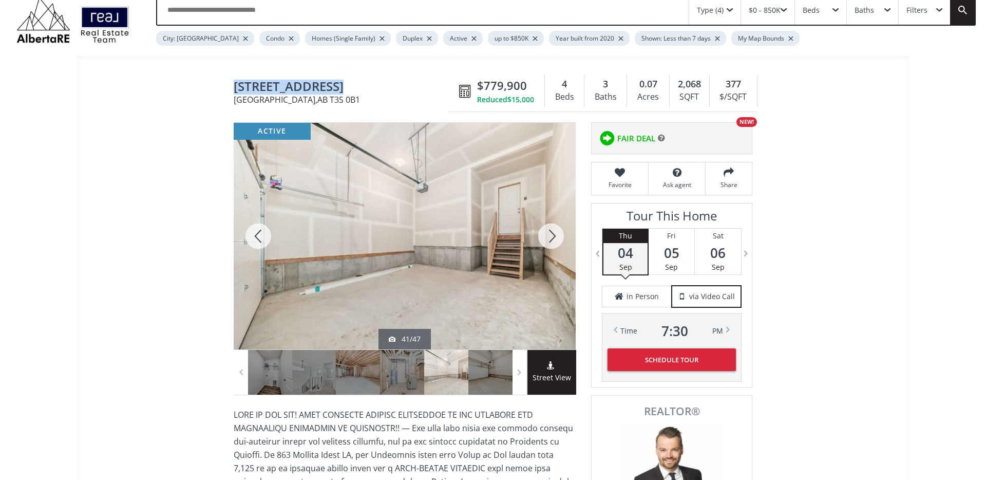
click at [552, 239] on div at bounding box center [551, 236] width 49 height 227
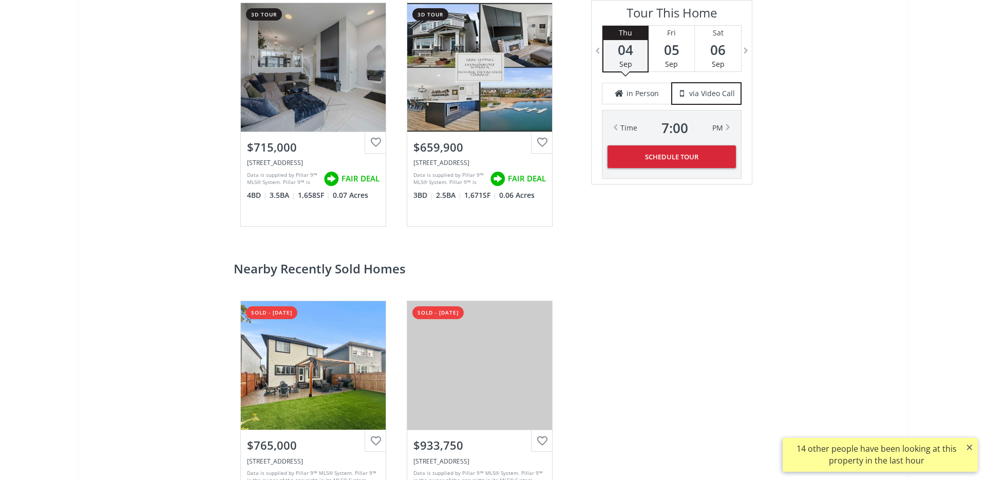
scroll to position [2100, 0]
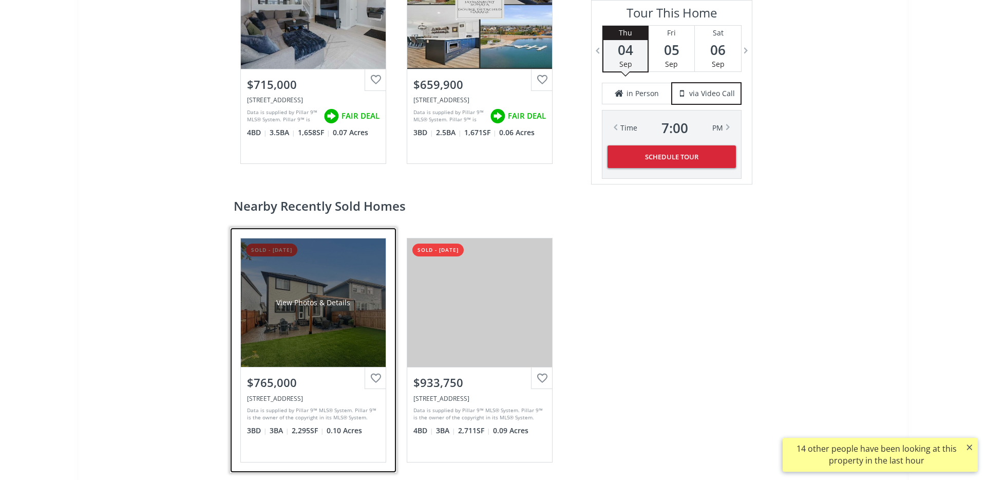
click at [324, 322] on div "View Photos & Details" at bounding box center [313, 302] width 145 height 128
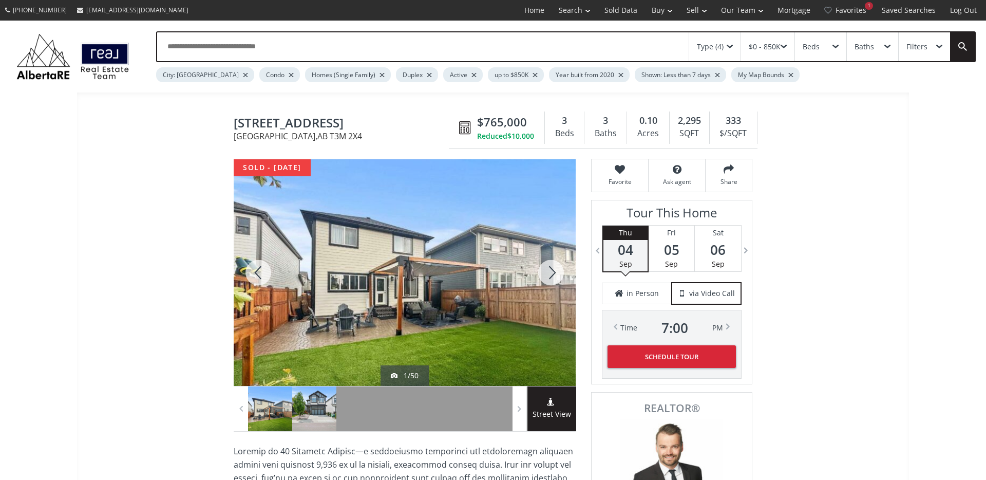
click at [311, 412] on div at bounding box center [314, 408] width 44 height 45
